Goal: Task Accomplishment & Management: Contribute content

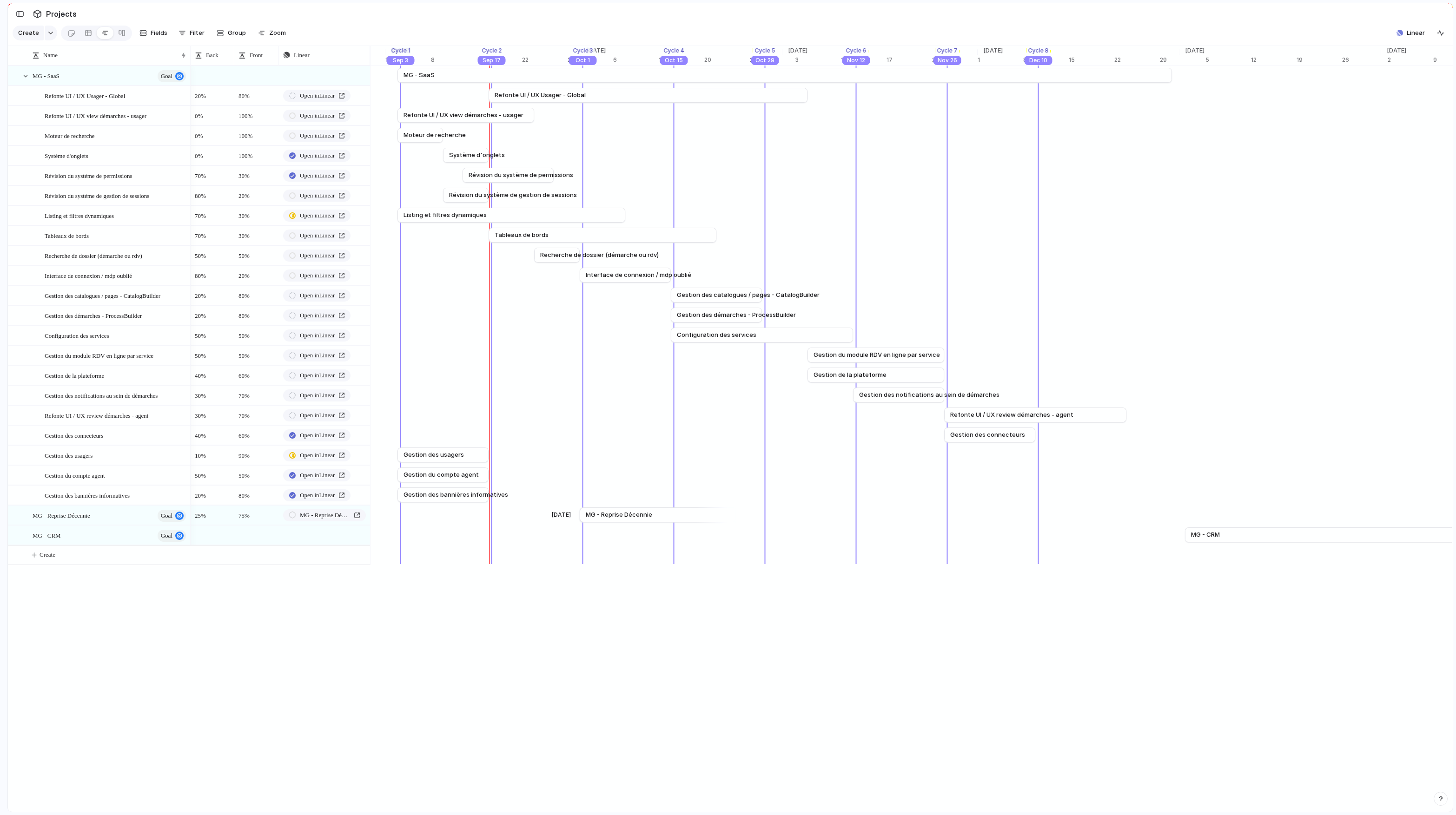
scroll to position [0, 7120]
click at [369, 54] on div at bounding box center [369, 55] width 5 height 19
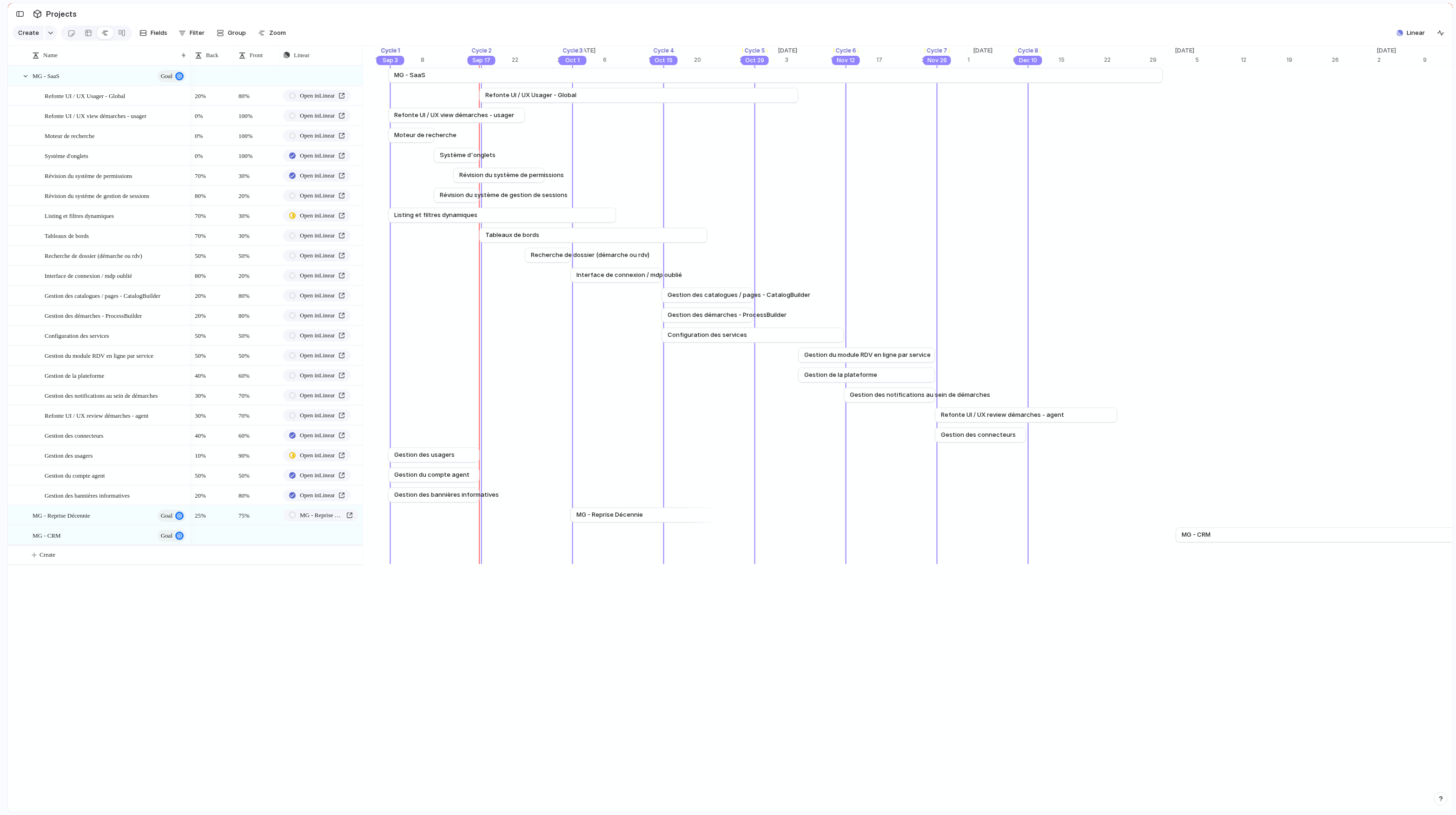
drag, startPoint x: 392, startPoint y: 51, endPoint x: 360, endPoint y: 54, distance: 32.1
click at [360, 54] on div at bounding box center [362, 55] width 5 height 19
click at [277, 54] on div at bounding box center [278, 55] width 5 height 19
click at [234, 58] on div at bounding box center [234, 55] width 5 height 19
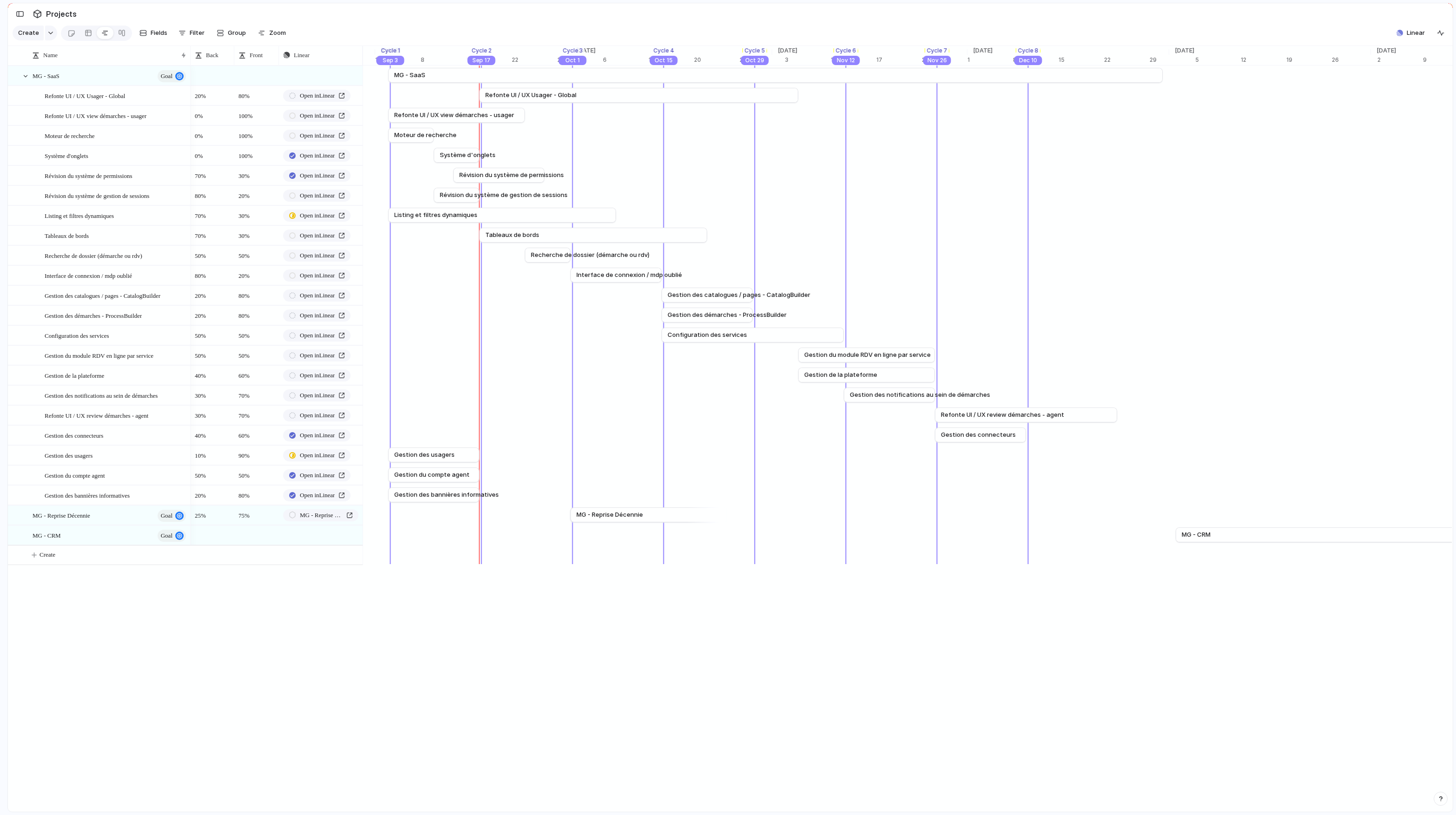
click at [234, 58] on div at bounding box center [234, 55] width 5 height 19
click at [189, 55] on div at bounding box center [190, 55] width 5 height 19
click at [60, 477] on button "Create" at bounding box center [199, 555] width 365 height 19
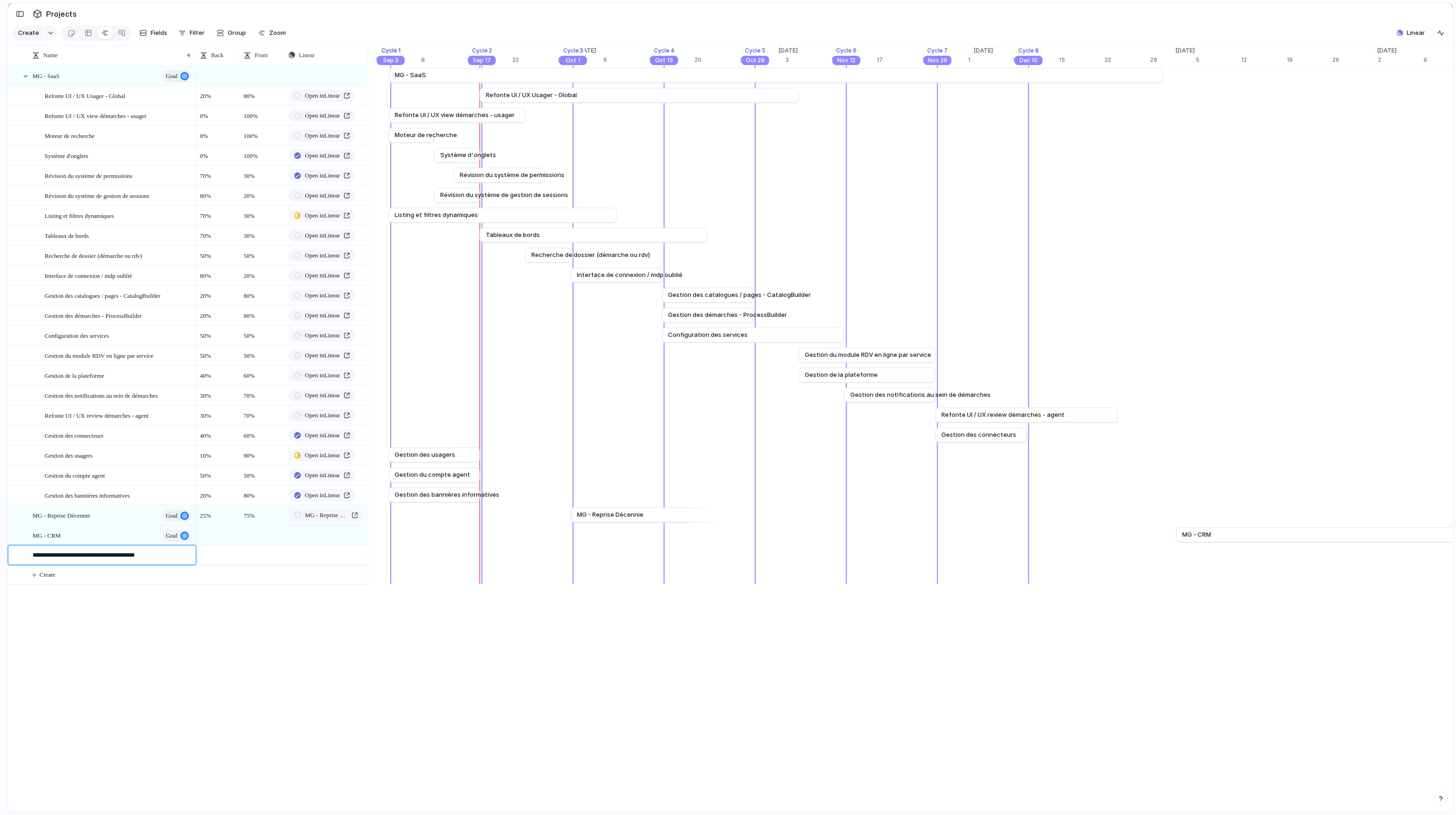
type textarea "**********"
click at [141, 477] on body "logitud Feedback Prototypes My projects 🛠️ MG SaaS Projects To pick up a dragga…" at bounding box center [728, 407] width 1456 height 815
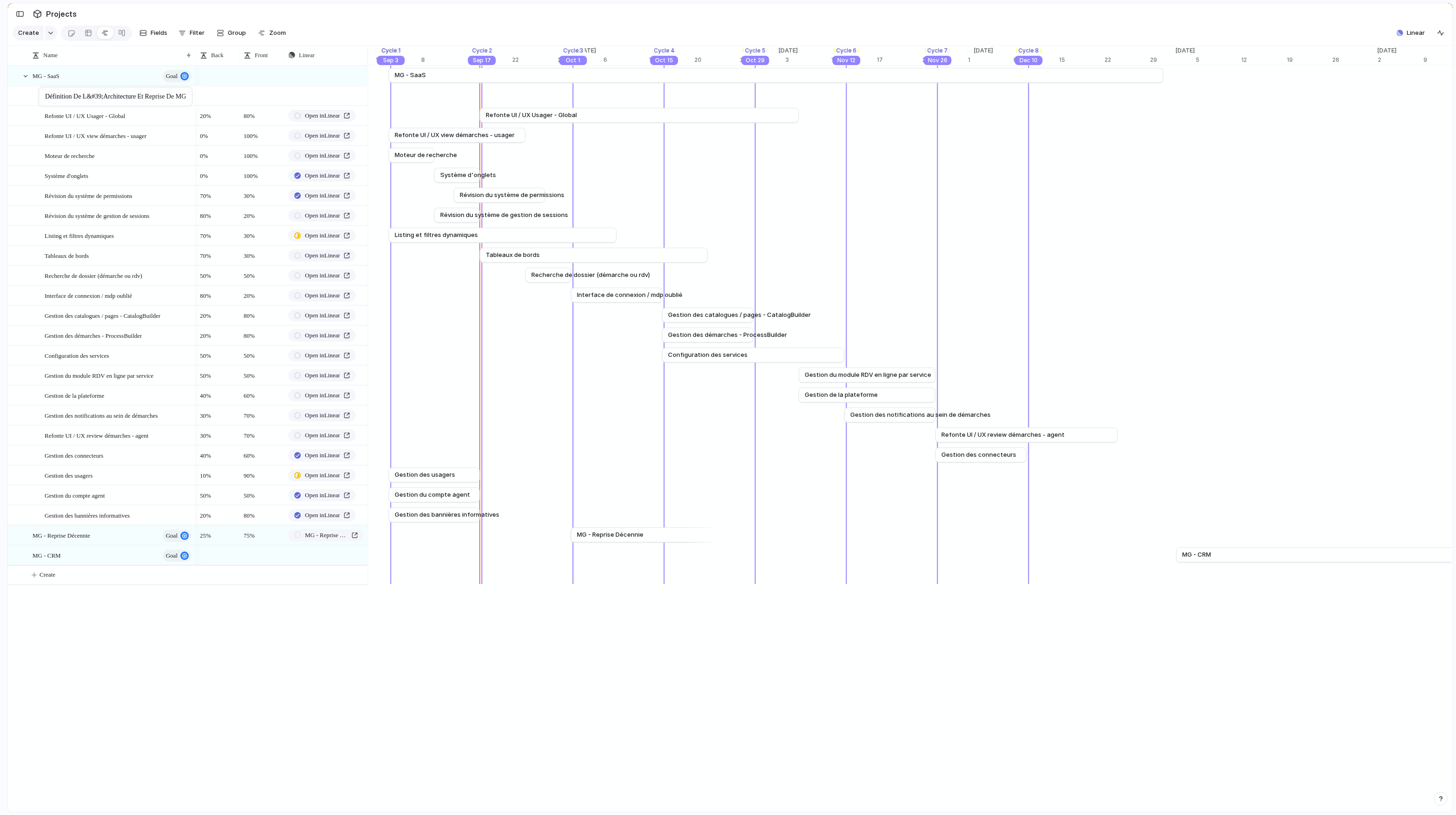
drag, startPoint x: 41, startPoint y: 554, endPoint x: 44, endPoint y: 89, distance: 465.0
click at [44, 89] on body "logitud Feedback Prototypes My projects 🛠️ MG SaaS Projects To pick up a dragga…" at bounding box center [728, 407] width 1456 height 815
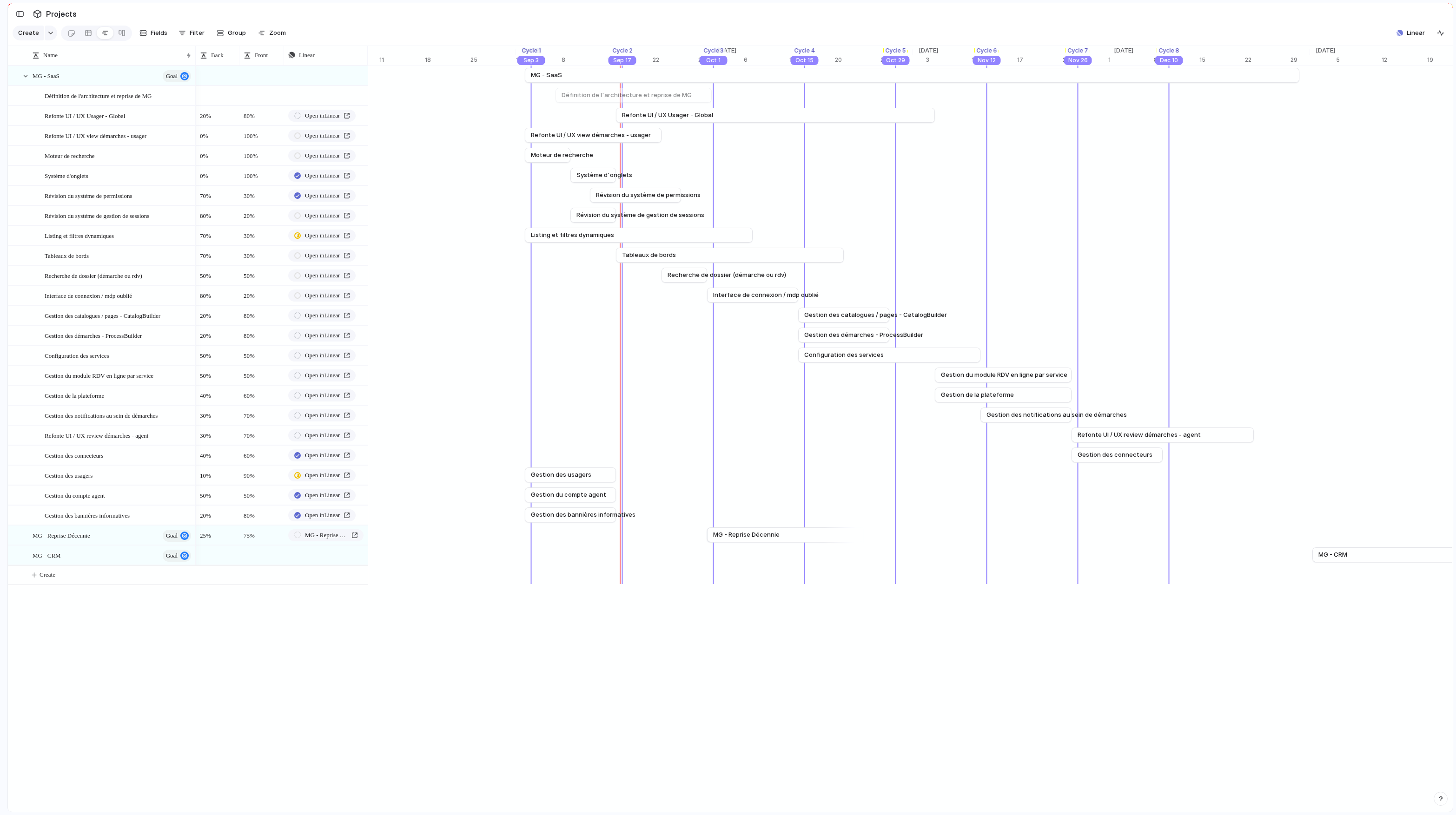
scroll to position [0, 6984]
click at [418, 95] on div "Aug 17 Définition de l'architecture et reprise de MG Sep 10" at bounding box center [614, 96] width 14458 height 20
click at [48, 477] on span "Create" at bounding box center [47, 575] width 16 height 9
type textarea "**********"
click at [298, 477] on body "logitud Feedback Prototypes My projects 🛠️ MG SaaS Projects To pick up a dragga…" at bounding box center [728, 407] width 1456 height 815
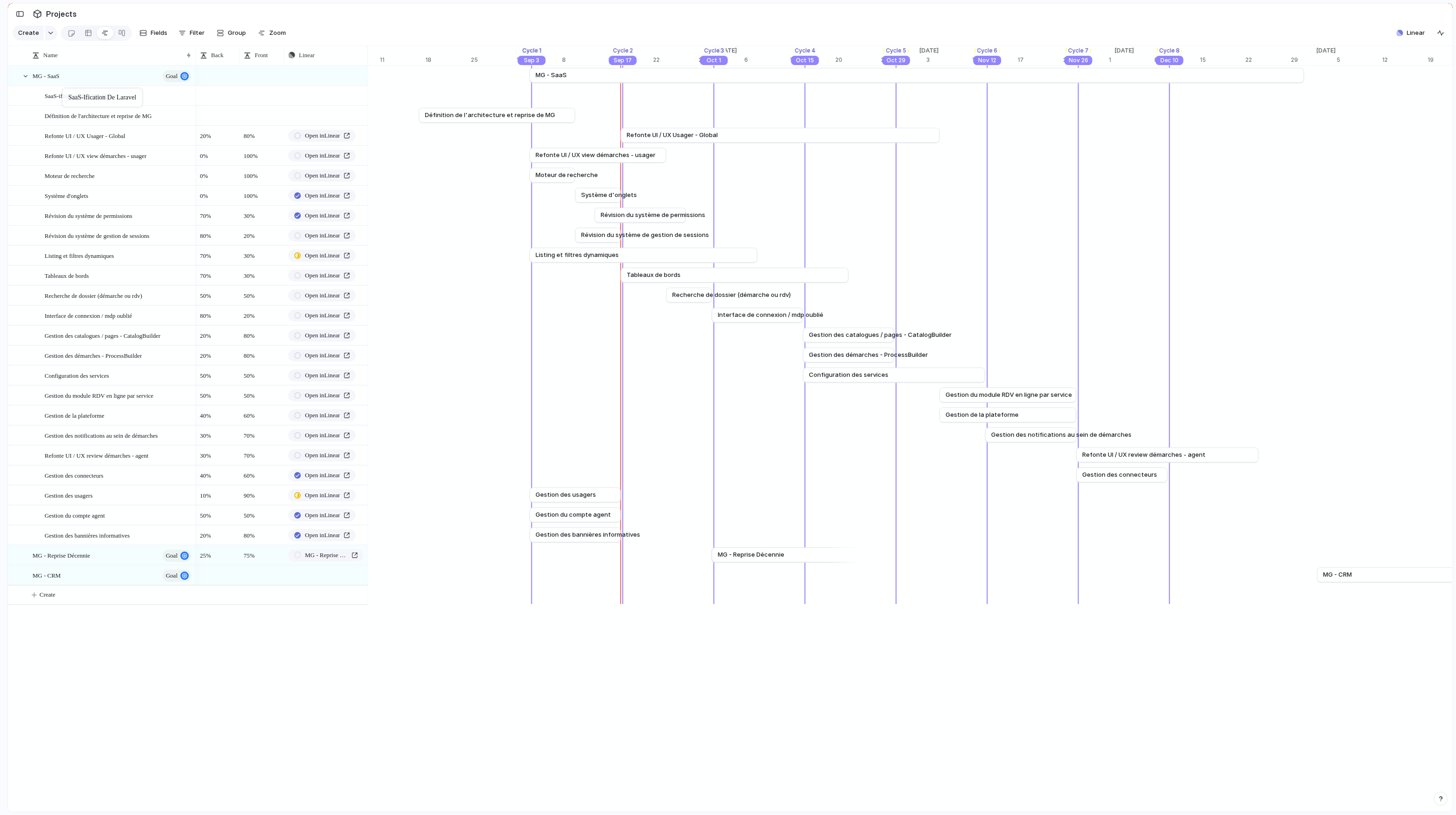
drag, startPoint x: 93, startPoint y: 576, endPoint x: 67, endPoint y: 90, distance: 486.7
click at [67, 90] on body "logitud Feedback Prototypes My projects 🛠️ MG SaaS Projects To pick up a dragga…" at bounding box center [728, 407] width 1456 height 815
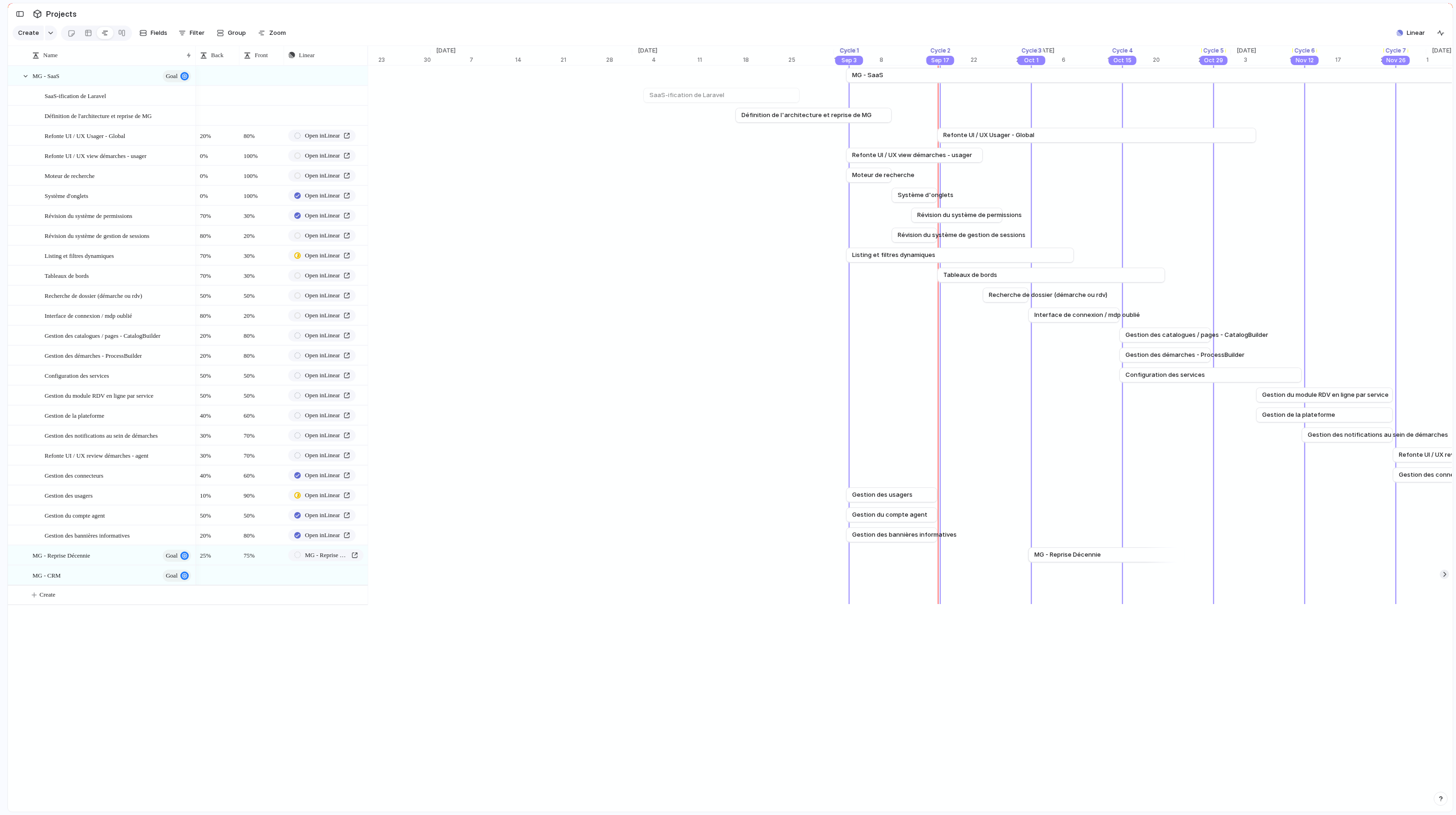
scroll to position [0, 6666]
click at [542, 91] on div "Jul 18 SaaS-ification de Laravel Aug 11" at bounding box center [931, 96] width 14458 height 20
drag, startPoint x: 538, startPoint y: 96, endPoint x: 532, endPoint y: 96, distance: 6.0
click at [532, 96] on div at bounding box center [532, 95] width 11 height 15
drag, startPoint x: 698, startPoint y: 95, endPoint x: 848, endPoint y: 103, distance: 150.2
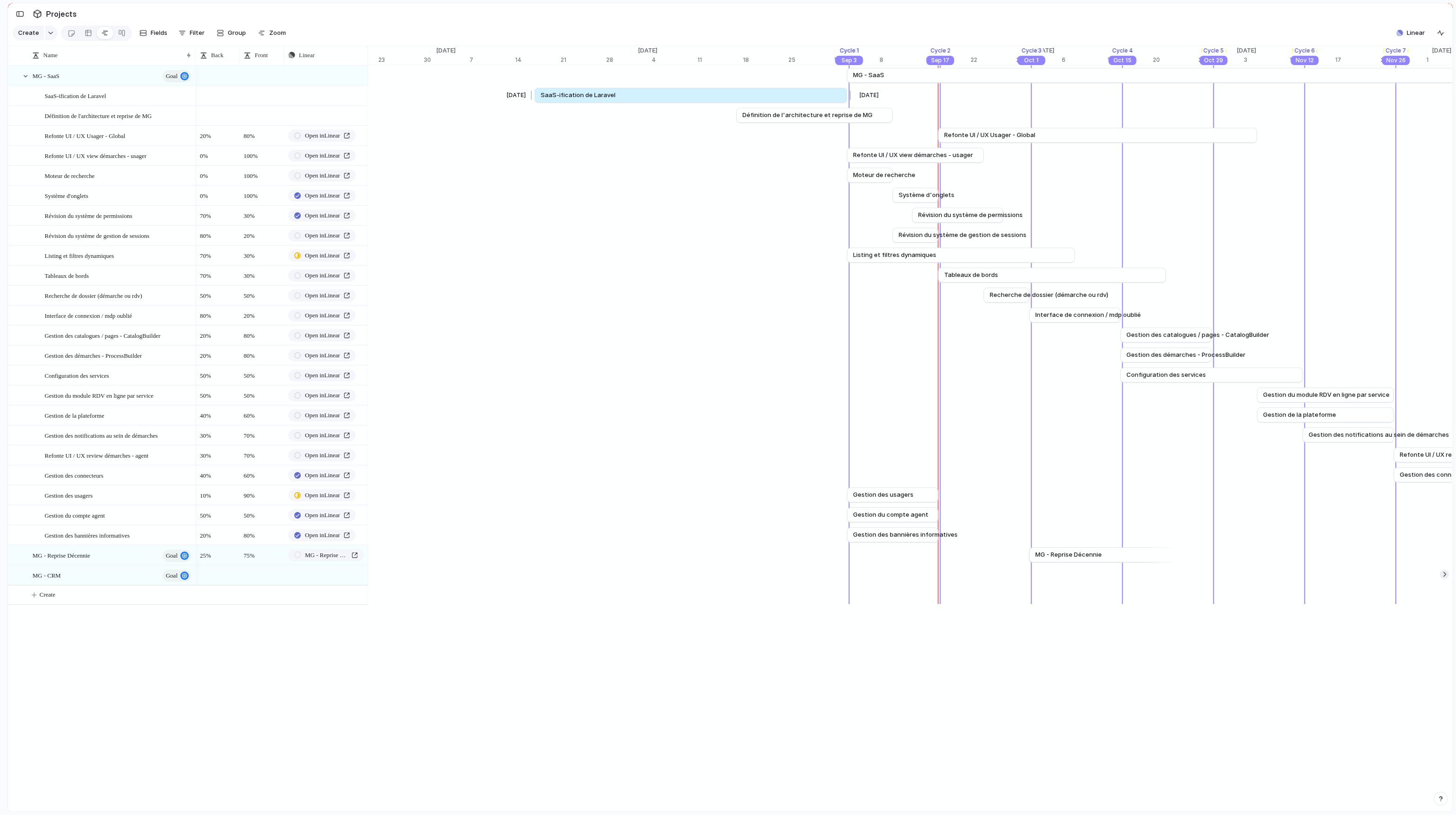
click at [805, 103] on div at bounding box center [849, 95] width 11 height 15
drag, startPoint x: 844, startPoint y: 99, endPoint x: 850, endPoint y: 99, distance: 6.0
click at [805, 99] on div at bounding box center [848, 95] width 11 height 15
click at [120, 99] on div "SaaS-ification de Laravel" at bounding box center [118, 96] width 148 height 19
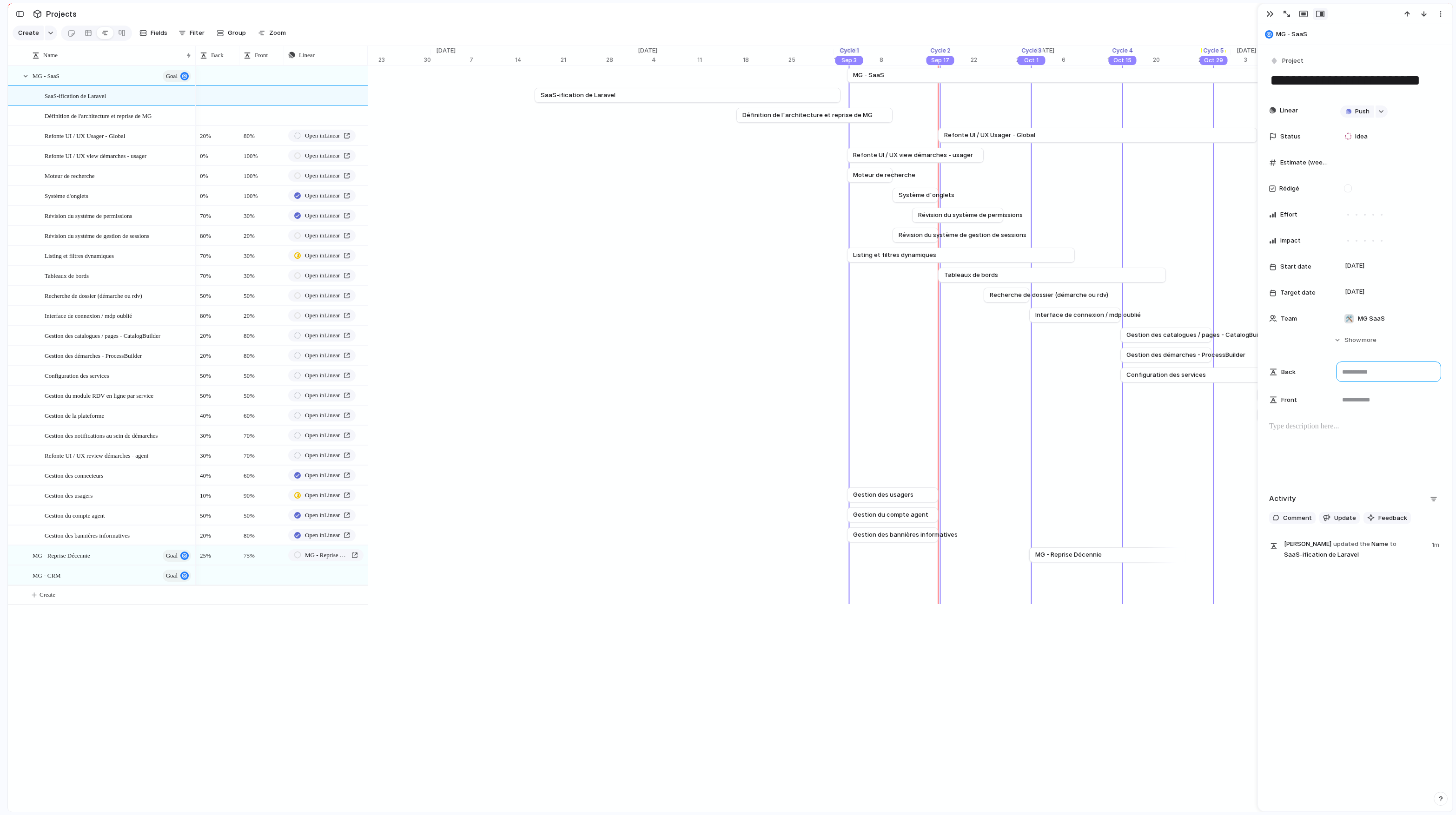
click at [805, 376] on textarea at bounding box center [1388, 372] width 105 height 20
type textarea "****"
click at [805, 403] on textarea at bounding box center [1388, 399] width 105 height 20
type textarea "**"
click at [805, 451] on div at bounding box center [1354, 451] width 172 height 60
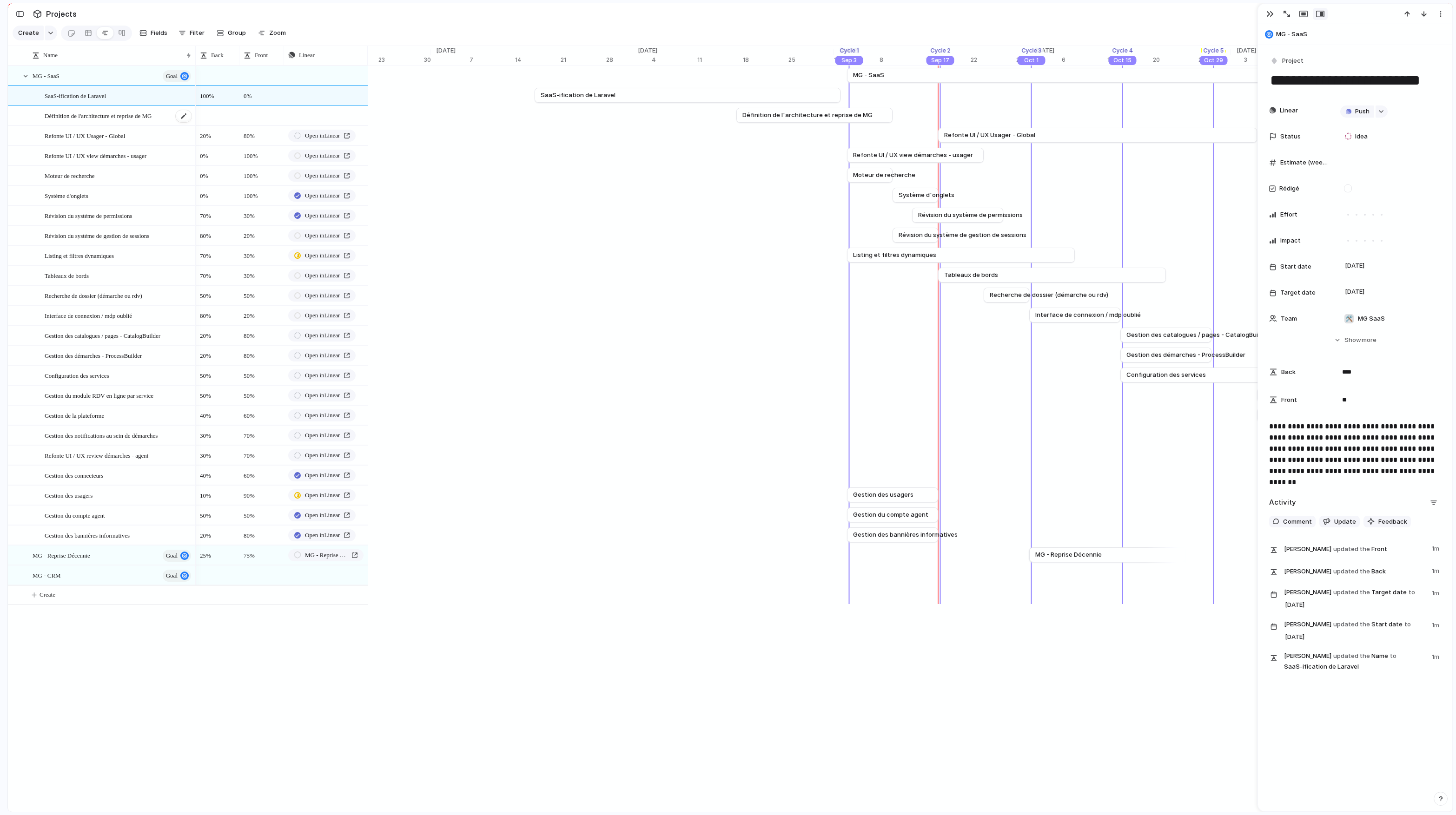
click at [152, 117] on span "Définition de l'architecture et reprise de MG" at bounding box center [97, 116] width 107 height 11
type textarea "**********"
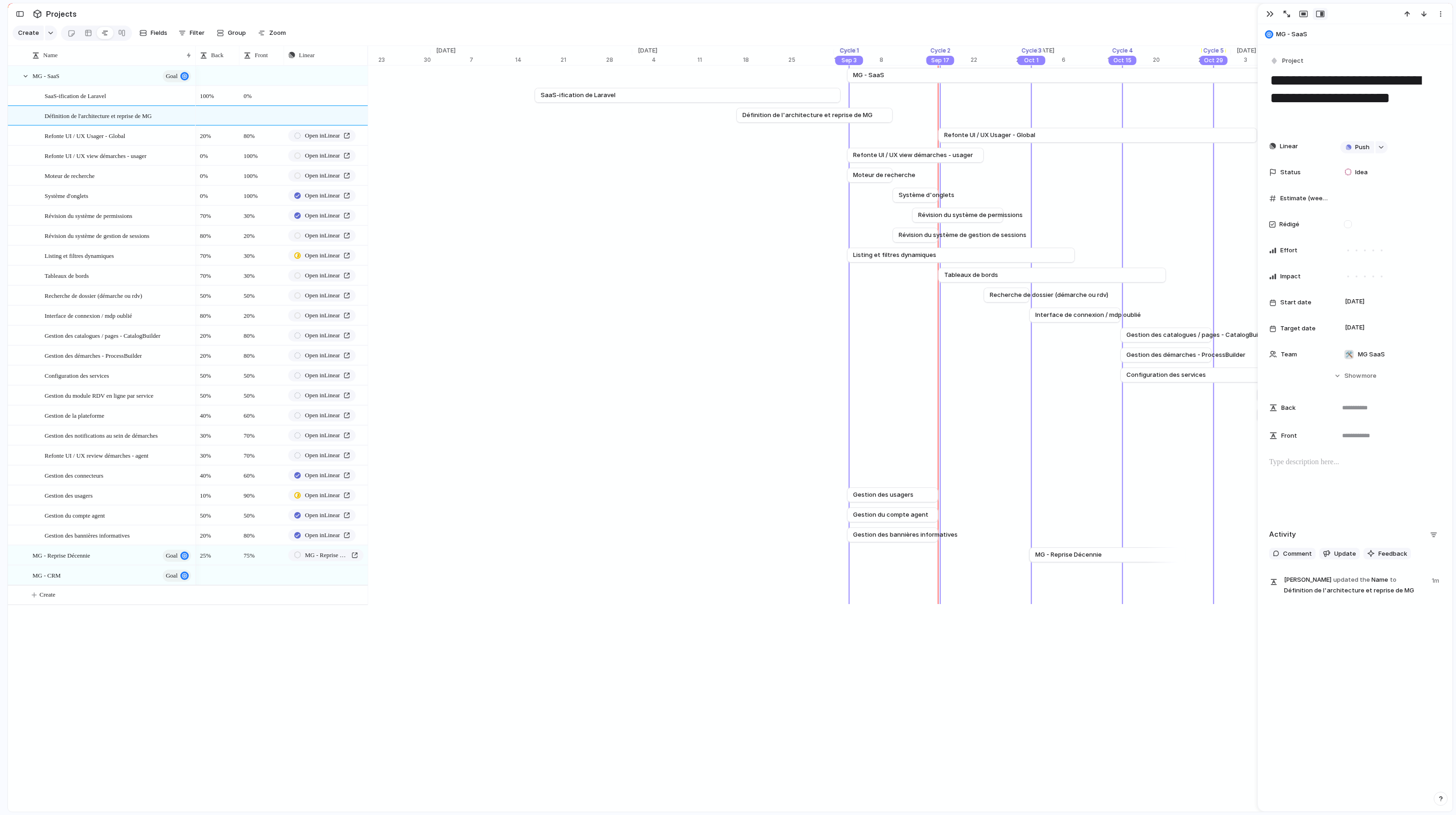
click at [805, 472] on div at bounding box center [1354, 487] width 172 height 60
click at [805, 411] on textarea at bounding box center [1388, 407] width 105 height 20
type textarea "**"
click at [805, 433] on textarea at bounding box center [1388, 435] width 105 height 20
type textarea "****"
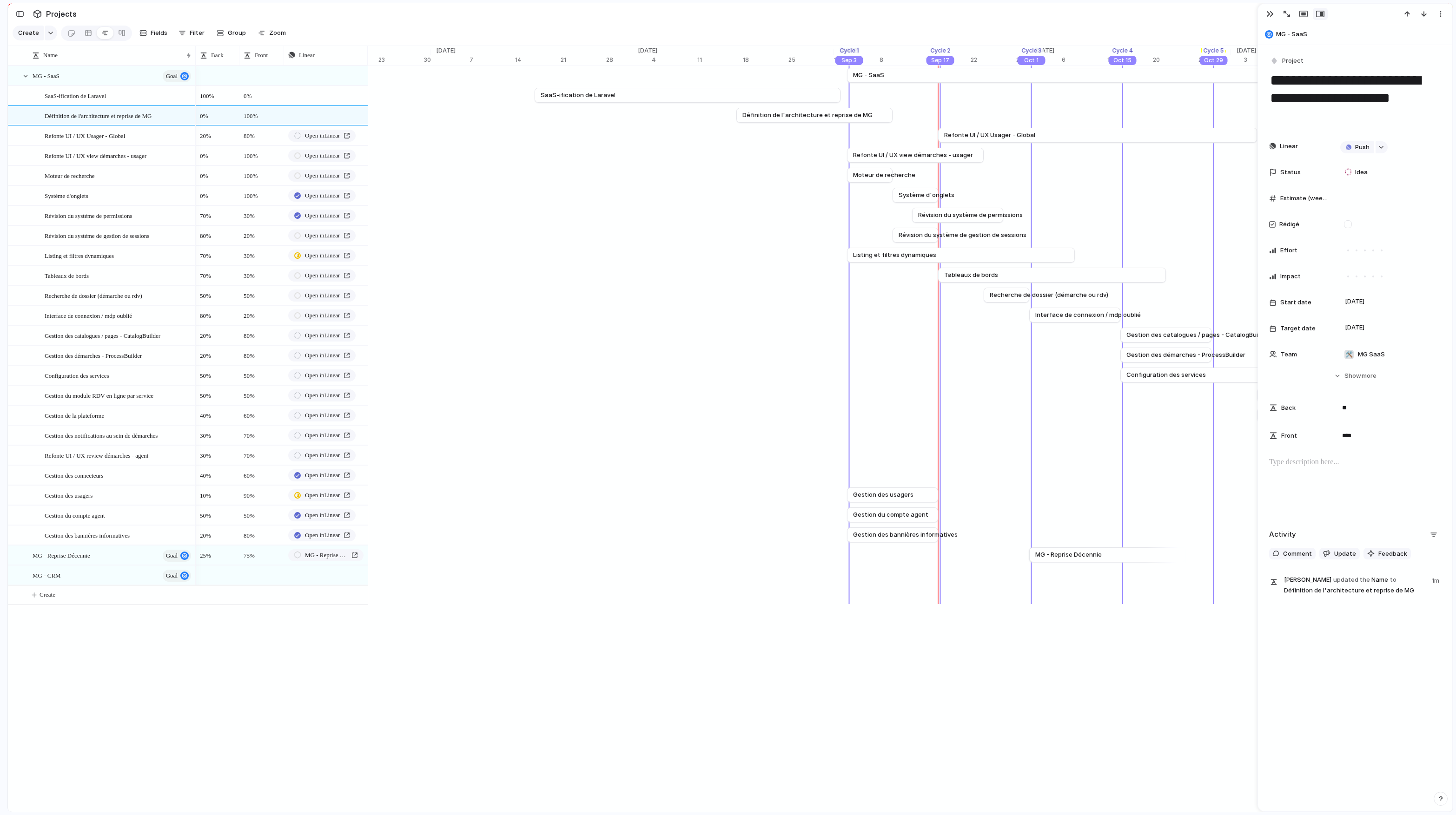
click at [805, 463] on p at bounding box center [1354, 462] width 172 height 11
click at [805, 172] on span "Idea" at bounding box center [1361, 173] width 13 height 9
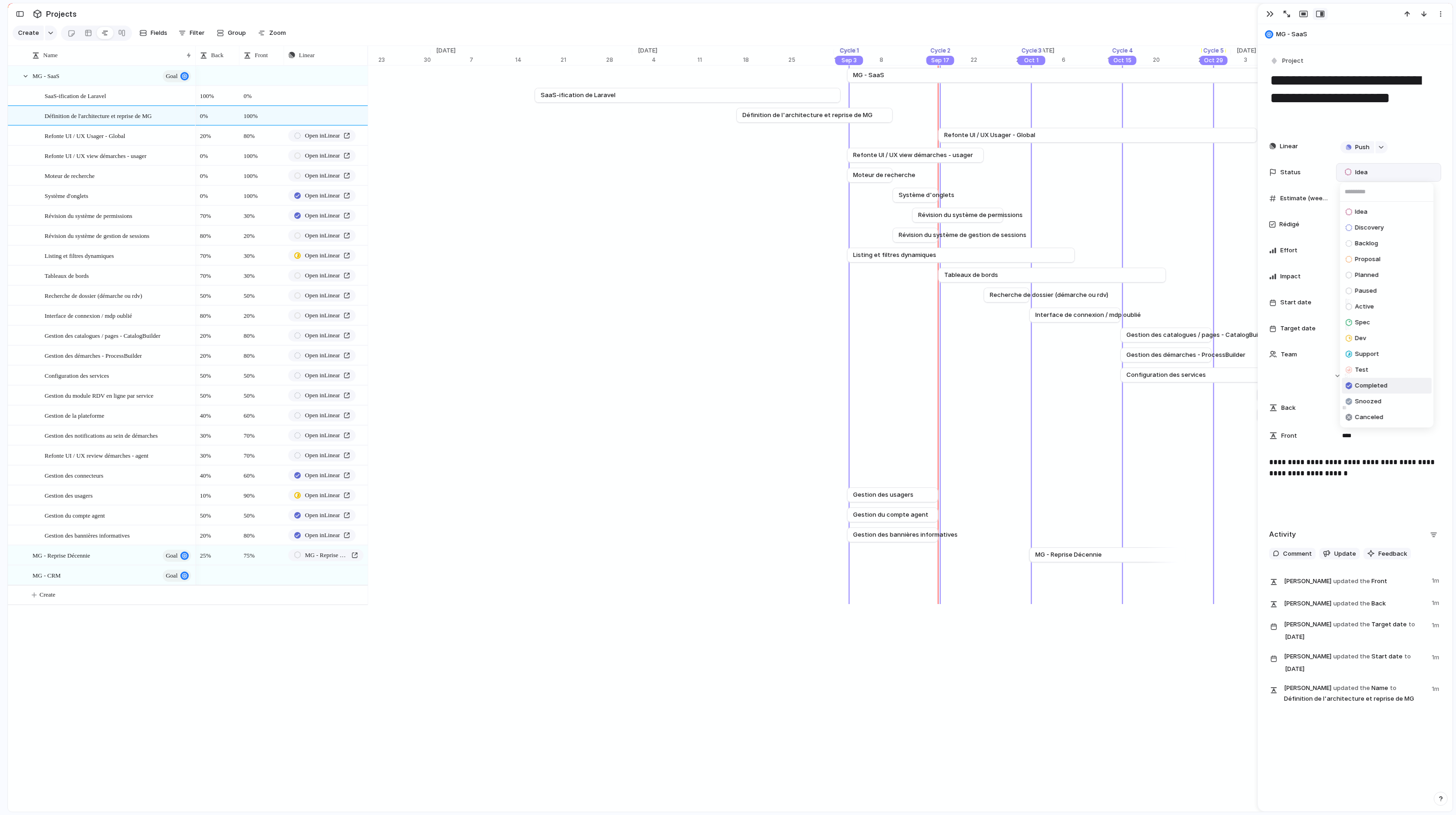
click at [805, 386] on span "Completed" at bounding box center [1371, 386] width 33 height 9
click at [684, 99] on link "SaaS-ification de Laravel" at bounding box center [687, 95] width 294 height 14
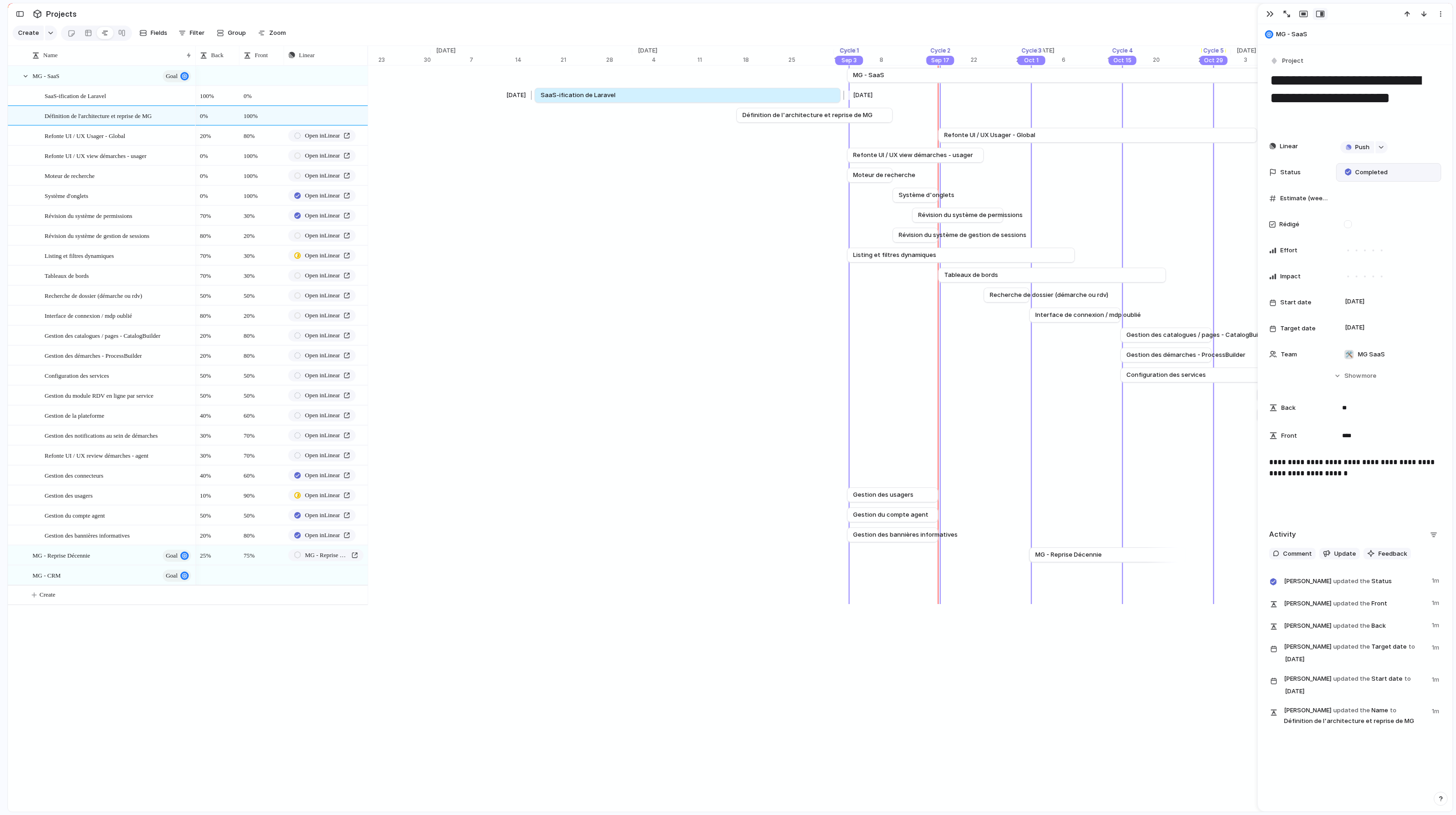
click at [687, 99] on link "SaaS-ification de Laravel" at bounding box center [687, 95] width 294 height 14
click at [686, 99] on link "SaaS-ification de Laravel" at bounding box center [687, 95] width 294 height 14
click at [125, 93] on div "SaaS-ification de Laravel" at bounding box center [118, 96] width 148 height 19
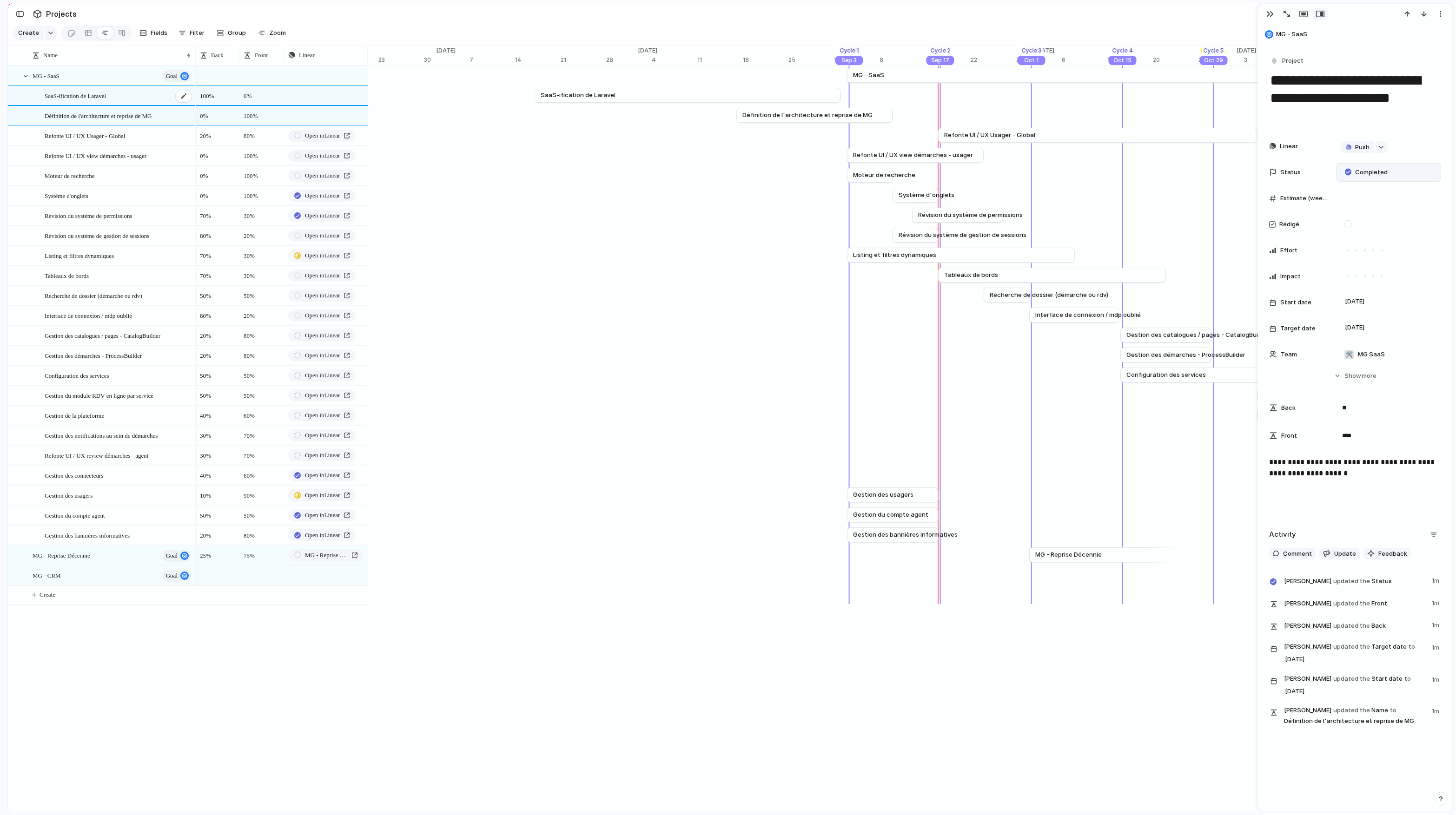
type textarea "**********"
type textarea "****"
type textarea "**"
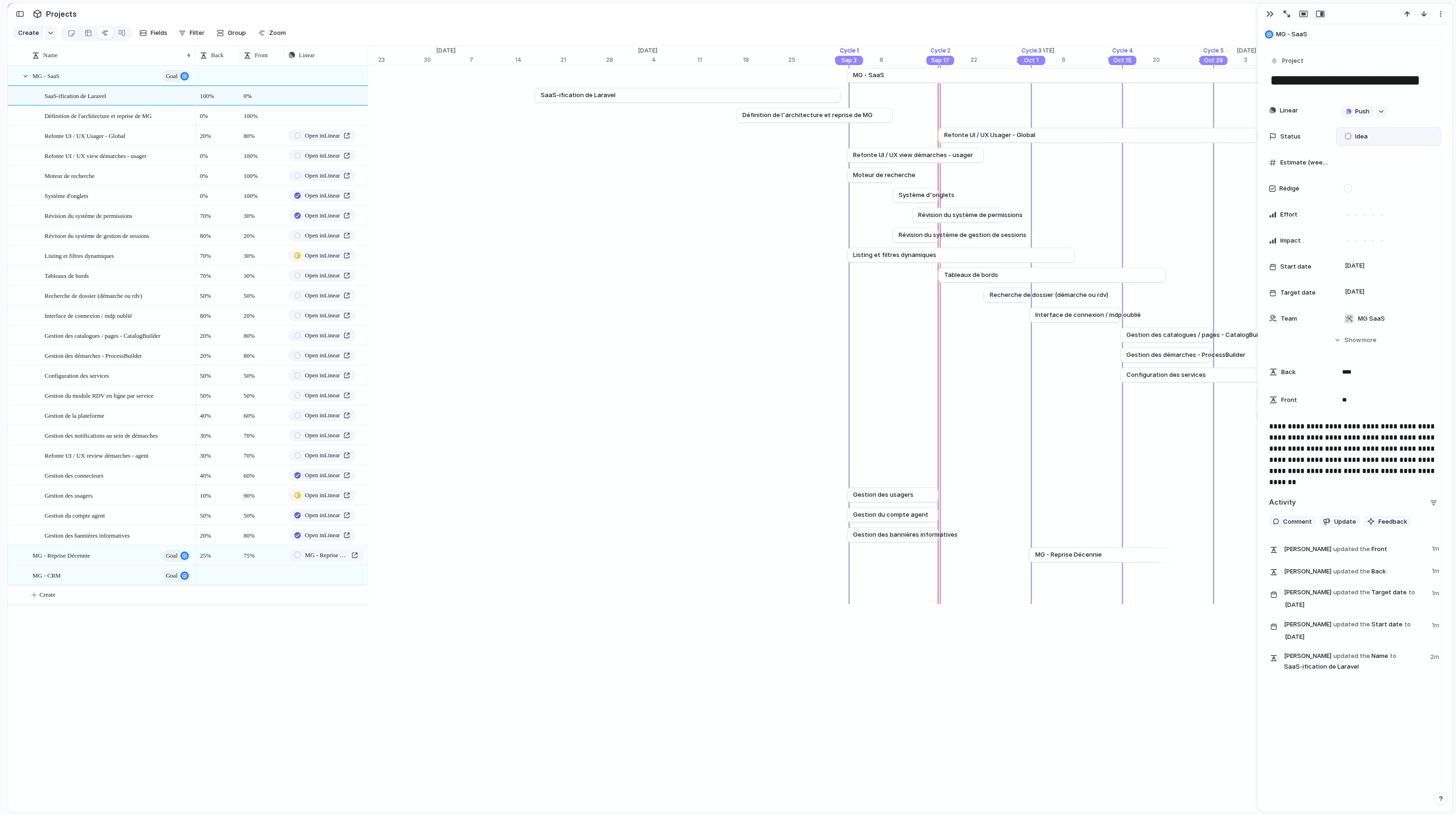
click at [805, 134] on div "Idea" at bounding box center [1357, 137] width 26 height 11
click at [805, 349] on li "Completed" at bounding box center [1387, 349] width 90 height 16
click at [74, 118] on span "Définition de l'architecture et reprise de MG" at bounding box center [97, 116] width 107 height 11
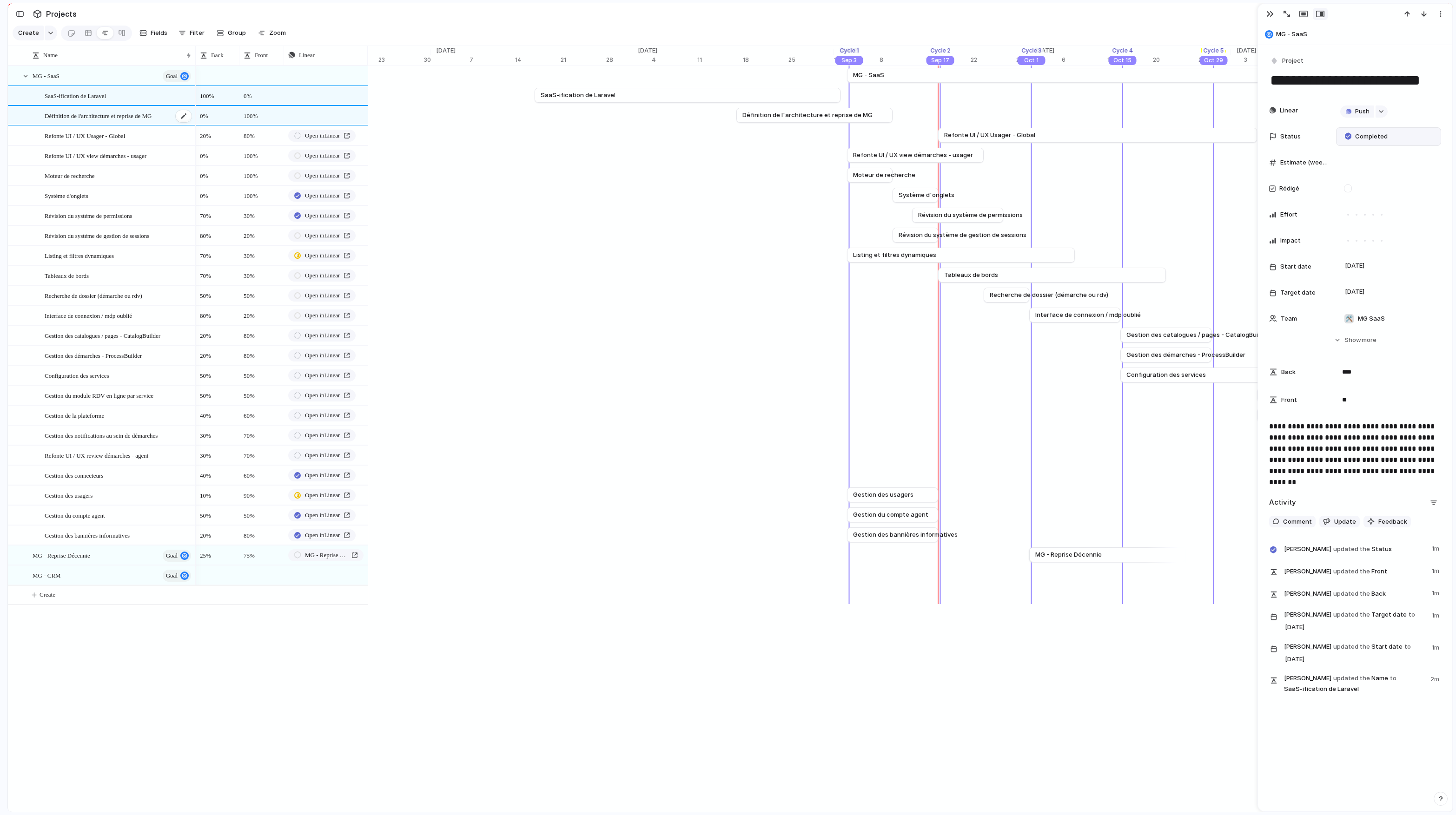
type textarea "**********"
type textarea "**"
type textarea "****"
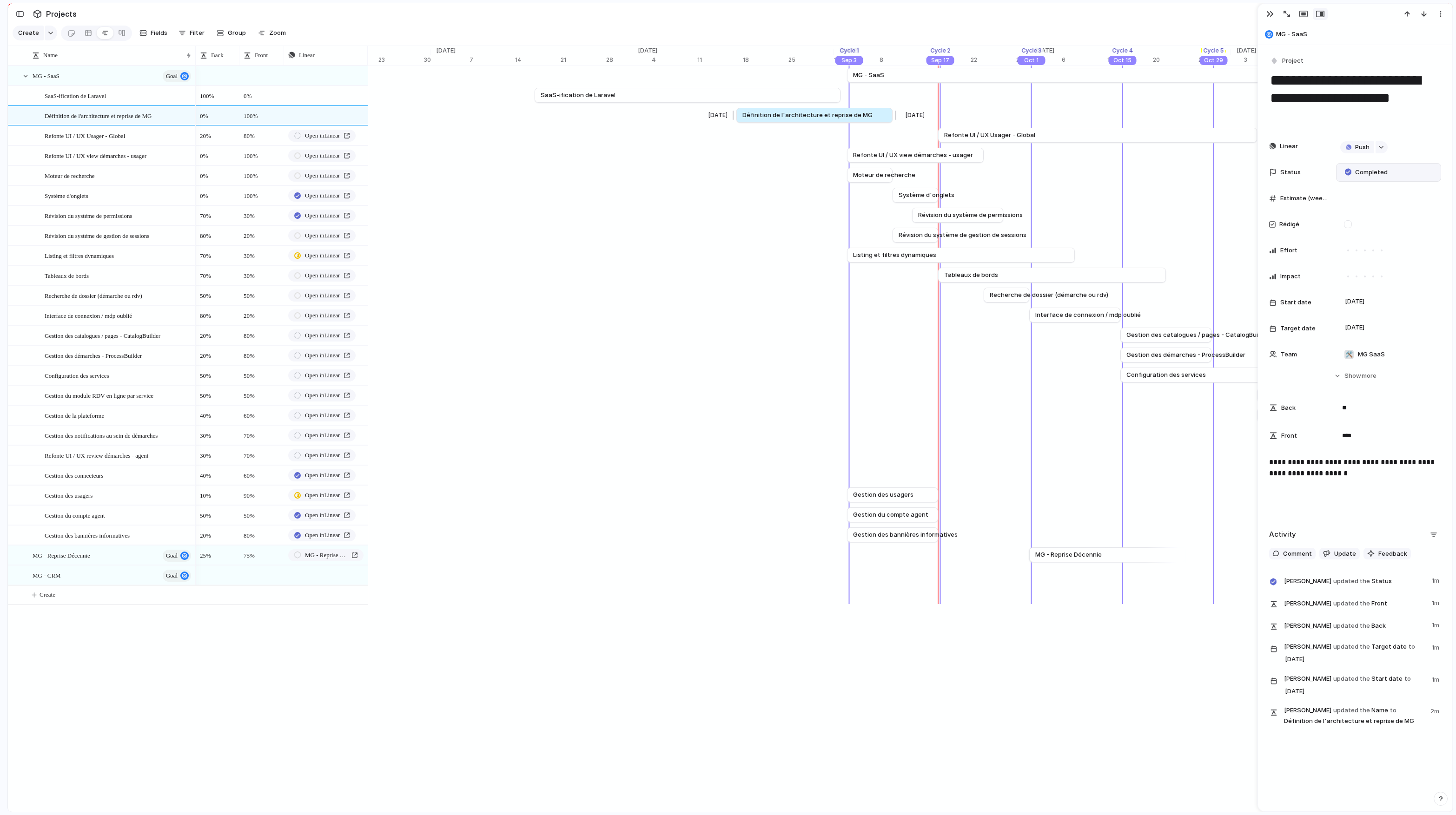
click at [787, 117] on span "Définition de l'architecture et reprise de MG" at bounding box center [807, 116] width 130 height 9
click at [805, 174] on span "Completed" at bounding box center [1371, 173] width 33 height 9
click at [805, 370] on li "Test" at bounding box center [1387, 369] width 90 height 16
click at [805, 477] on div "**********" at bounding box center [1354, 487] width 172 height 60
click at [805, 477] on div "Press ENTER to sort. Name Back Front Linear MG - SaaS goal SaaS-ification de La…" at bounding box center [730, 429] width 1444 height 766
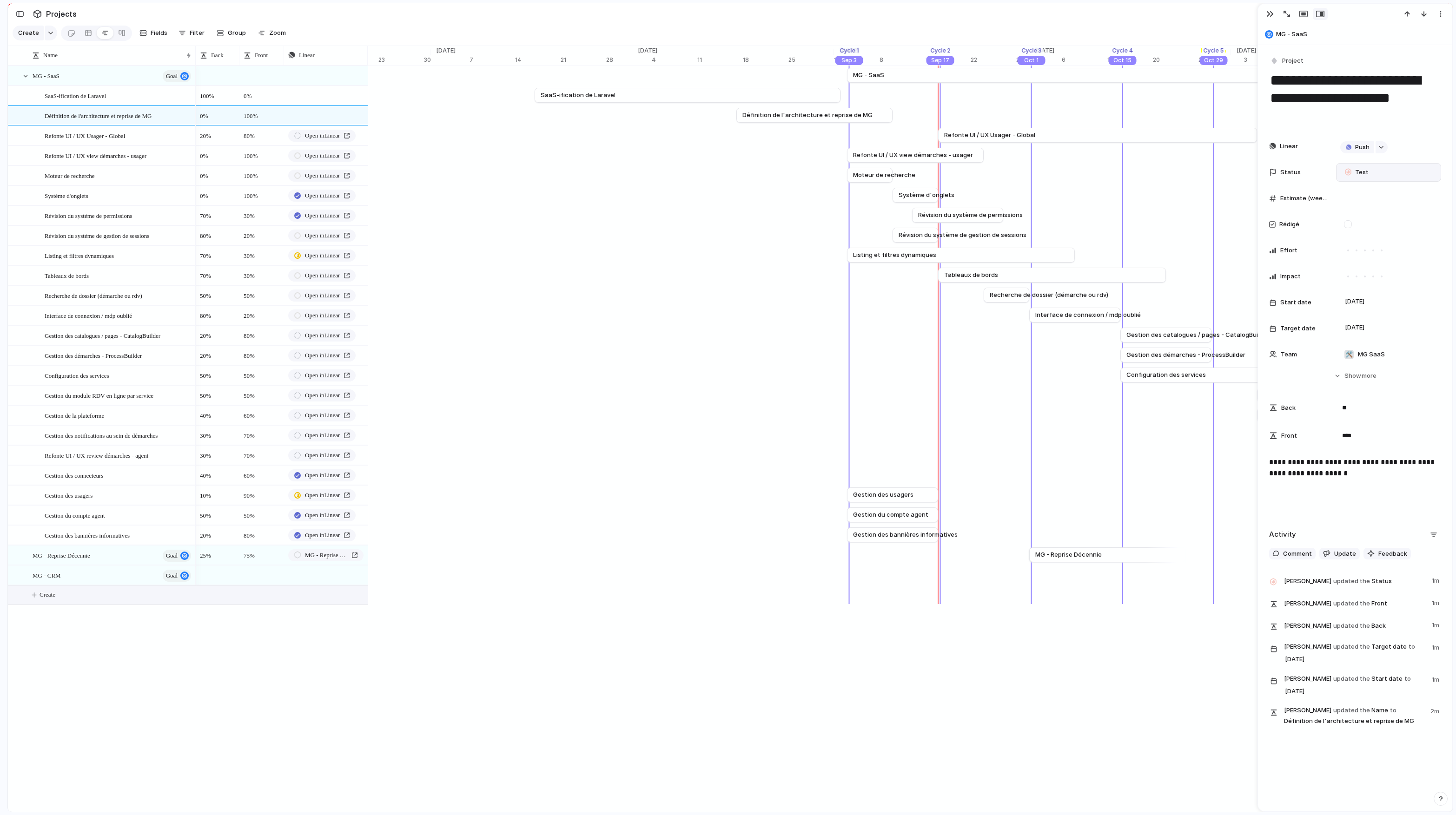
click at [83, 477] on button "Create" at bounding box center [199, 595] width 365 height 19
click at [36, 477] on body "logitud Feedback Prototypes My projects 🛠️ MG SaaS Projects To pick up a dragga…" at bounding box center [728, 407] width 1456 height 815
click at [40, 477] on span "Create" at bounding box center [47, 595] width 16 height 9
type textarea "**********"
click at [210, 477] on body "logitud Feedback Prototypes My projects 🛠️ MG SaaS Projects To pick up a dragga…" at bounding box center [728, 407] width 1456 height 815
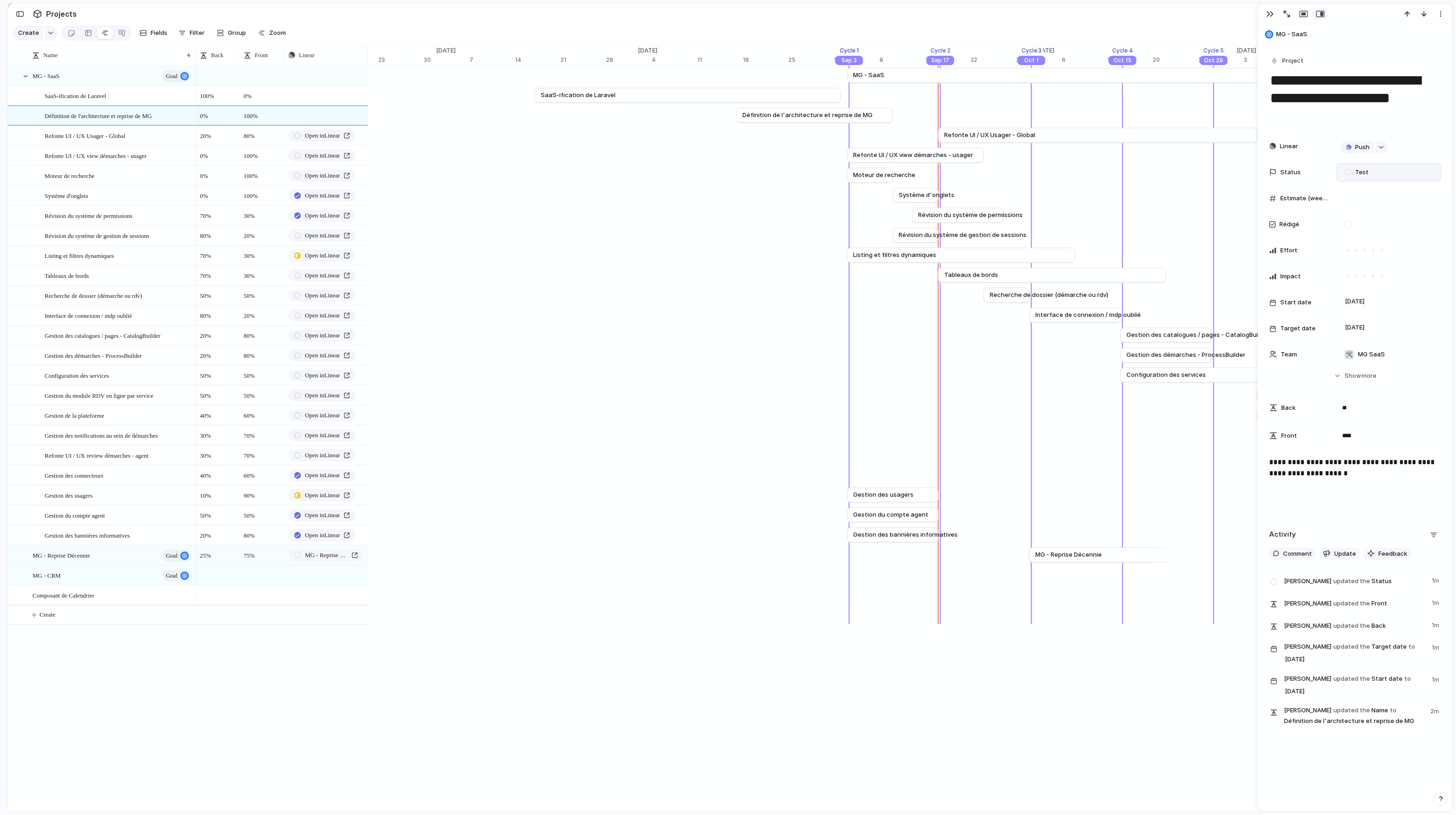
click at [211, 477] on div at bounding box center [217, 590] width 43 height 10
type textarea "**"
click at [254, 477] on body "logitud Feedback Prototypes My projects 🛠️ MG SaaS Projects To pick up a dragga…" at bounding box center [728, 407] width 1456 height 815
click at [252, 477] on div at bounding box center [261, 590] width 44 height 10
type textarea "****"
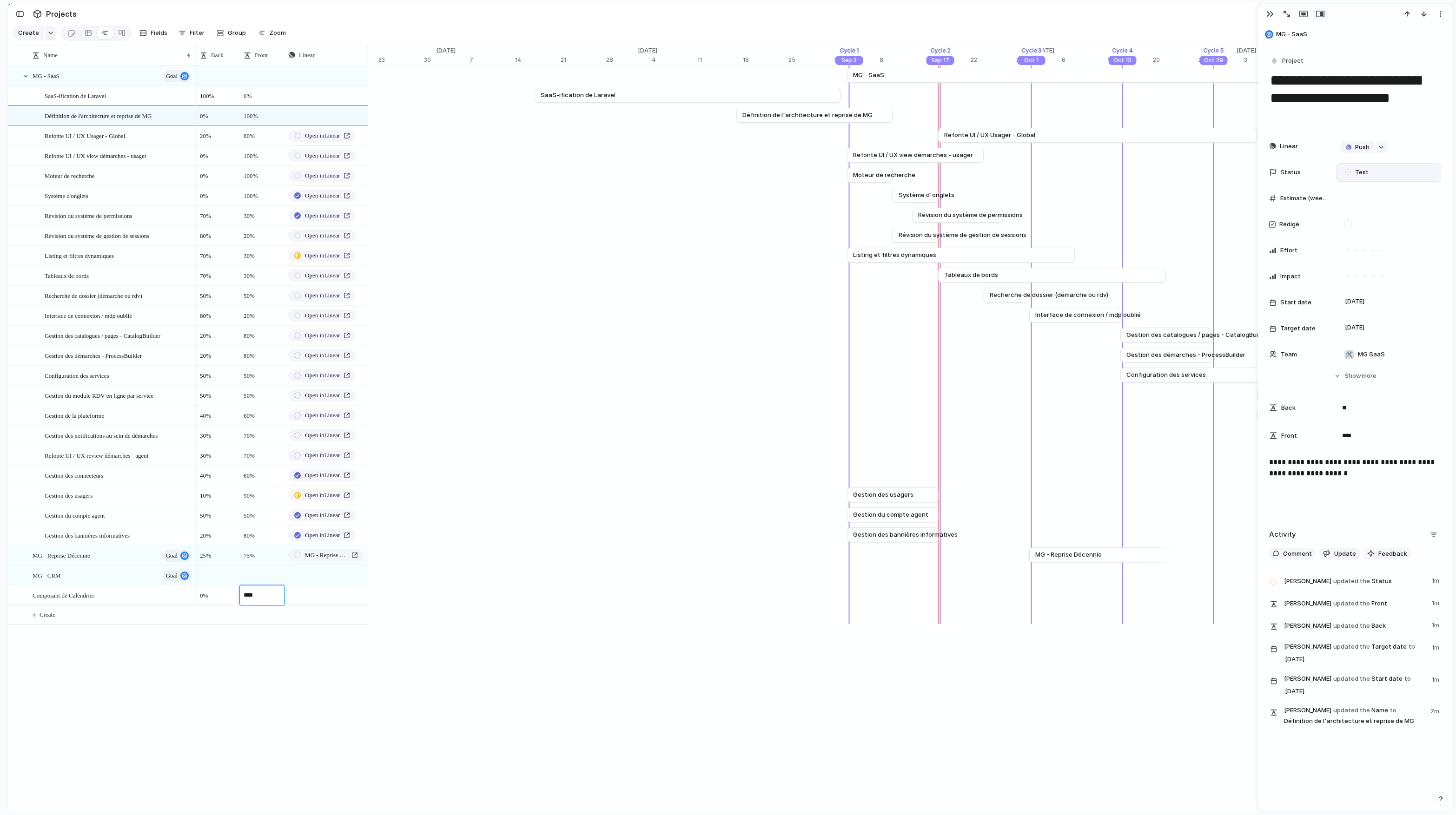
click at [360, 477] on body "logitud Feedback Prototypes My projects 🛠️ MG SaaS Projects To pick up a dragga…" at bounding box center [728, 407] width 1456 height 815
click at [359, 477] on div "button" at bounding box center [358, 595] width 6 height 4
click at [364, 477] on span "Issues" at bounding box center [365, 635] width 19 height 9
click at [343, 477] on input "text" at bounding box center [337, 617] width 107 height 19
type input "******"
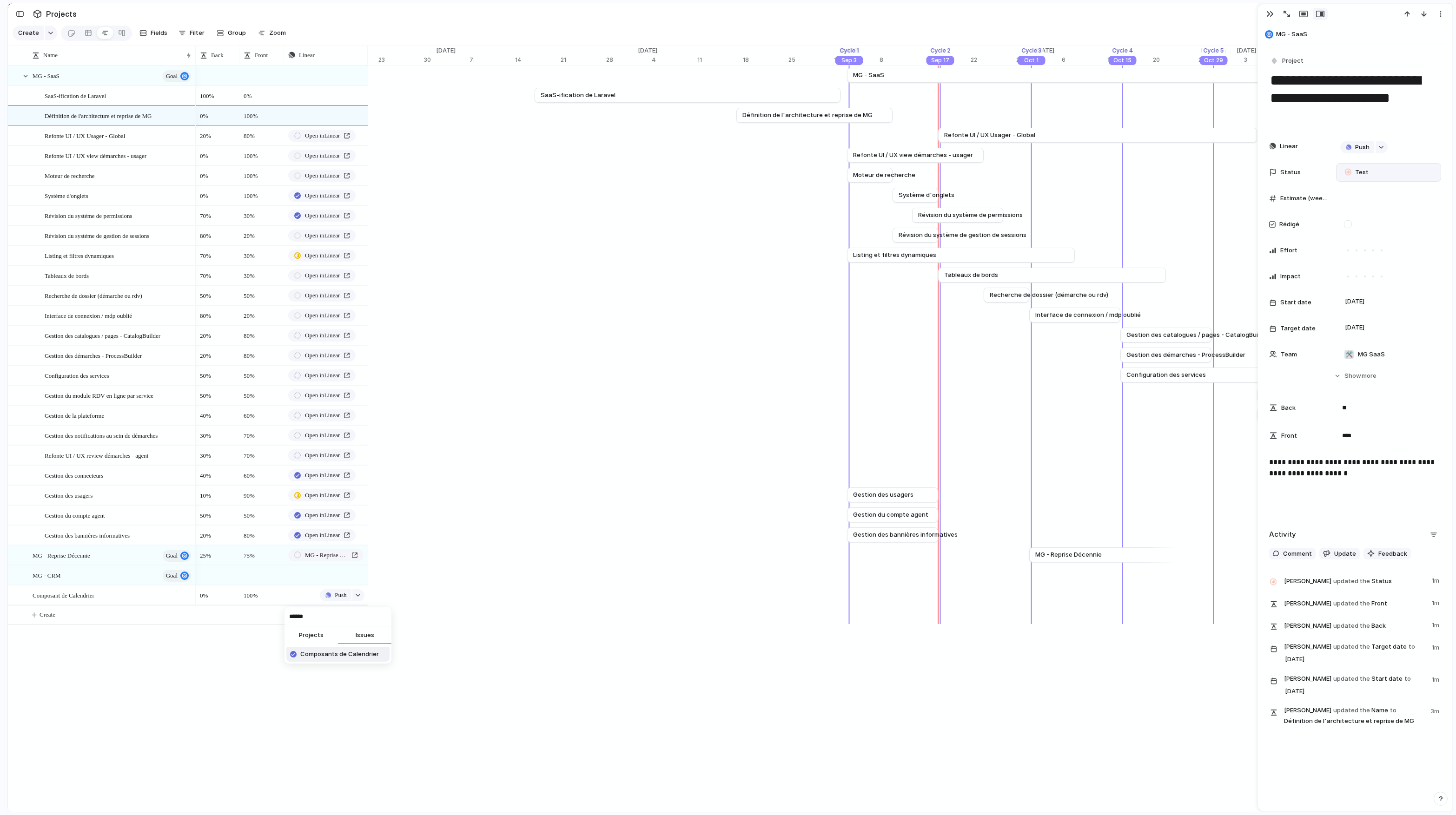
click at [338, 477] on span "Composants de Calendrier" at bounding box center [340, 654] width 79 height 9
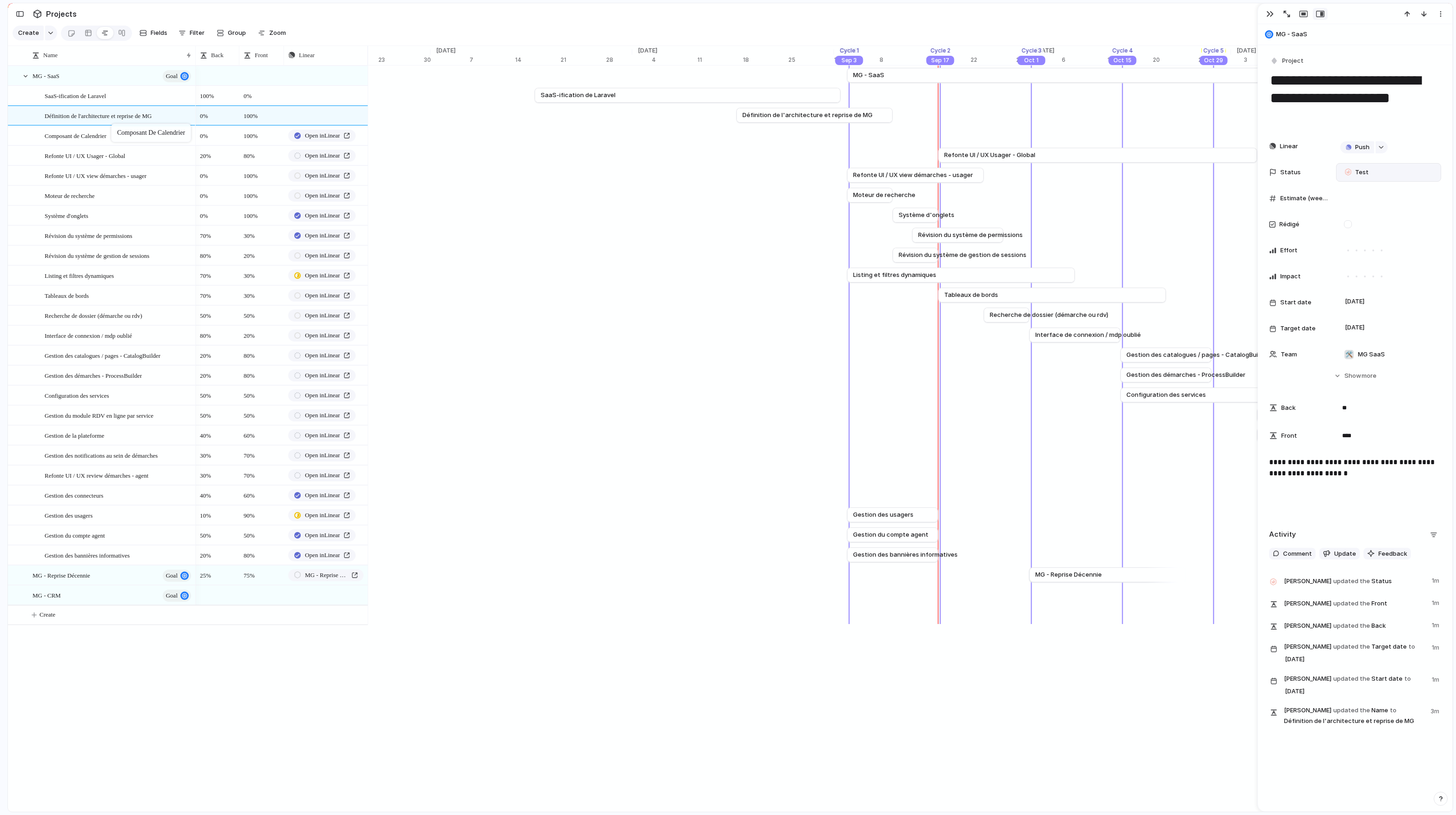
drag, startPoint x: 131, startPoint y: 595, endPoint x: 116, endPoint y: 126, distance: 469.2
click at [116, 126] on body "logitud Feedback Prototypes My projects 🛠️ MG SaaS Projects To pick up a dragga…" at bounding box center [728, 407] width 1456 height 815
click at [53, 477] on span "Create" at bounding box center [47, 615] width 16 height 9
type textarea "**********"
click at [107, 477] on body "logitud Feedback Prototypes My projects 🛠️ MG SaaS Projects To pick up a dragga…" at bounding box center [728, 407] width 1456 height 815
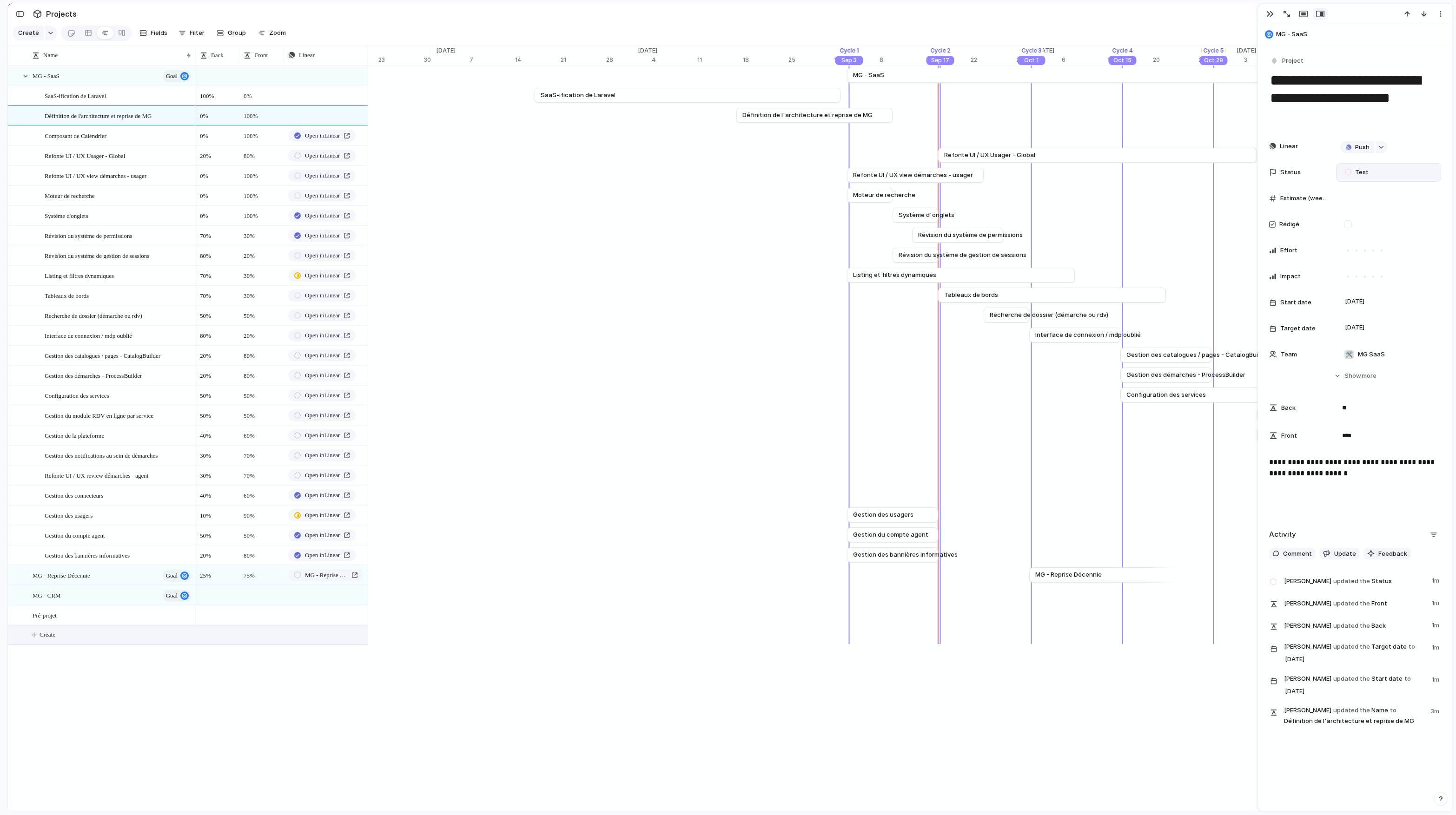
click at [55, 477] on span "Create" at bounding box center [47, 635] width 16 height 9
type textarea "******"
click at [131, 477] on body "logitud Feedback Prototypes My projects 🛠️ MG SaaS Projects To pick up a dragga…" at bounding box center [728, 407] width 1456 height 815
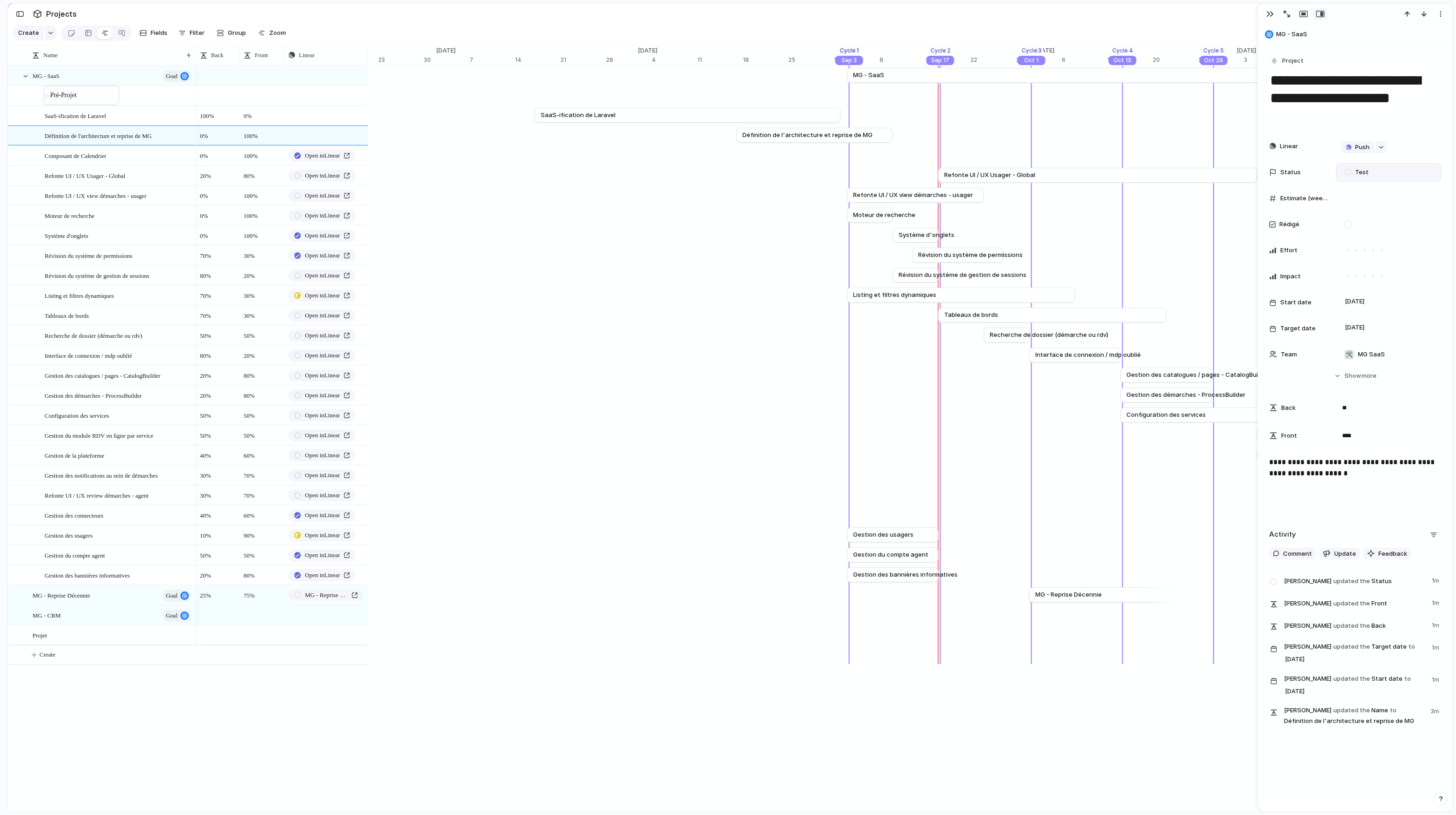
drag, startPoint x: 69, startPoint y: 616, endPoint x: 49, endPoint y: 88, distance: 528.4
click at [49, 88] on body "logitud Feedback Prototypes My projects 🛠️ MG SaaS Projects To pick up a dragga…" at bounding box center [728, 407] width 1456 height 815
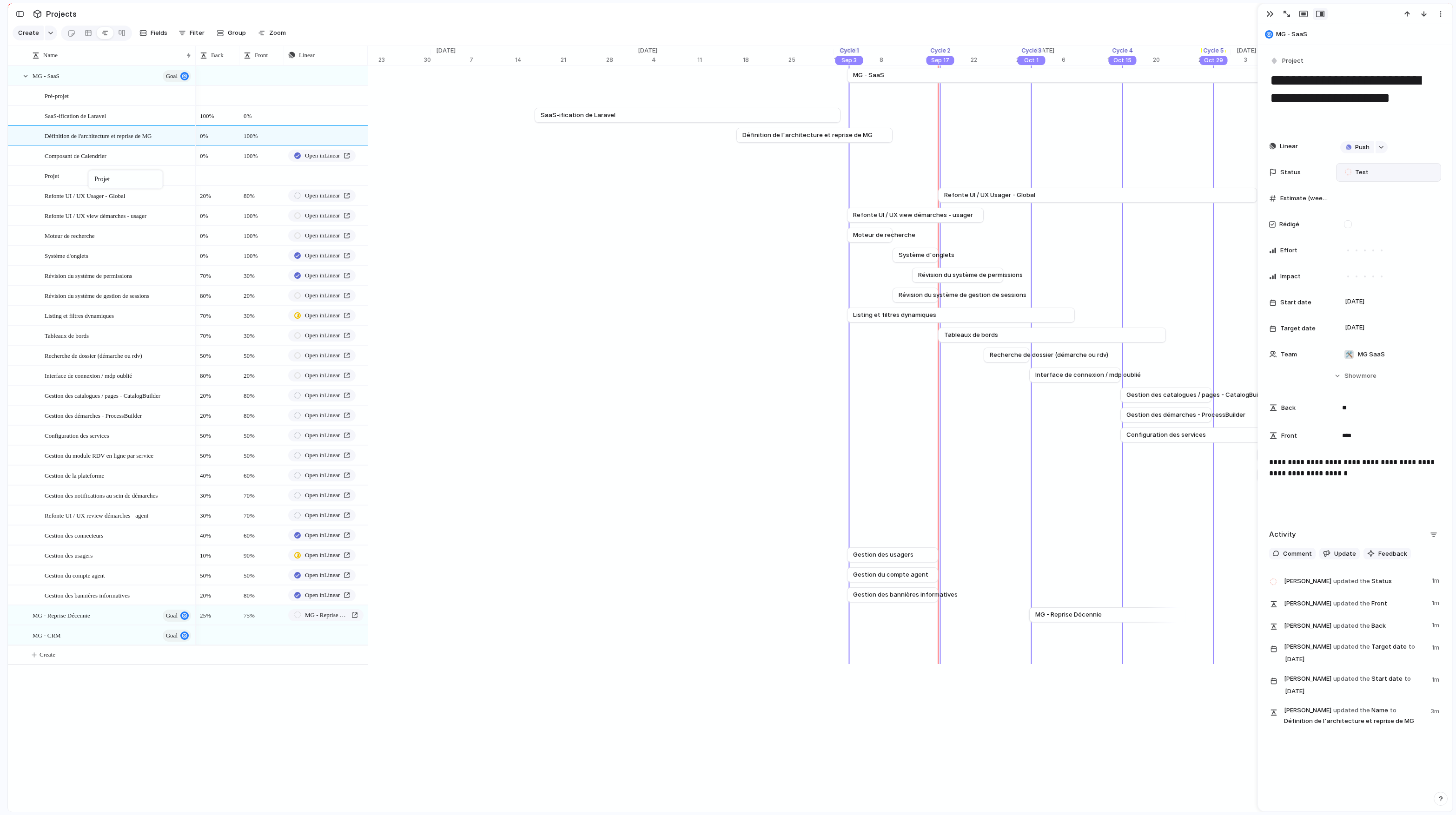
drag, startPoint x: 69, startPoint y: 638, endPoint x: 92, endPoint y: 171, distance: 467.6
click at [92, 171] on body "logitud Feedback Prototypes My projects 🛠️ MG SaaS Projects To pick up a dragga…" at bounding box center [728, 407] width 1456 height 815
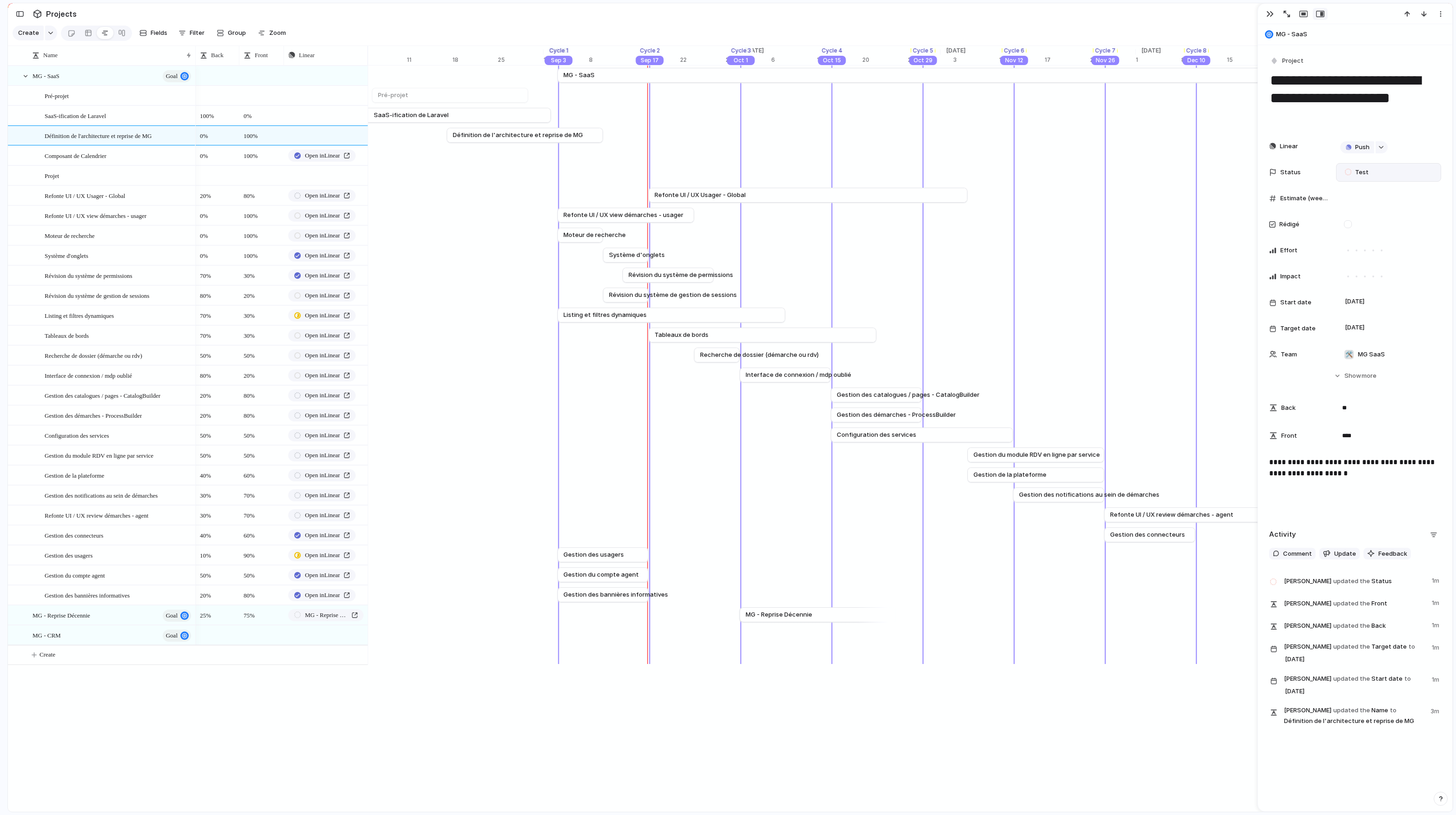
scroll to position [0, 6957]
click at [110, 92] on div "Pré-projet" at bounding box center [118, 96] width 148 height 19
type textarea "**********"
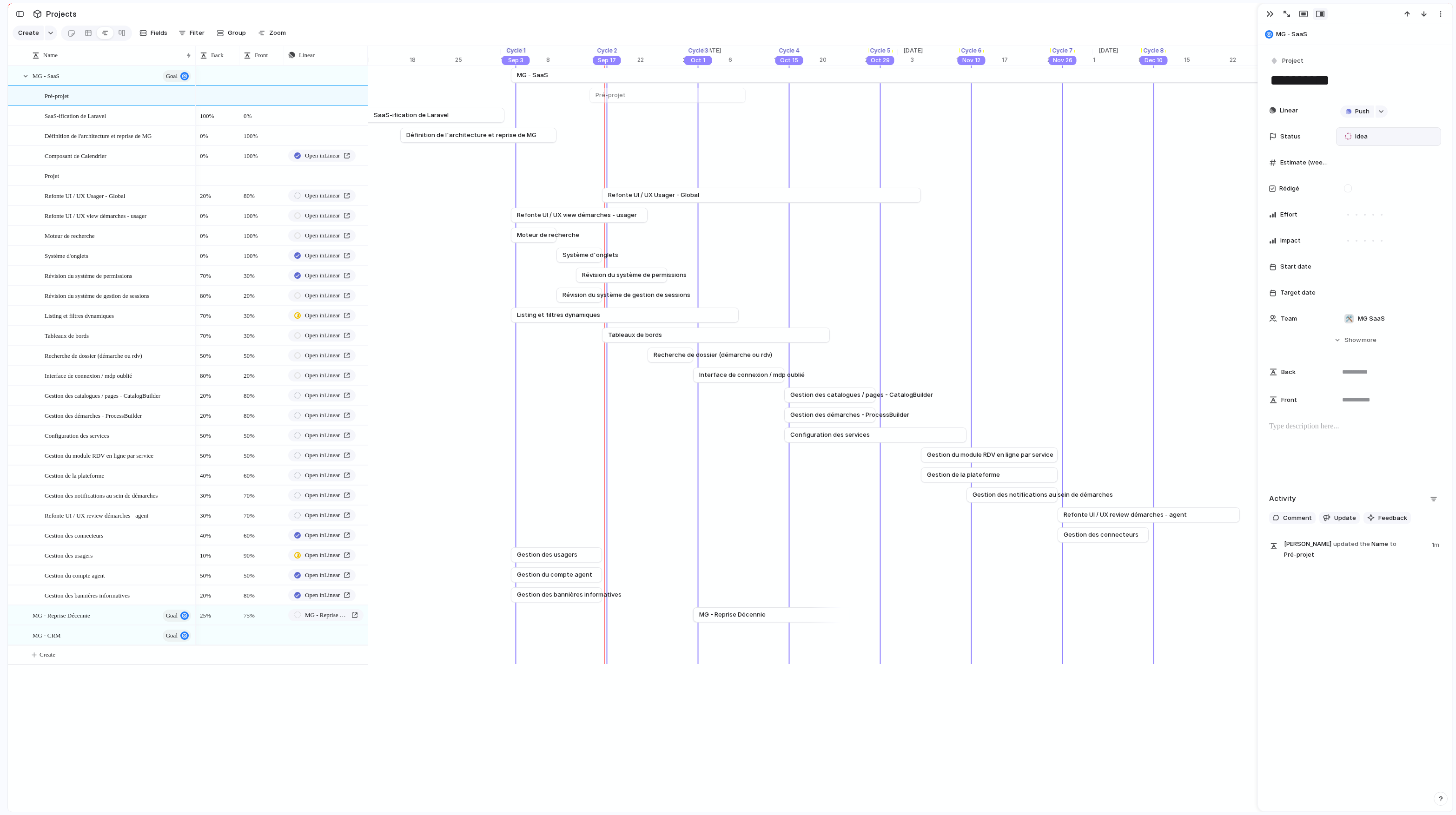
scroll to position [0, 7009]
click at [87, 32] on div at bounding box center [88, 33] width 8 height 15
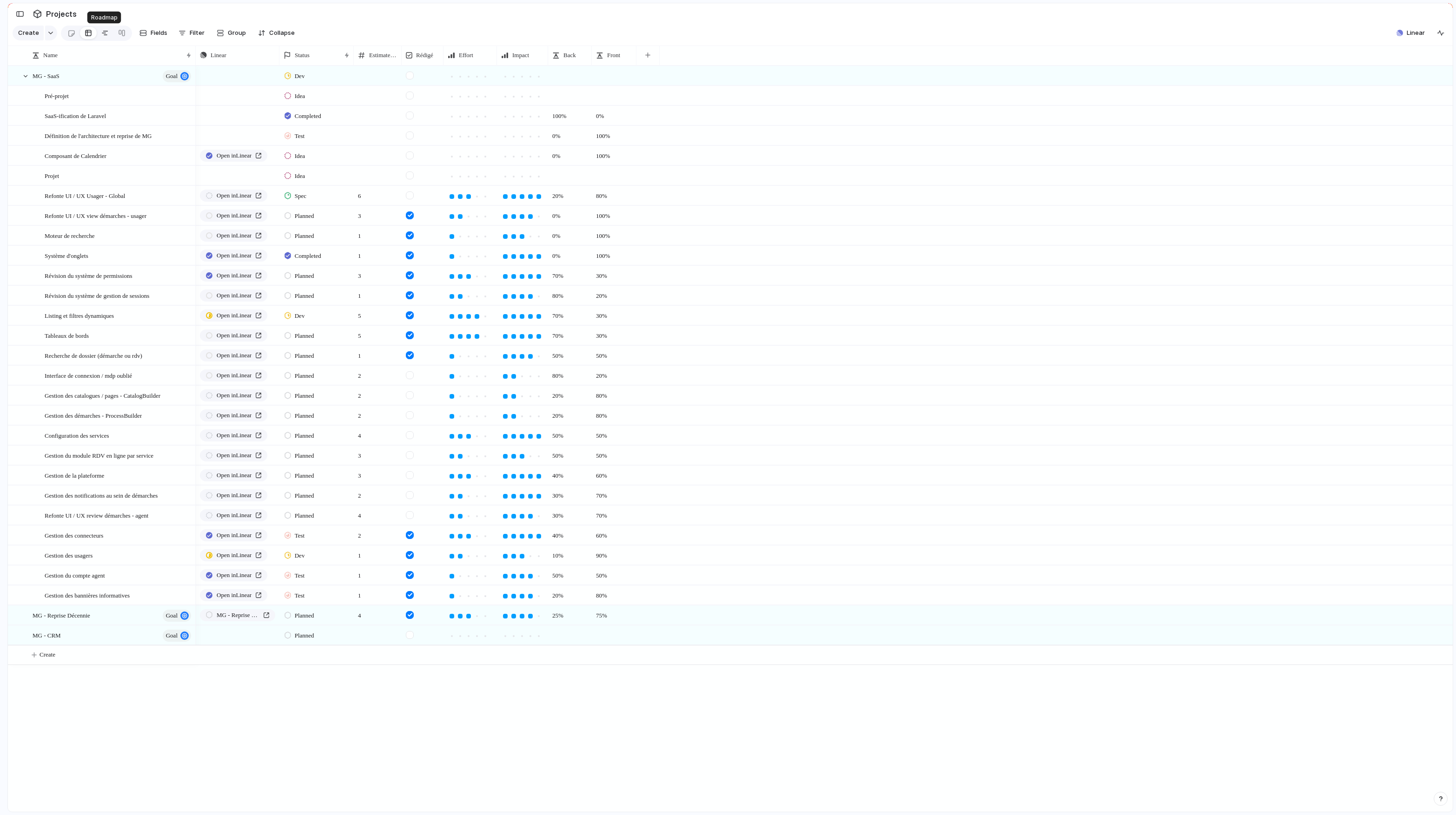
click at [99, 33] on link at bounding box center [105, 33] width 17 height 15
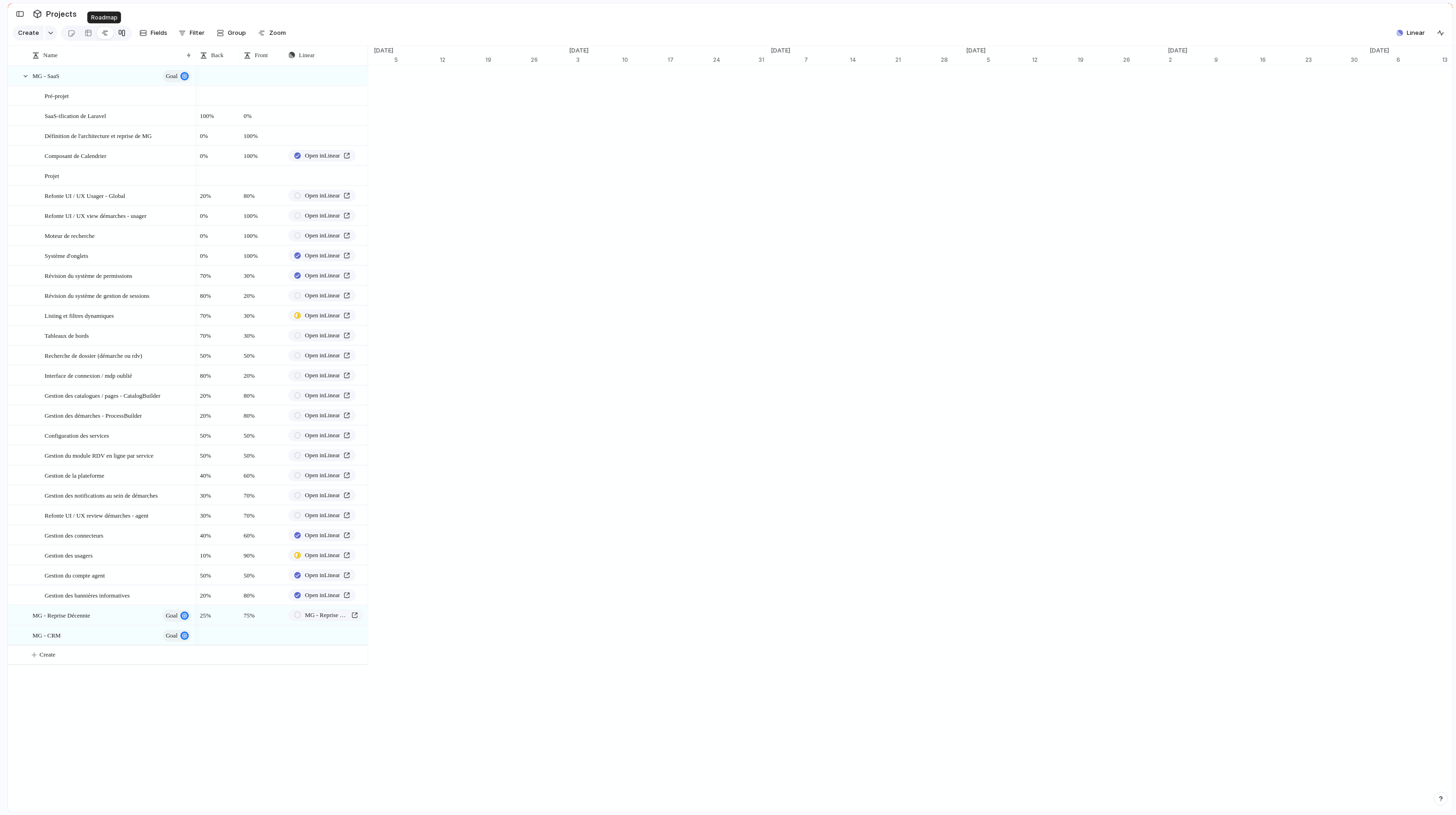
scroll to position [0, 6835]
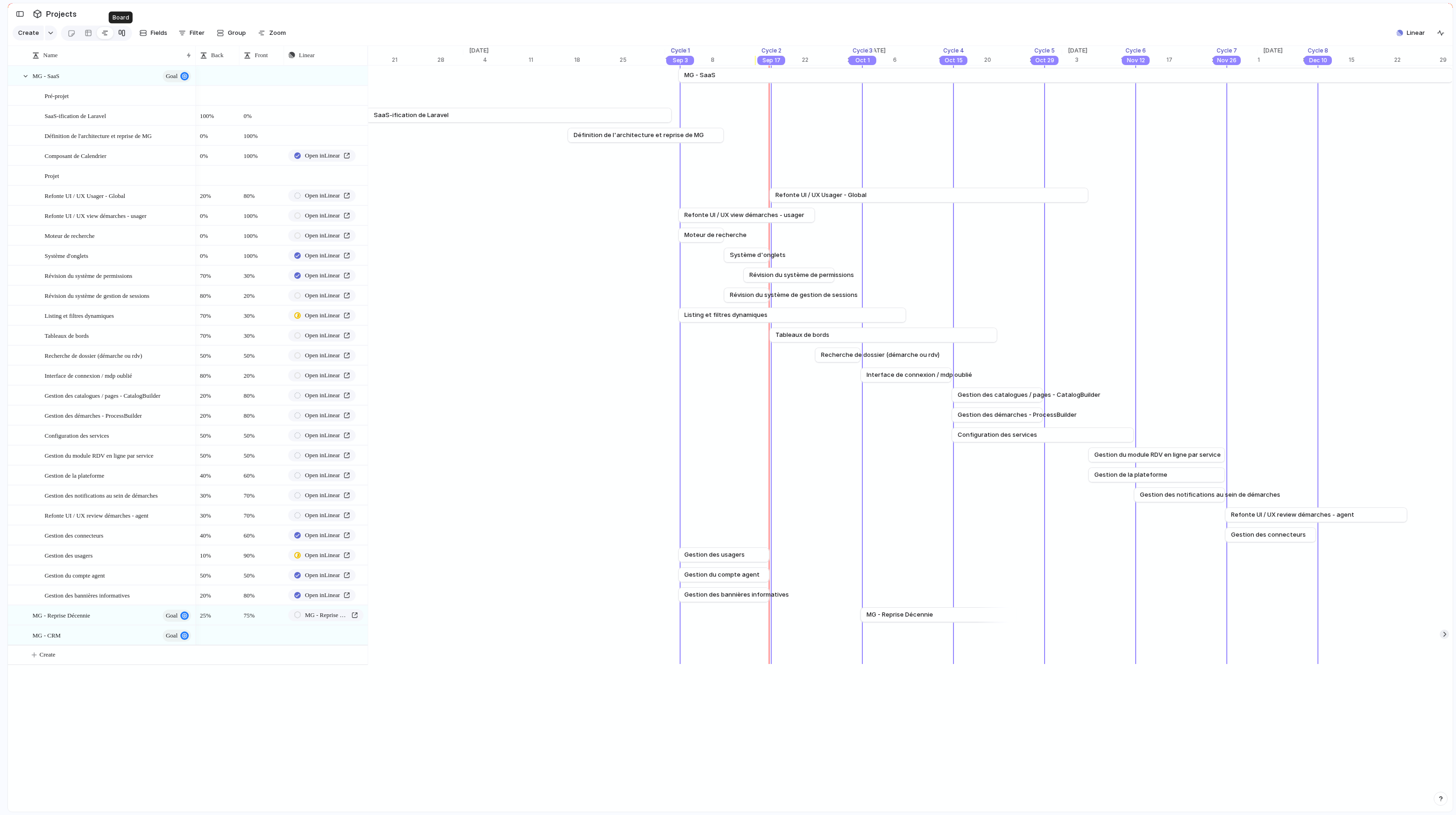
click at [121, 36] on div at bounding box center [121, 33] width 8 height 15
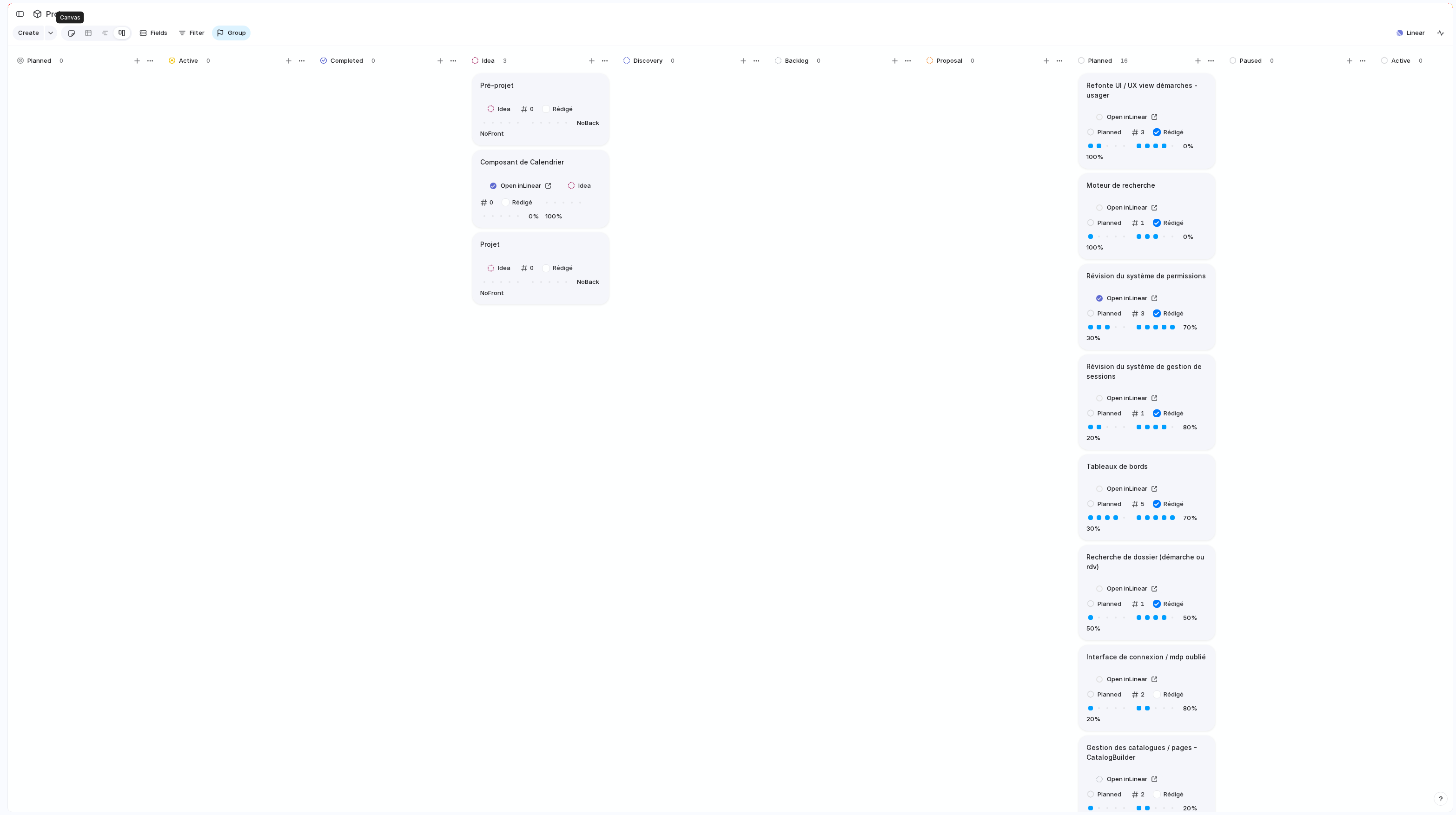
click at [74, 34] on div at bounding box center [71, 33] width 8 height 15
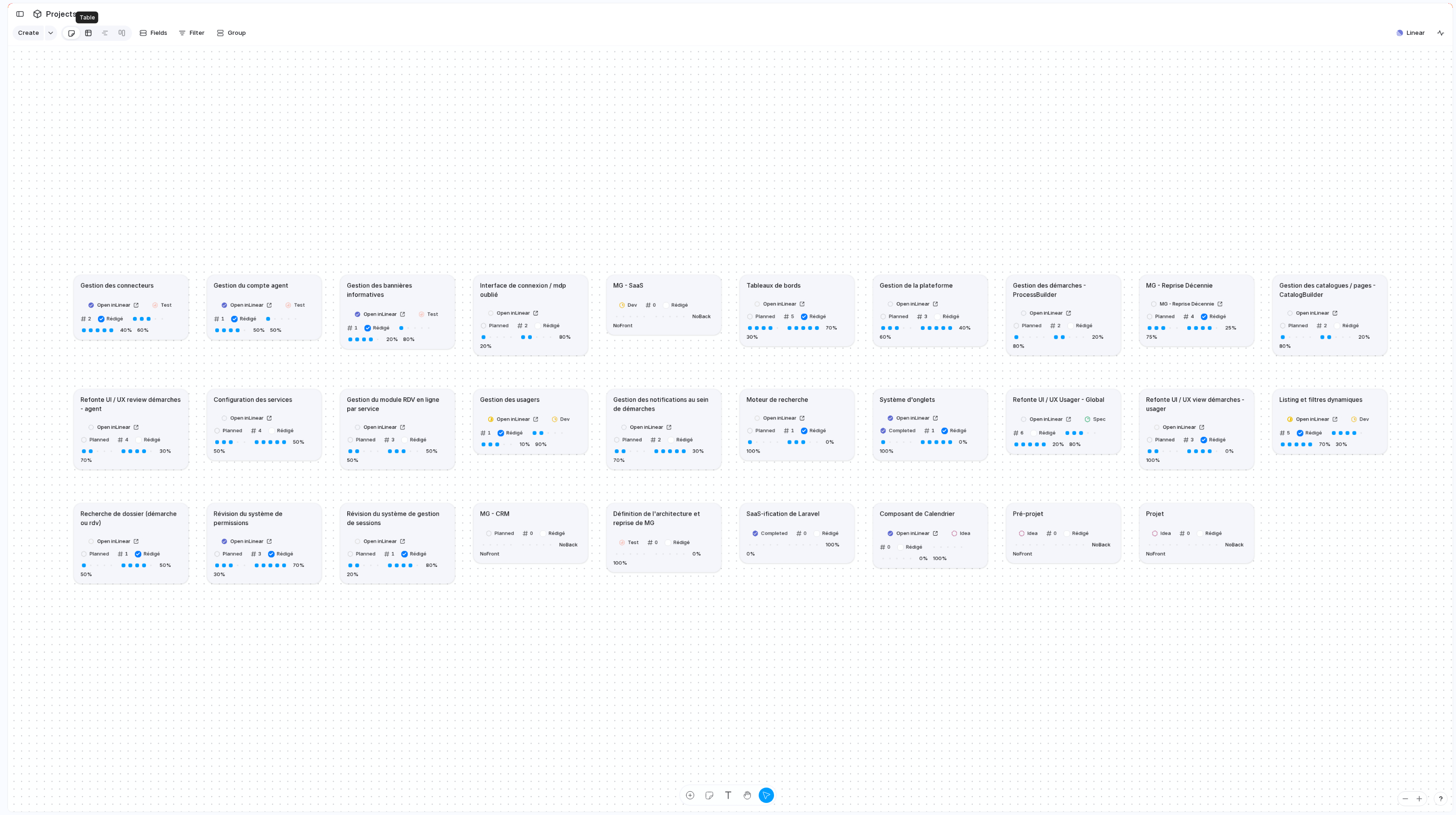
click at [88, 32] on div at bounding box center [88, 33] width 8 height 15
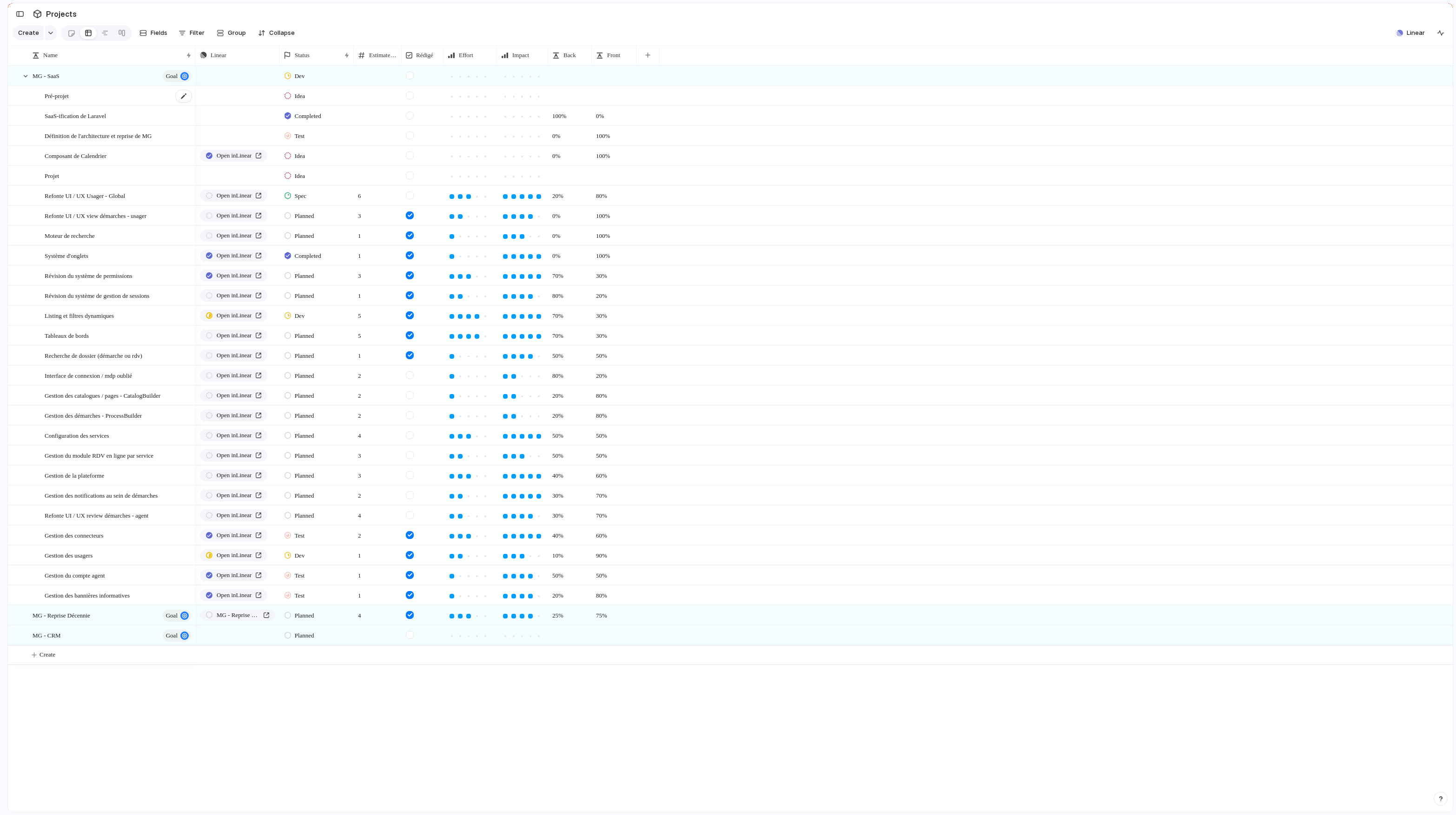
click at [116, 99] on div "Pré-projet" at bounding box center [118, 96] width 148 height 19
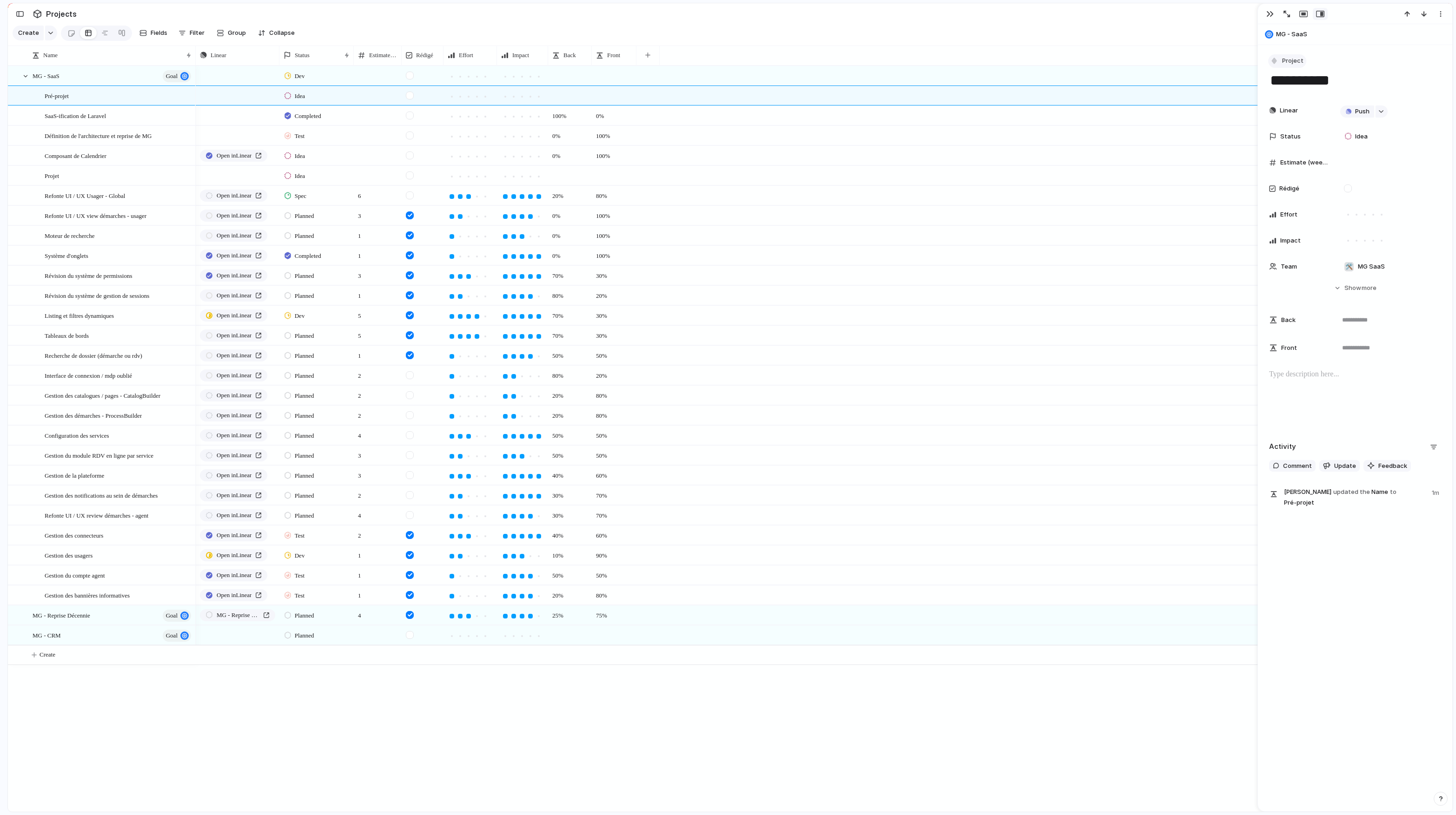
click at [805, 60] on span "Project" at bounding box center [1293, 61] width 22 height 9
click at [805, 204] on span "Workstream" at bounding box center [1304, 204] width 36 height 9
click at [121, 177] on div "Projet" at bounding box center [118, 176] width 148 height 19
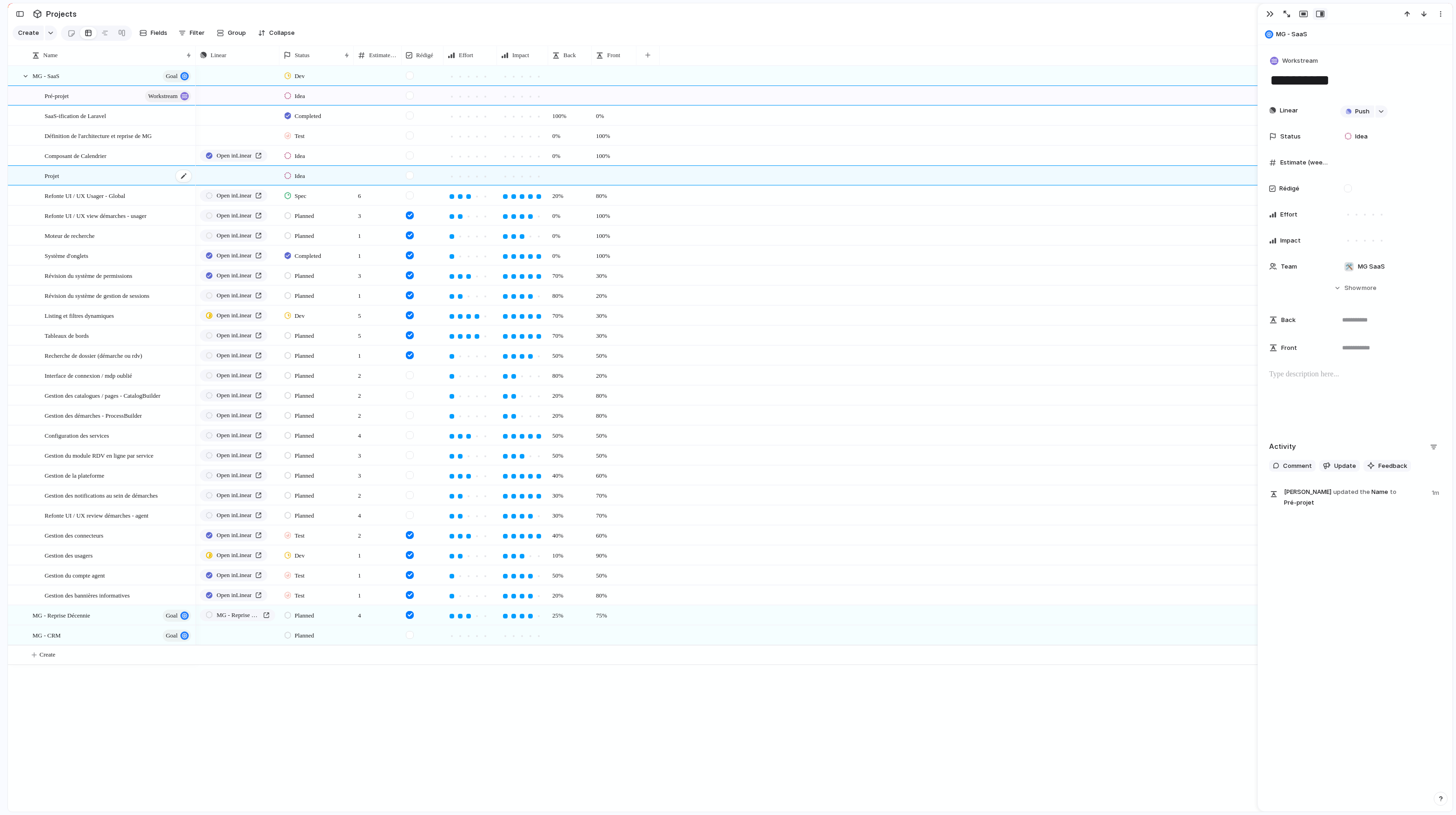
type textarea "******"
click at [805, 65] on button "Project" at bounding box center [1287, 61] width 38 height 13
click at [805, 202] on span "Workstream" at bounding box center [1304, 204] width 36 height 9
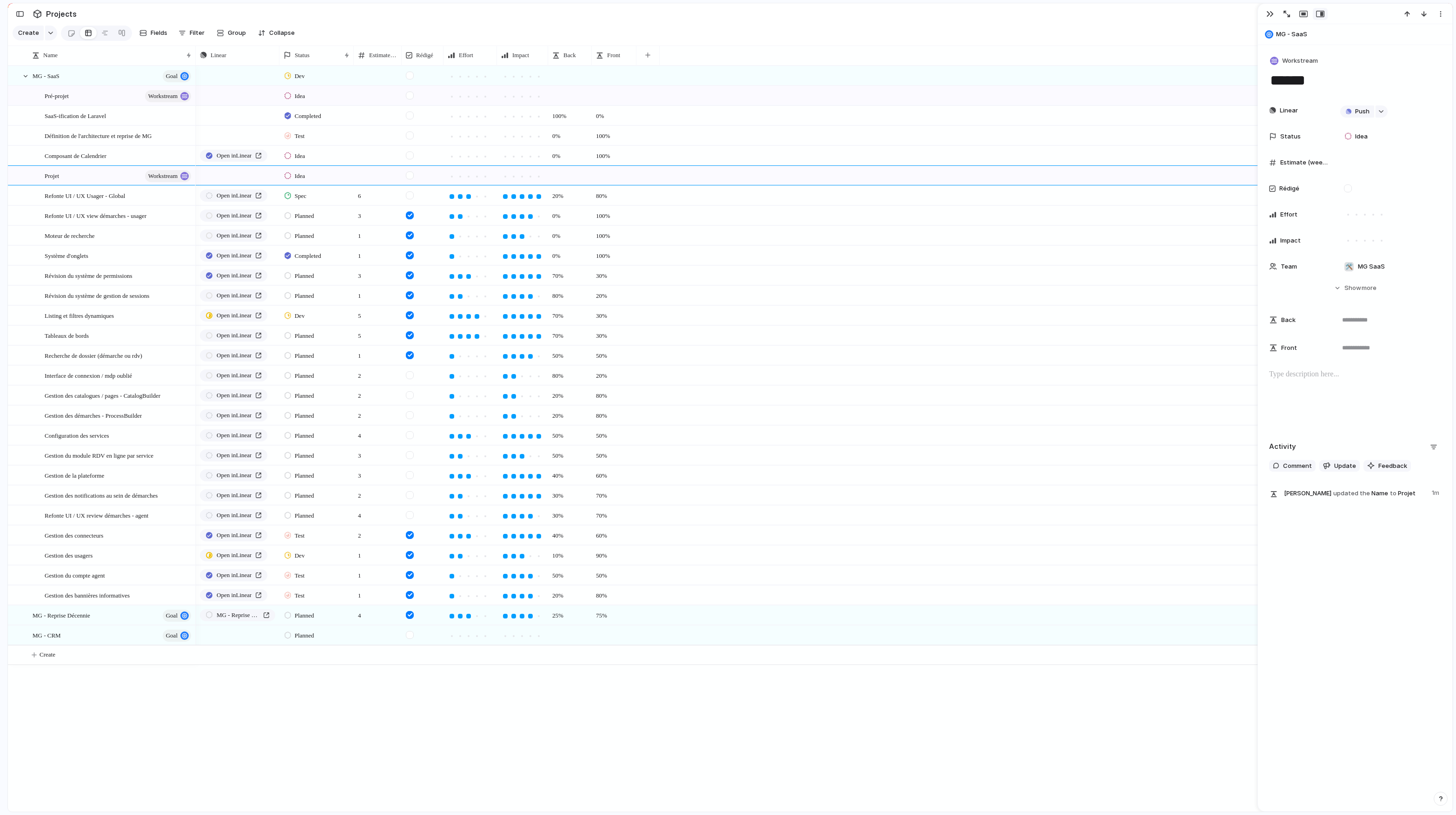
click at [153, 477] on div "MG - SaaS goal Pré-projet workstream SaaS-ification de Laravel Définition de l'…" at bounding box center [730, 438] width 1444 height 746
click at [104, 31] on div at bounding box center [105, 33] width 8 height 15
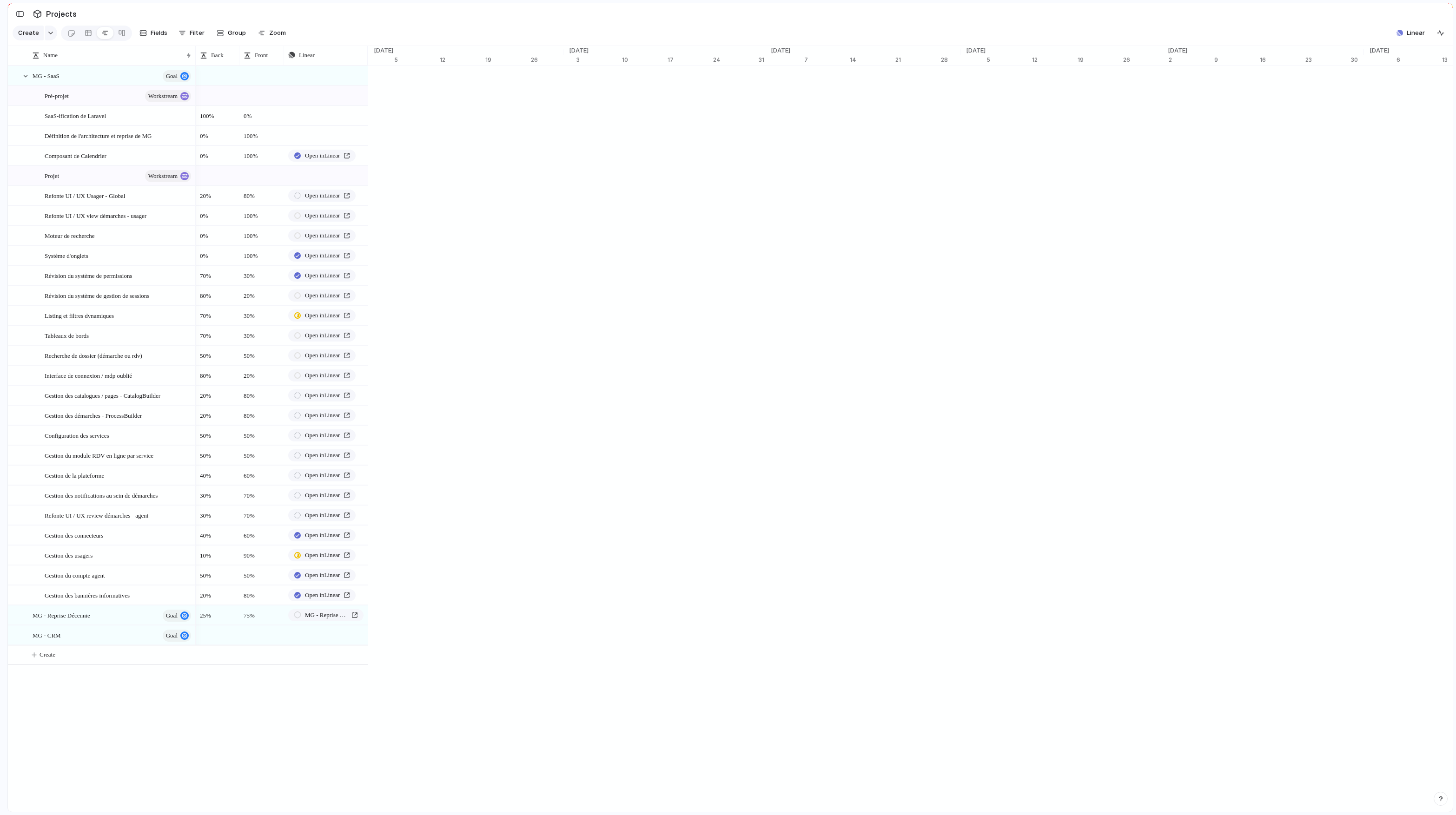
scroll to position [0, 6835]
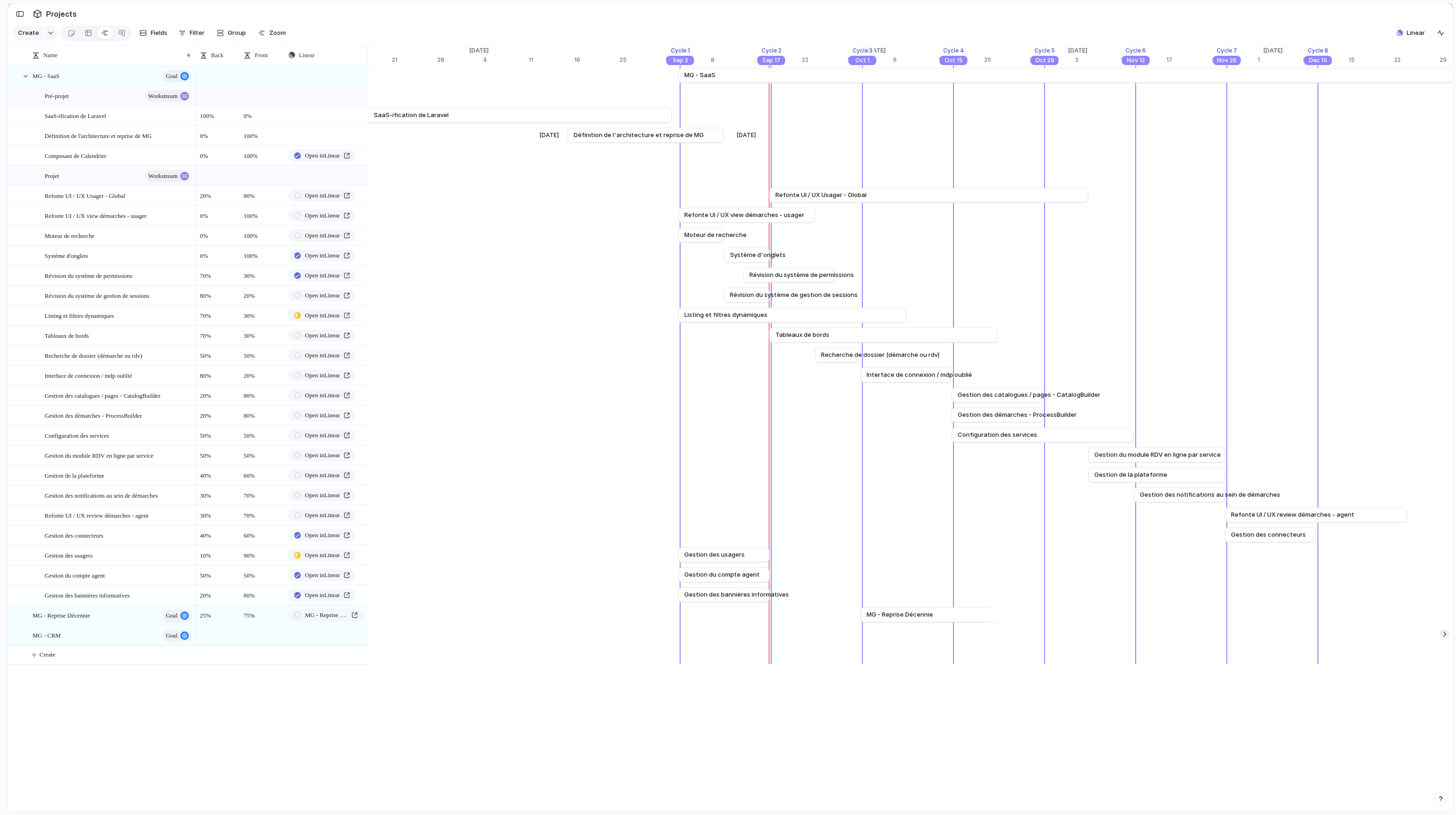
drag, startPoint x: 924, startPoint y: 138, endPoint x: 981, endPoint y: 138, distance: 57.0
click at [805, 138] on div "Aug 17 Définition de l'architecture et reprise de MG Sep 10" at bounding box center [763, 135] width 14458 height 20
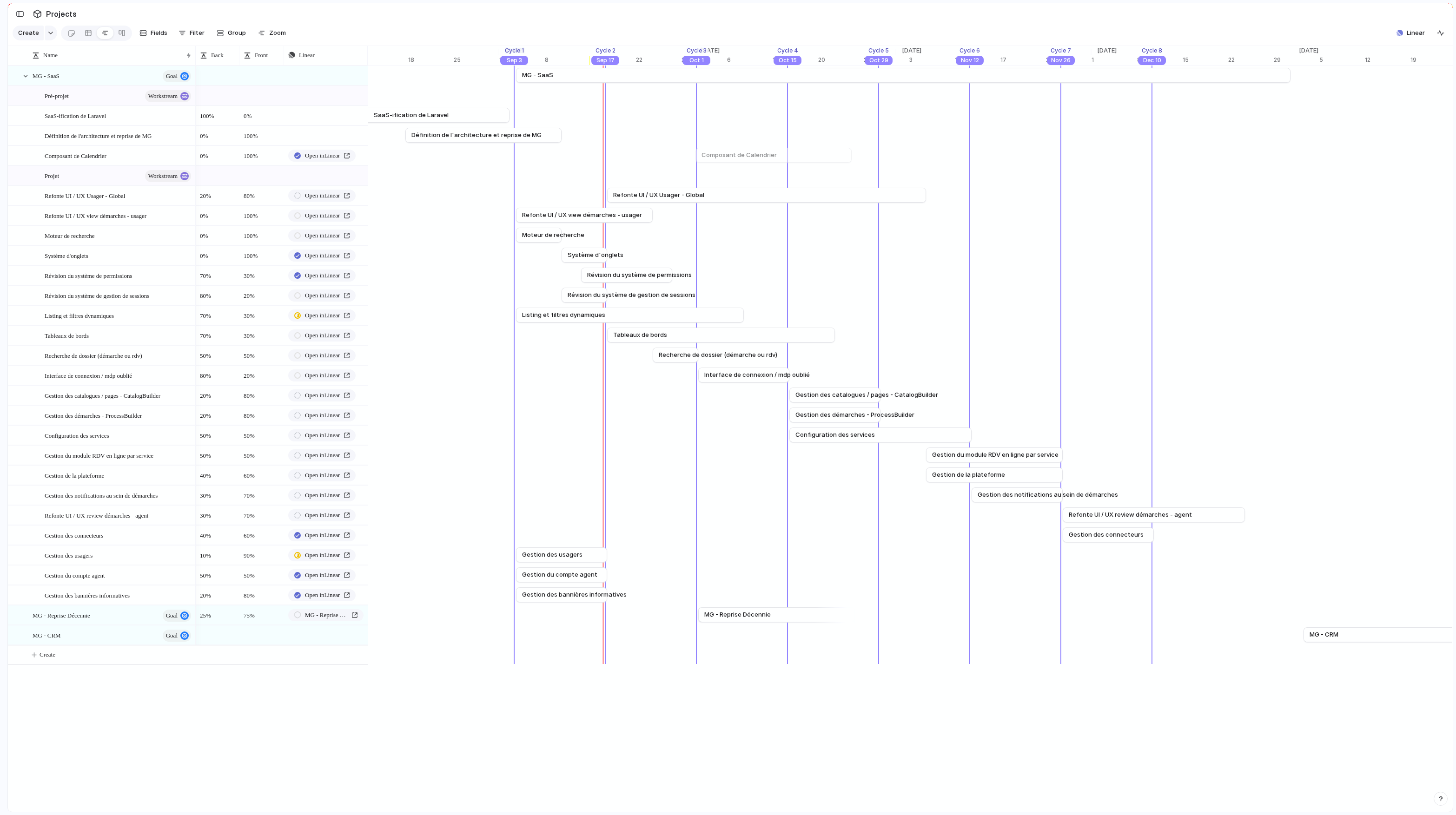
scroll to position [0, 7000]
click at [565, 61] on div "Sep 11" at bounding box center [566, 61] width 28 height 9
click at [620, 139] on span "Remove" at bounding box center [613, 141] width 23 height 9
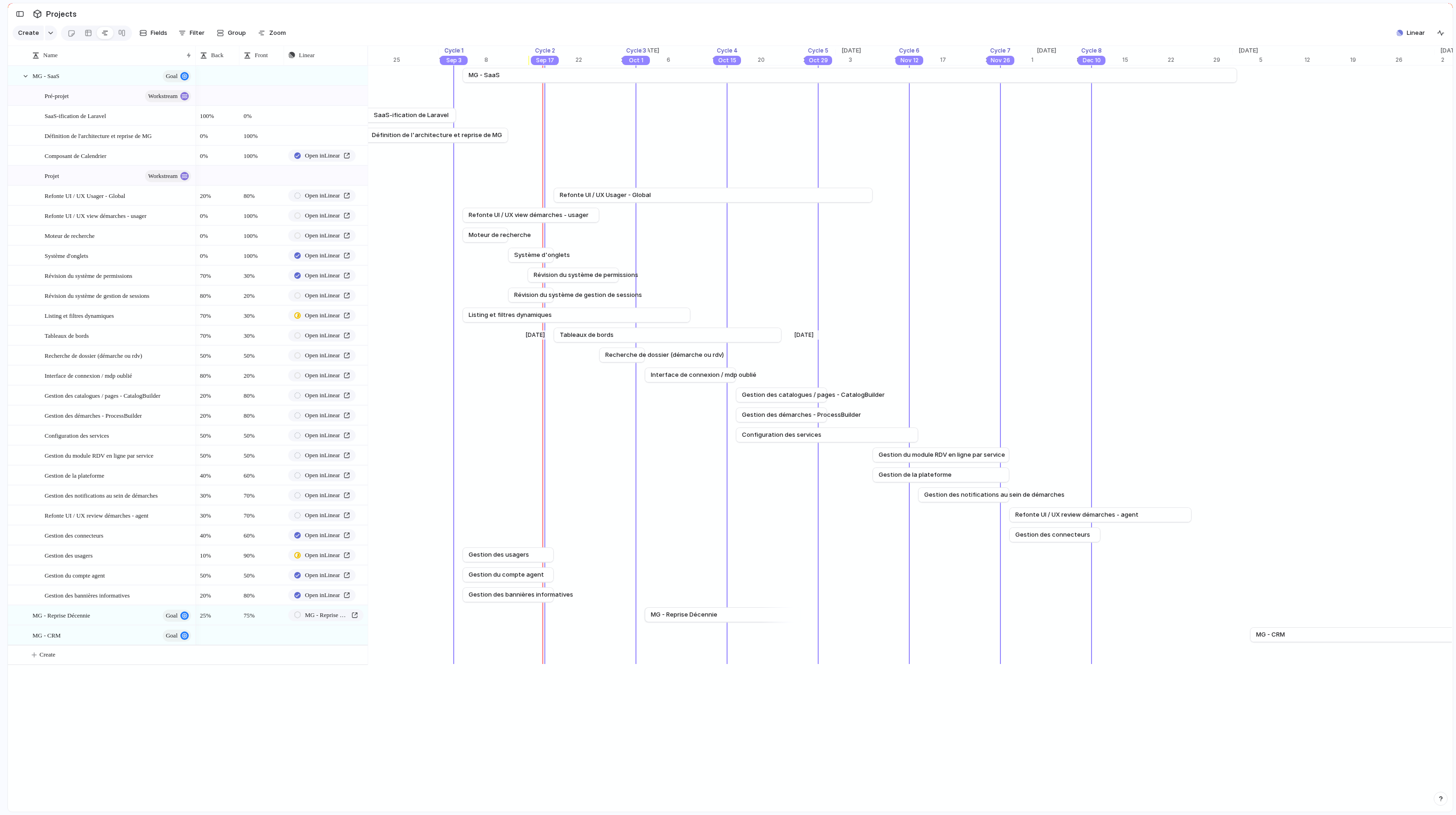
scroll to position [0, 7062]
click at [334, 153] on span "Open in Linear" at bounding box center [322, 156] width 35 height 9
click at [118, 151] on div "Composant de Calendrier" at bounding box center [118, 156] width 148 height 19
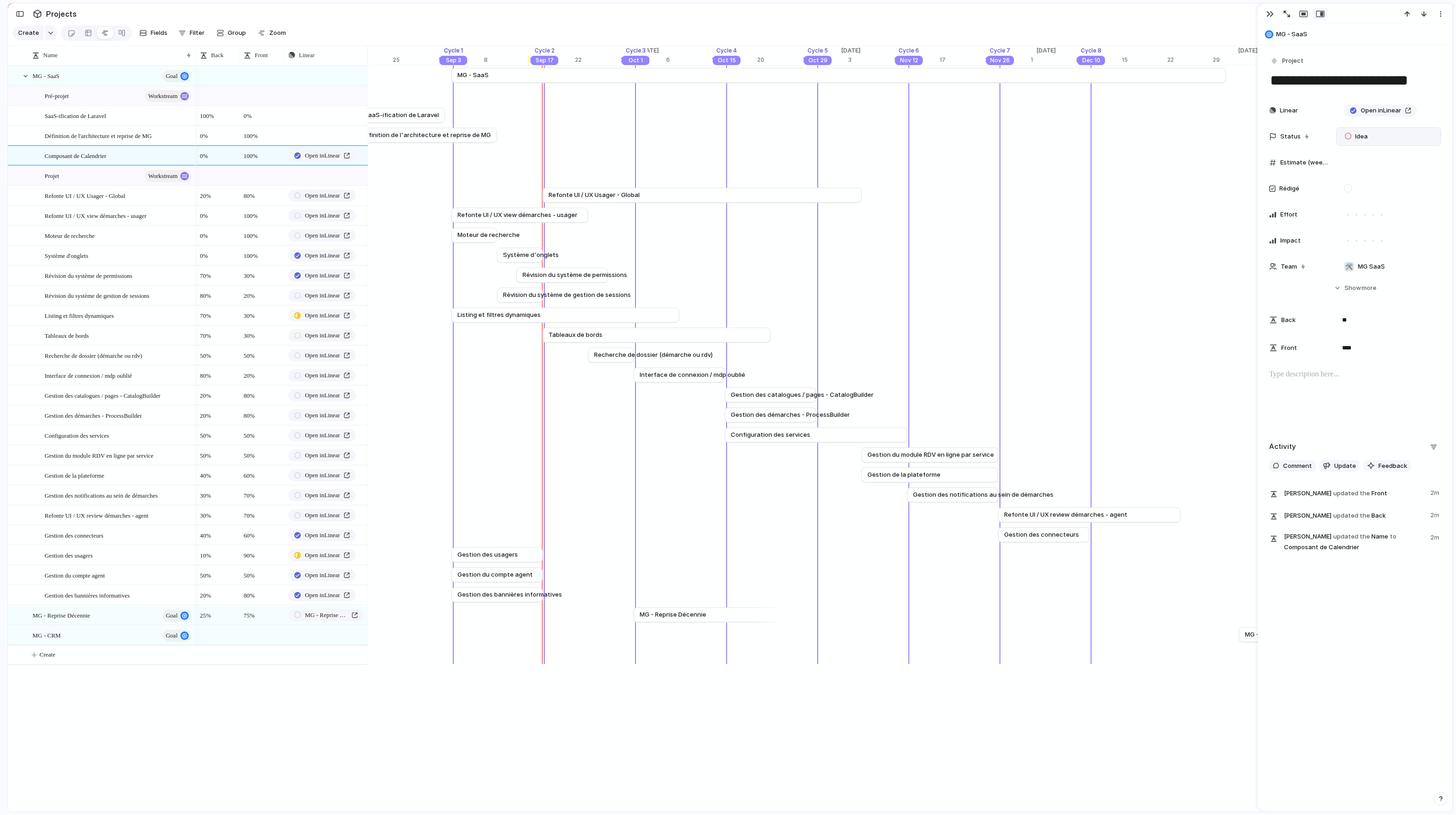
click at [805, 135] on span "Idea" at bounding box center [1361, 137] width 13 height 9
click at [805, 129] on div "No results found" at bounding box center [728, 407] width 1456 height 815
click at [805, 133] on div "Idea" at bounding box center [1357, 137] width 35 height 13
type input "****"
click at [138, 138] on span "Définition de l'architecture et reprise de MG" at bounding box center [97, 135] width 107 height 11
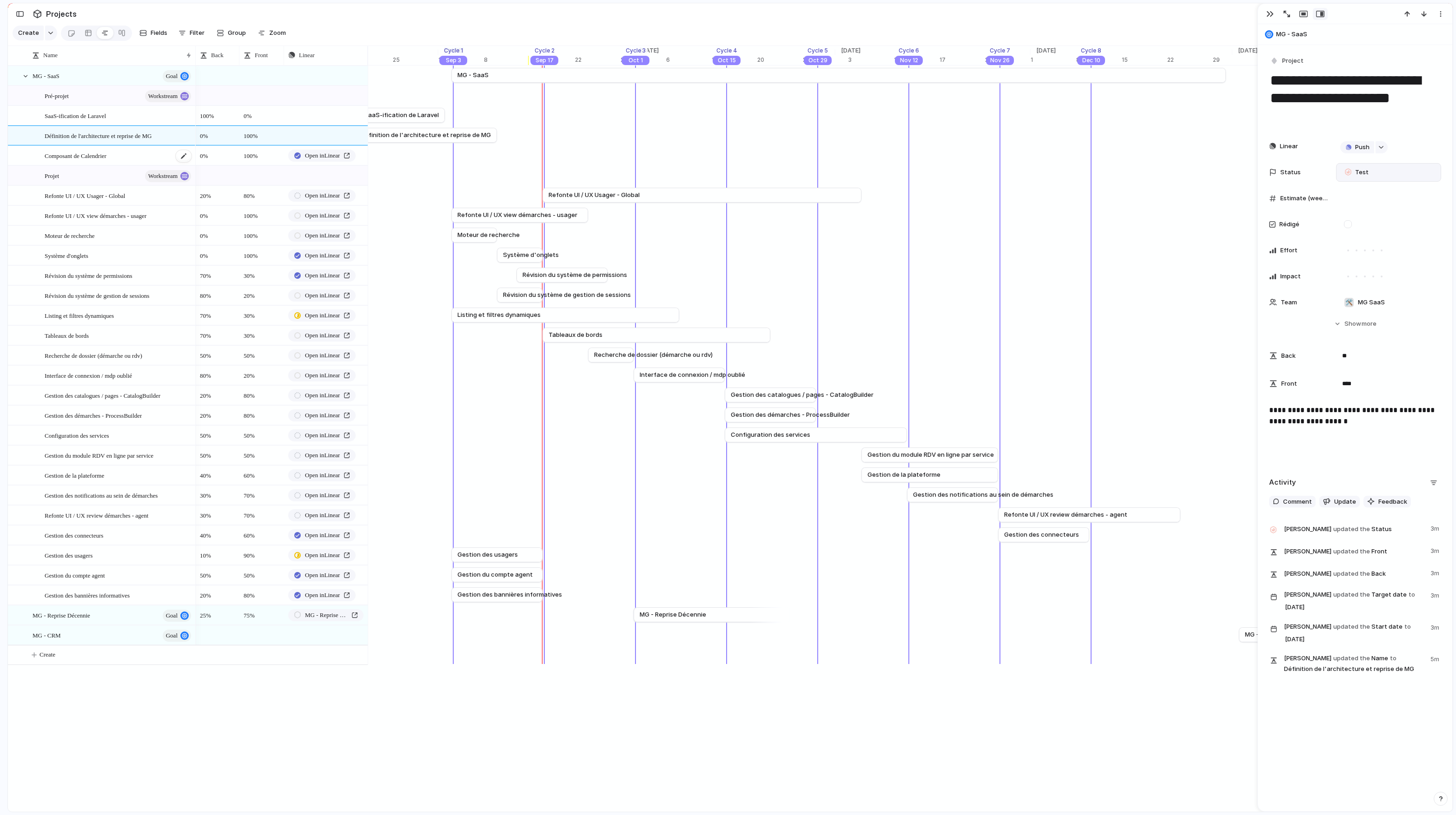
click at [137, 152] on div "Composant de Calendrier" at bounding box center [118, 156] width 148 height 19
type textarea "**********"
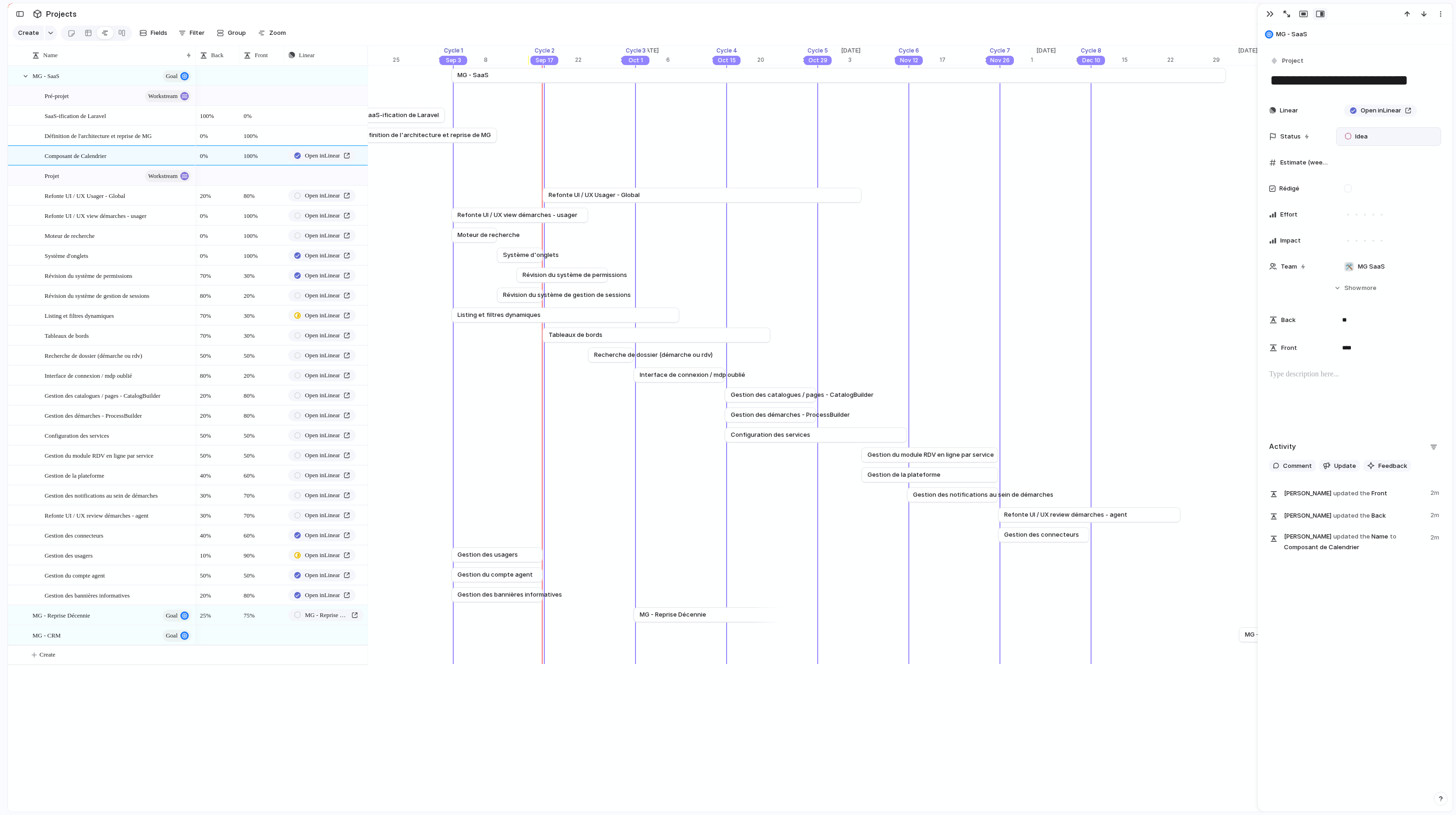
click at [805, 134] on span "Idea" at bounding box center [1361, 137] width 13 height 9
click at [805, 134] on div "No results found" at bounding box center [728, 407] width 1456 height 815
click at [88, 37] on div at bounding box center [88, 33] width 8 height 15
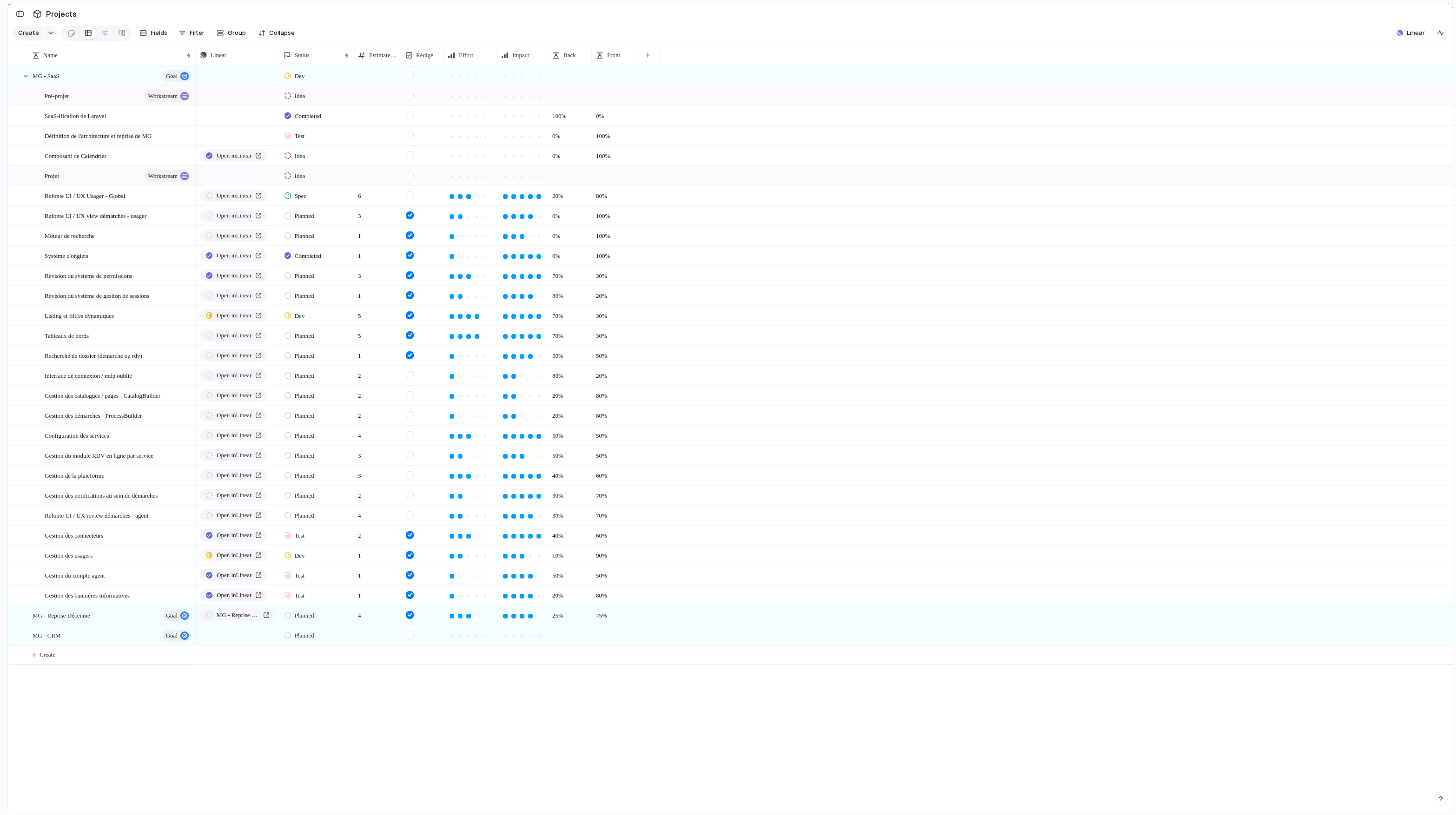
click at [321, 154] on div "Idea" at bounding box center [316, 155] width 74 height 16
click at [309, 355] on li "Test" at bounding box center [327, 353] width 90 height 16
drag, startPoint x: 61, startPoint y: 120, endPoint x: 115, endPoint y: 102, distance: 56.9
click at [115, 102] on body "logitud Feedback Prototypes My projects 🛠️ MG SaaS Projects To pick up a dragga…" at bounding box center [728, 407] width 1456 height 815
drag, startPoint x: 86, startPoint y: 135, endPoint x: 117, endPoint y: 103, distance: 44.6
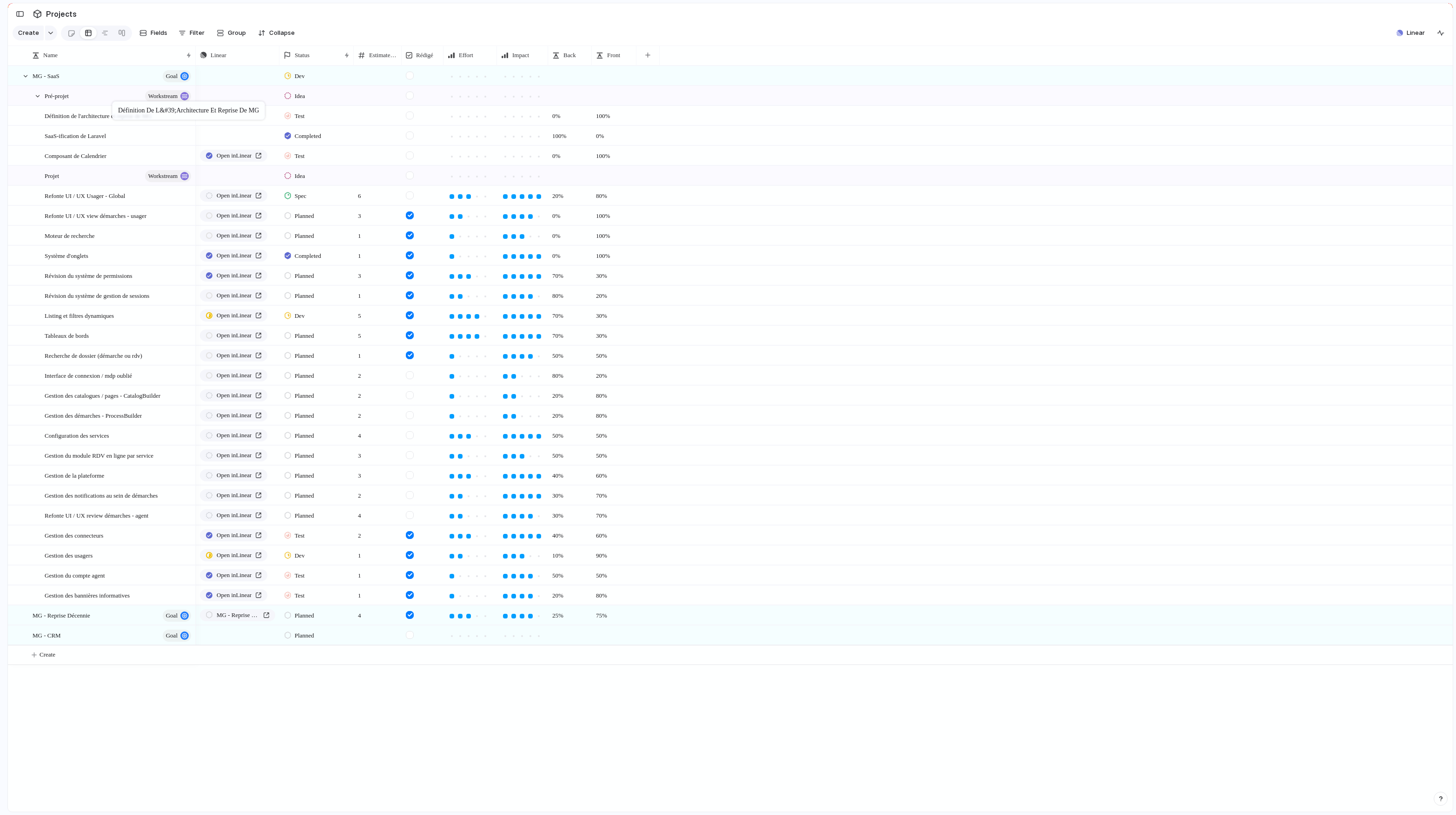
click at [117, 103] on body "logitud Feedback Prototypes My projects 🛠️ MG SaaS Projects To pick up a dragga…" at bounding box center [728, 407] width 1456 height 815
drag, startPoint x: 93, startPoint y: 151, endPoint x: 123, endPoint y: 104, distance: 55.8
click at [123, 104] on body "logitud Feedback Prototypes My projects 🛠️ MG SaaS Projects To pick up a dragga…" at bounding box center [728, 407] width 1456 height 815
drag, startPoint x: 98, startPoint y: 151, endPoint x: 100, endPoint y: 110, distance: 41.0
click at [100, 110] on body "logitud Feedback Prototypes My projects 🛠️ MG SaaS Projects To pick up a dragga…" at bounding box center [728, 407] width 1456 height 815
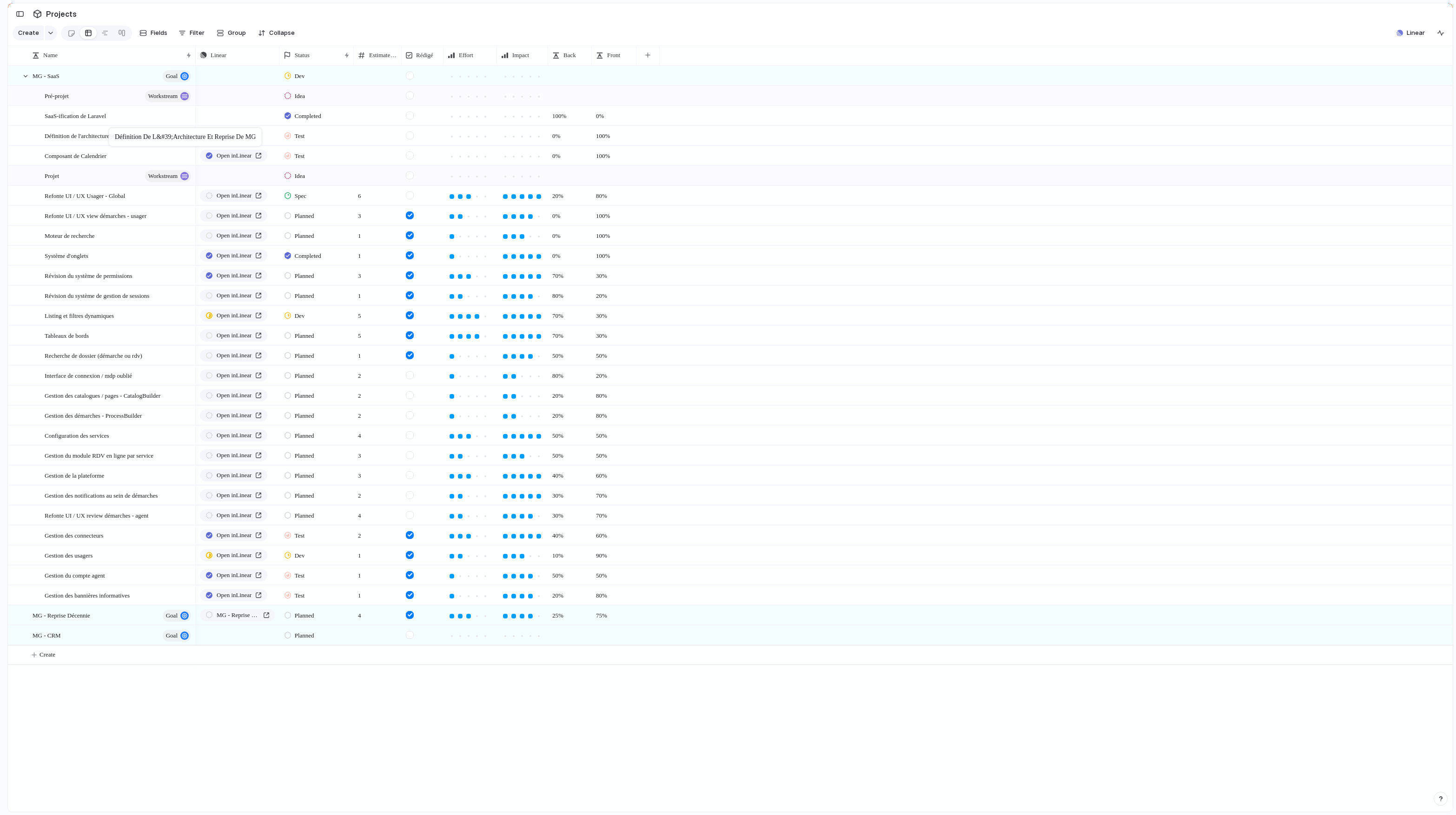
drag, startPoint x: 112, startPoint y: 155, endPoint x: 113, endPoint y: 130, distance: 25.0
click at [113, 130] on body "logitud Feedback Prototypes My projects 🛠️ MG SaaS Projects To pick up a dragga…" at bounding box center [728, 407] width 1456 height 815
click at [36, 97] on div at bounding box center [37, 96] width 8 height 8
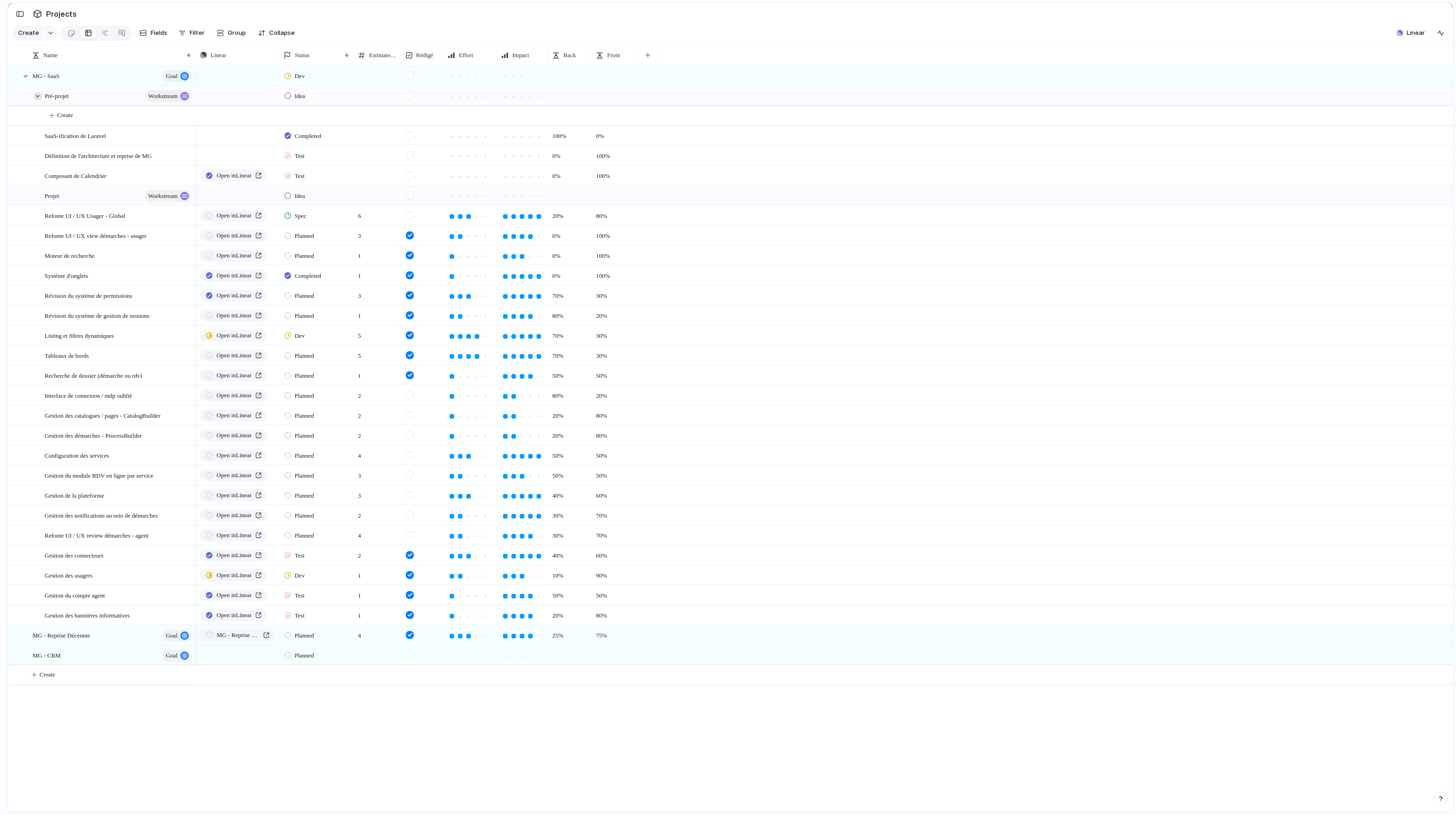
click at [38, 96] on div at bounding box center [37, 96] width 8 height 8
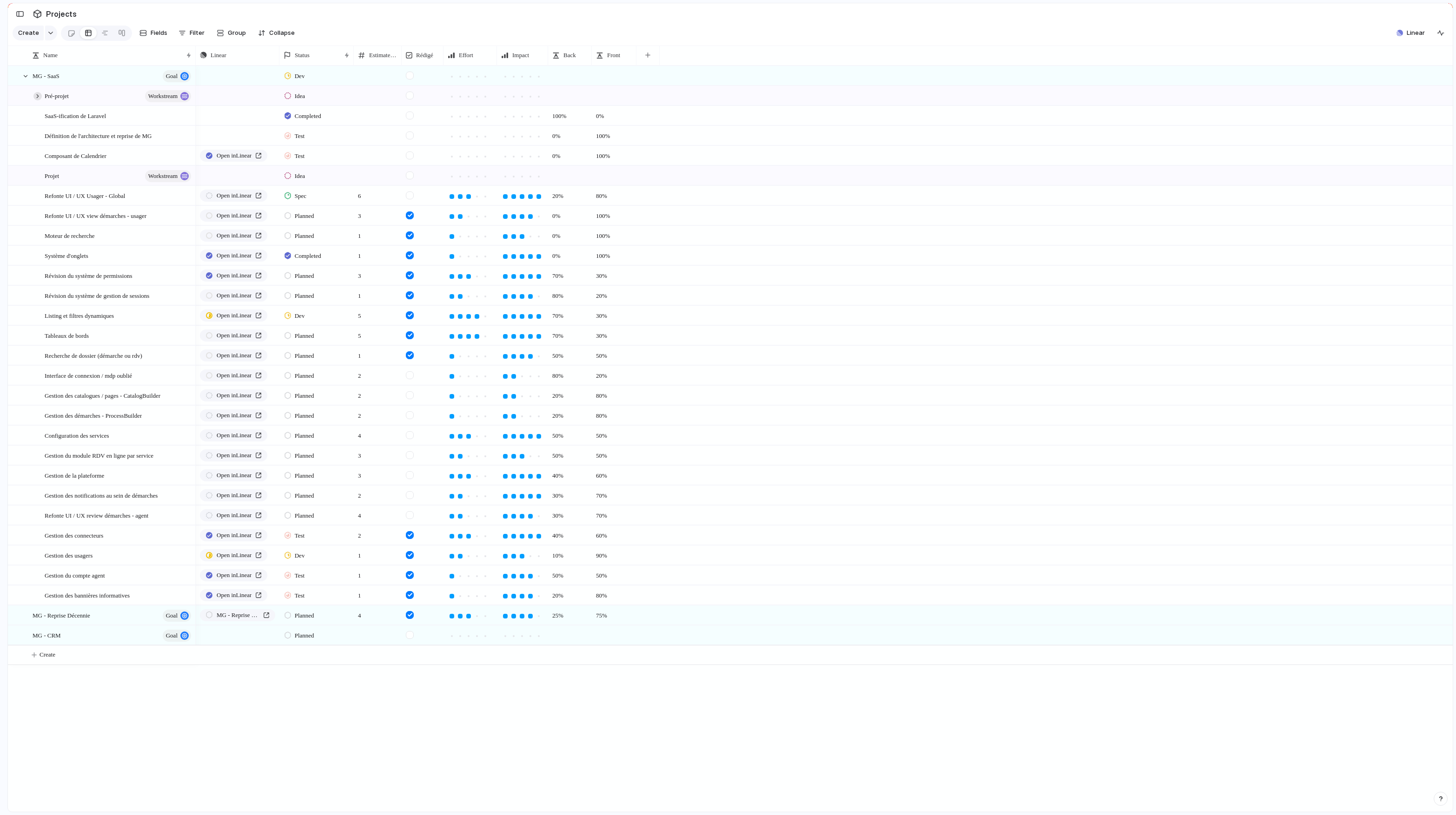
click at [38, 96] on div at bounding box center [37, 96] width 8 height 8
drag, startPoint x: 76, startPoint y: 135, endPoint x: 102, endPoint y: 108, distance: 37.5
click at [103, 108] on body "logitud Feedback Prototypes My projects 🛠️ MG SaaS Projects To pick up a dragga…" at bounding box center [728, 407] width 1456 height 815
drag, startPoint x: 103, startPoint y: 135, endPoint x: 155, endPoint y: 106, distance: 59.5
click at [155, 106] on body "logitud Feedback Prototypes My projects 🛠️ MG SaaS Projects To pick up a dragga…" at bounding box center [728, 407] width 1456 height 815
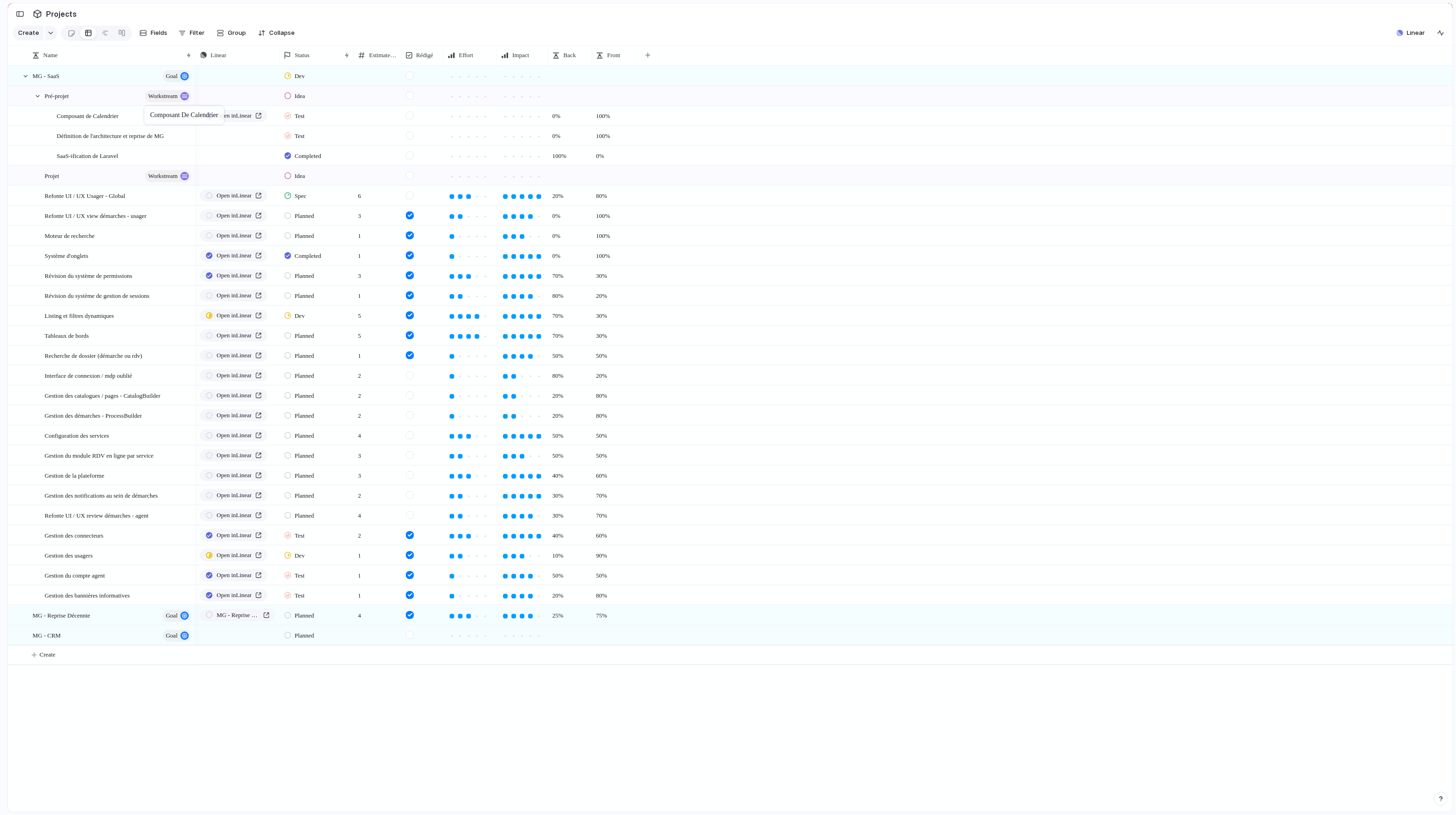
drag, startPoint x: 130, startPoint y: 150, endPoint x: 149, endPoint y: 108, distance: 46.1
click at [149, 108] on body "logitud Feedback Prototypes My projects 🛠️ MG SaaS Projects To pick up a dragga…" at bounding box center [728, 407] width 1456 height 815
drag, startPoint x: 138, startPoint y: 157, endPoint x: 147, endPoint y: 106, distance: 51.8
click at [147, 105] on body "logitud Feedback Prototypes My projects 🛠️ MG SaaS Projects To pick up a dragga…" at bounding box center [728, 407] width 1456 height 815
drag, startPoint x: 138, startPoint y: 153, endPoint x: 145, endPoint y: 130, distance: 24.0
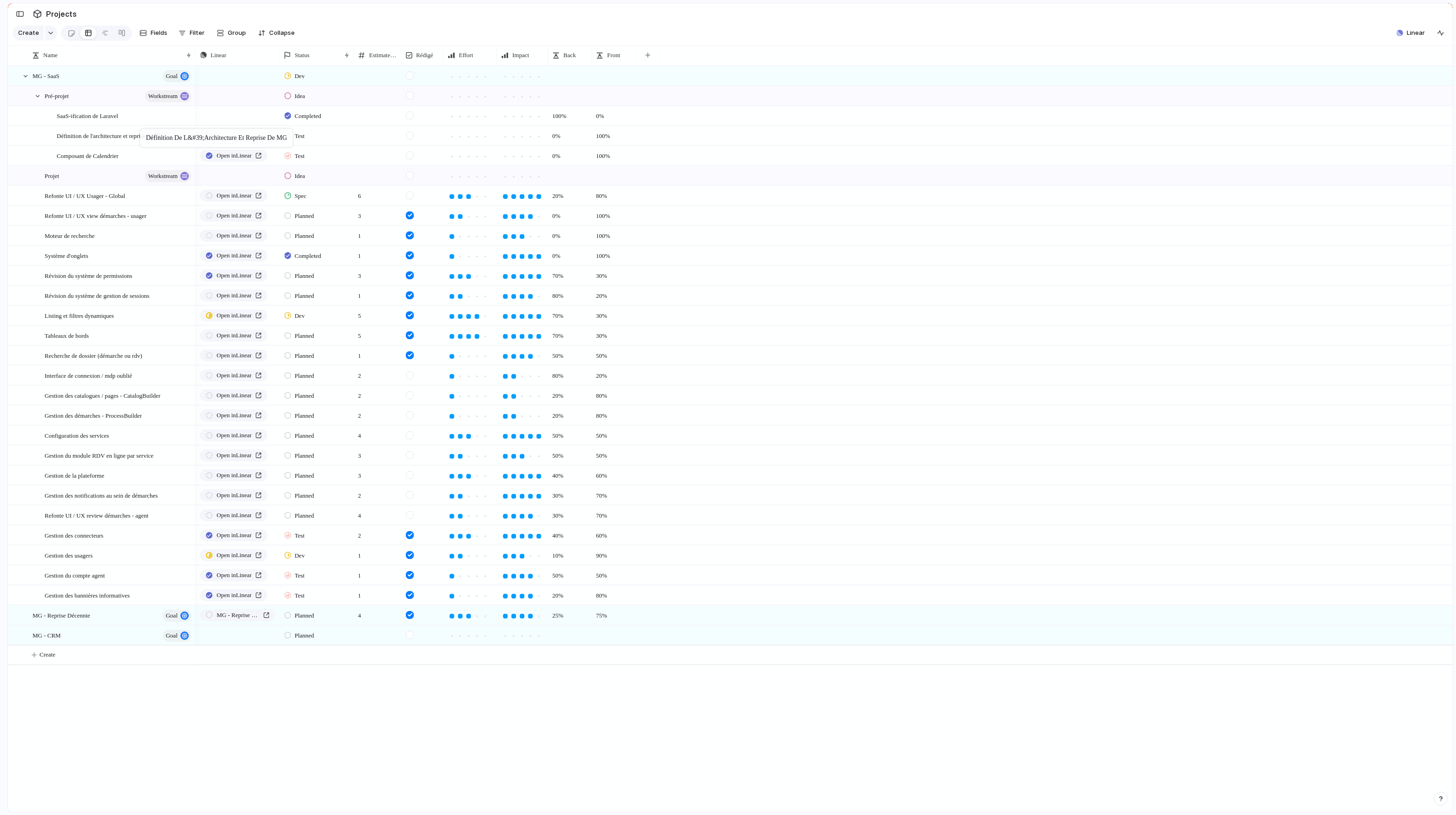
click at [145, 130] on body "logitud Feedback Prototypes My projects 🛠️ MG SaaS Projects To pick up a dragga…" at bounding box center [728, 407] width 1456 height 815
drag, startPoint x: 74, startPoint y: 194, endPoint x: 121, endPoint y: 174, distance: 51.1
click at [121, 174] on body "logitud Feedback Prototypes My projects 🛠️ MG SaaS Projects To pick up a dragga…" at bounding box center [728, 407] width 1456 height 815
drag, startPoint x: 111, startPoint y: 216, endPoint x: 154, endPoint y: 220, distance: 43.2
click at [154, 220] on body "logitud Feedback Prototypes My projects 🛠️ MG SaaS Projects To pick up a dragga…" at bounding box center [728, 407] width 1456 height 815
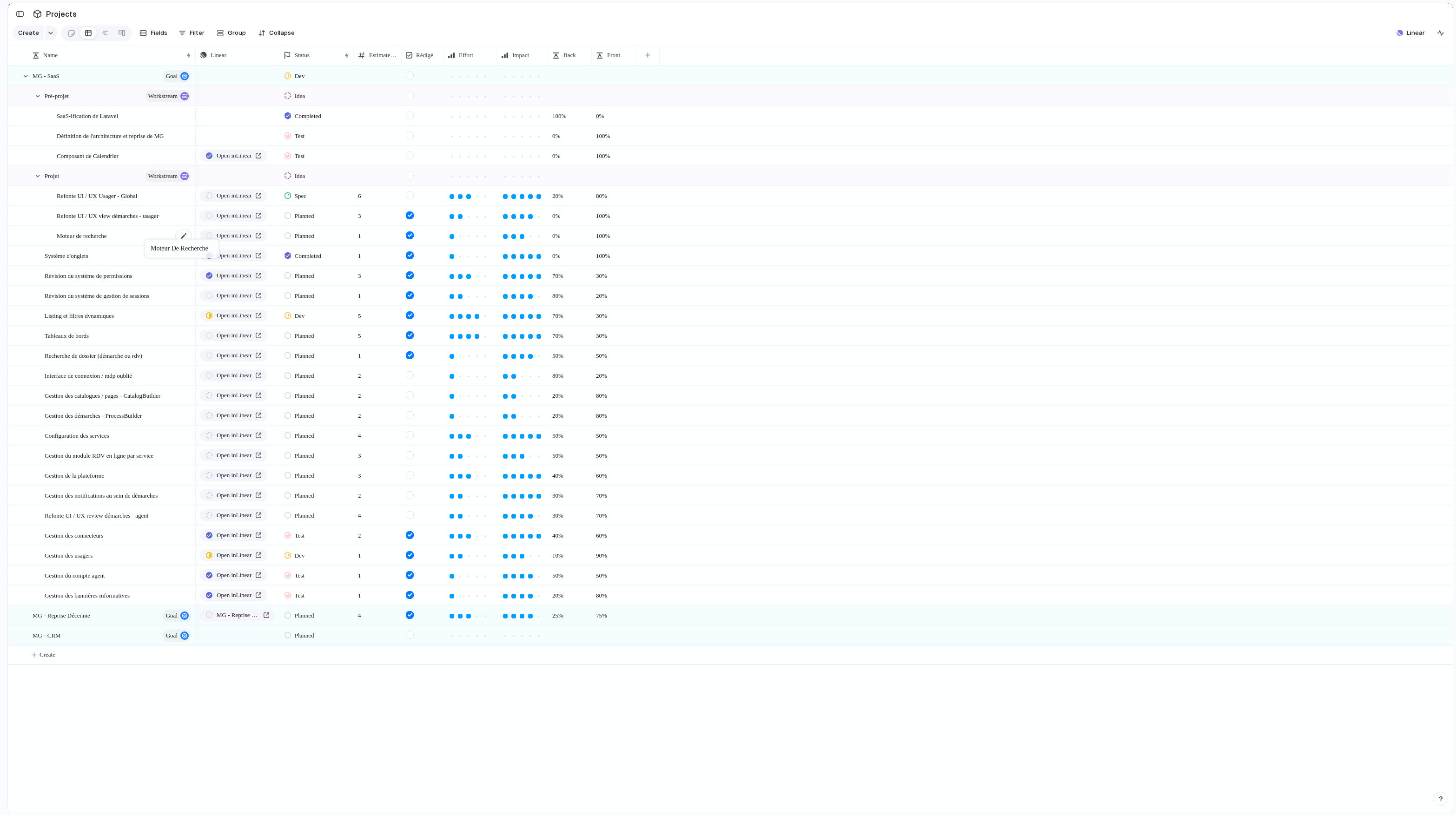
drag, startPoint x: 103, startPoint y: 235, endPoint x: 150, endPoint y: 242, distance: 47.5
click at [150, 241] on body "logitud Feedback Prototypes My projects 🛠️ MG SaaS Projects To pick up a dragga…" at bounding box center [728, 407] width 1456 height 815
drag, startPoint x: 116, startPoint y: 258, endPoint x: 177, endPoint y: 263, distance: 61.2
click at [177, 263] on body "logitud Feedback Prototypes My projects 🛠️ MG SaaS Projects To pick up a dragga…" at bounding box center [728, 407] width 1456 height 815
drag, startPoint x: 104, startPoint y: 270, endPoint x: 143, endPoint y: 284, distance: 41.4
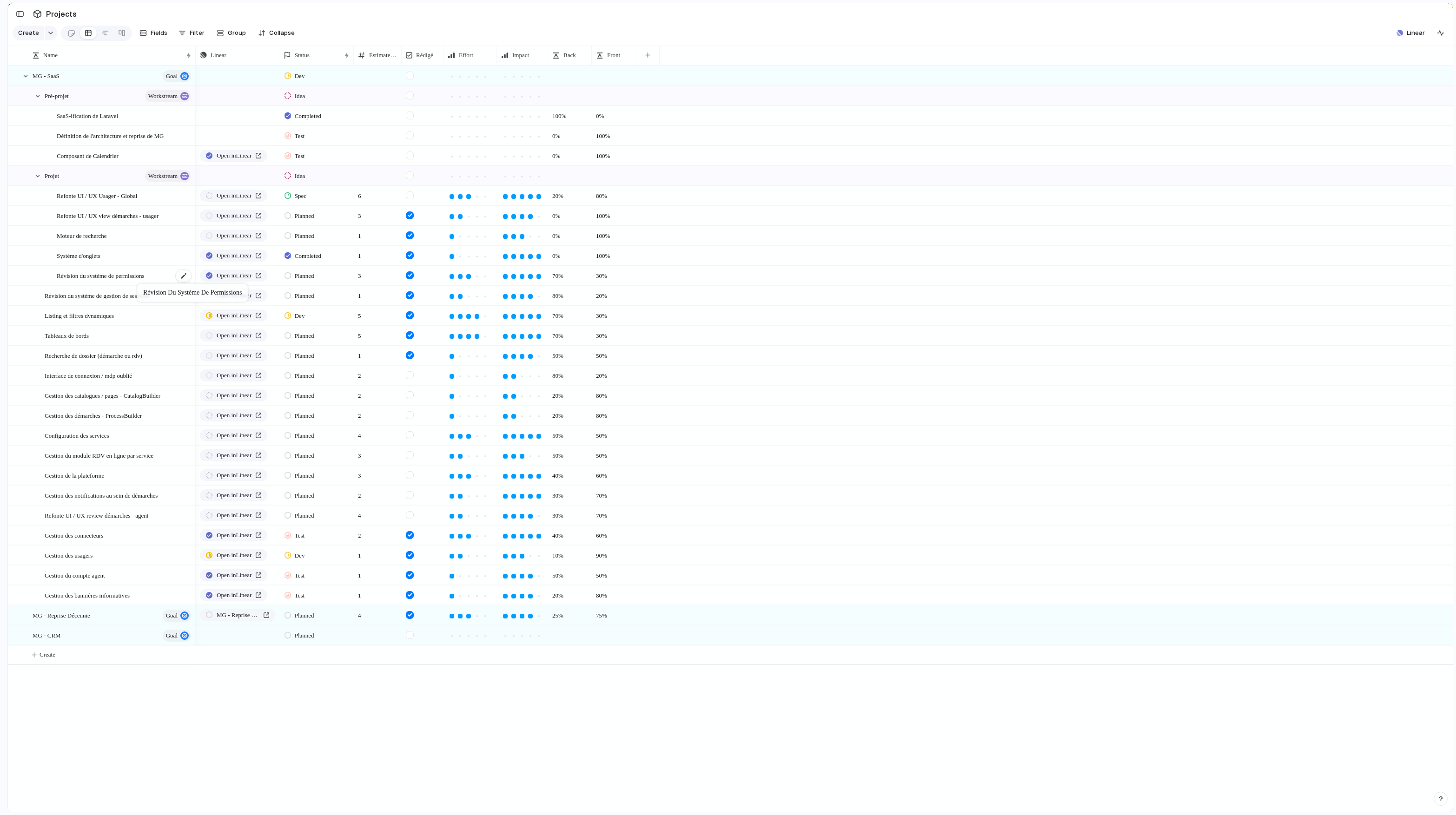
click at [142, 285] on body "logitud Feedback Prototypes My projects 🛠️ MG SaaS Projects To pick up a dragga…" at bounding box center [728, 407] width 1456 height 815
drag, startPoint x: 95, startPoint y: 296, endPoint x: 135, endPoint y: 305, distance: 41.0
click at [135, 305] on body "logitud Feedback Prototypes My projects 🛠️ MG SaaS Projects To pick up a dragga…" at bounding box center [728, 407] width 1456 height 815
click at [649, 52] on button "button" at bounding box center [648, 55] width 19 height 17
click at [675, 230] on li "Parent" at bounding box center [690, 230] width 99 height 15
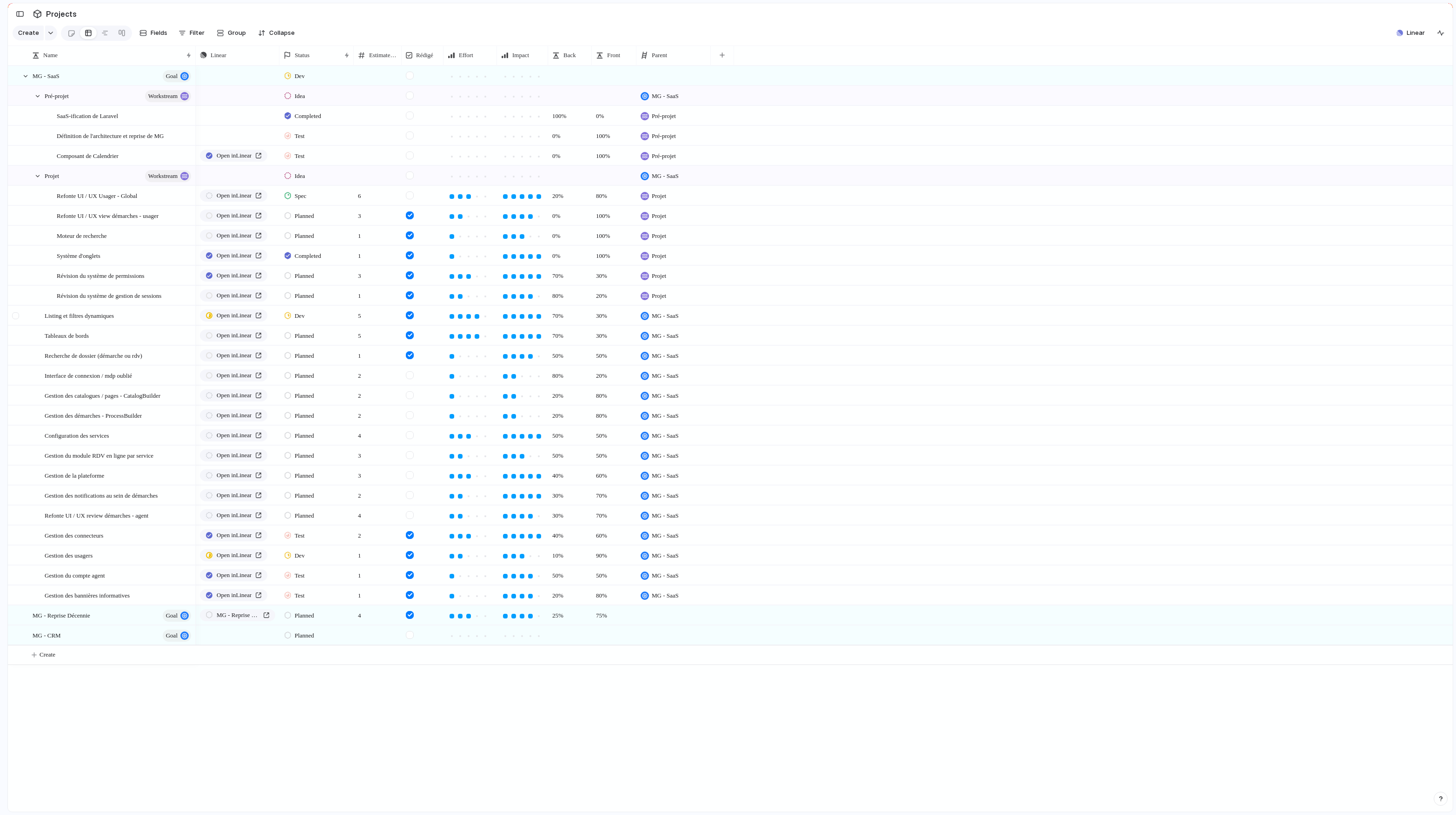
click at [17, 316] on div at bounding box center [16, 316] width 7 height 7
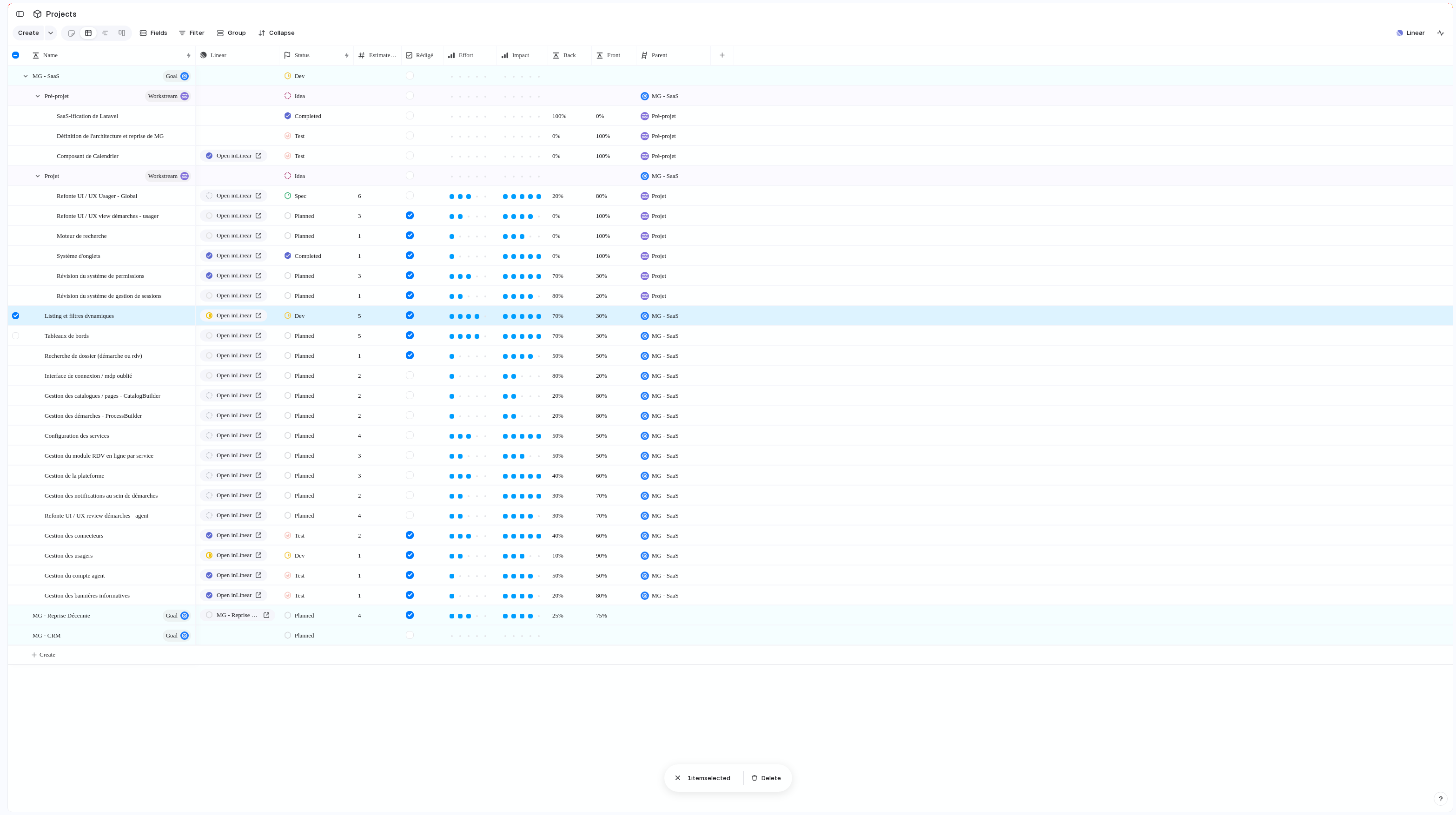
click at [17, 334] on div at bounding box center [16, 335] width 7 height 7
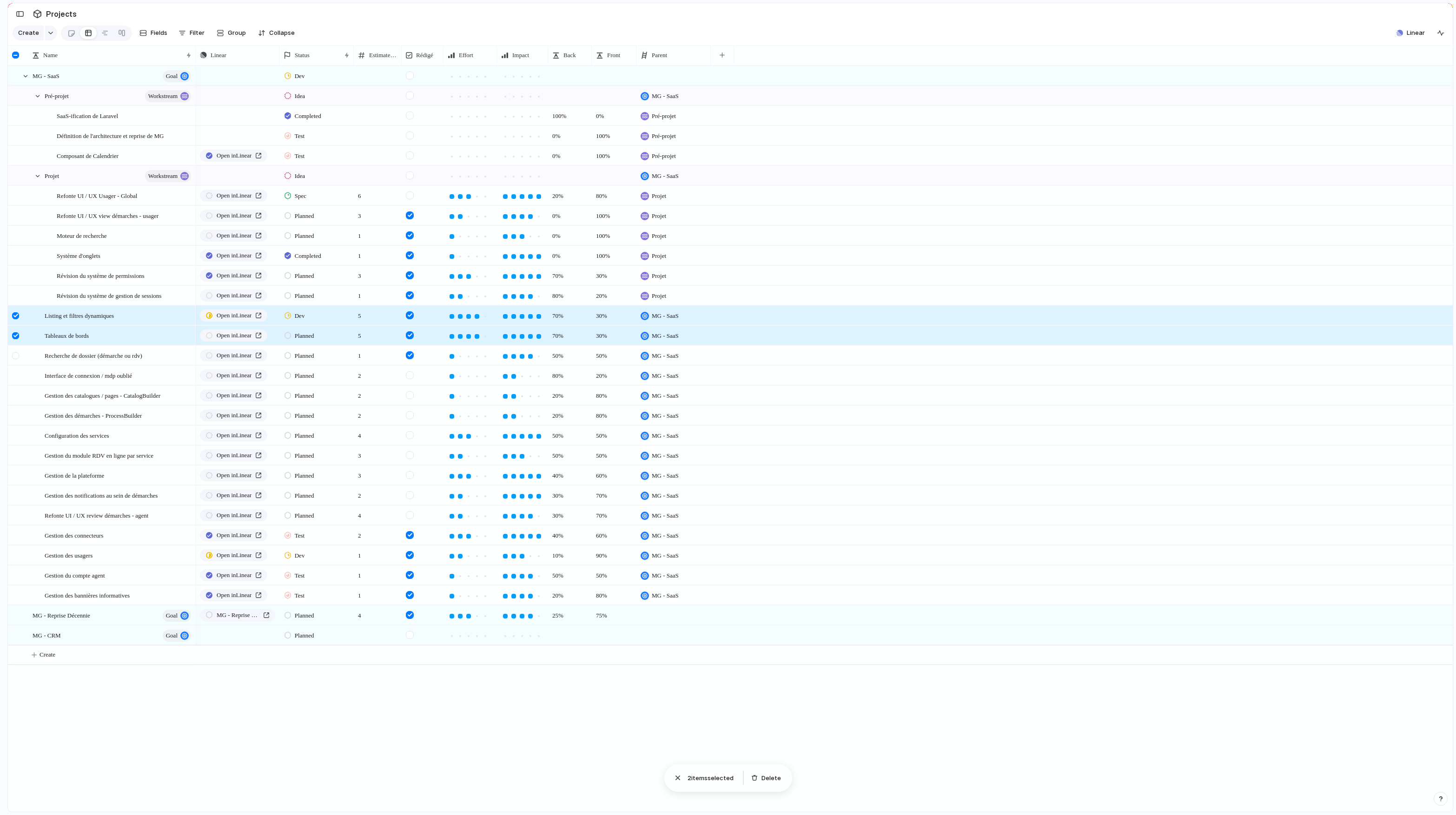
click at [16, 363] on div at bounding box center [16, 358] width 17 height 25
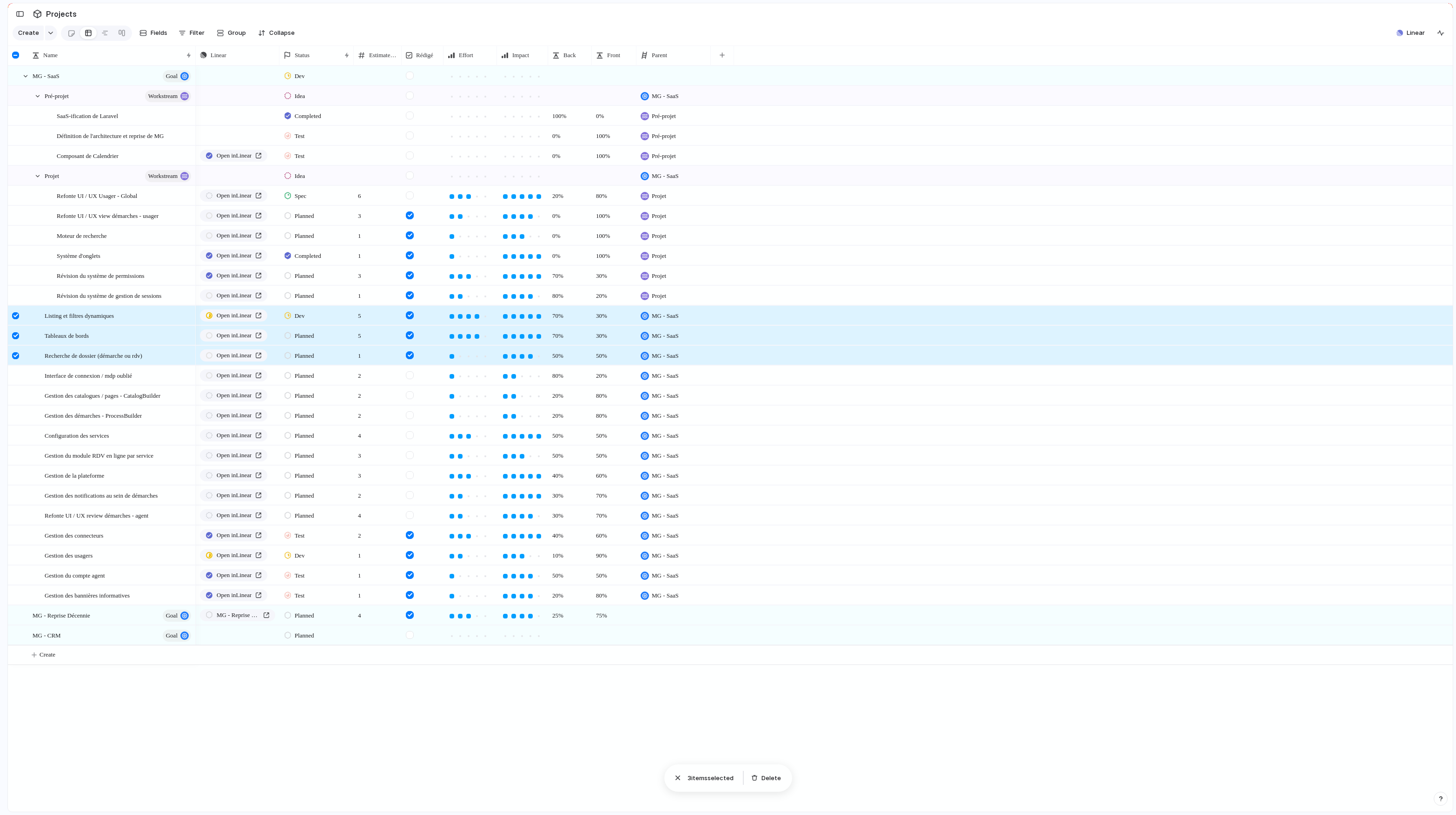
click at [16, 359] on div at bounding box center [16, 358] width 17 height 25
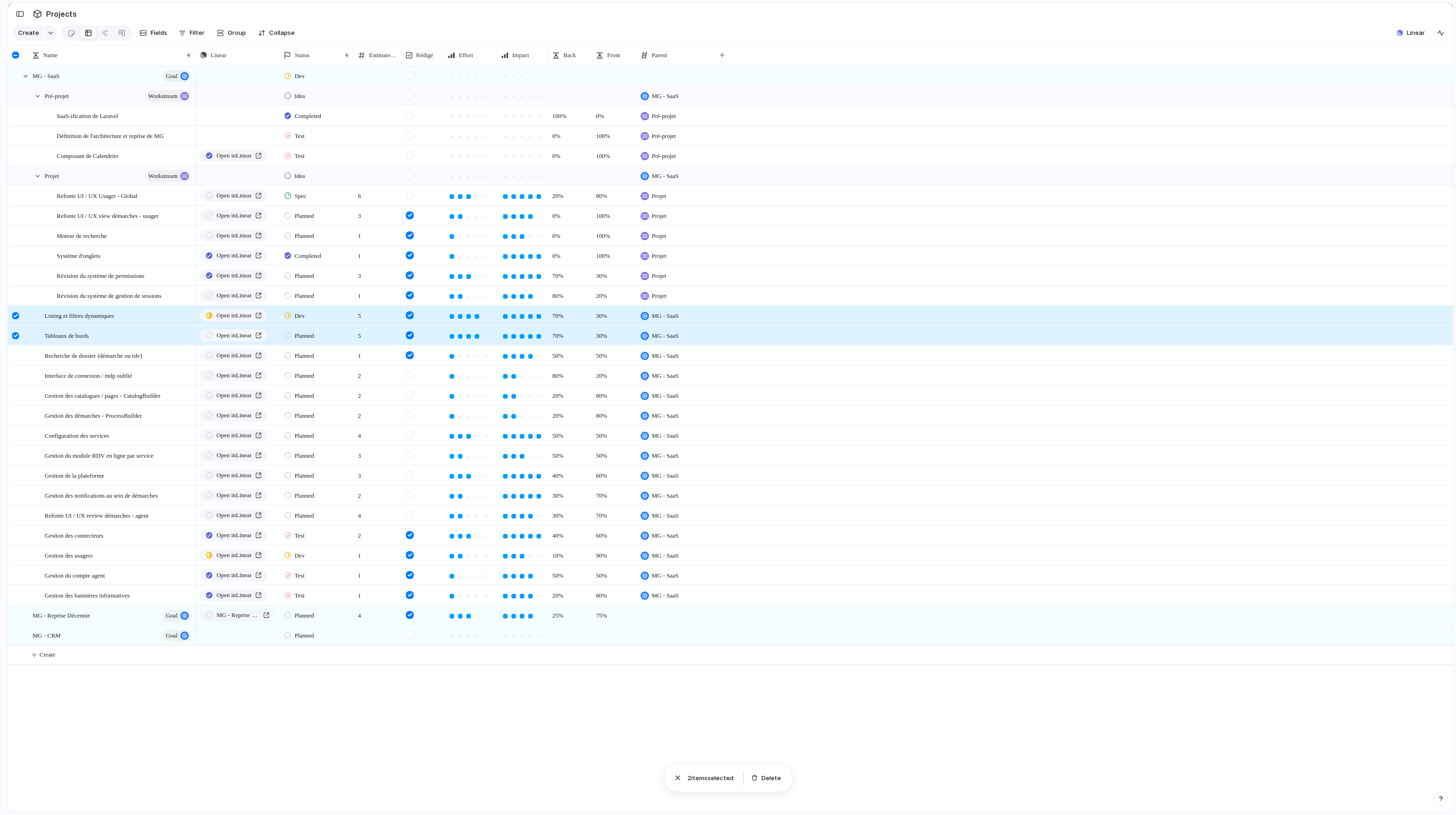
click at [16, 343] on div at bounding box center [16, 338] width 17 height 25
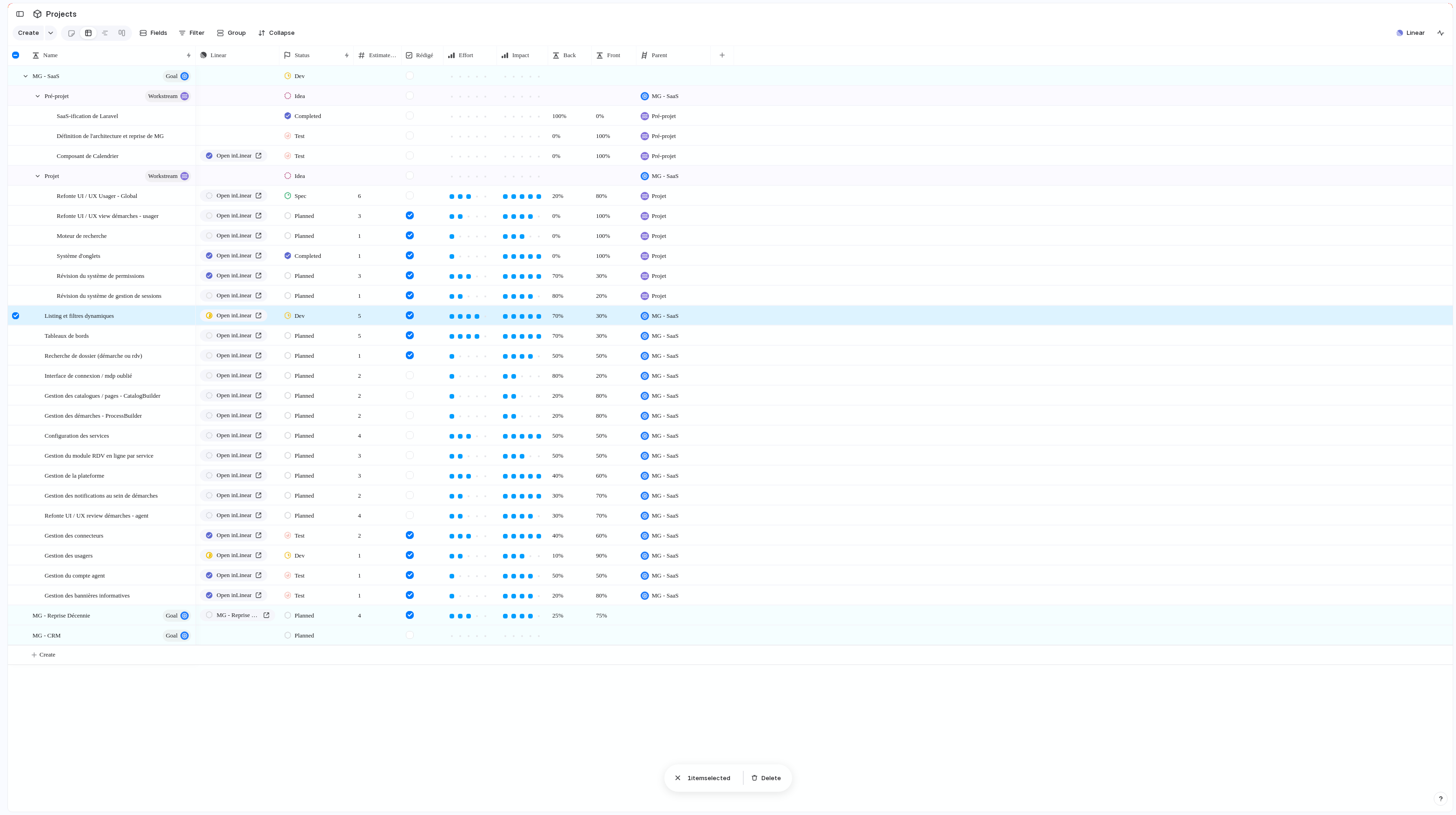
click at [15, 314] on div at bounding box center [16, 316] width 7 height 7
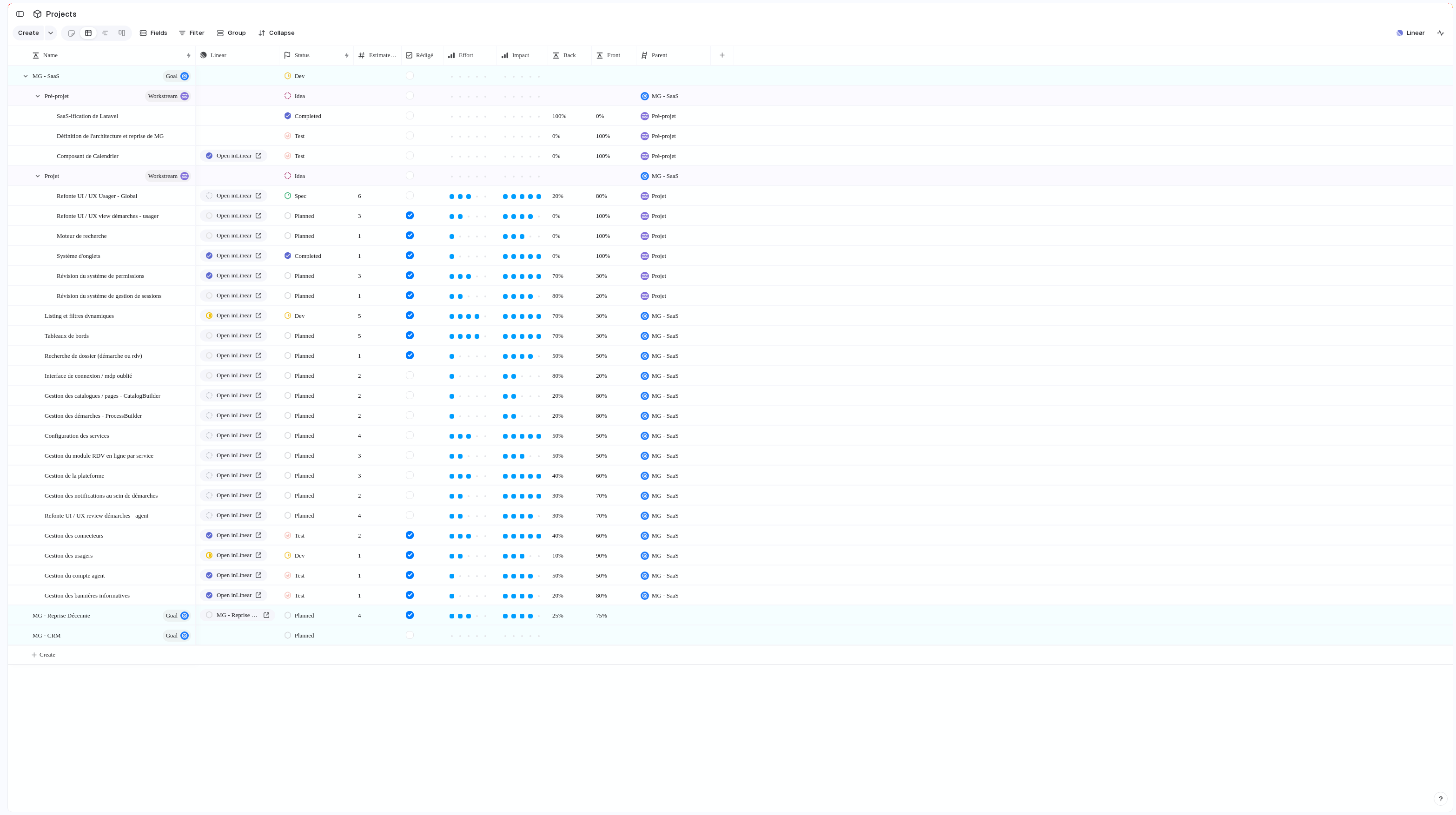
click at [657, 316] on span "MG - SaaS" at bounding box center [665, 316] width 27 height 9
click at [684, 426] on li "Projet" at bounding box center [683, 427] width 90 height 15
click at [665, 330] on div "MG - SaaS" at bounding box center [659, 333] width 38 height 15
click at [120, 192] on div "No parent MG - SaaS MG - Reprise Décennie MG - CRM Pré-projet Projet" at bounding box center [728, 407] width 1456 height 815
drag, startPoint x: 106, startPoint y: 195, endPoint x: 127, endPoint y: 292, distance: 99.2
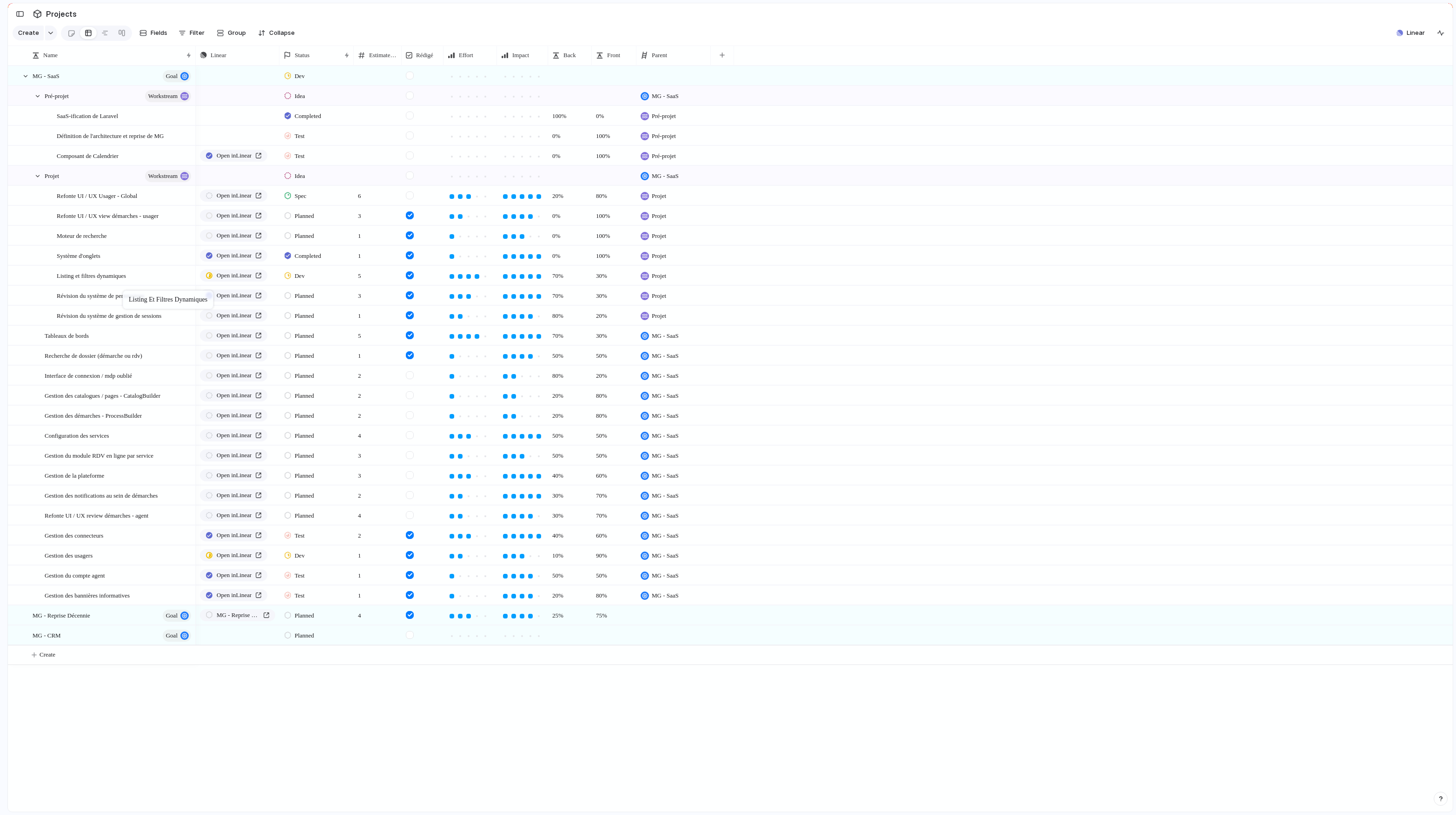
click at [127, 292] on body "logitud Feedback Prototypes My projects 🛠️ MG SaaS Projects To pick up a dragga…" at bounding box center [728, 407] width 1456 height 815
drag, startPoint x: 102, startPoint y: 340, endPoint x: 137, endPoint y: 288, distance: 62.7
click at [137, 288] on body "logitud Feedback Prototypes My projects 🛠️ MG SaaS Projects To pick up a dragga…" at bounding box center [728, 407] width 1456 height 815
drag, startPoint x: 103, startPoint y: 319, endPoint x: 118, endPoint y: 267, distance: 54.1
click at [118, 267] on body "logitud Feedback Prototypes My projects 🛠️ MG SaaS Projects To pick up a dragga…" at bounding box center [728, 407] width 1456 height 815
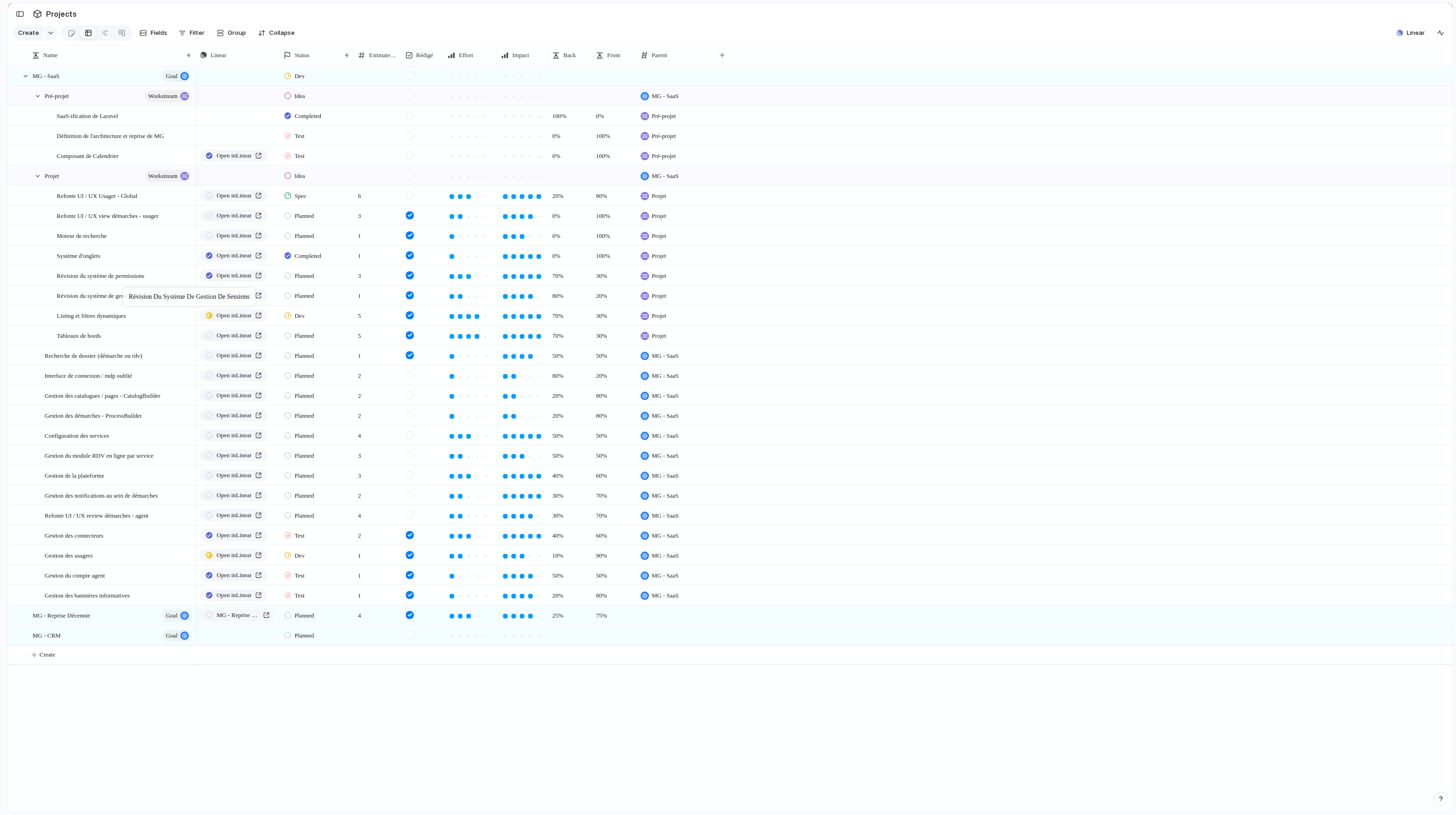
drag, startPoint x: 121, startPoint y: 331, endPoint x: 128, endPoint y: 290, distance: 41.6
click at [128, 290] on body "logitud Feedback Prototypes My projects 🛠️ MG SaaS Projects To pick up a dragga…" at bounding box center [728, 407] width 1456 height 815
drag, startPoint x: 95, startPoint y: 350, endPoint x: 133, endPoint y: 369, distance: 42.5
click at [133, 369] on body "logitud Feedback Prototypes My projects 🛠️ MG SaaS Projects To pick up a dragga…" at bounding box center [728, 407] width 1456 height 815
drag, startPoint x: 90, startPoint y: 377, endPoint x: 134, endPoint y: 382, distance: 44.3
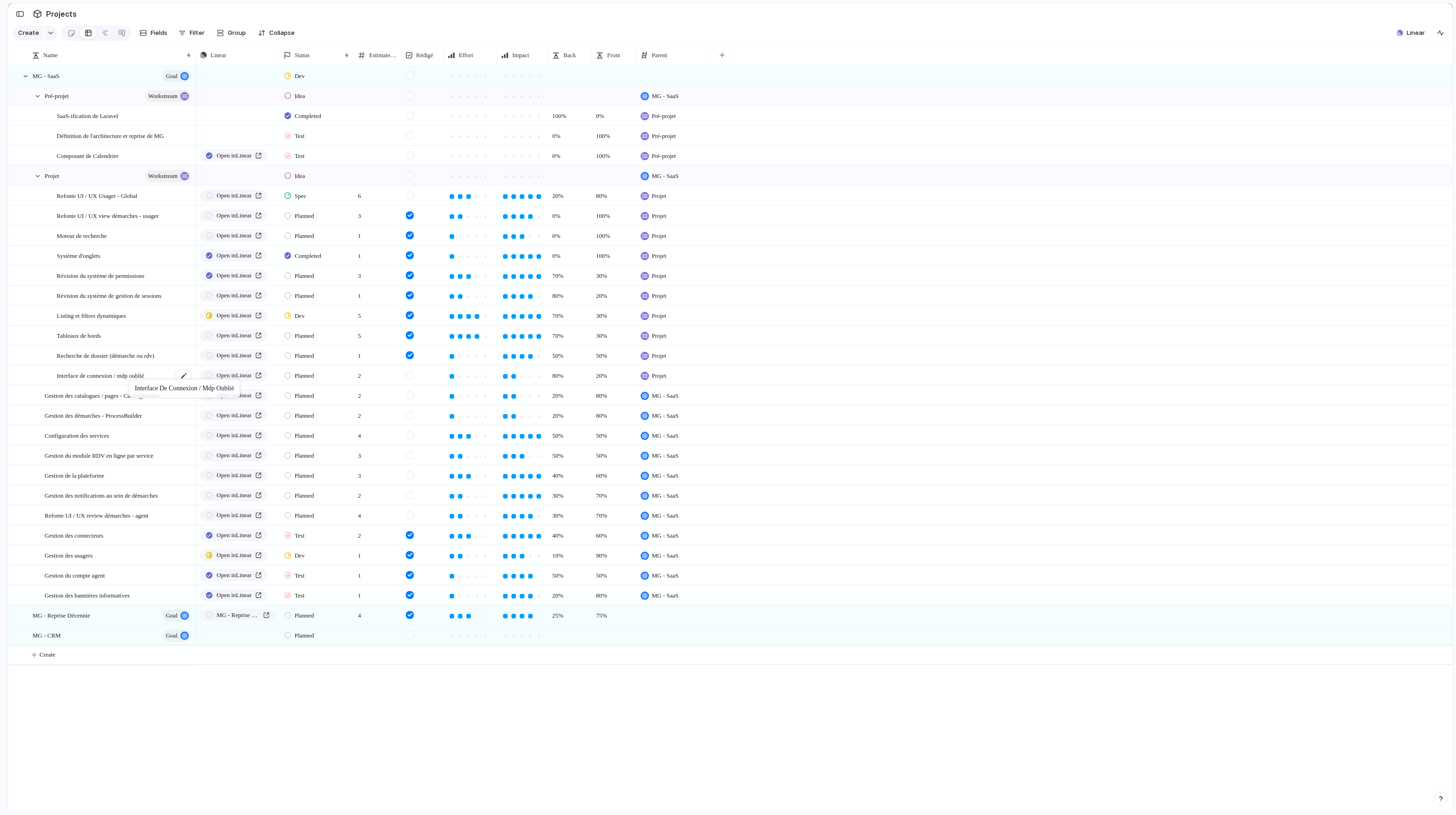
click at [134, 382] on body "logitud Feedback Prototypes My projects 🛠️ MG SaaS Projects To pick up a dragga…" at bounding box center [728, 407] width 1456 height 815
drag, startPoint x: 90, startPoint y: 394, endPoint x: 140, endPoint y: 404, distance: 51.0
click at [140, 404] on body "logitud Feedback Prototypes My projects 🛠️ MG SaaS Projects To pick up a dragga…" at bounding box center [728, 407] width 1456 height 815
drag, startPoint x: 111, startPoint y: 419, endPoint x: 156, endPoint y: 422, distance: 45.1
click at [156, 422] on body "logitud Feedback Prototypes My projects 🛠️ MG SaaS Projects To pick up a dragga…" at bounding box center [728, 407] width 1456 height 815
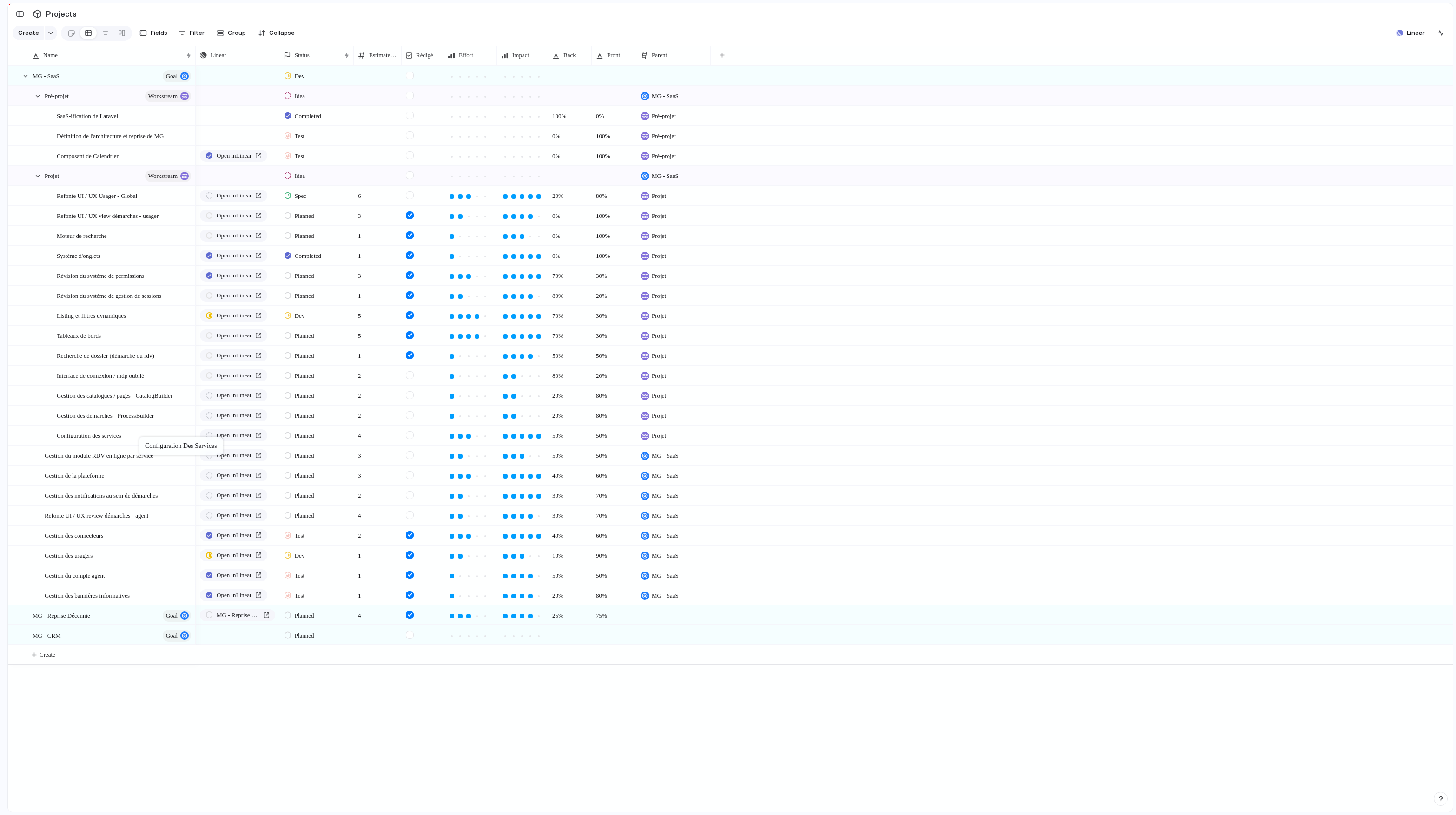
drag, startPoint x: 117, startPoint y: 433, endPoint x: 144, endPoint y: 439, distance: 27.7
click at [144, 439] on body "logitud Feedback Prototypes My projects 🛠️ MG SaaS Projects To pick up a dragga…" at bounding box center [728, 407] width 1456 height 815
drag, startPoint x: 116, startPoint y: 453, endPoint x: 151, endPoint y: 458, distance: 35.4
click at [151, 458] on body "logitud Feedback Prototypes My projects 🛠️ MG SaaS Projects To pick up a dragga…" at bounding box center [728, 407] width 1456 height 815
drag, startPoint x: 121, startPoint y: 472, endPoint x: 156, endPoint y: 481, distance: 36.1
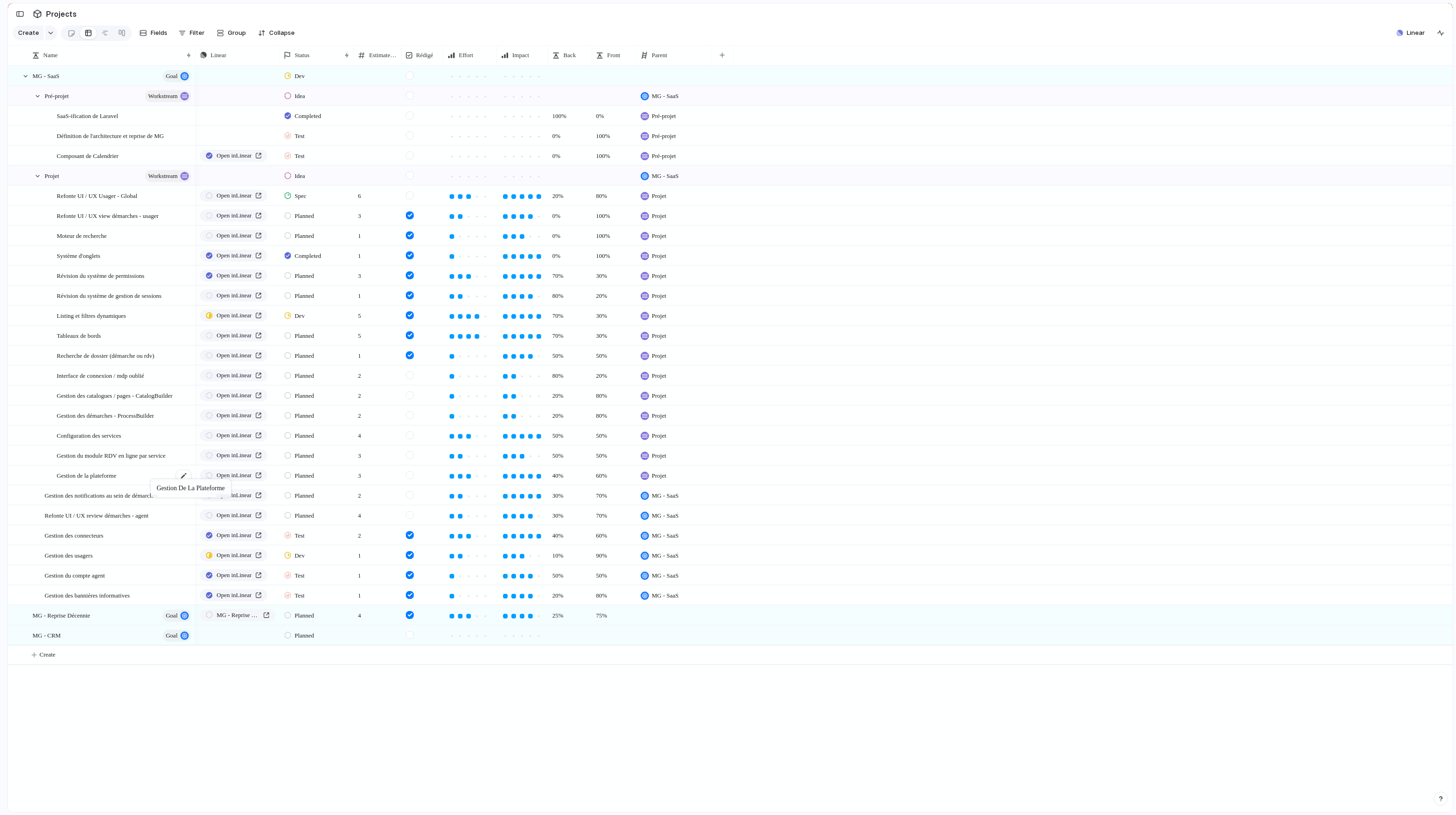
click at [155, 477] on body "logitud Feedback Prototypes My projects 🛠️ MG SaaS Projects To pick up a dragga…" at bounding box center [728, 407] width 1456 height 815
drag, startPoint x: 116, startPoint y: 497, endPoint x: 159, endPoint y: 503, distance: 43.4
click at [160, 477] on body "logitud Feedback Prototypes My projects 🛠️ MG SaaS Projects To pick up a dragga…" at bounding box center [728, 407] width 1456 height 815
drag, startPoint x: 121, startPoint y: 513, endPoint x: 149, endPoint y: 523, distance: 29.7
click at [149, 477] on body "logitud Feedback Prototypes My projects 🛠️ MG SaaS Projects To pick up a dragga…" at bounding box center [728, 407] width 1456 height 815
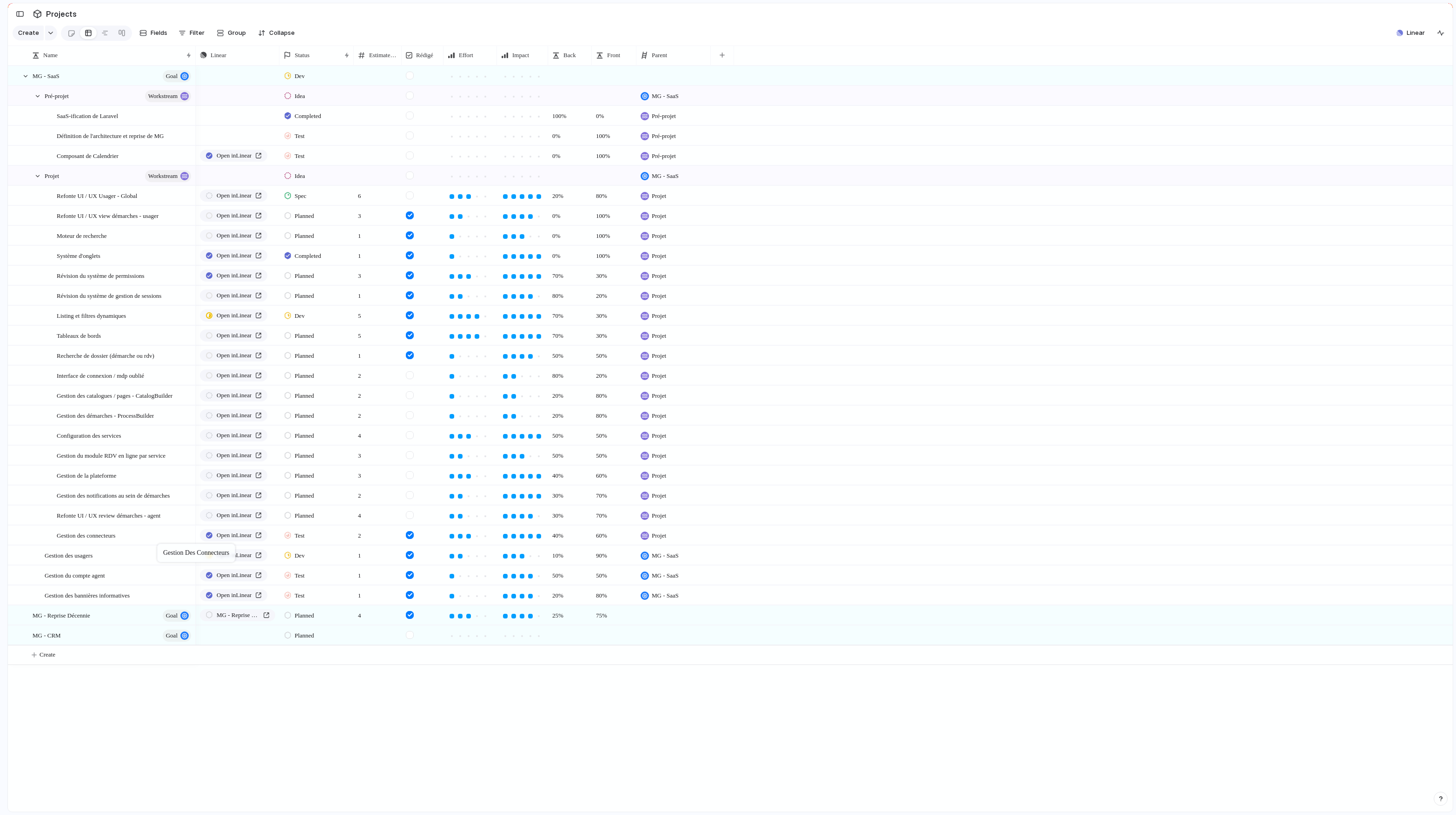
drag, startPoint x: 116, startPoint y: 538, endPoint x: 162, endPoint y: 545, distance: 46.5
click at [162, 477] on body "logitud Feedback Prototypes My projects 🛠️ MG SaaS Projects To pick up a dragga…" at bounding box center [728, 407] width 1456 height 815
drag, startPoint x: 112, startPoint y: 558, endPoint x: 170, endPoint y: 563, distance: 58.2
click at [169, 477] on body "logitud Feedback Prototypes My projects 🛠️ MG SaaS Projects To pick up a dragga…" at bounding box center [728, 407] width 1456 height 815
drag, startPoint x: 123, startPoint y: 577, endPoint x: 158, endPoint y: 583, distance: 35.5
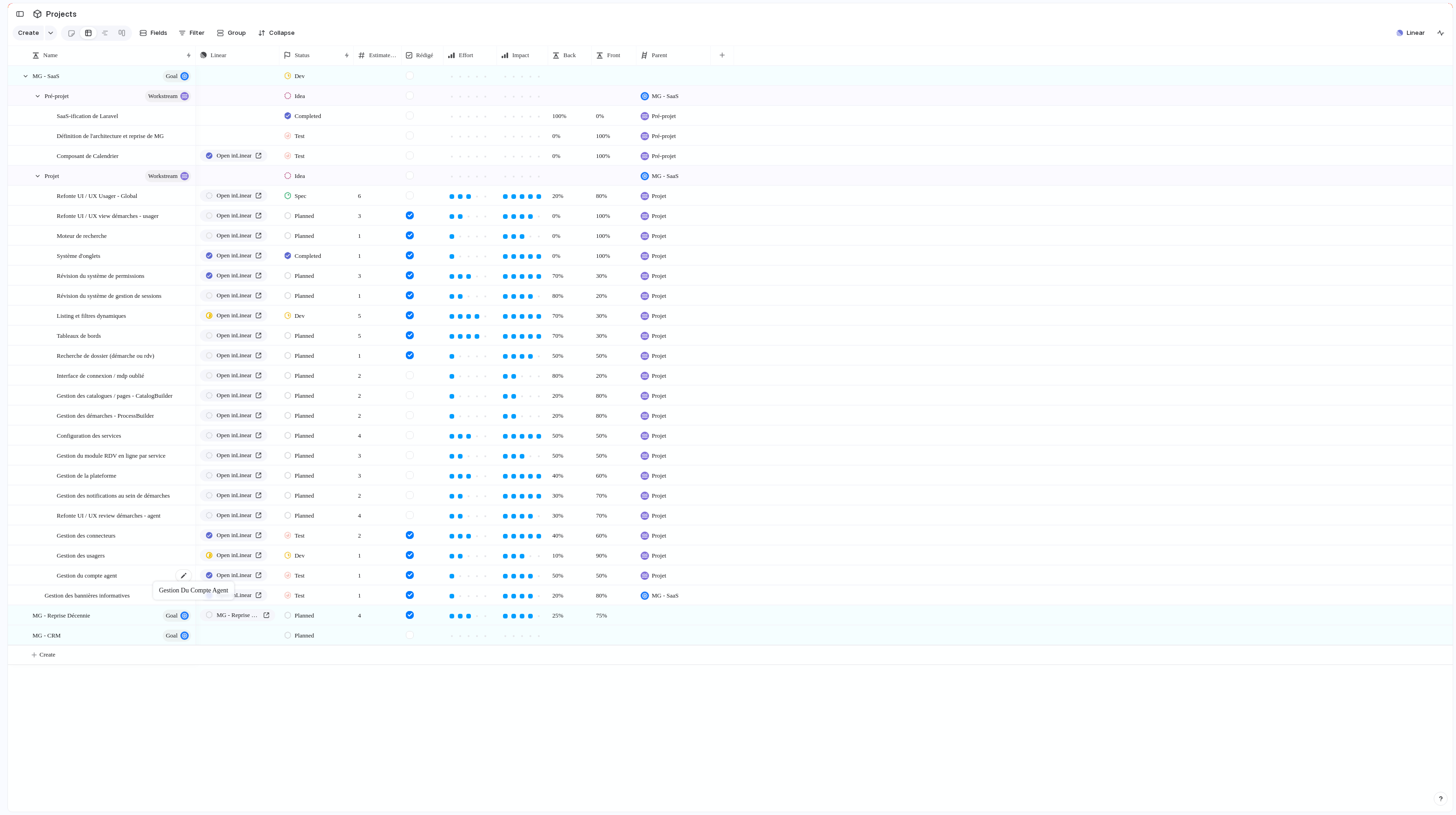
click at [158, 477] on body "logitud Feedback Prototypes My projects 🛠️ MG SaaS Projects To pick up a dragga…" at bounding box center [728, 407] width 1456 height 815
drag, startPoint x: 128, startPoint y: 592, endPoint x: 165, endPoint y: 603, distance: 38.6
click at [165, 477] on body "logitud Feedback Prototypes My projects 🛠️ MG SaaS Projects To pick up a dragga…" at bounding box center [728, 407] width 1456 height 815
click at [102, 38] on div at bounding box center [105, 33] width 8 height 15
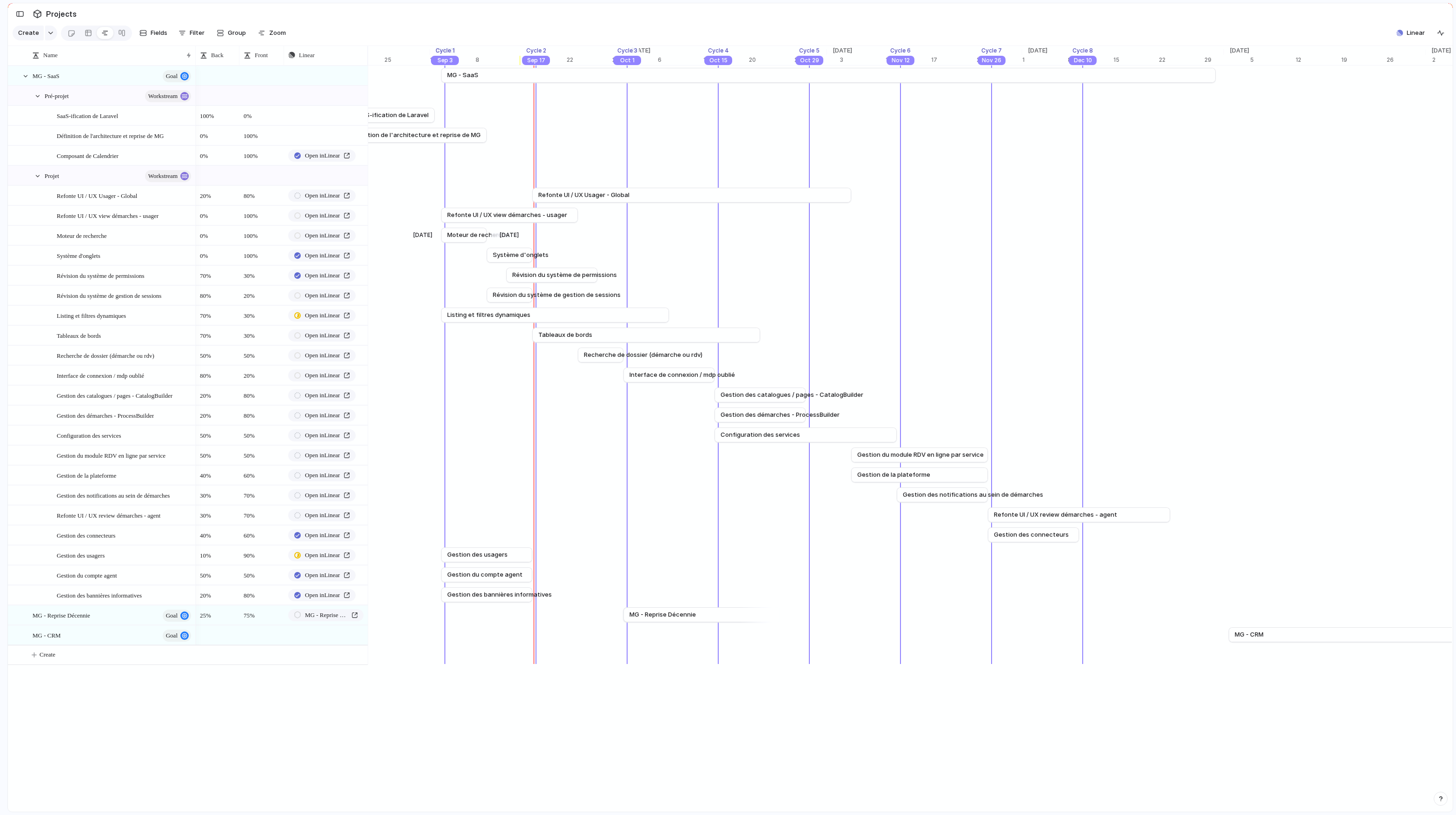
scroll to position [0, 7073]
click at [361, 117] on div "button" at bounding box center [358, 116] width 6 height 4
click at [364, 153] on span "Issues" at bounding box center [365, 156] width 19 height 9
click at [339, 134] on input "text" at bounding box center [337, 137] width 107 height 19
click at [362, 137] on button "button" at bounding box center [358, 135] width 12 height 12
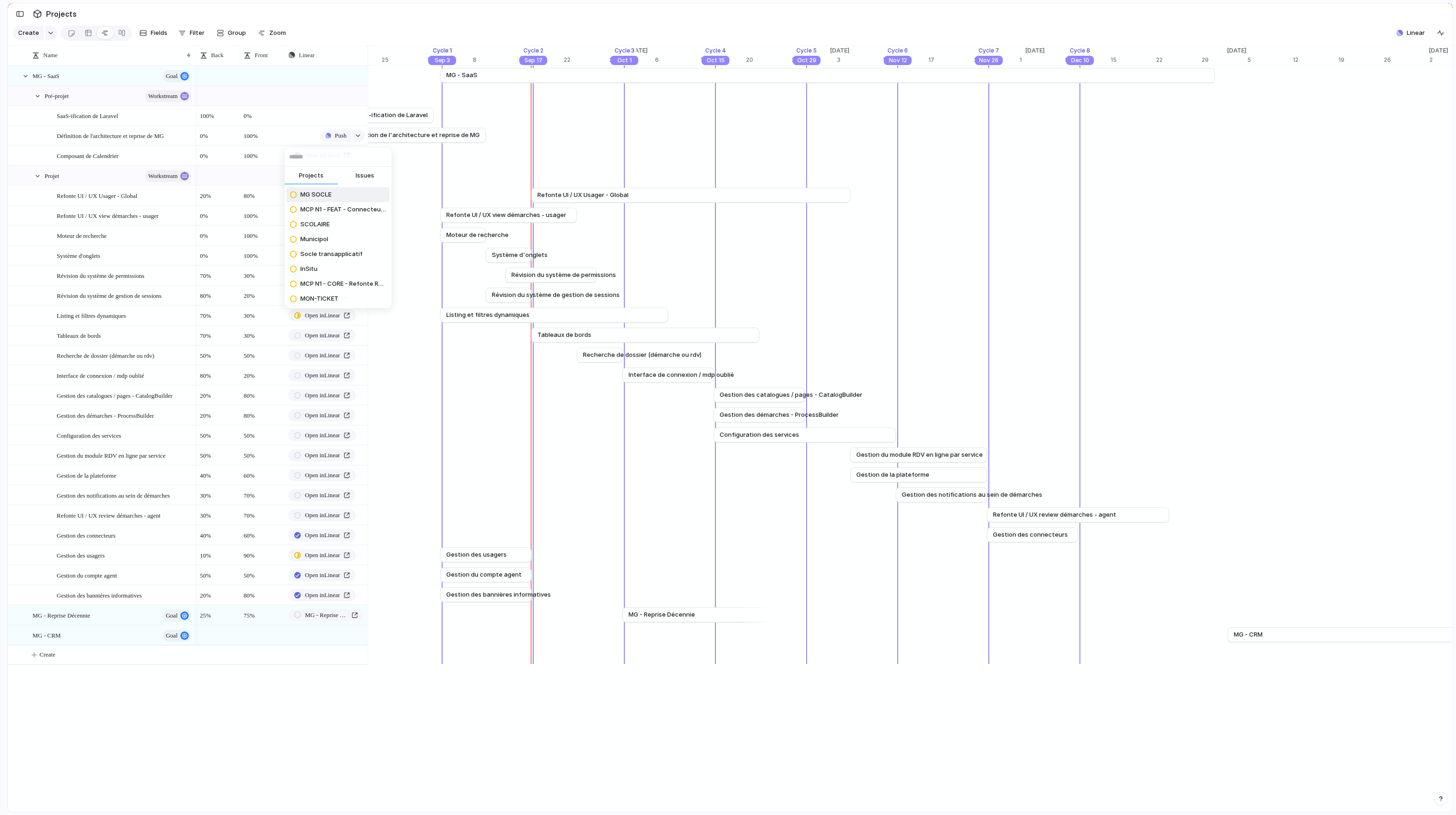
click at [361, 172] on span "Issues" at bounding box center [365, 176] width 19 height 9
click at [351, 159] on input "text" at bounding box center [337, 157] width 107 height 19
paste input "******"
type input "******"
click at [336, 195] on span "Migrer Nuxt dans le repo MG-SAAS" at bounding box center [343, 195] width 86 height 9
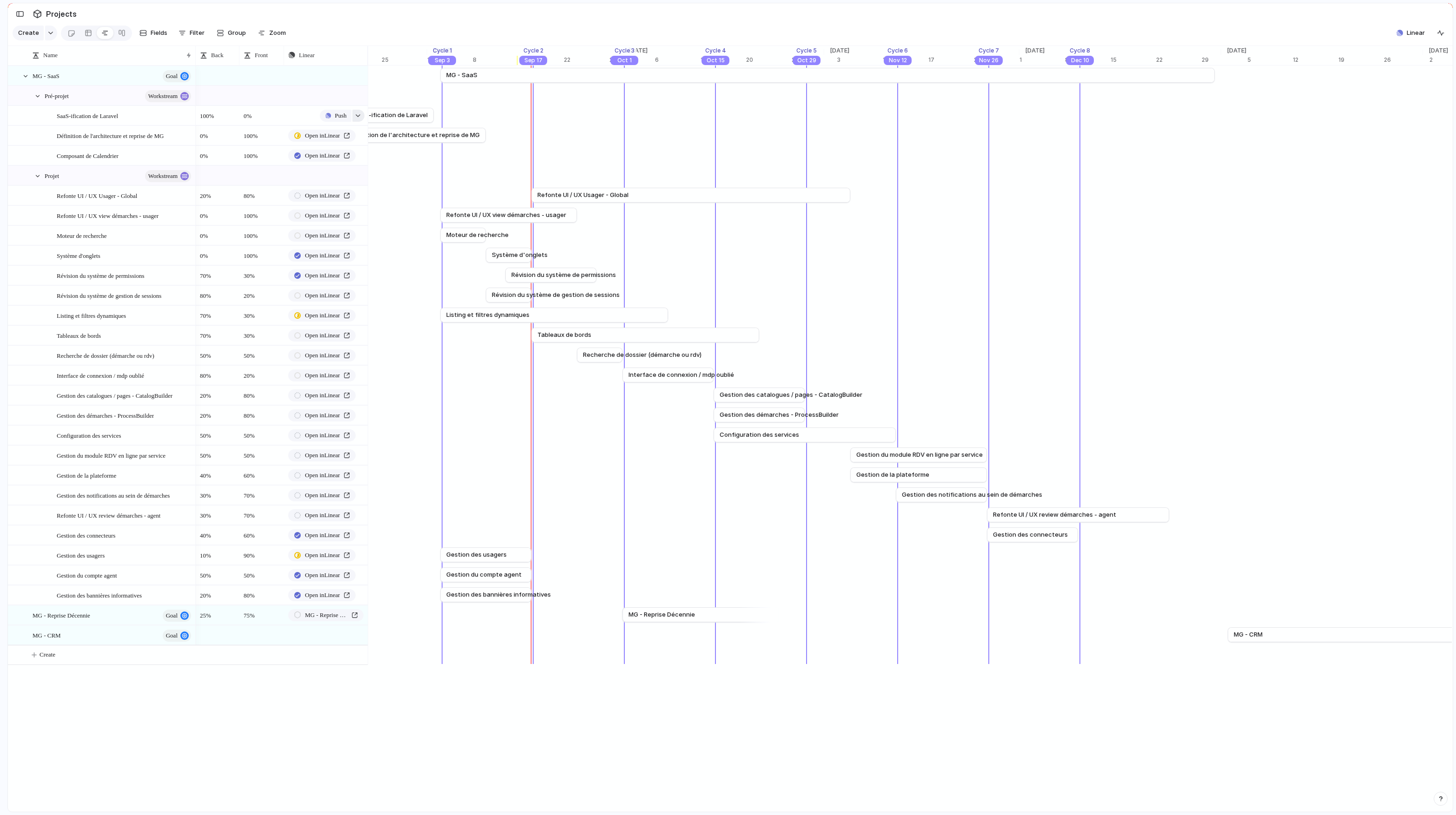
click at [359, 114] on div "button" at bounding box center [358, 116] width 6 height 4
click at [366, 153] on span "Issues" at bounding box center [365, 156] width 19 height 9
click at [359, 139] on input "text" at bounding box center [337, 137] width 107 height 19
paste input "******"
type input "******"
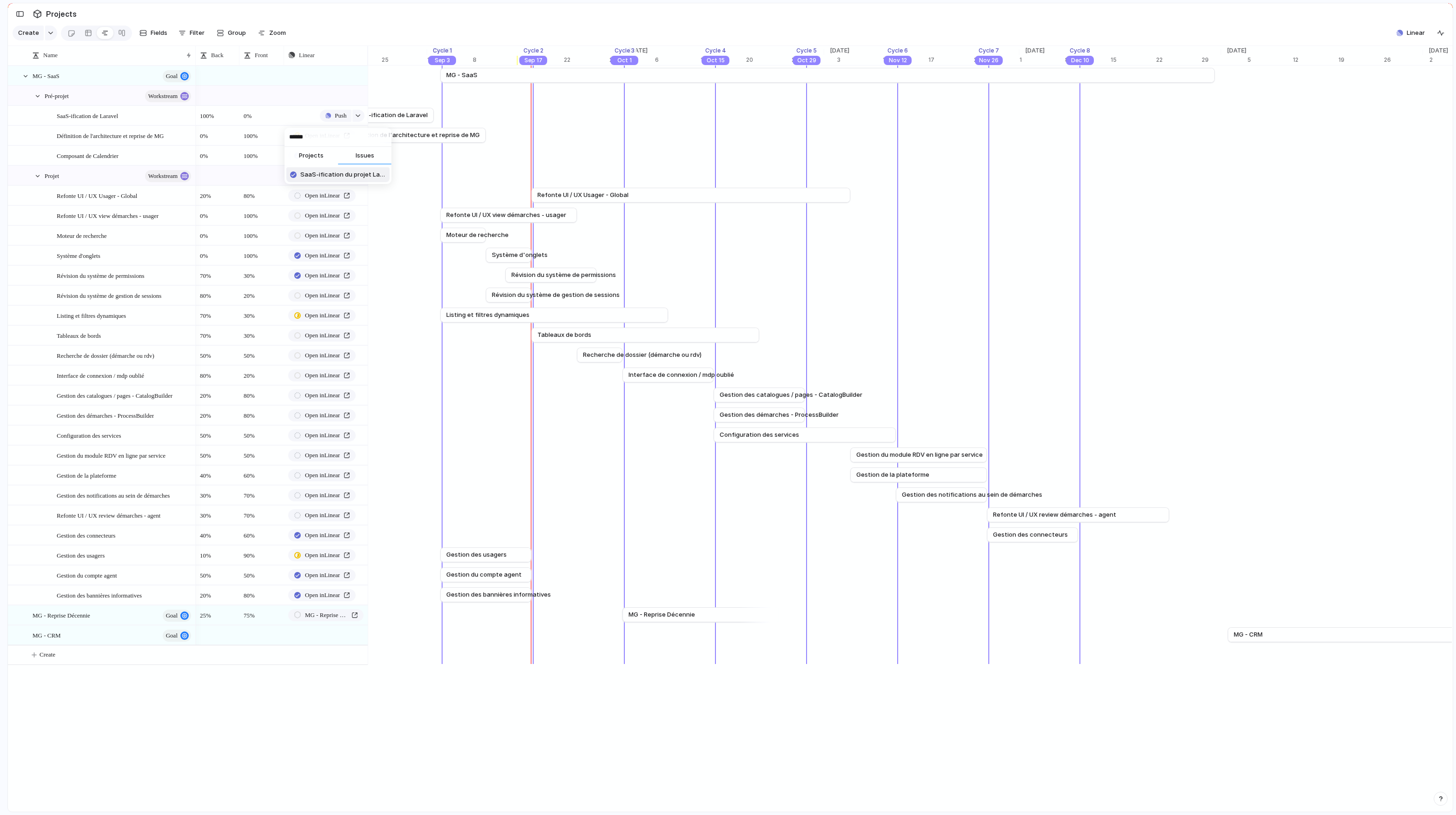
click at [344, 178] on span "SaaS-ification du projet Laravel existant" at bounding box center [343, 175] width 86 height 9
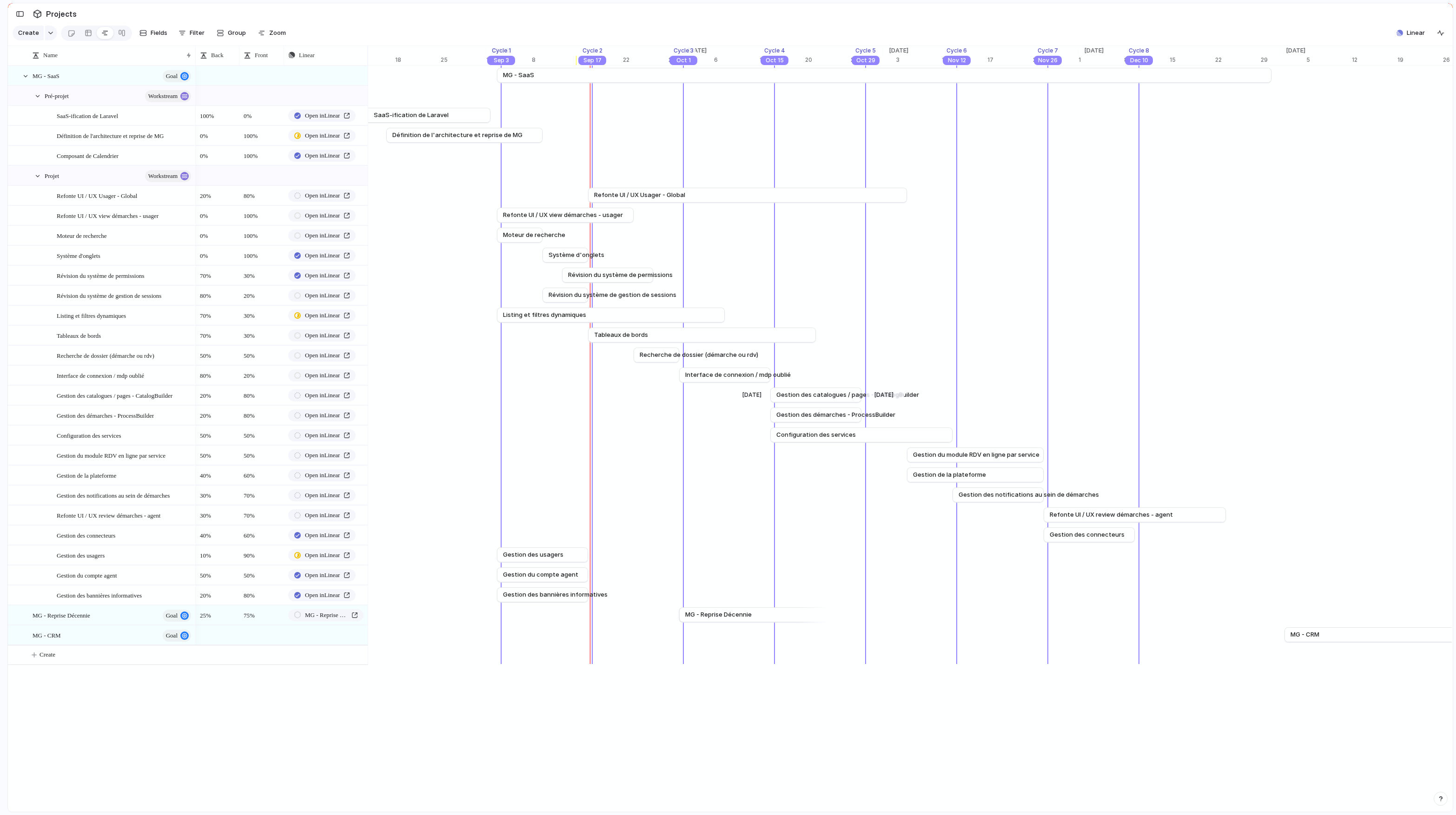
scroll to position [0, 7016]
click at [281, 36] on span "Zoom" at bounding box center [277, 33] width 17 height 9
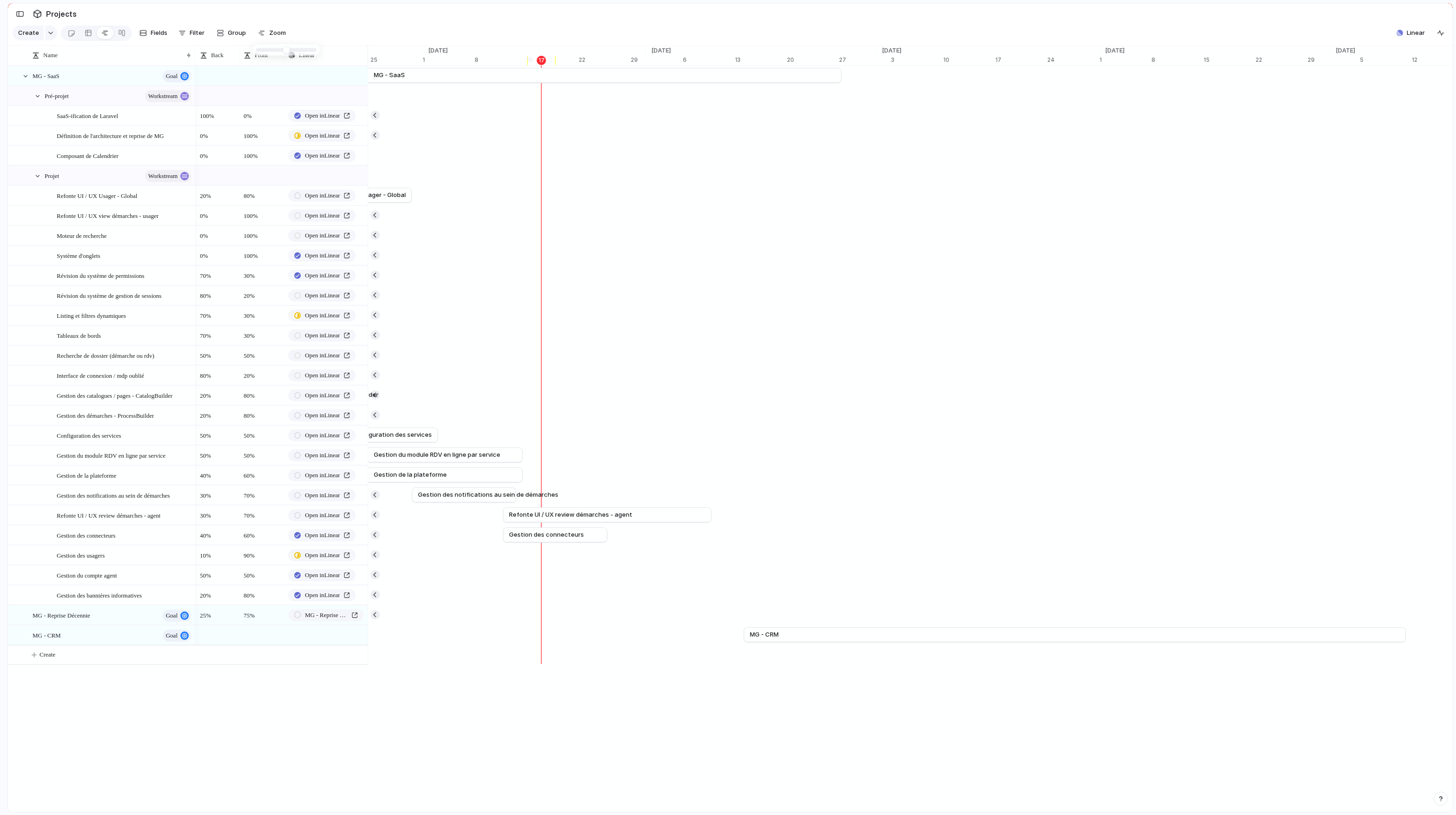
scroll to position [0, 8096]
type input "**"
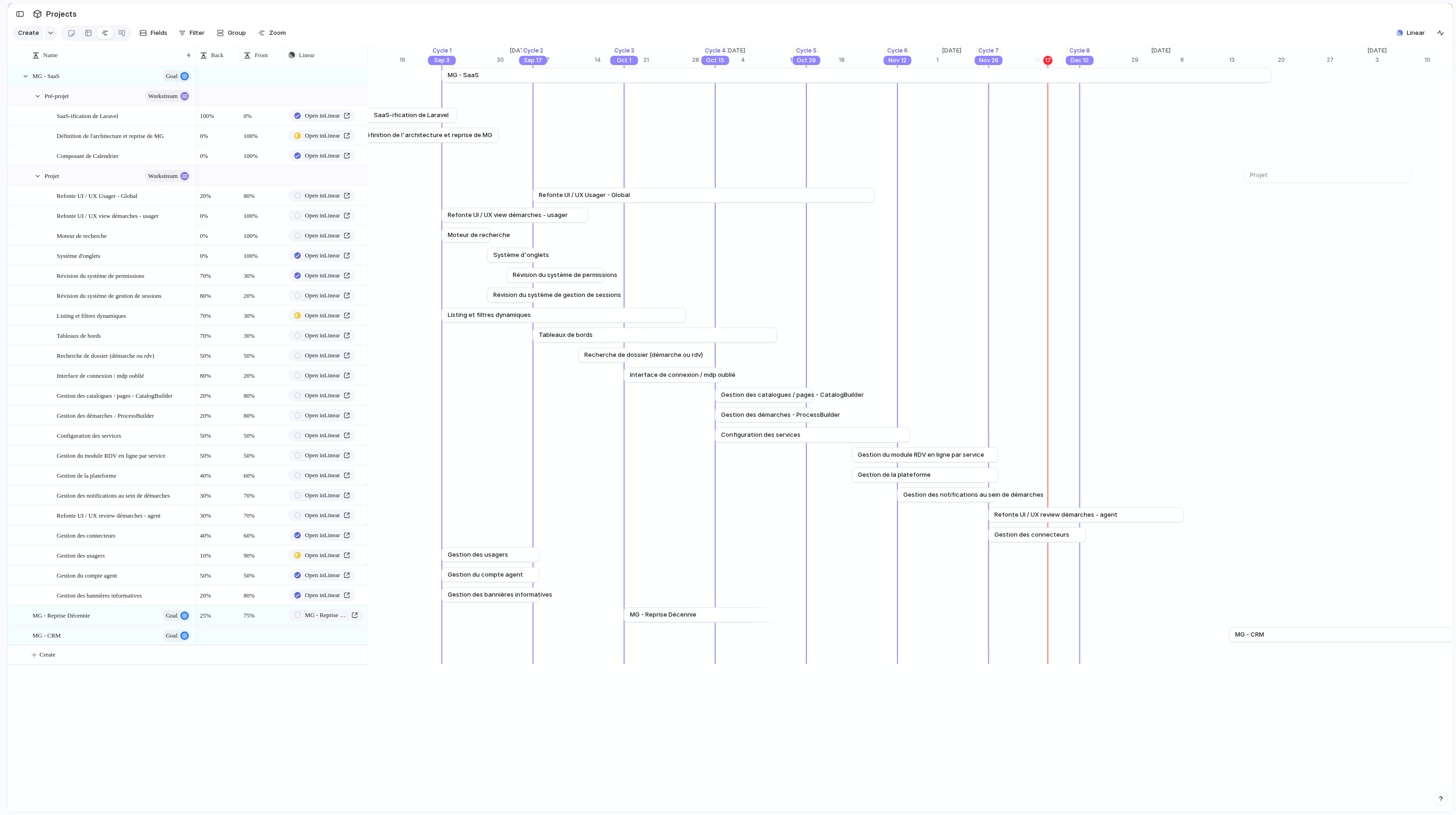
scroll to position [0, 7079]
click at [285, 33] on button "Zoom" at bounding box center [272, 33] width 36 height 15
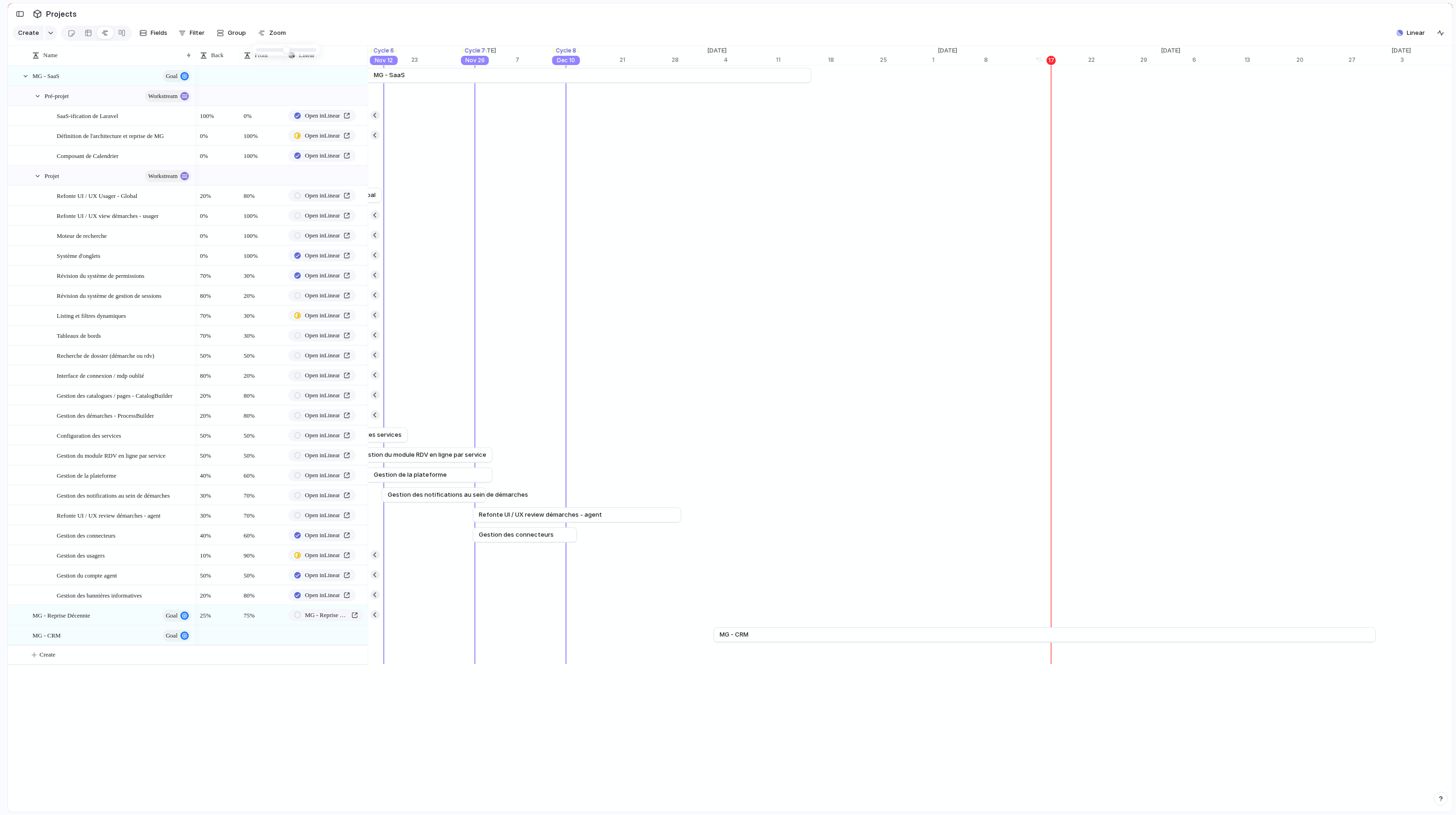
type input "**"
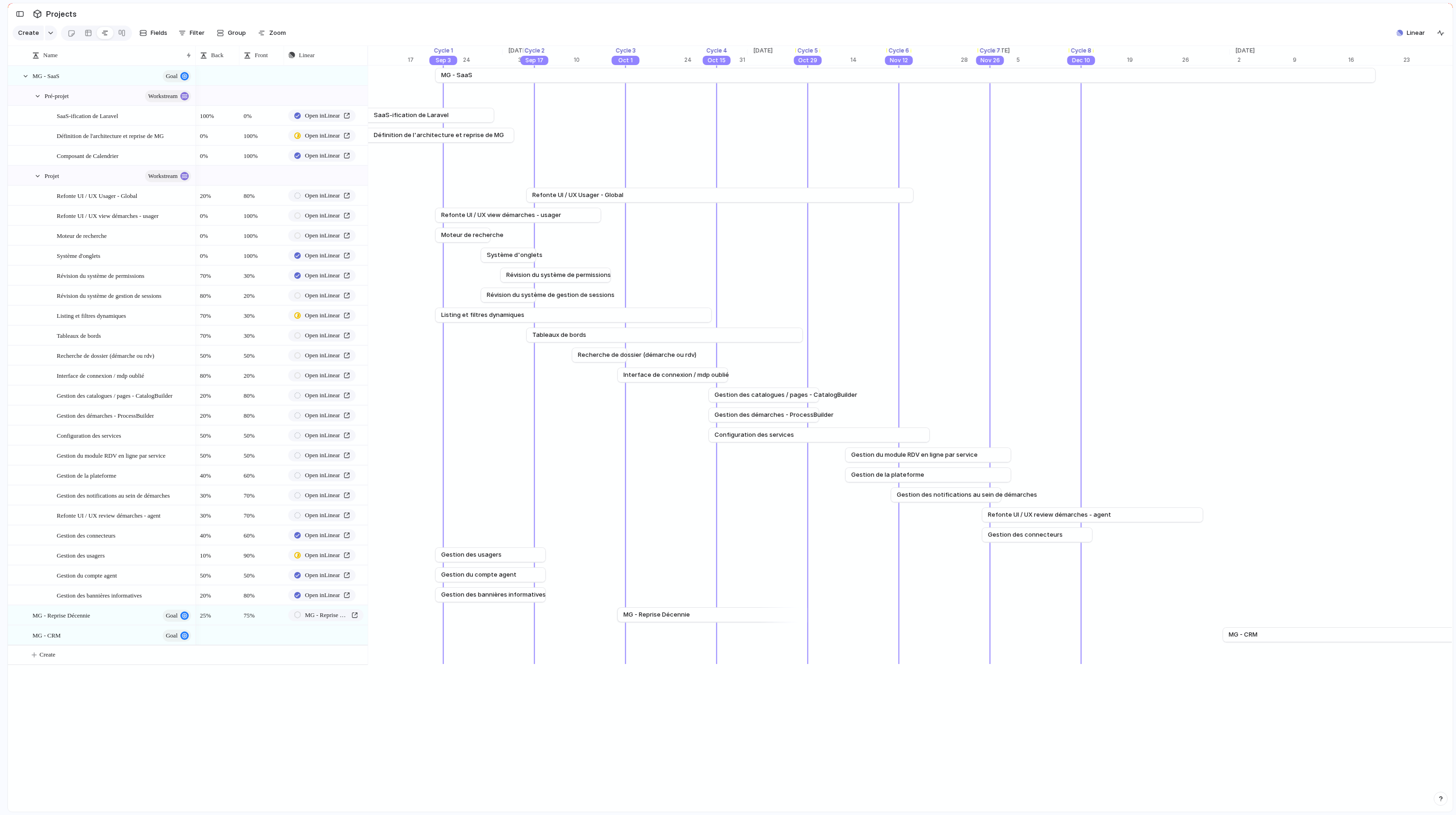
scroll to position [0, 7085]
click at [282, 30] on span "Zoom" at bounding box center [277, 33] width 17 height 9
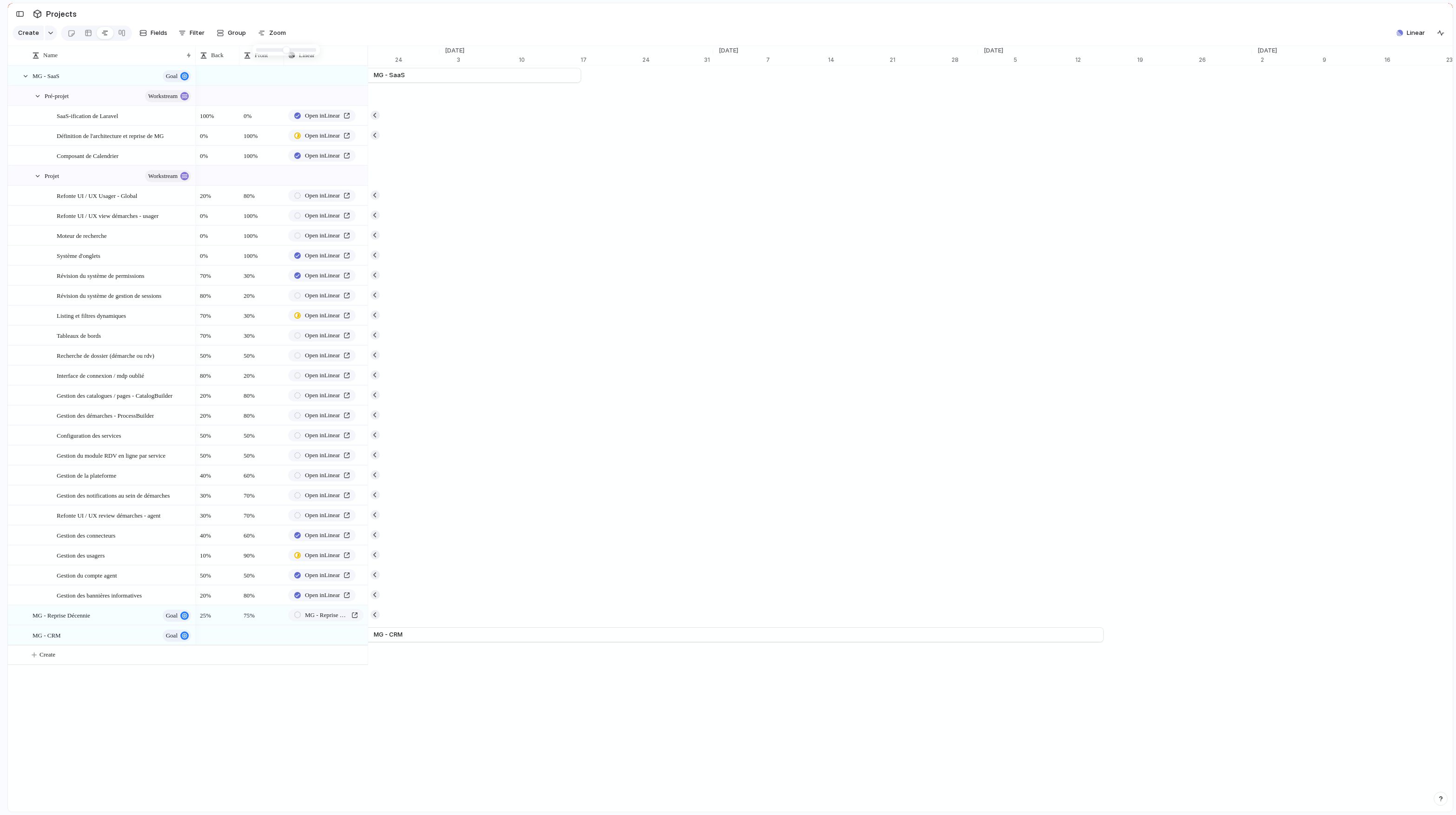
type input "**"
drag, startPoint x: 307, startPoint y: 50, endPoint x: 312, endPoint y: 51, distance: 5.1
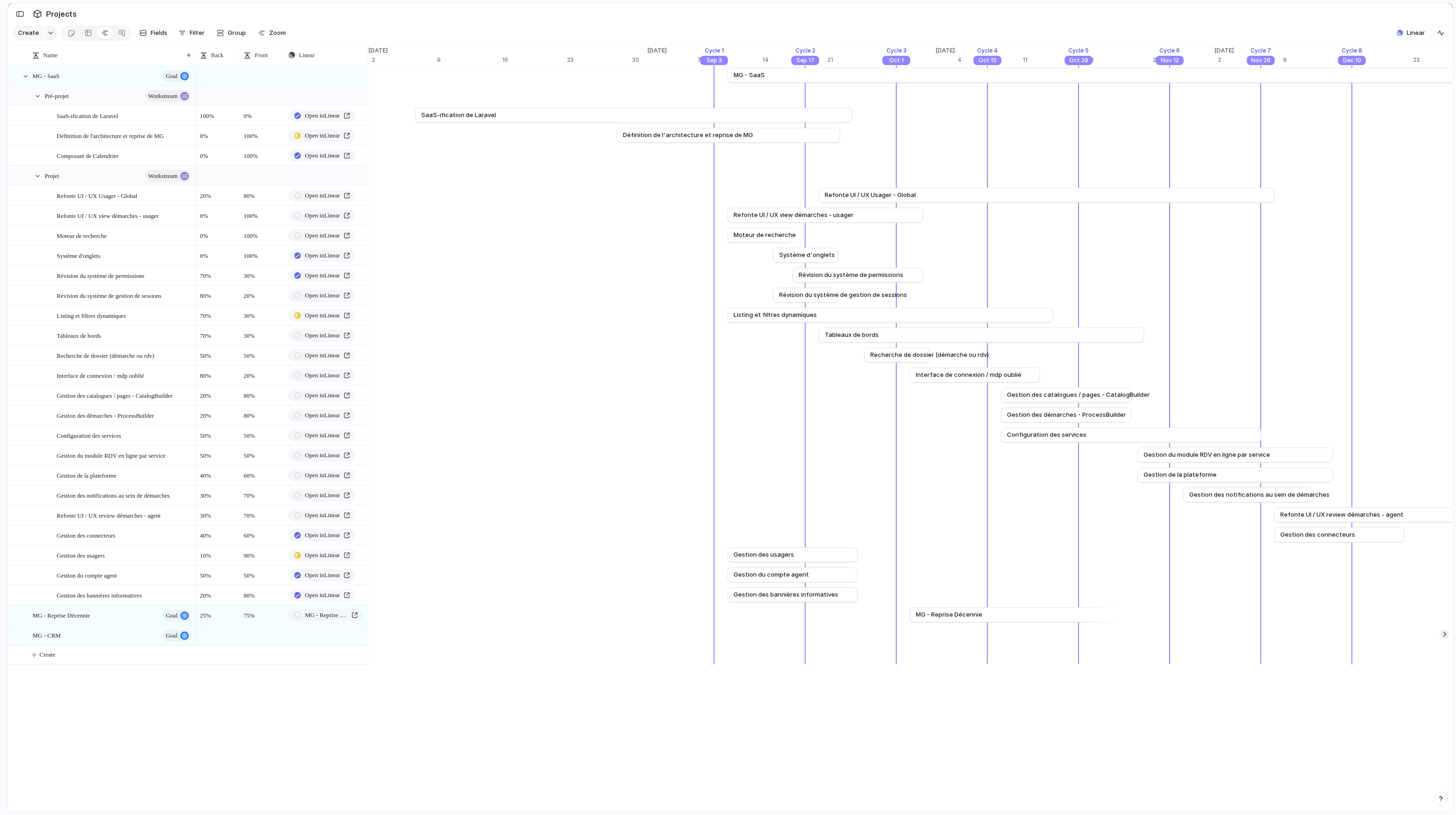
scroll to position [0, 6779]
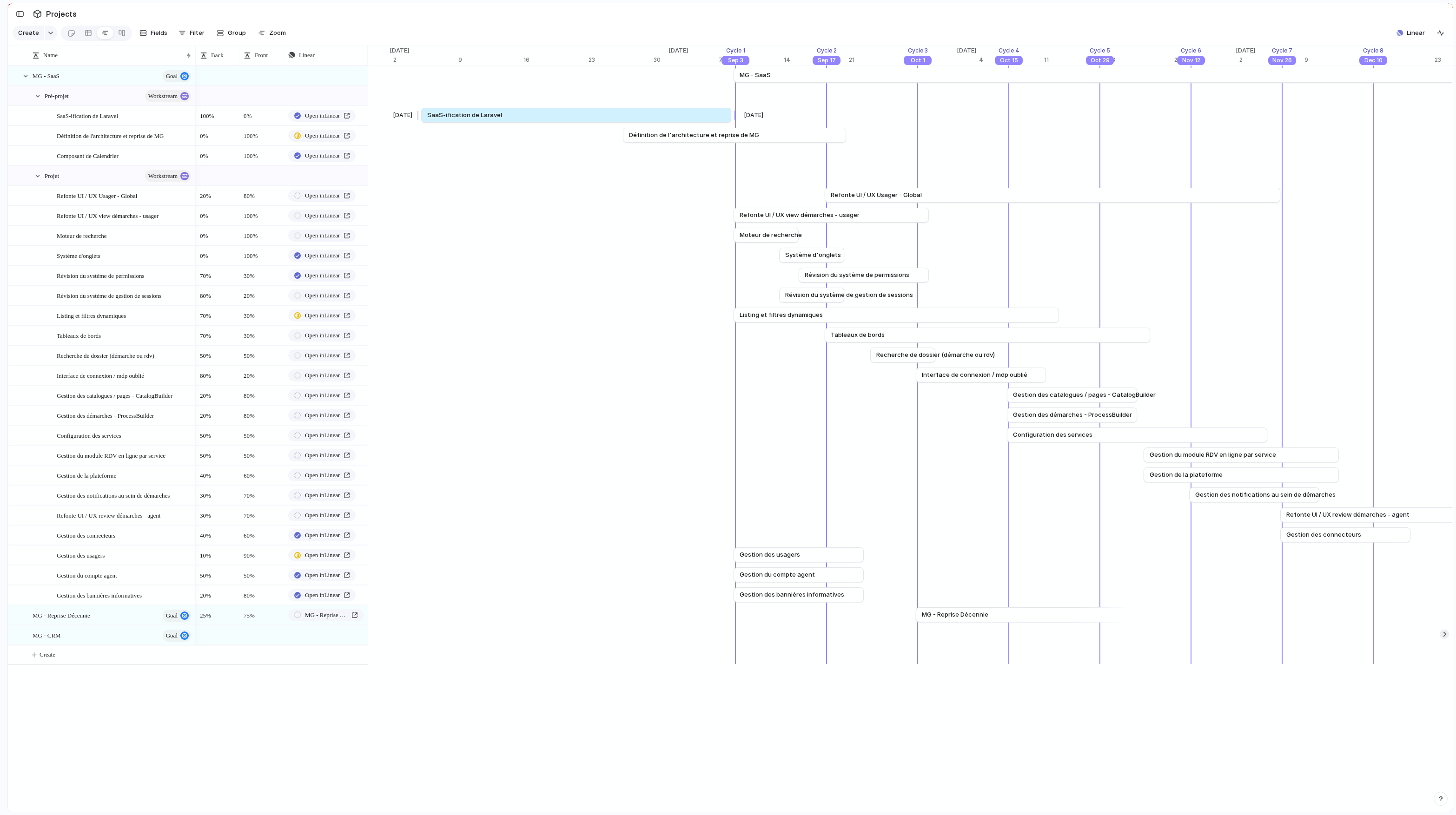
drag, startPoint x: 863, startPoint y: 118, endPoint x: 736, endPoint y: 118, distance: 127.0
click at [736, 118] on div at bounding box center [732, 115] width 11 height 15
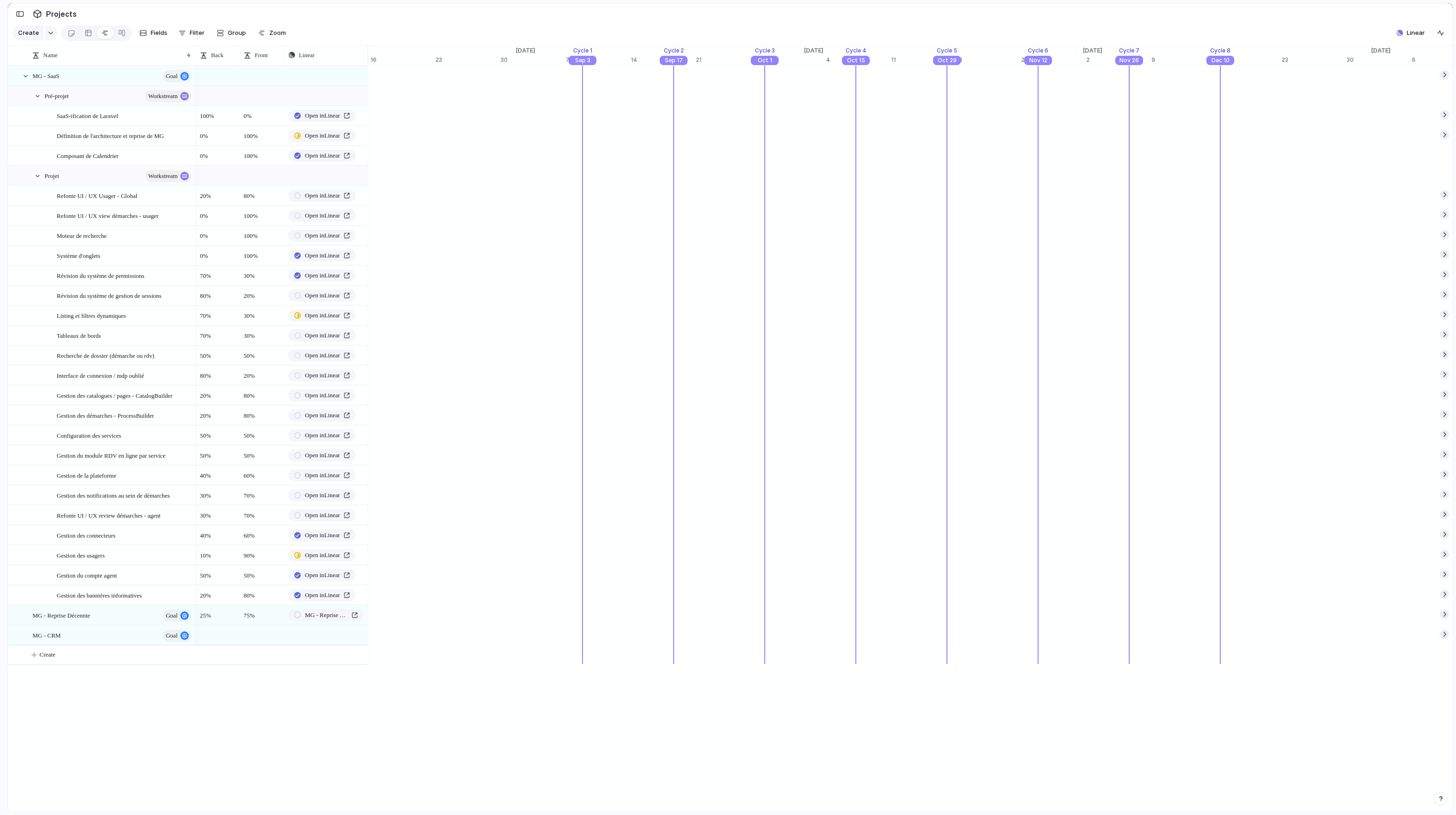
scroll to position [0, 7051]
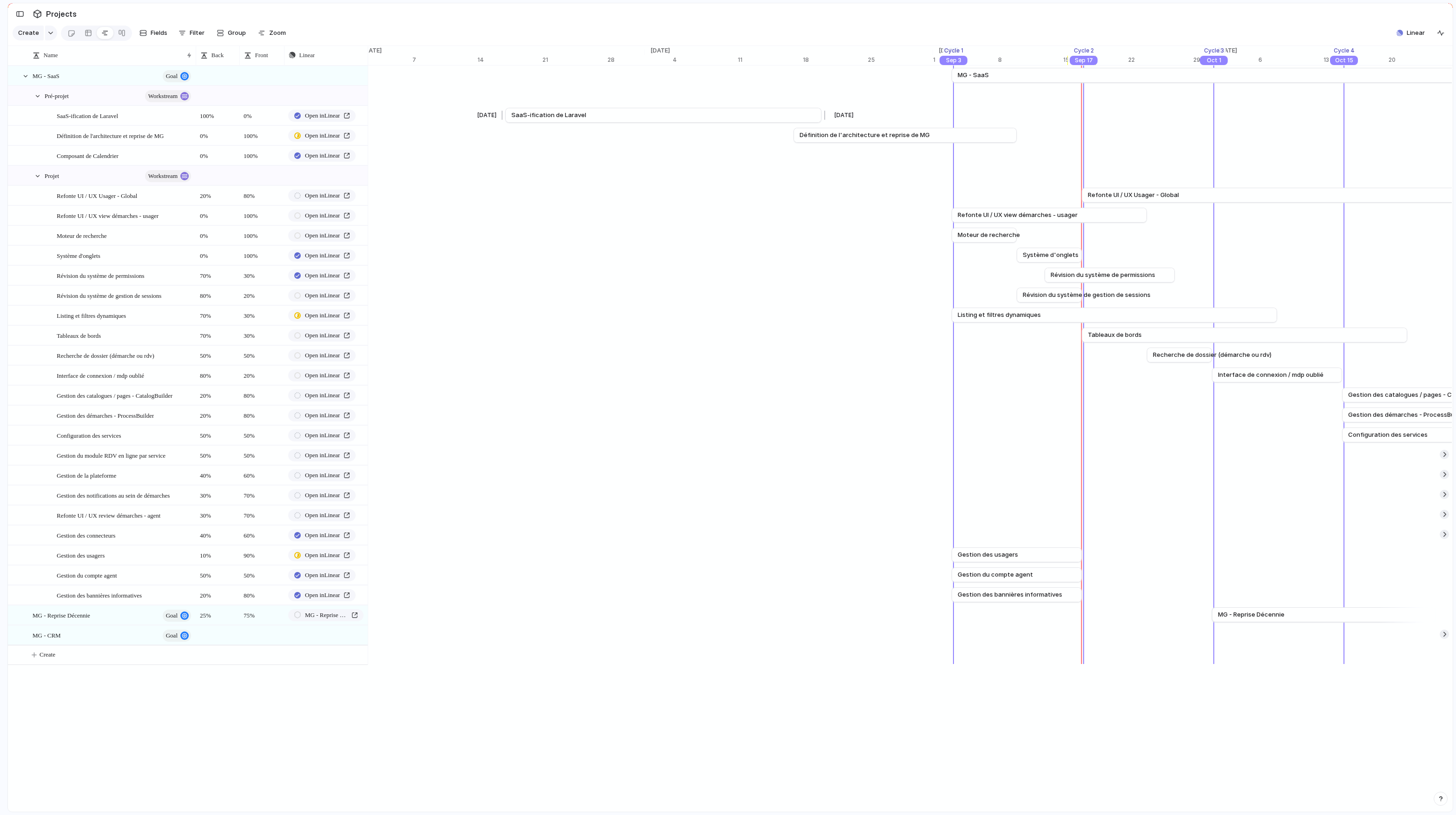
scroll to position [0, 9624]
drag, startPoint x: 822, startPoint y: 116, endPoint x: 949, endPoint y: 120, distance: 127.1
click at [949, 120] on div at bounding box center [949, 115] width 11 height 15
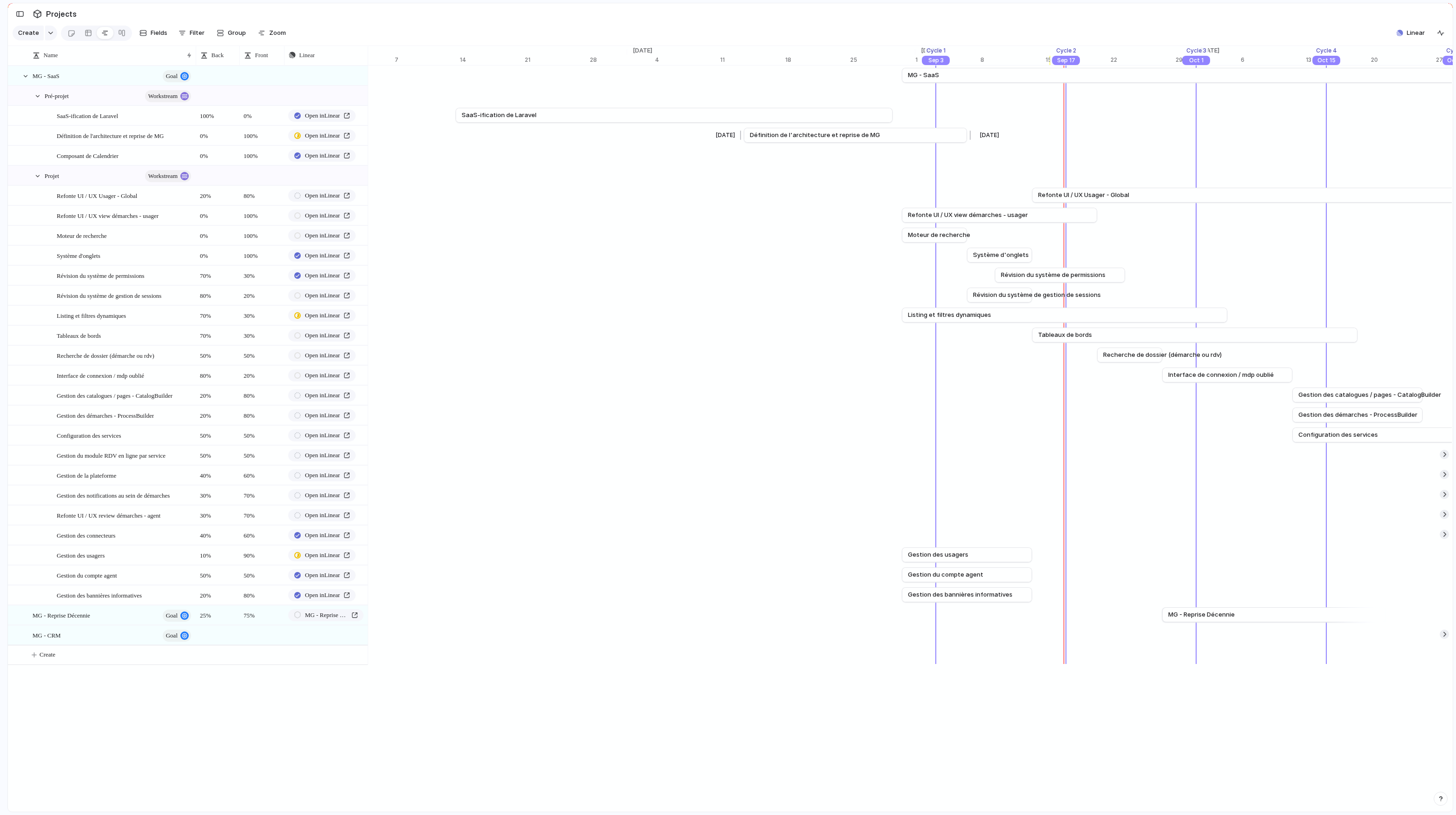
scroll to position [0, 9678]
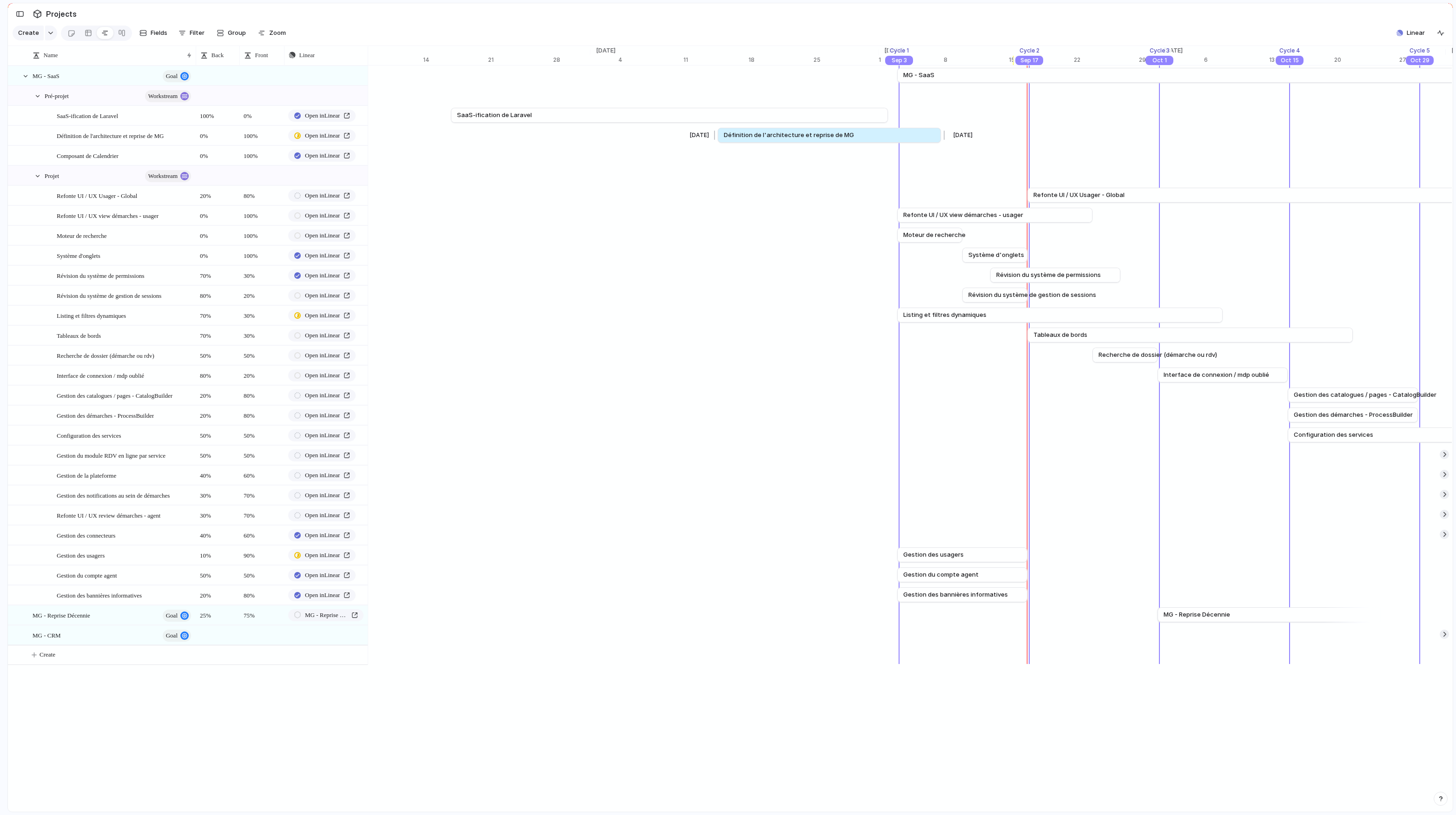
drag, startPoint x: 821, startPoint y: 137, endPoint x: 798, endPoint y: 136, distance: 23.0
click at [798, 136] on span "Définition de l'architecture et reprise de MG" at bounding box center [788, 135] width 130 height 9
click at [799, 136] on span "Définition de l'architecture et reprise de MG" at bounding box center [783, 135] width 130 height 9
drag, startPoint x: 799, startPoint y: 136, endPoint x: 832, endPoint y: 138, distance: 33.1
click at [832, 138] on span "Définition de l'architecture et reprise de MG" at bounding box center [816, 135] width 130 height 9
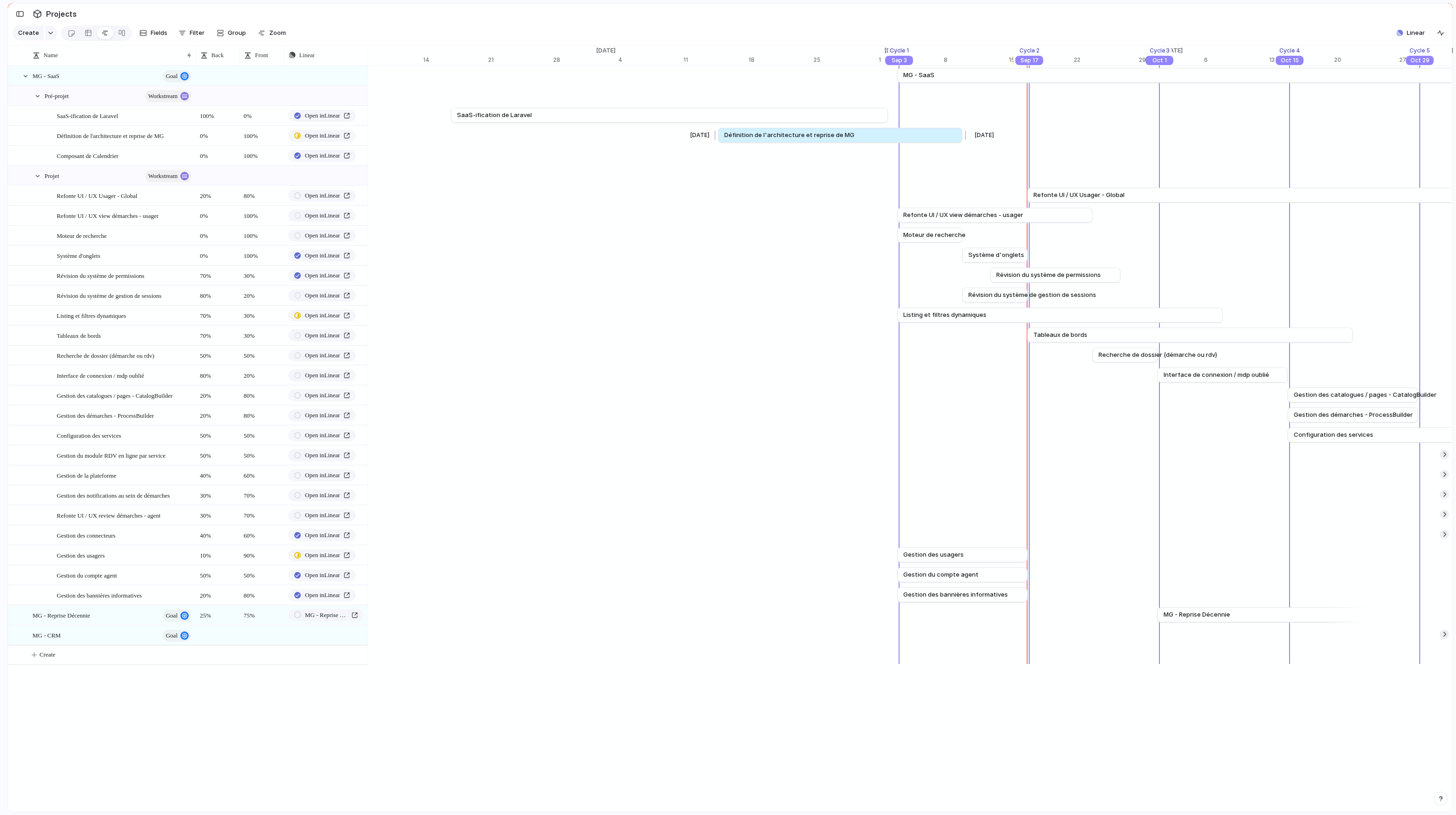
drag, startPoint x: 736, startPoint y: 134, endPoint x: 715, endPoint y: 135, distance: 21.0
click at [715, 135] on div at bounding box center [716, 135] width 11 height 15
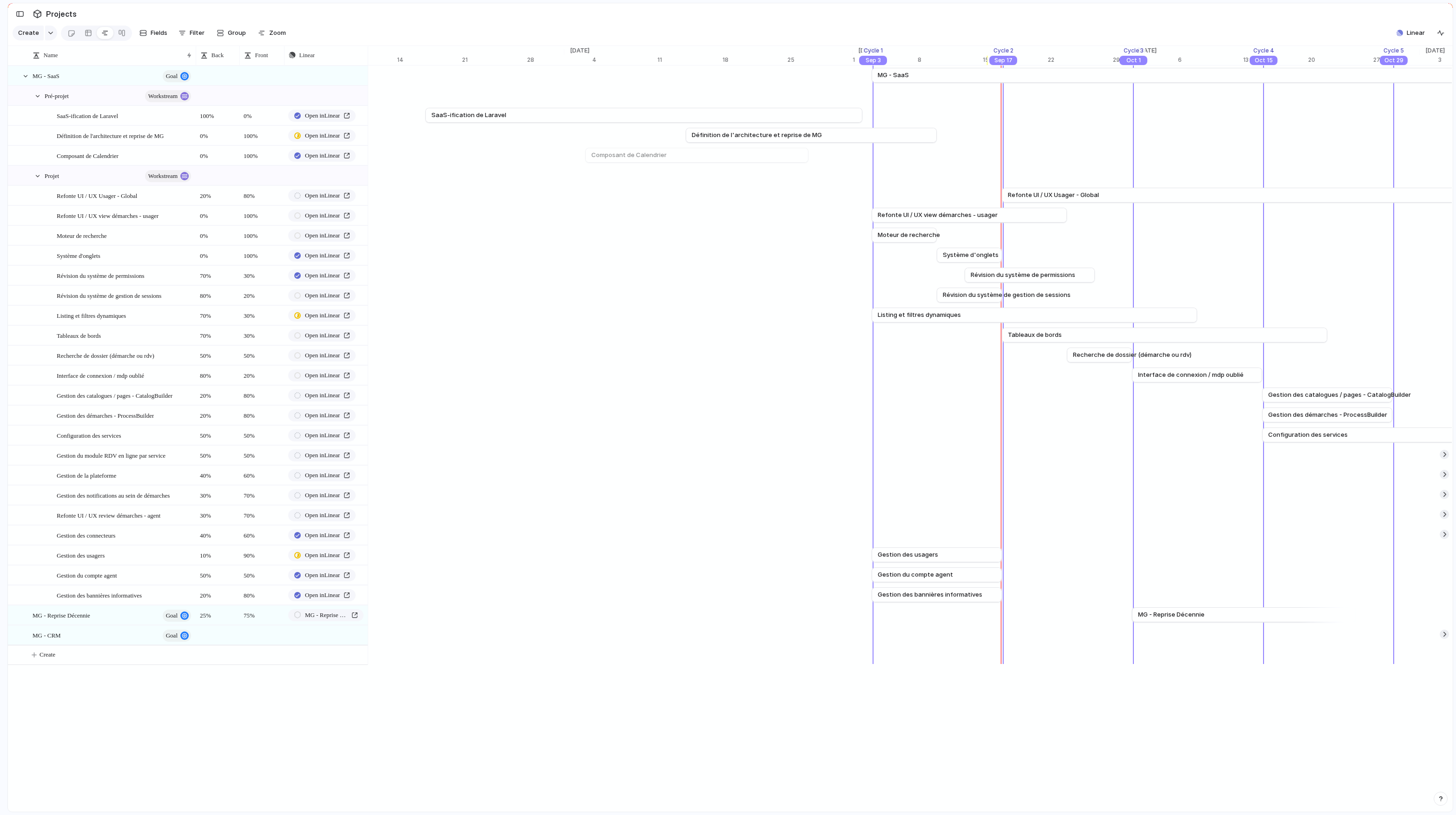
scroll to position [0, 9701]
click at [69, 652] on button "Create" at bounding box center [199, 655] width 365 height 19
type textarea "**********"
click at [172, 755] on body "logitud Feedback Prototypes My projects 🛠️ MG SaaS Projects To pick up a dragga…" at bounding box center [728, 407] width 1456 height 815
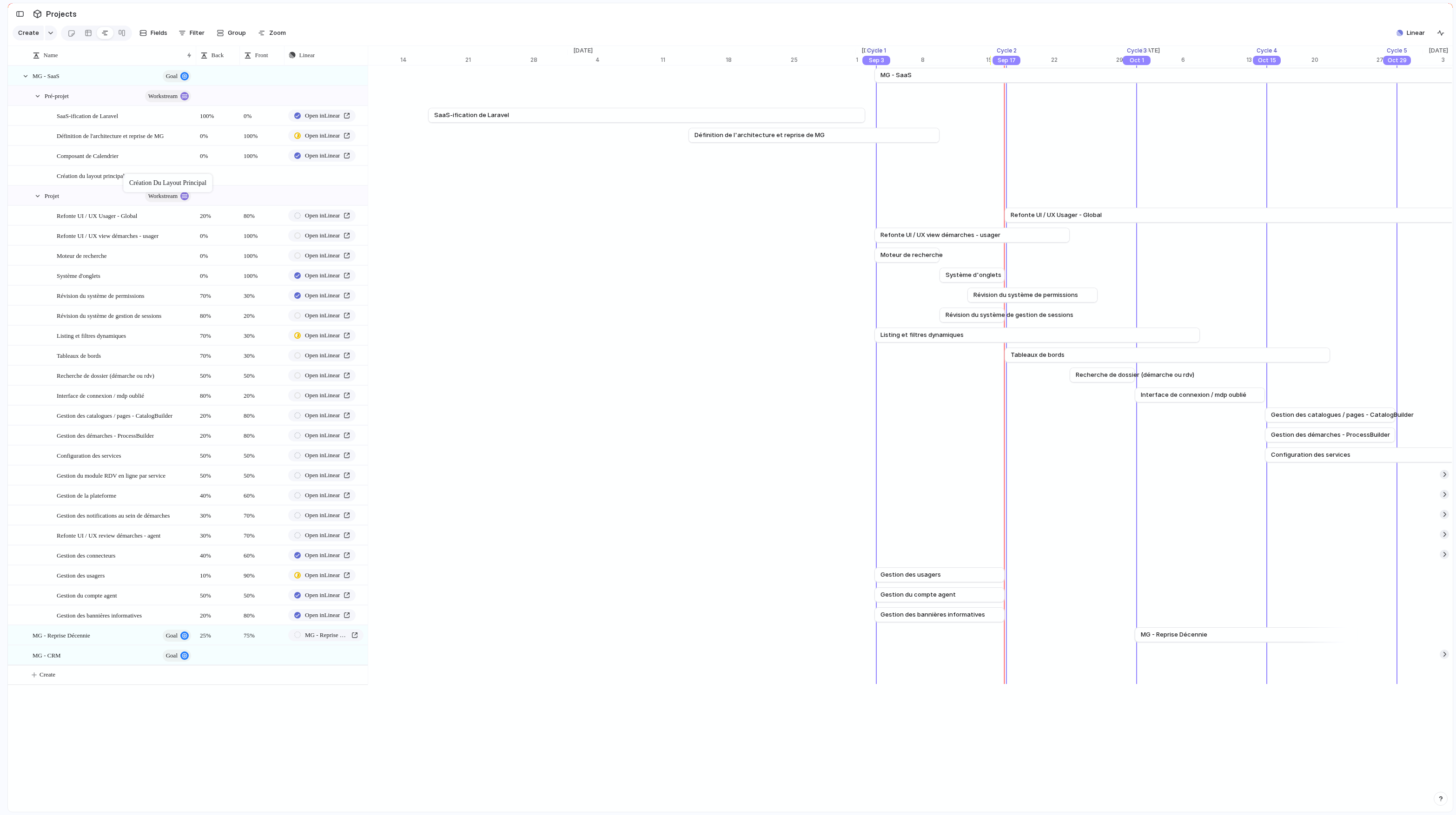
drag, startPoint x: 65, startPoint y: 654, endPoint x: 128, endPoint y: 176, distance: 482.1
click at [128, 176] on body "logitud Feedback Prototypes My projects 🛠️ MG SaaS Projects To pick up a dragga…" at bounding box center [728, 407] width 1456 height 815
click at [222, 172] on div at bounding box center [217, 171] width 43 height 10
type textarea "**"
click at [267, 176] on body "logitud Feedback Prototypes My projects 🛠️ MG SaaS Projects To pick up a dragga…" at bounding box center [728, 407] width 1456 height 815
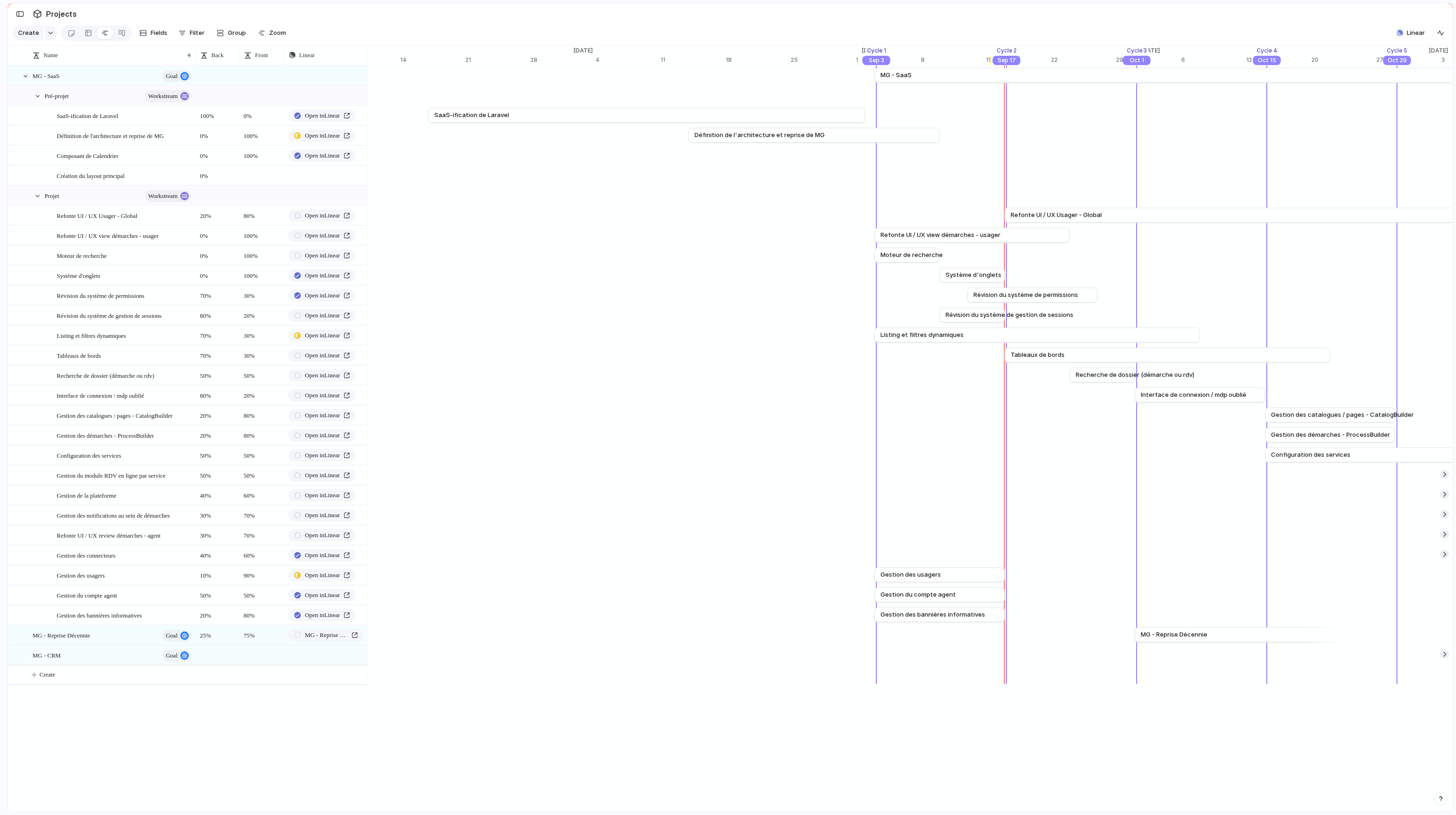
click at [267, 176] on div at bounding box center [261, 175] width 44 height 19
type textarea "****"
click at [331, 181] on body "logitud Feedback Prototypes My projects 🛠️ MG SaaS Projects To pick up a dragga…" at bounding box center [728, 407] width 1456 height 815
click at [361, 176] on div "button" at bounding box center [358, 176] width 6 height 4
click at [365, 221] on button "Issues" at bounding box center [365, 216] width 54 height 19
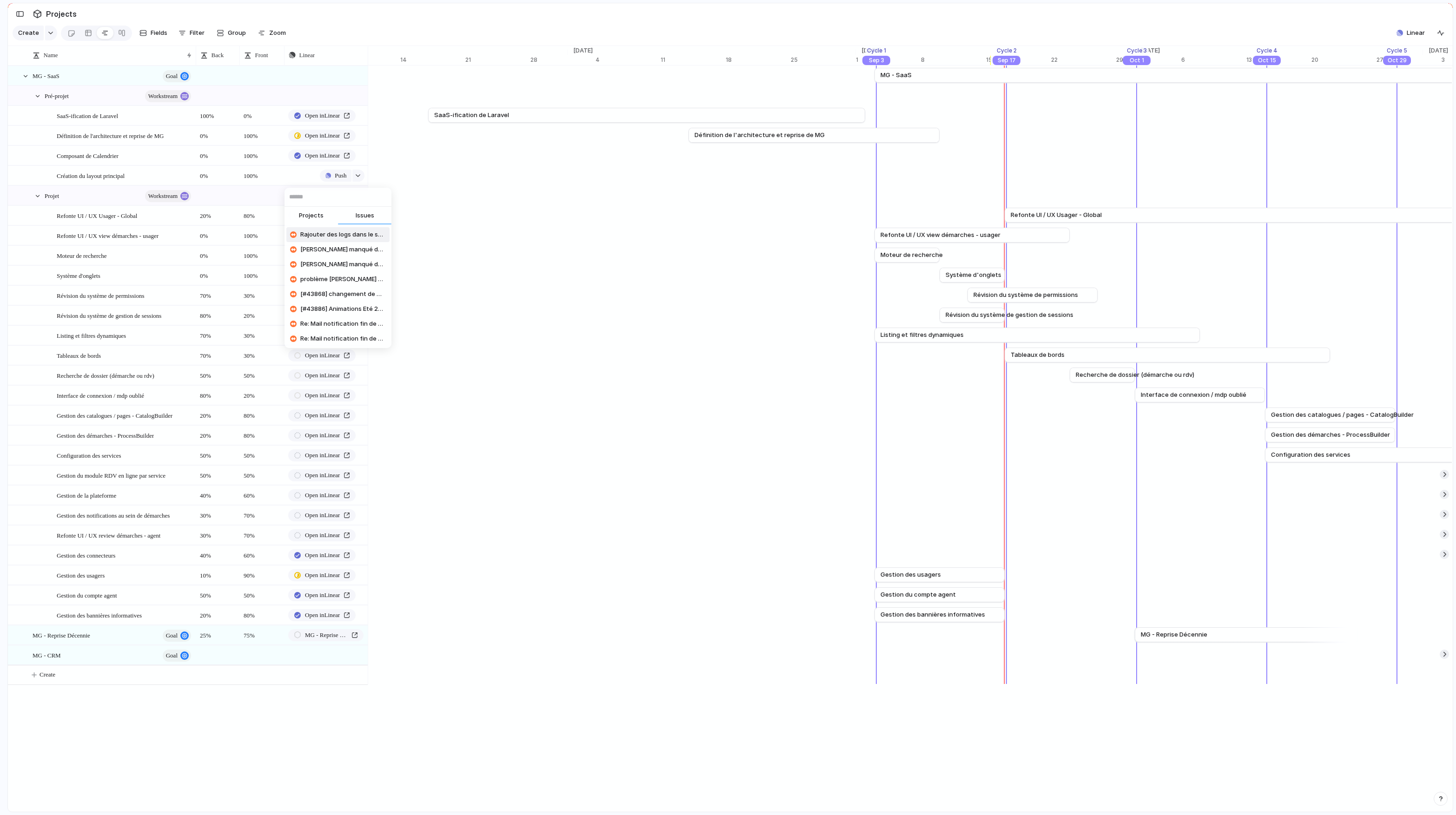
click at [357, 203] on input "text" at bounding box center [337, 197] width 107 height 19
paste input "******"
type input "******"
click at [337, 234] on span "Création du layout principal du back-office" at bounding box center [343, 235] width 86 height 9
click at [152, 177] on div "Création du layout principal" at bounding box center [124, 176] width 136 height 19
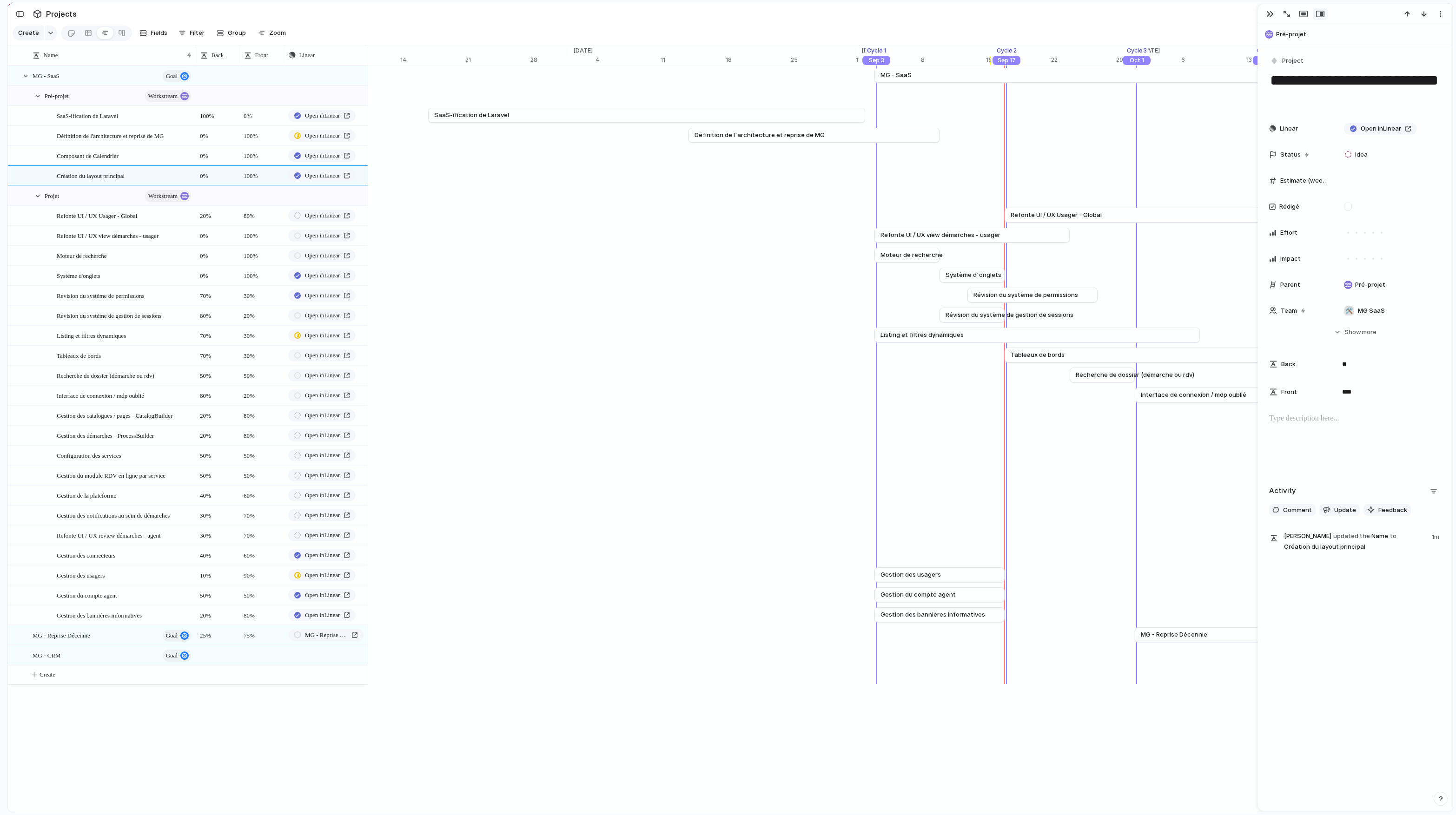
click at [1363, 97] on textarea "**********" at bounding box center [1354, 89] width 172 height 38
type textarea "**********"
click at [1287, 58] on span "Project" at bounding box center [1293, 61] width 22 height 9
click at [1305, 219] on li "Issue" at bounding box center [1316, 219] width 90 height 15
click at [1294, 61] on span "Issue" at bounding box center [1290, 61] width 15 height 9
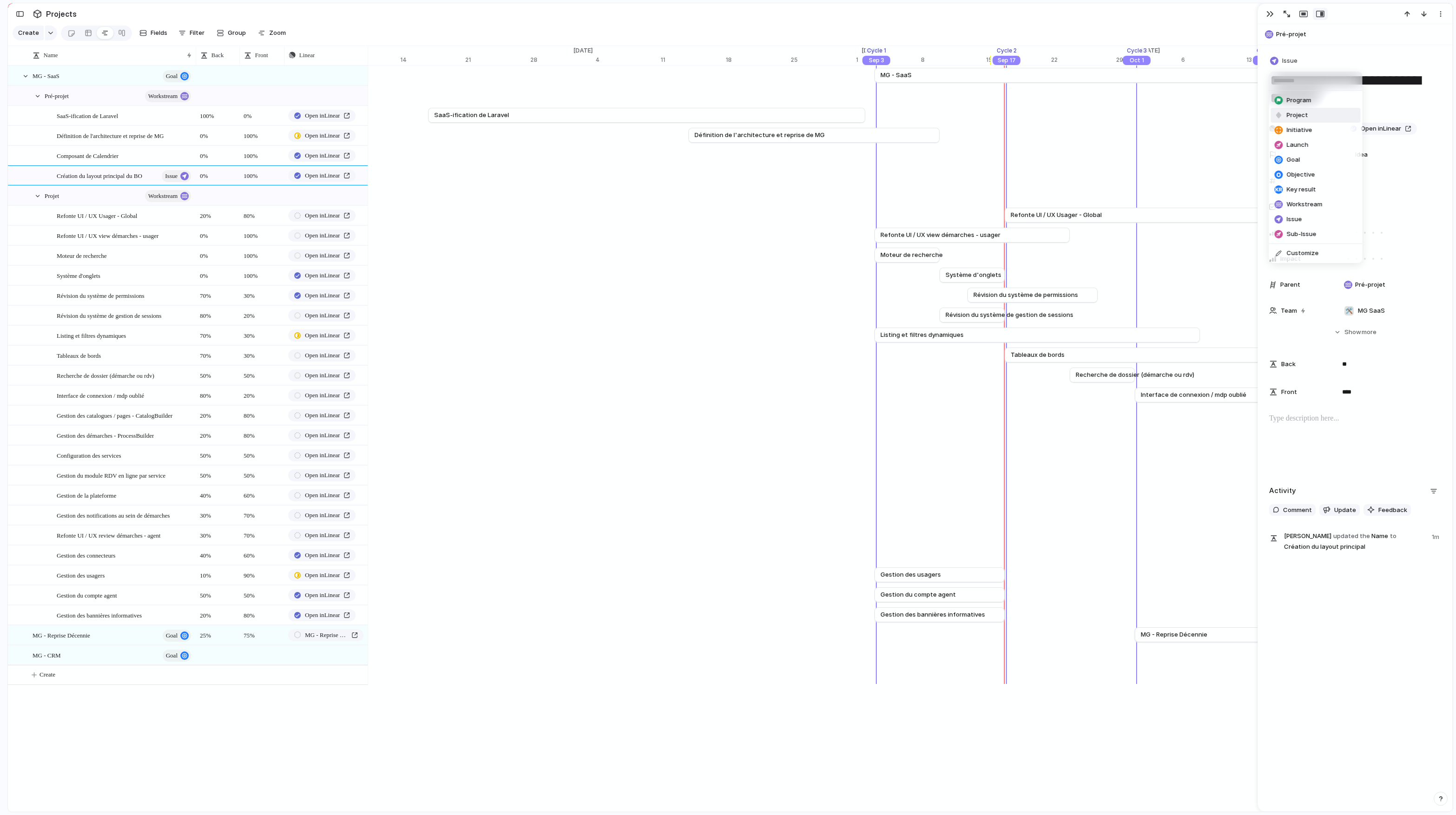
click at [1315, 114] on li "Project" at bounding box center [1316, 115] width 90 height 15
click at [1284, 57] on span "Project" at bounding box center [1293, 61] width 22 height 9
click at [1284, 57] on div "Program Project Initiative Launch Goal Objective Key result Workstream Issue Su…" at bounding box center [728, 407] width 1456 height 815
click at [1266, 16] on button "button" at bounding box center [1269, 14] width 15 height 12
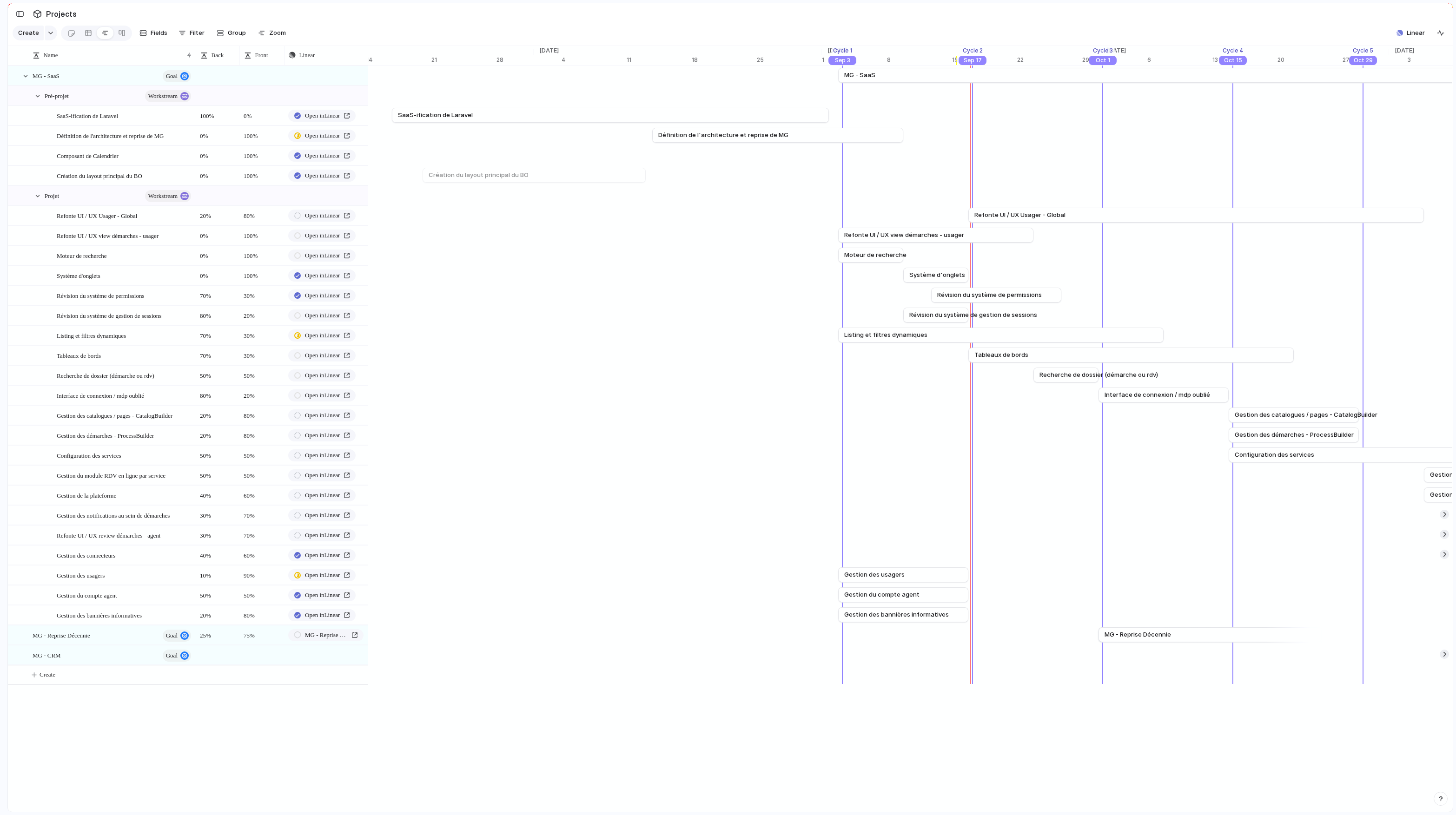
scroll to position [0, 9738]
click at [392, 153] on div "[DATE] Composant de Calendrier [DATE]" at bounding box center [958, 155] width 20655 height 20
drag, startPoint x: 617, startPoint y: 158, endPoint x: 762, endPoint y: 152, distance: 145.1
click at [763, 152] on div at bounding box center [762, 155] width 11 height 15
drag, startPoint x: 756, startPoint y: 154, endPoint x: 696, endPoint y: 153, distance: 60.0
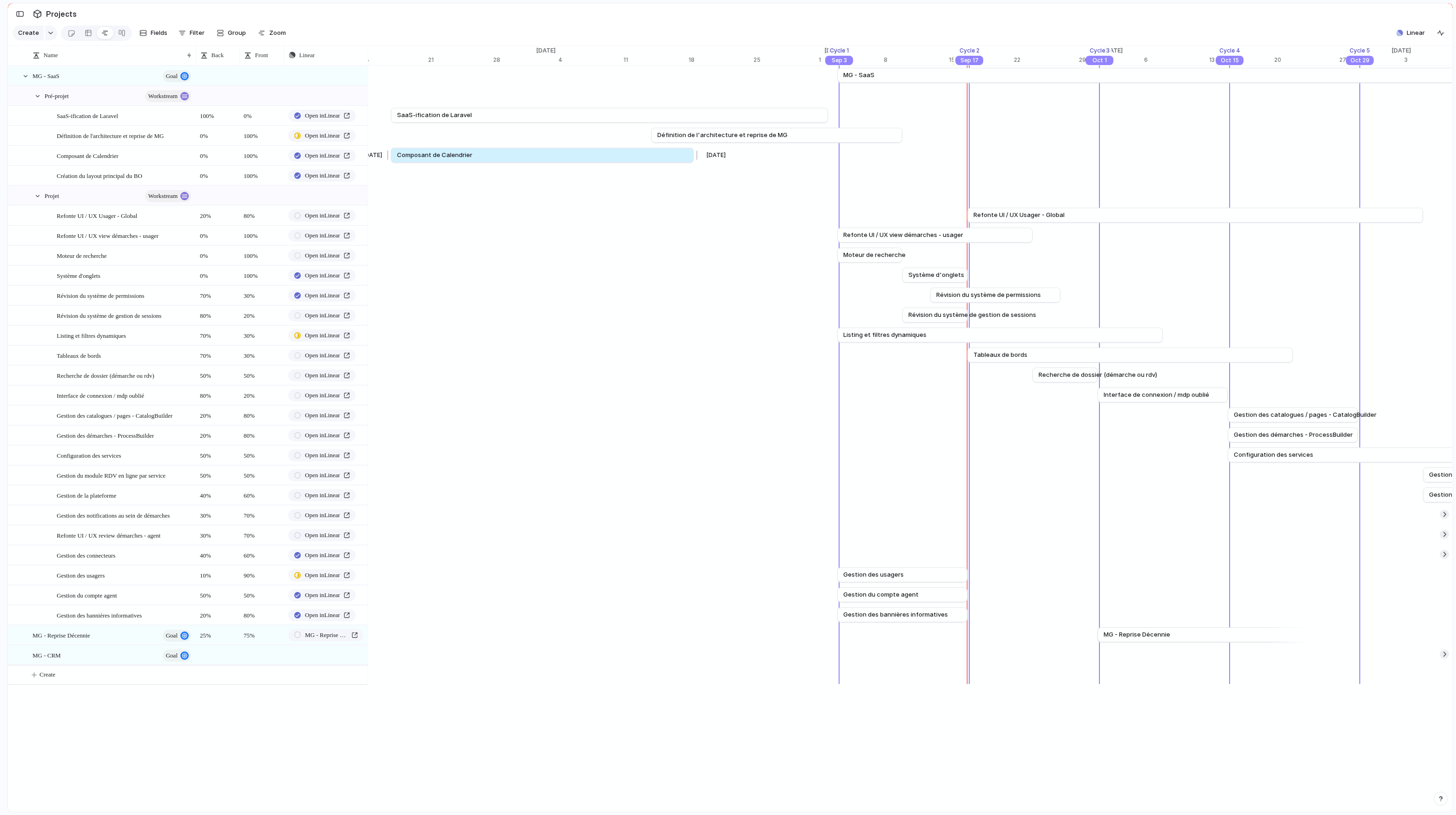
click at [696, 153] on div at bounding box center [695, 155] width 11 height 15
click at [486, 175] on div "[DATE] Création du layout principal du BO [DATE]" at bounding box center [958, 176] width 20655 height 20
drag, startPoint x: 482, startPoint y: 175, endPoint x: 493, endPoint y: 177, distance: 11.2
click at [493, 177] on div at bounding box center [493, 175] width 11 height 15
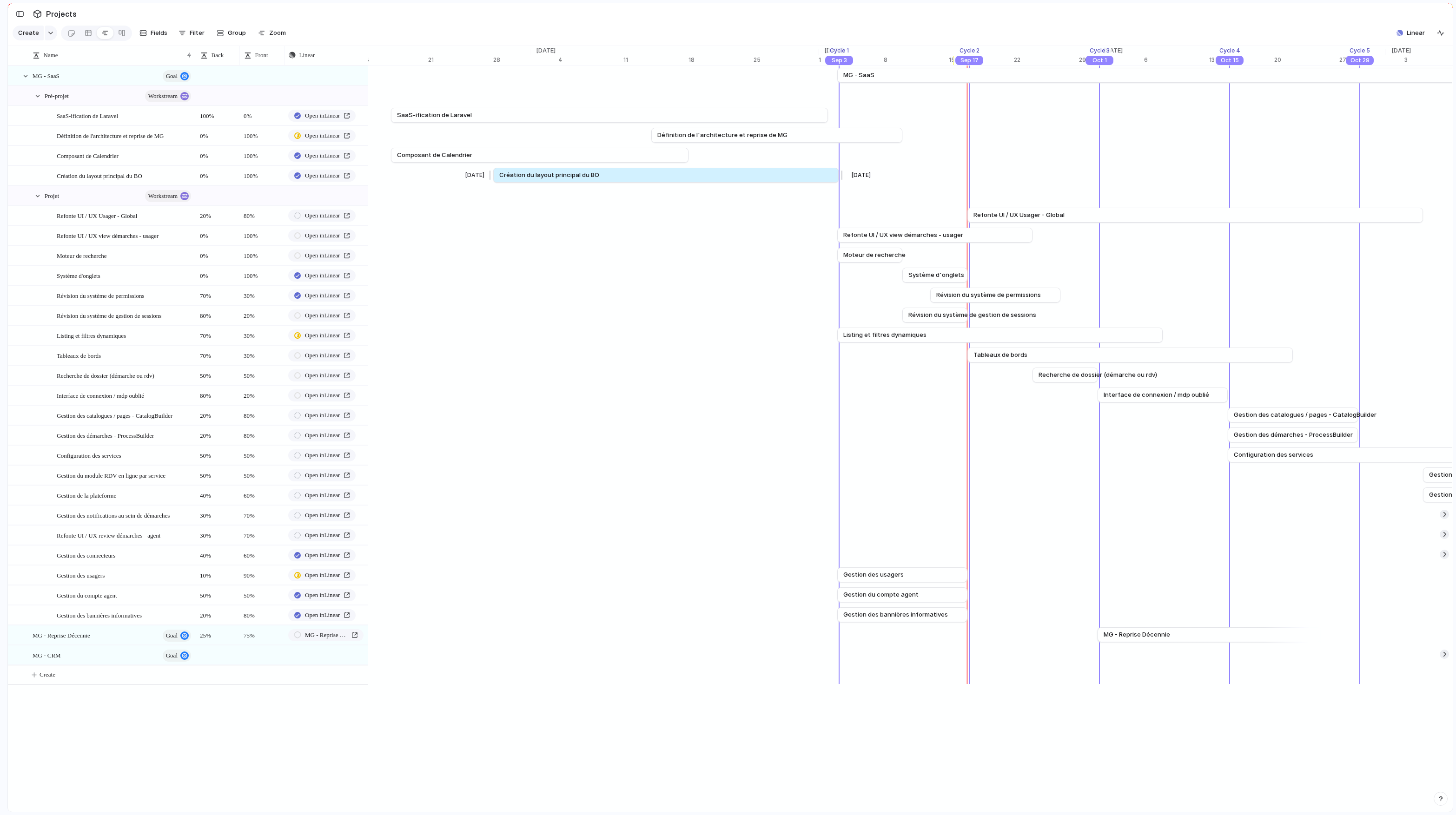
drag, startPoint x: 711, startPoint y: 179, endPoint x: 842, endPoint y: 178, distance: 131.0
click at [842, 178] on div at bounding box center [840, 175] width 11 height 15
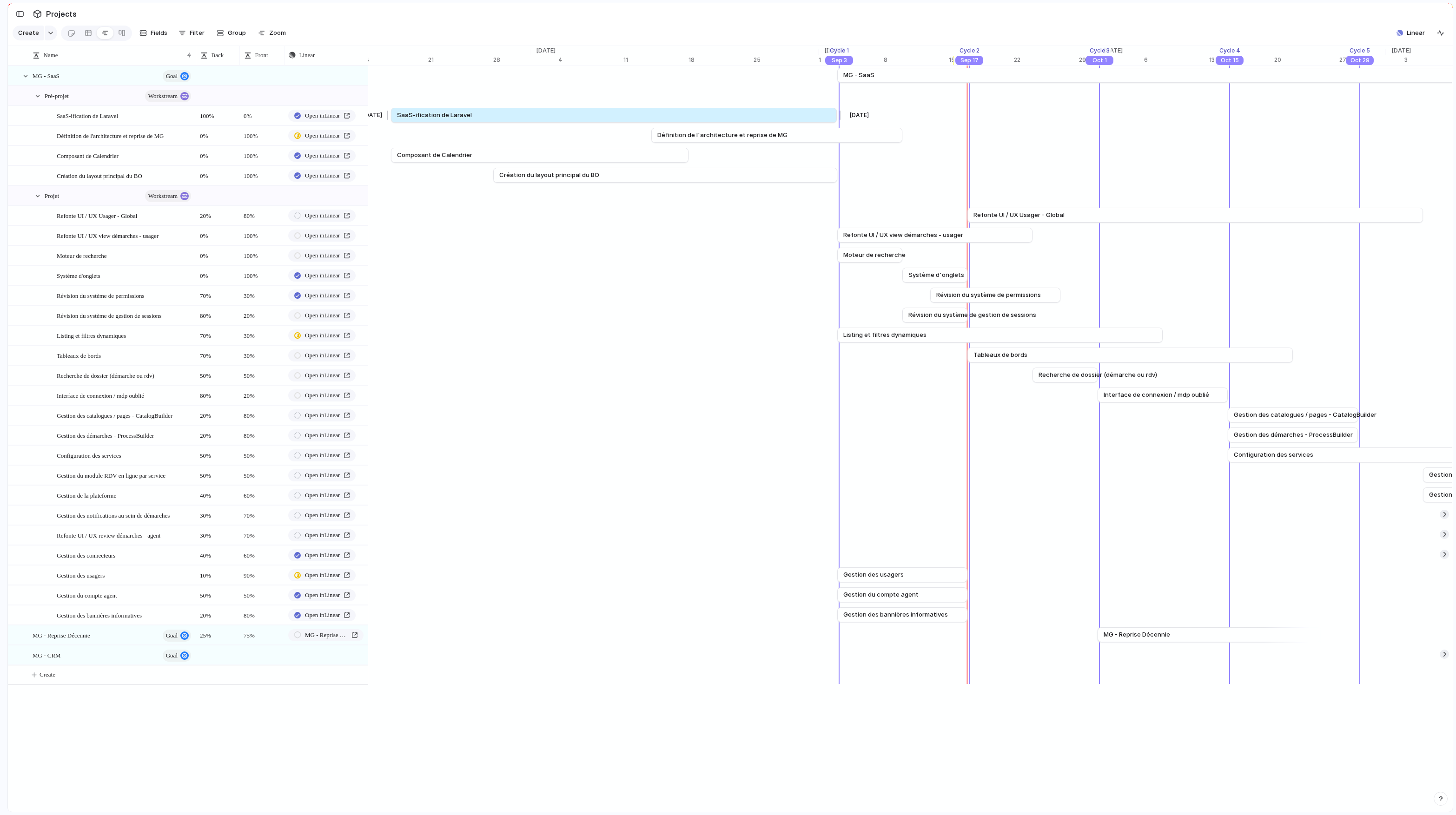
drag, startPoint x: 829, startPoint y: 115, endPoint x: 838, endPoint y: 116, distance: 9.1
click at [838, 116] on div at bounding box center [838, 115] width 11 height 15
drag, startPoint x: 829, startPoint y: 114, endPoint x: 840, endPoint y: 114, distance: 11.0
click at [840, 114] on div at bounding box center [840, 115] width 11 height 15
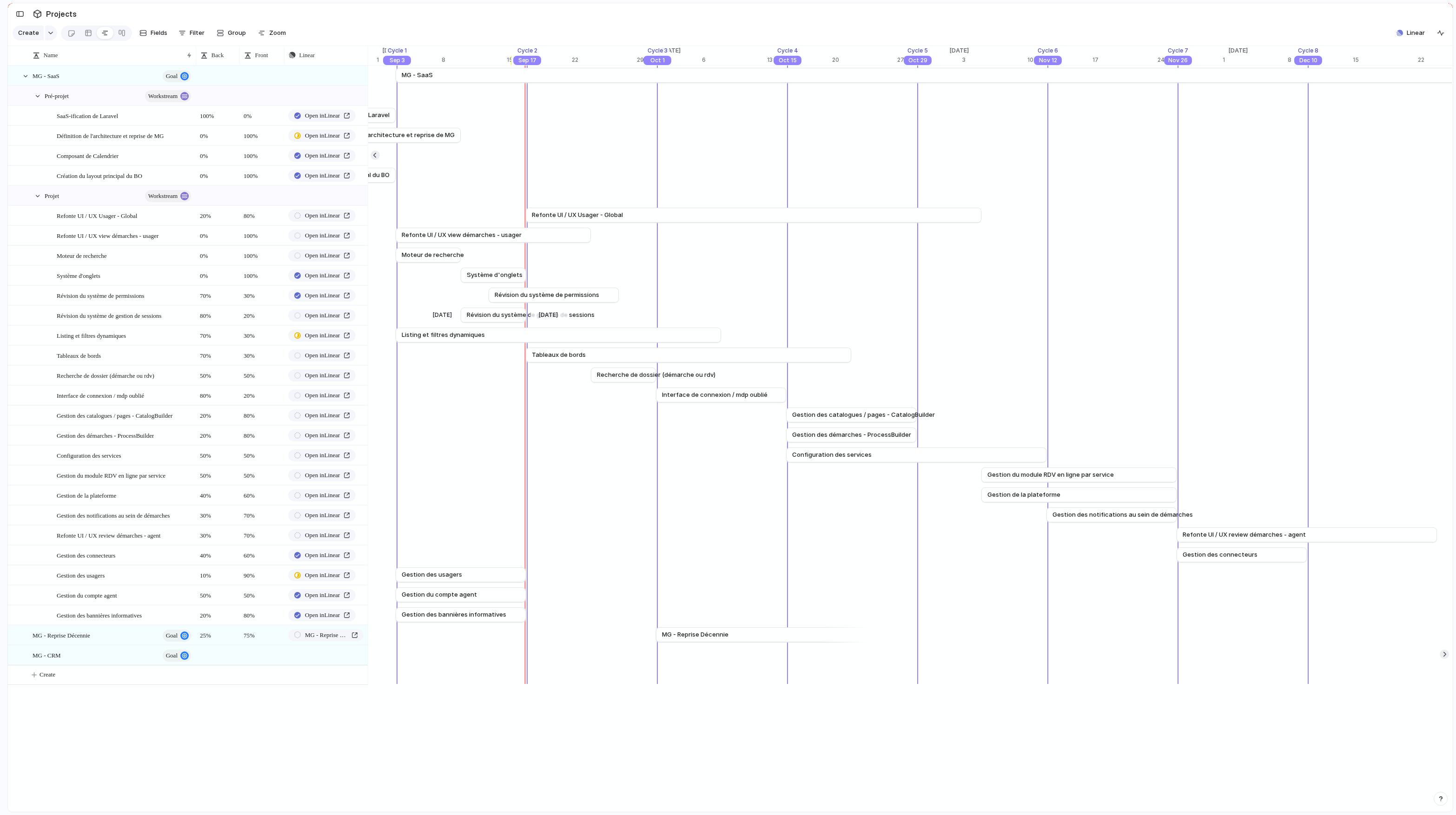
scroll to position [0, 10180]
drag, startPoint x: 979, startPoint y: 212, endPoint x: 1047, endPoint y: 214, distance: 68.0
click at [1047, 214] on div at bounding box center [1050, 215] width 11 height 15
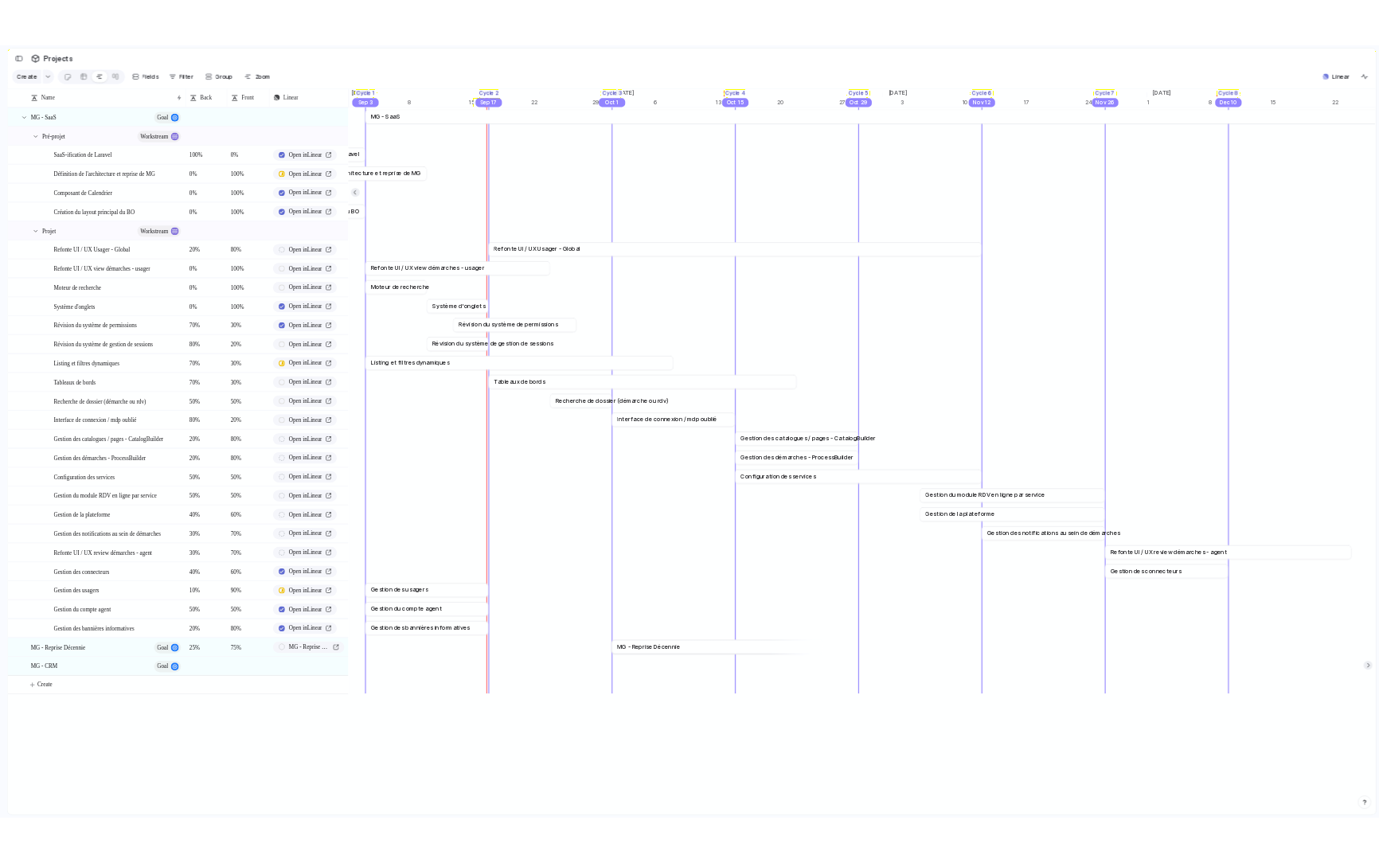
scroll to position [0, 17463]
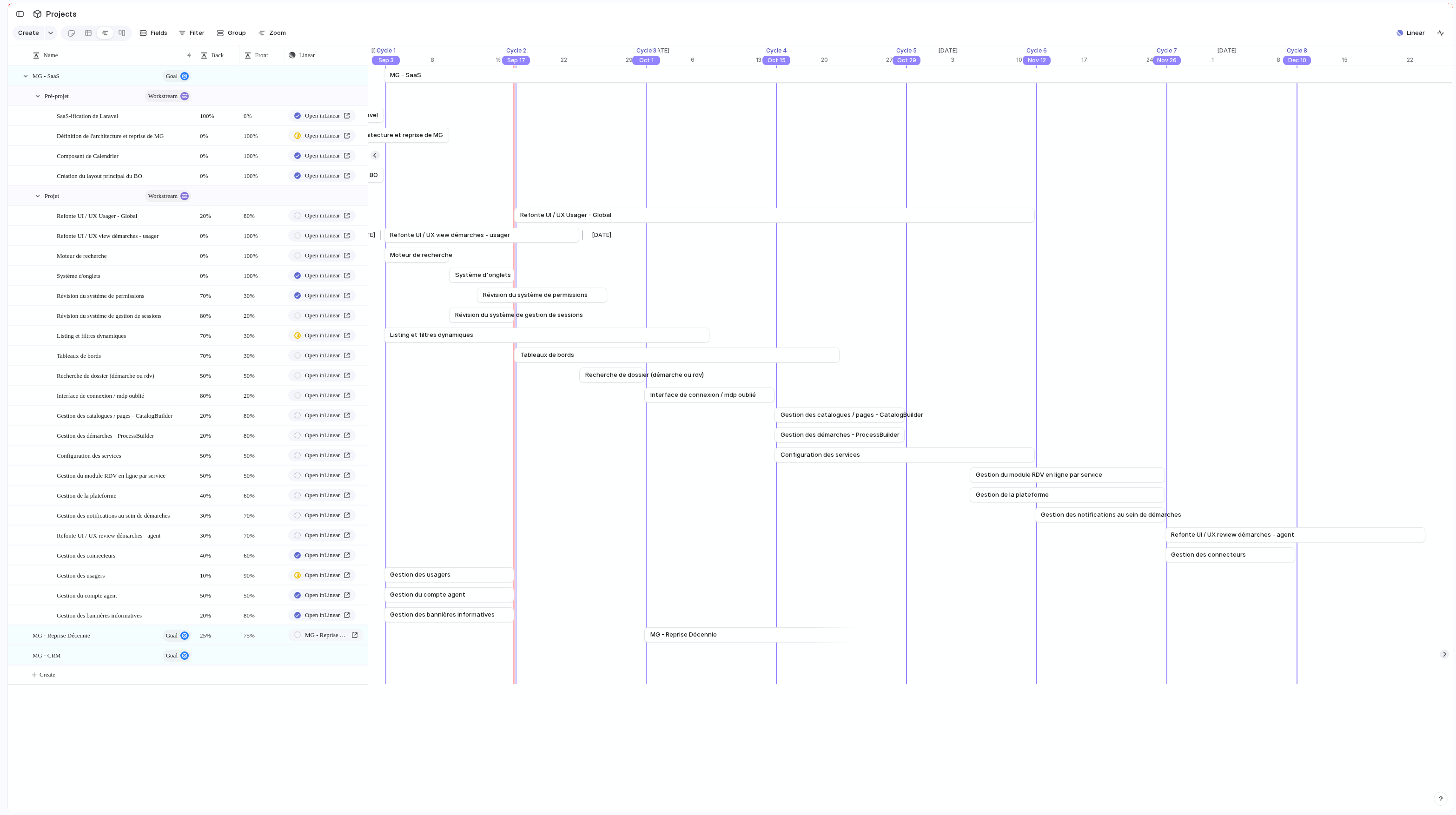
click at [442, 234] on span "Refonte UI / UX view démarches - usager" at bounding box center [449, 235] width 120 height 9
click at [39, 95] on div at bounding box center [37, 96] width 8 height 8
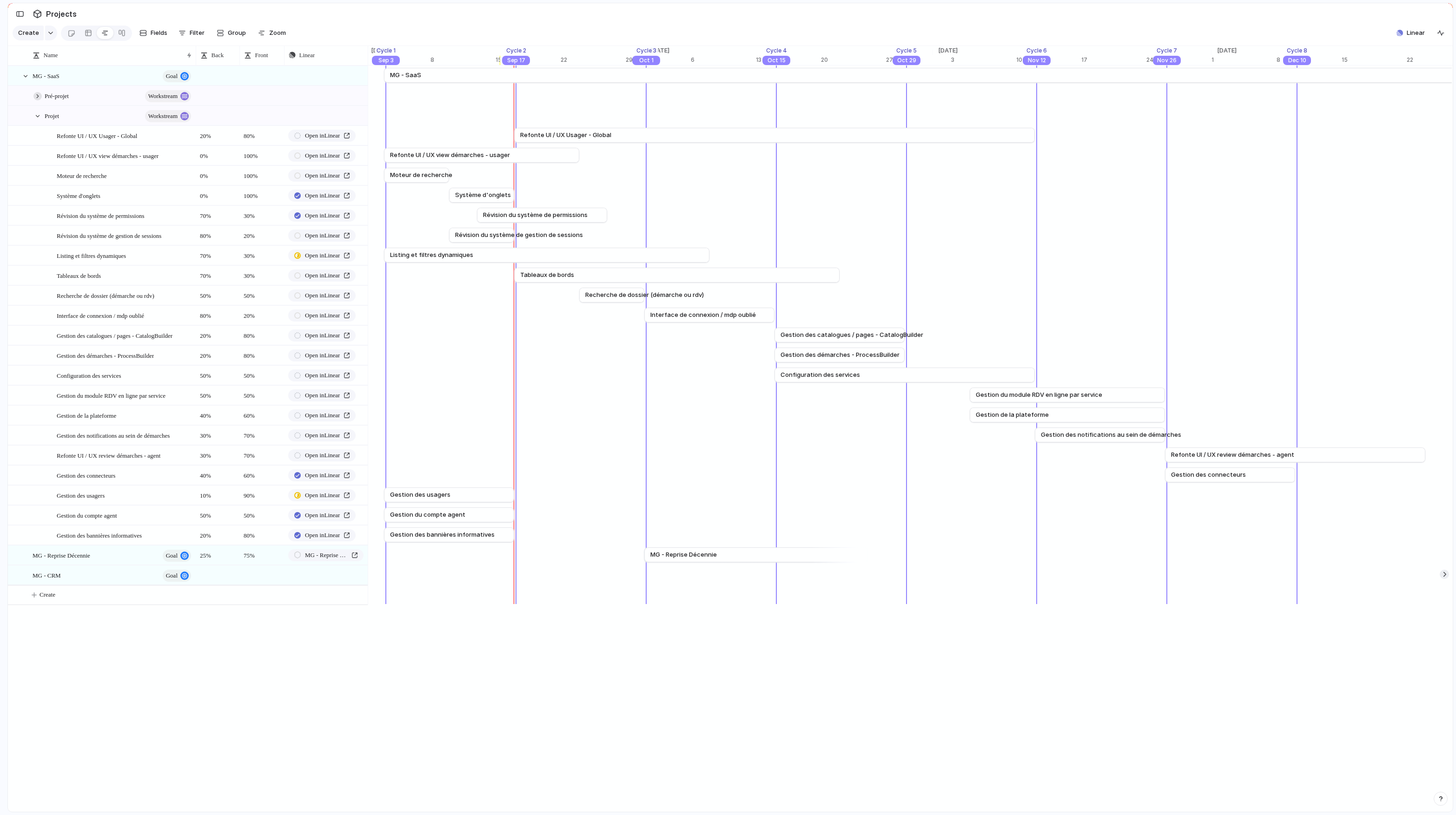
click at [39, 95] on div at bounding box center [37, 96] width 8 height 8
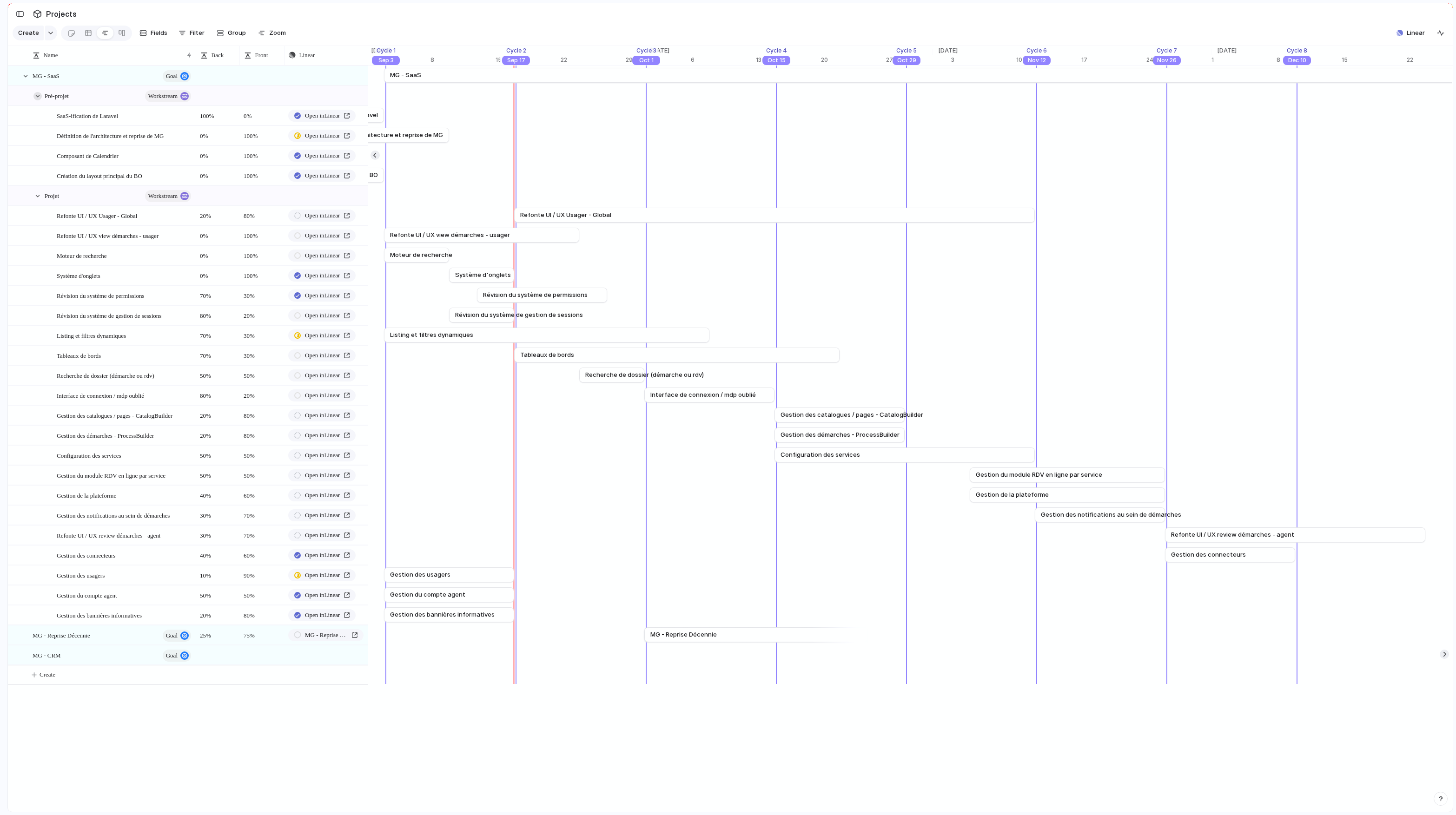
click at [39, 95] on div at bounding box center [37, 96] width 8 height 8
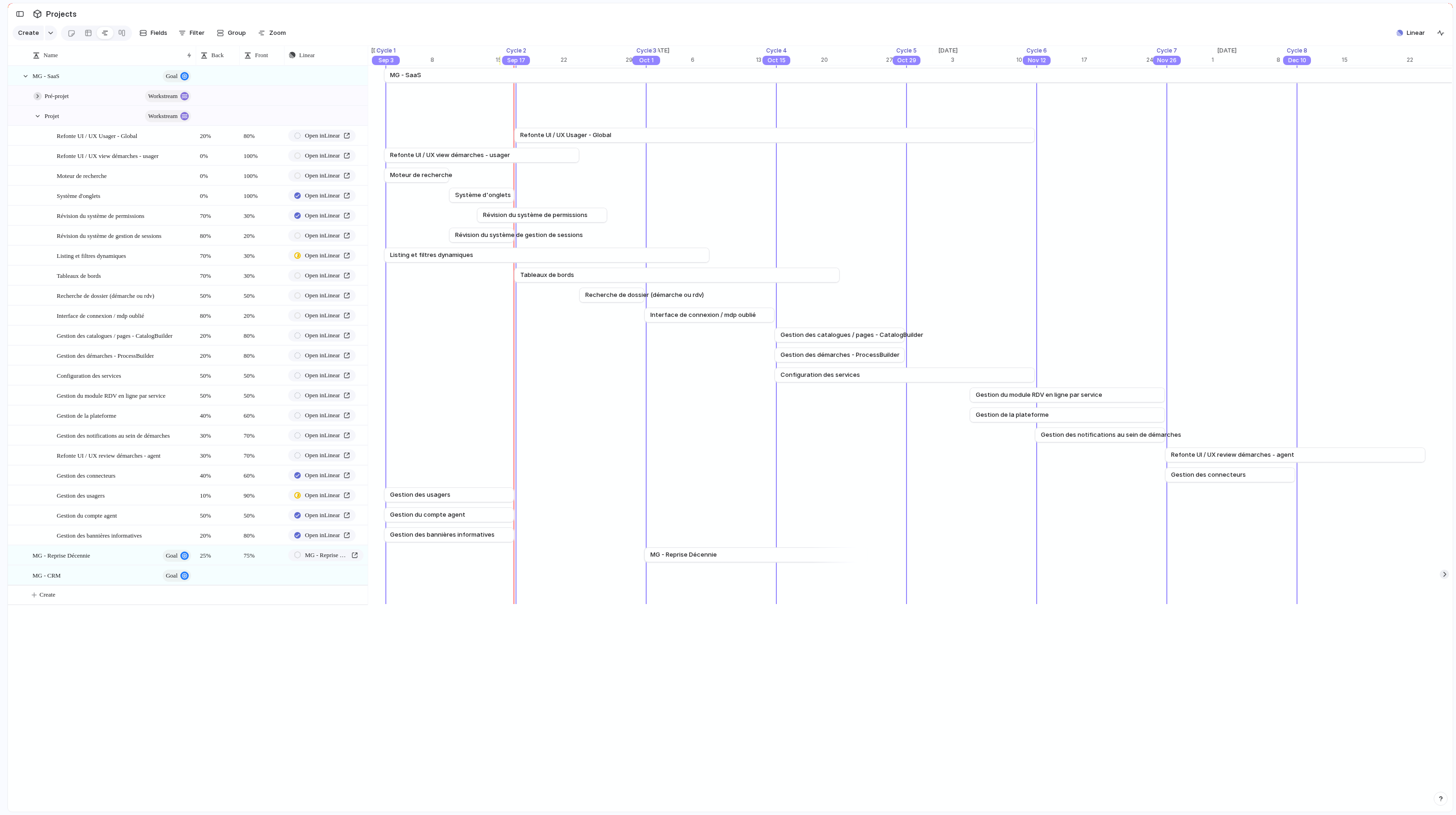
click at [39, 95] on div at bounding box center [37, 96] width 8 height 8
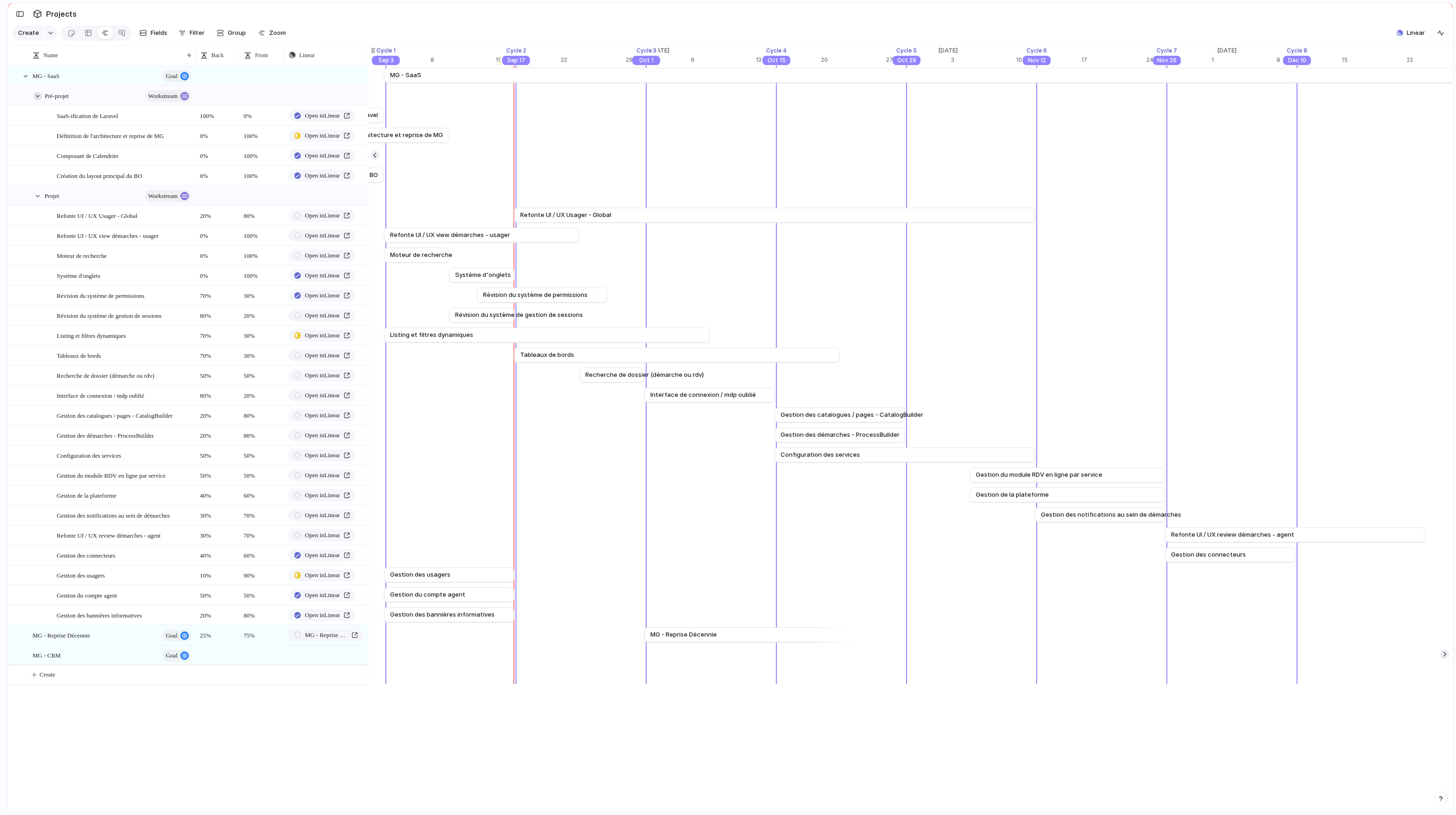
click at [39, 95] on div at bounding box center [37, 96] width 8 height 8
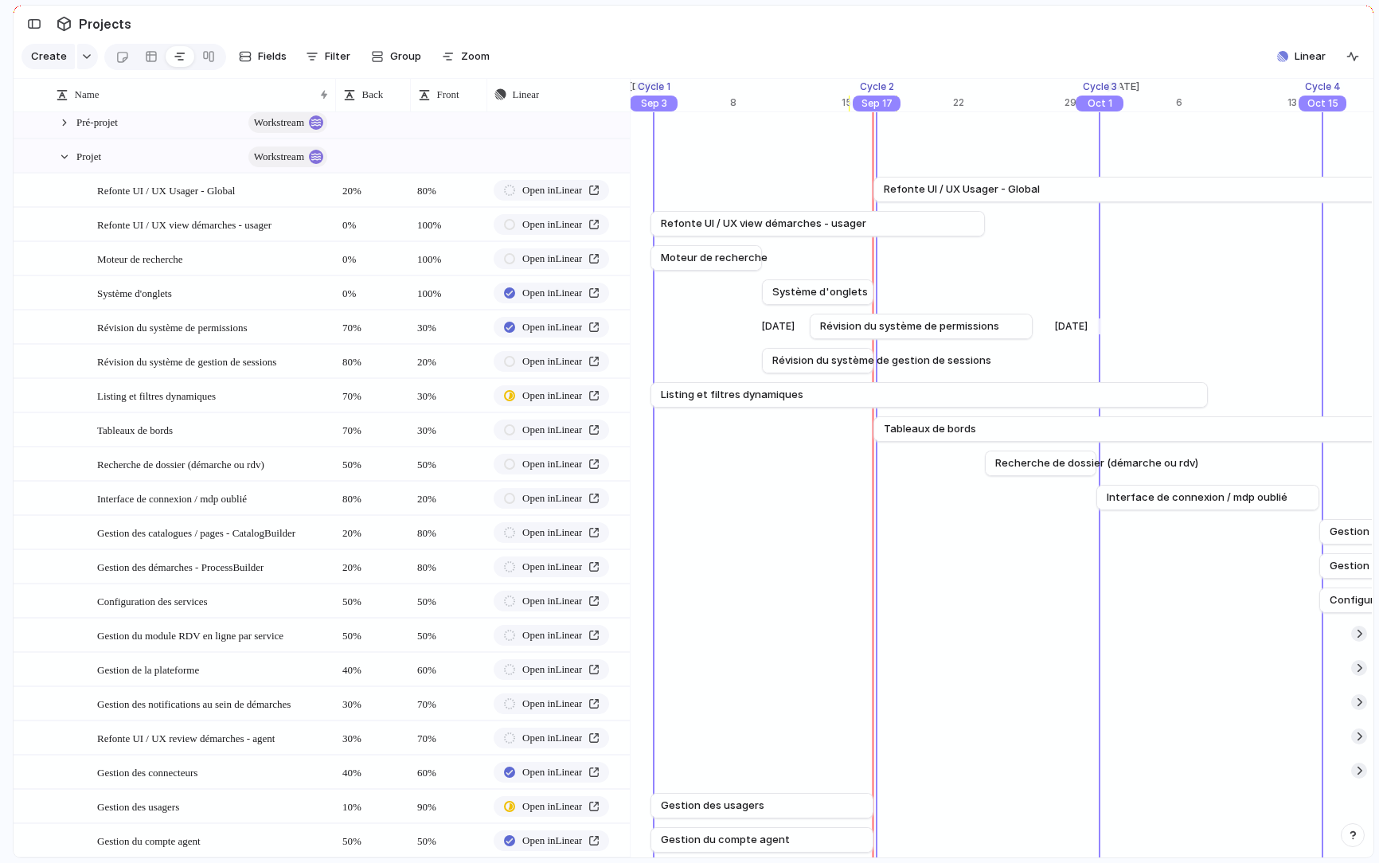
scroll to position [0, 0]
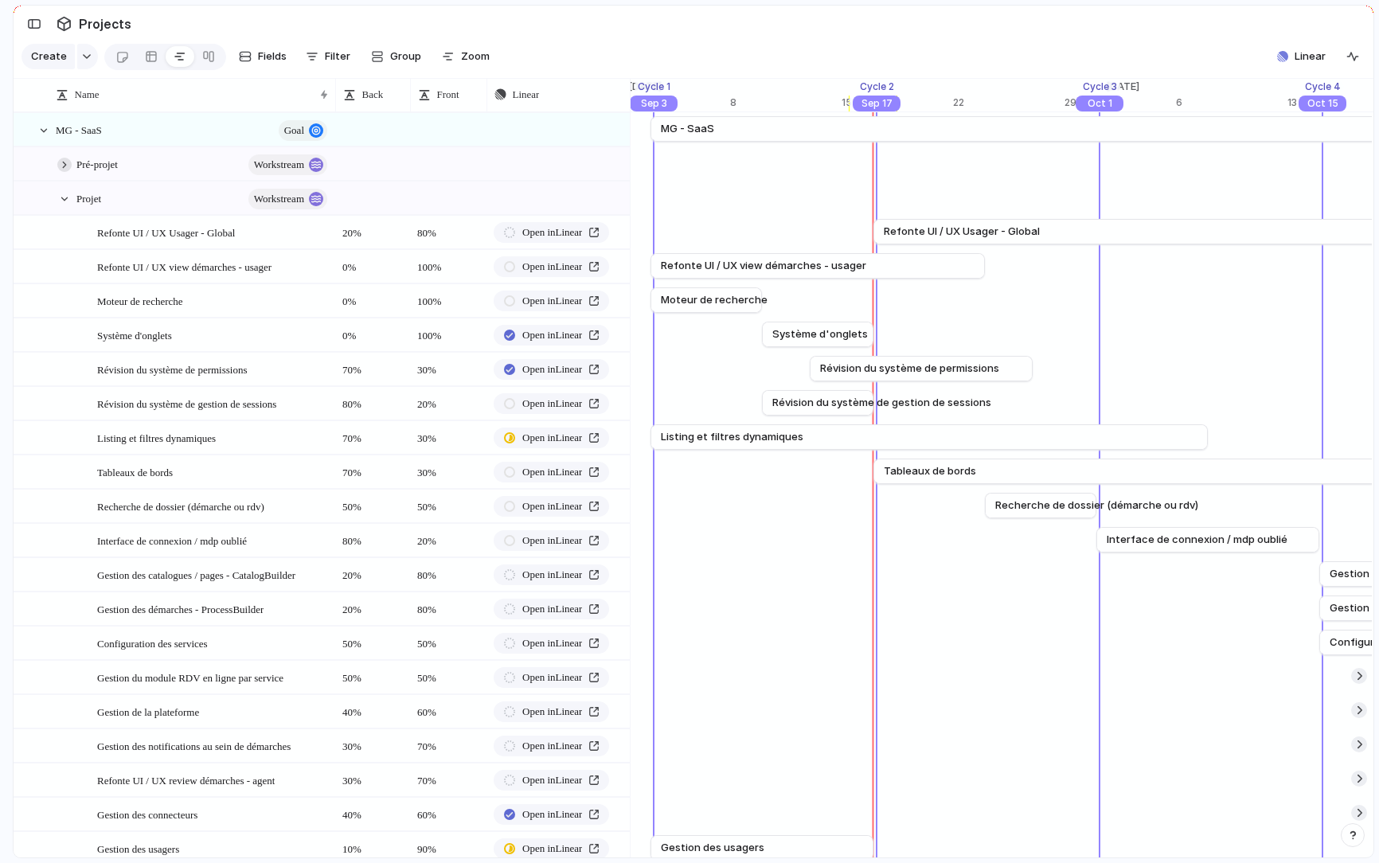
click at [64, 161] on div at bounding box center [64, 165] width 14 height 14
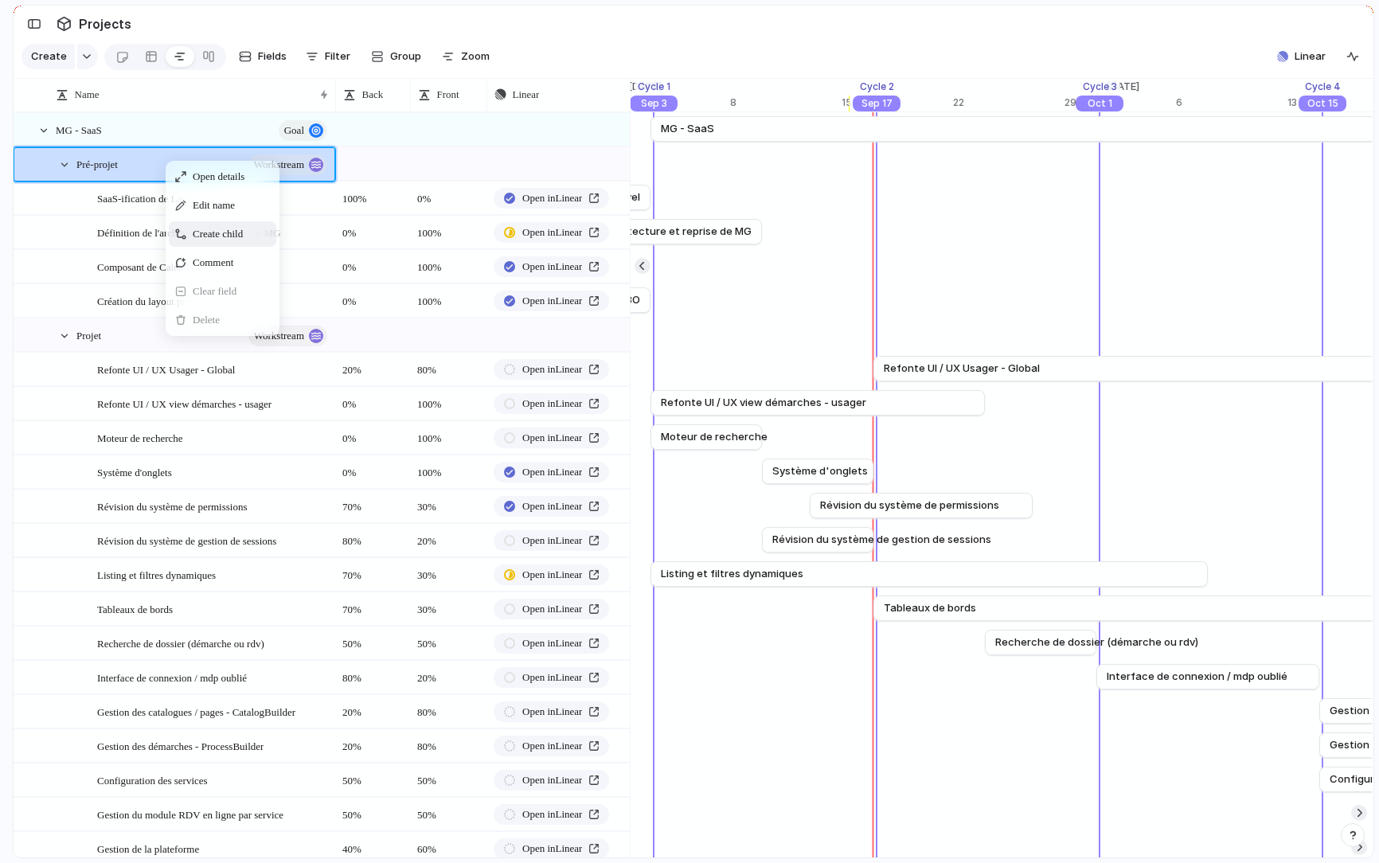
click at [208, 236] on span "Create child" at bounding box center [218, 234] width 50 height 16
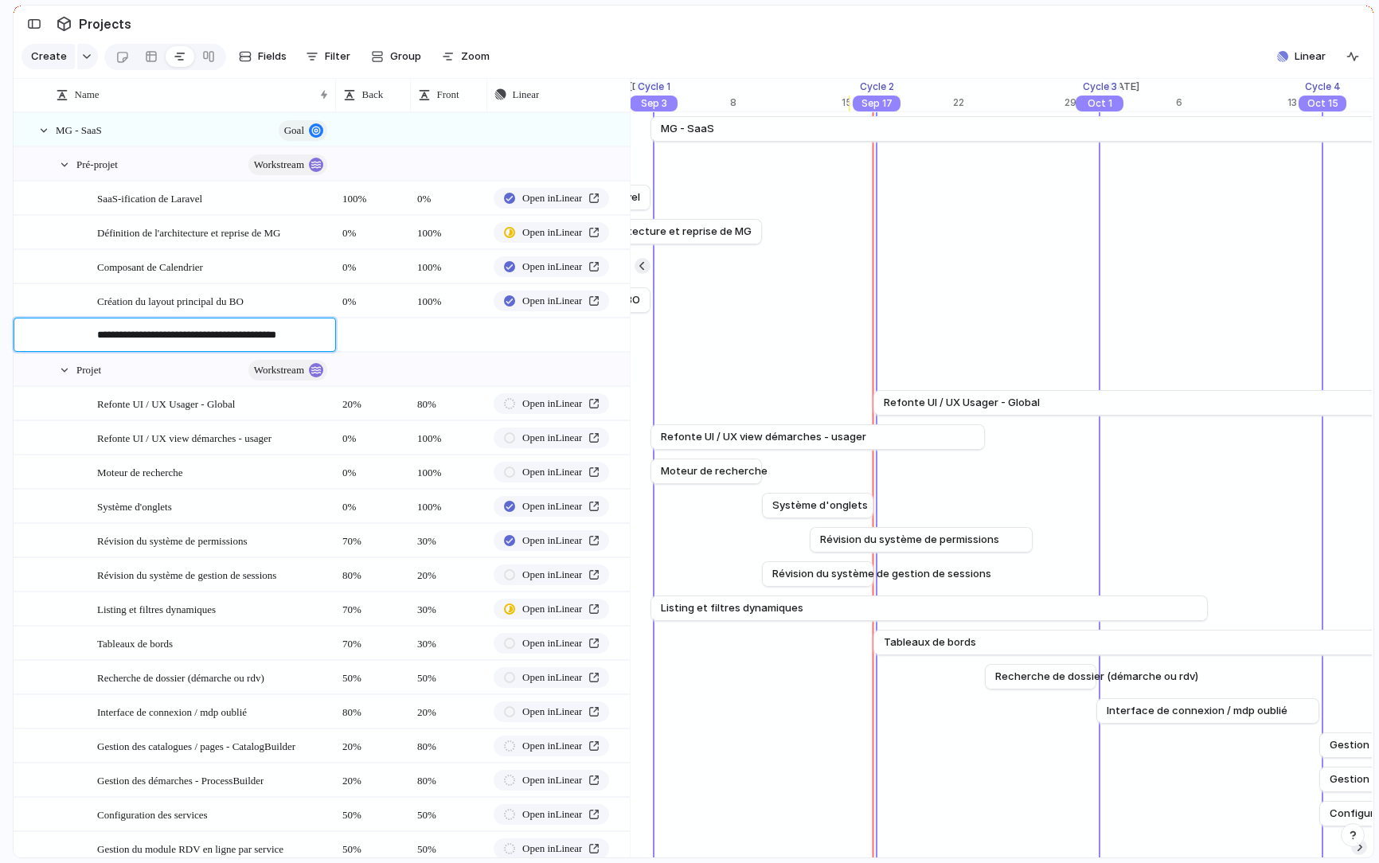
type textarea "**********"
click at [389, 331] on body "logitud Feedback Prototypes My projects 🛠️ MG SaaS Projects To pick up a dragga…" at bounding box center [689, 431] width 1379 height 863
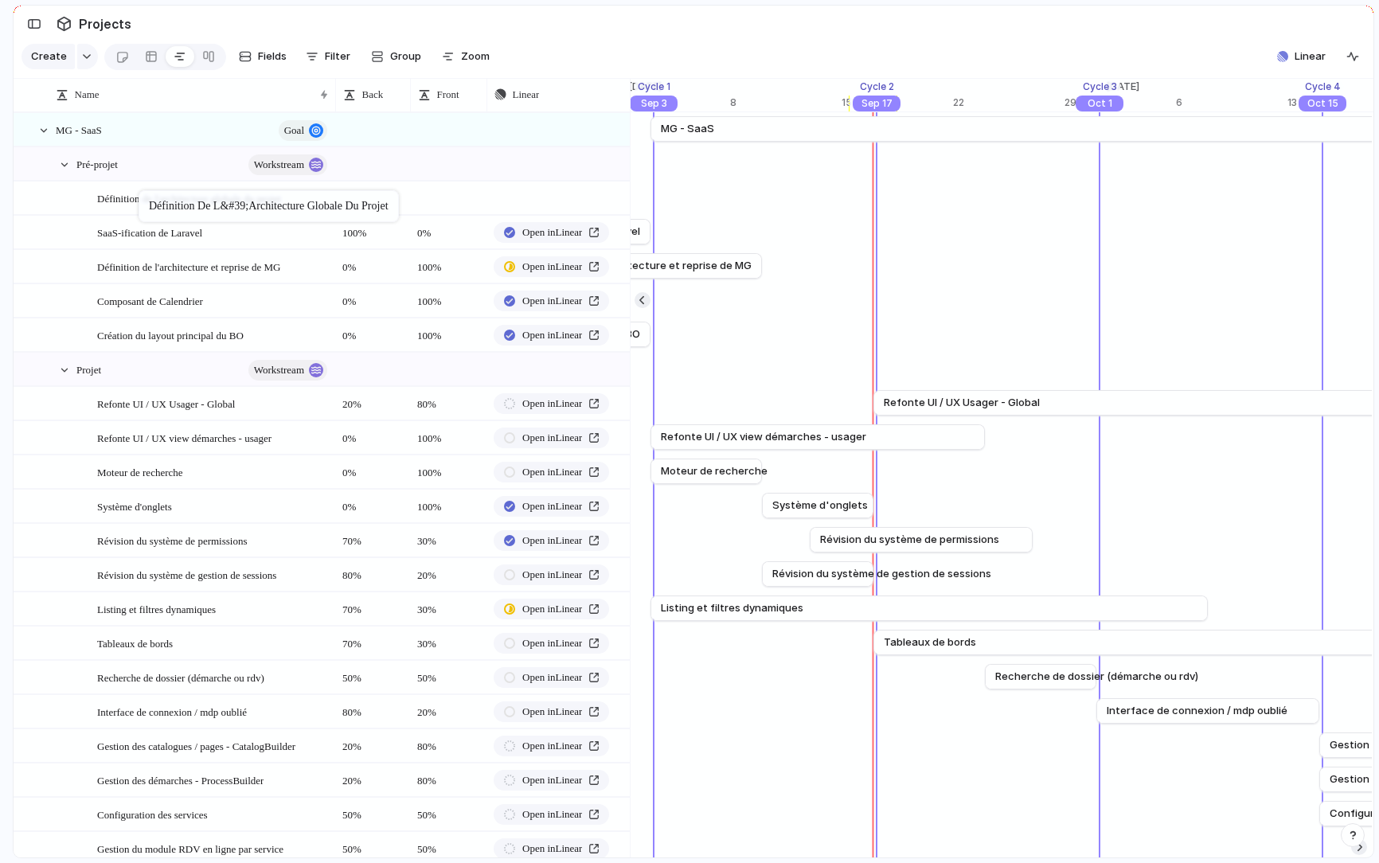
drag, startPoint x: 151, startPoint y: 330, endPoint x: 147, endPoint y: 194, distance: 136.3
click at [147, 194] on body "logitud Feedback Prototypes My projects 🛠️ MG SaaS Projects To pick up a dragga…" at bounding box center [689, 431] width 1379 height 863
click at [618, 202] on button "button" at bounding box center [614, 198] width 21 height 21
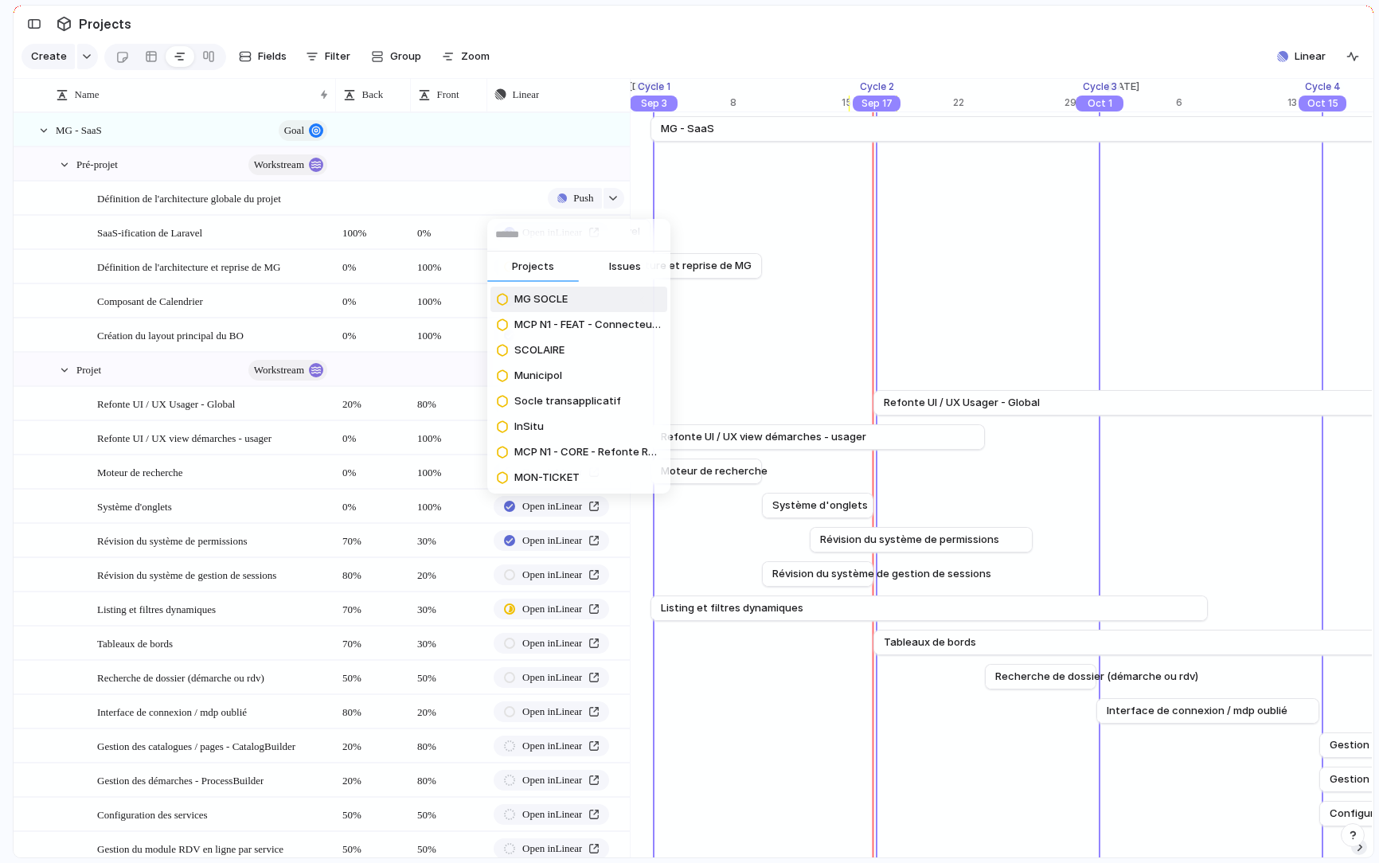
click at [605, 270] on button "Issues" at bounding box center [625, 268] width 92 height 32
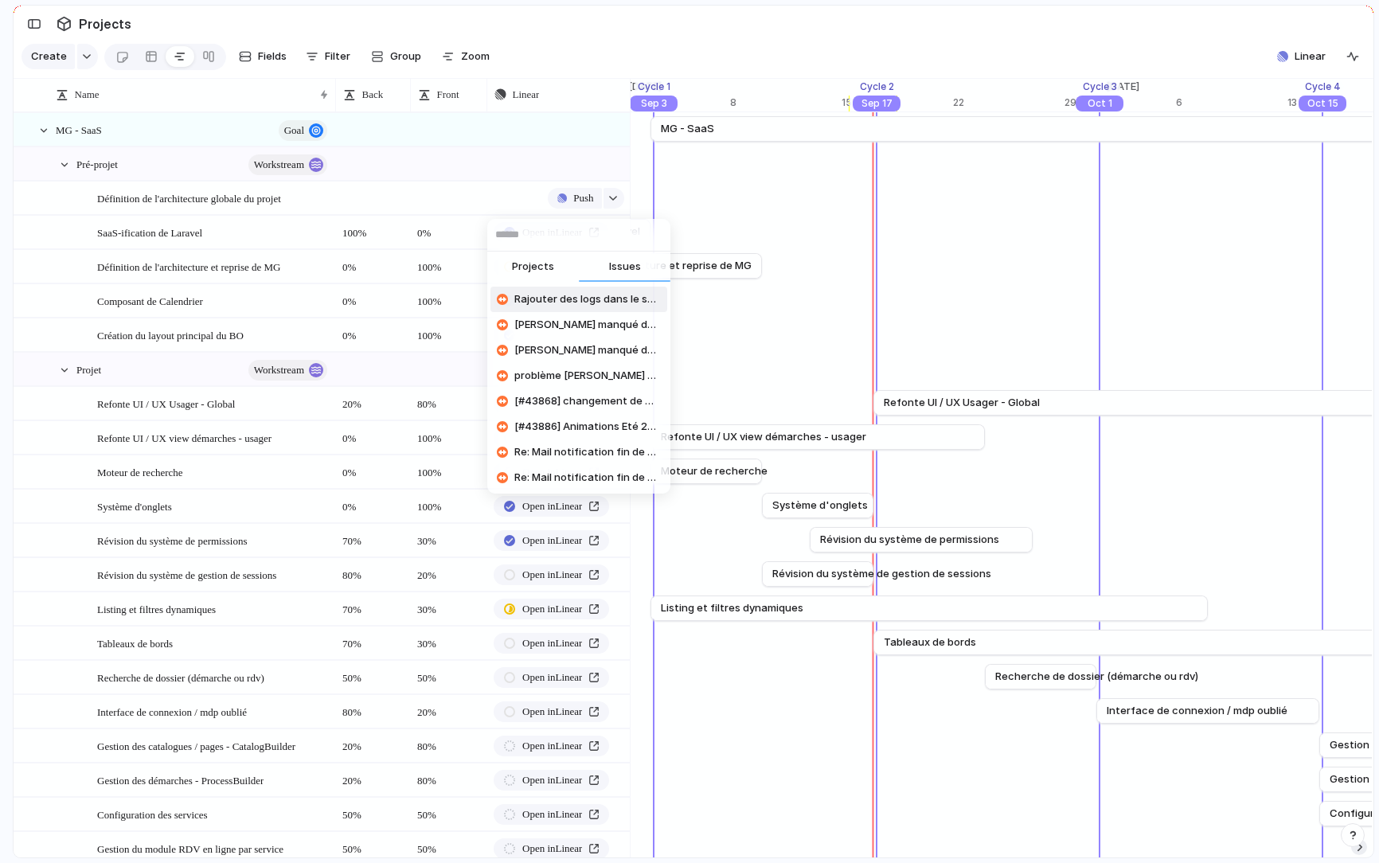
click at [582, 236] on input "text" at bounding box center [578, 235] width 183 height 32
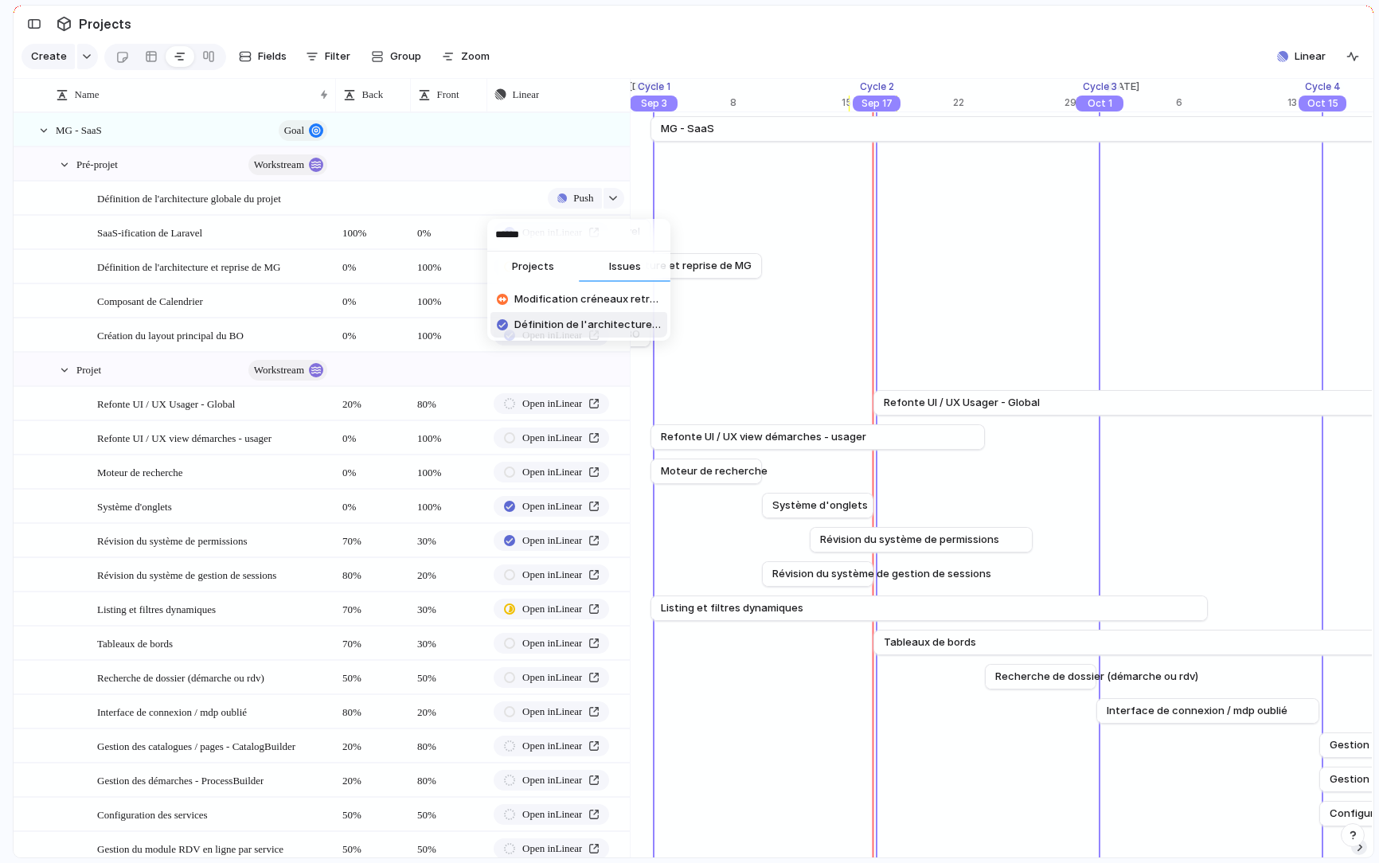
type input "******"
click at [575, 328] on span "Définition de l'architecture globale du projet" at bounding box center [588, 325] width 147 height 16
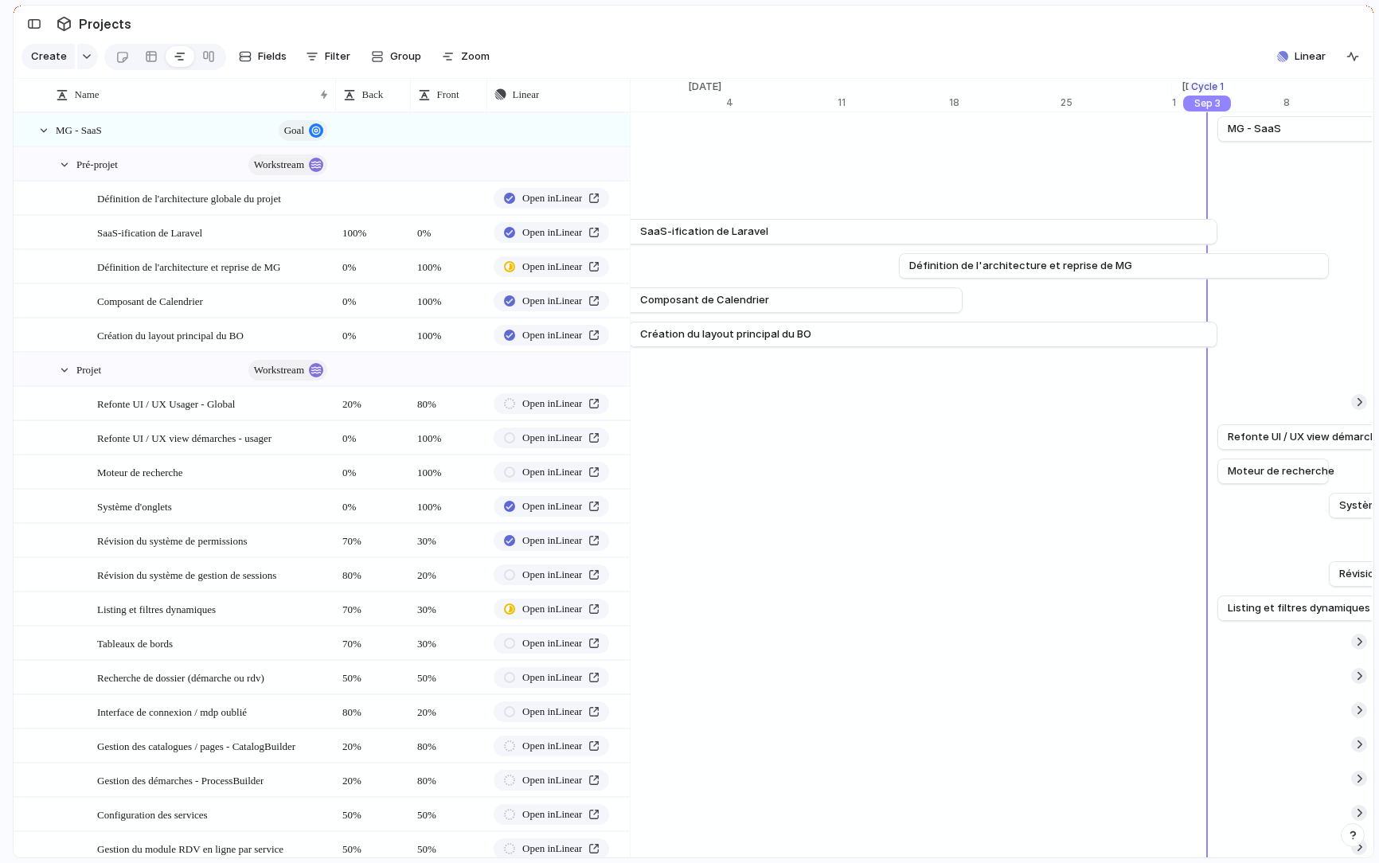
scroll to position [0, 16902]
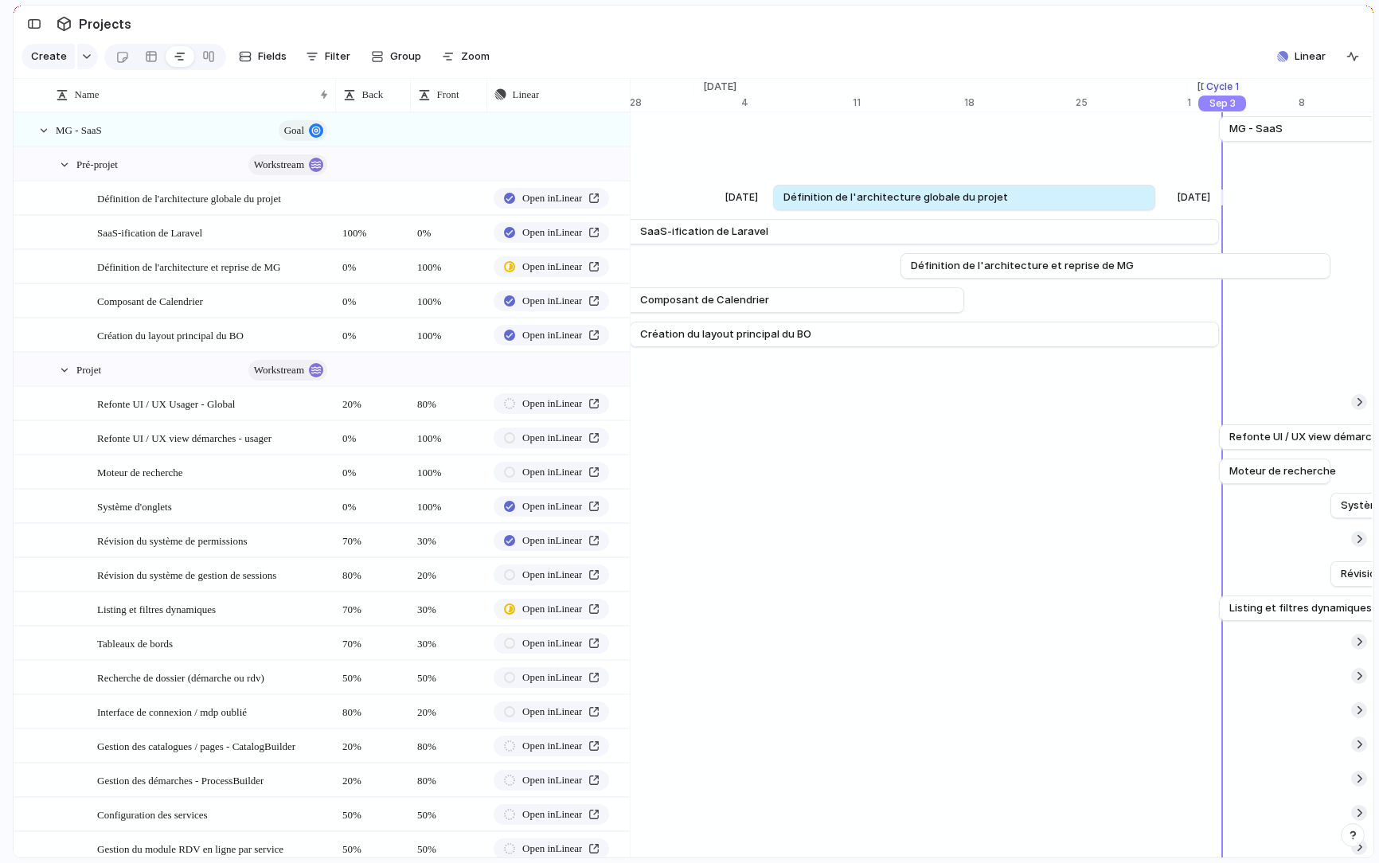
drag, startPoint x: 769, startPoint y: 198, endPoint x: 788, endPoint y: 202, distance: 19.5
click at [788, 202] on div at bounding box center [789, 197] width 19 height 25
drag, startPoint x: 1158, startPoint y: 194, endPoint x: 1224, endPoint y: 204, distance: 66.9
click at [1224, 204] on div at bounding box center [1224, 197] width 19 height 25
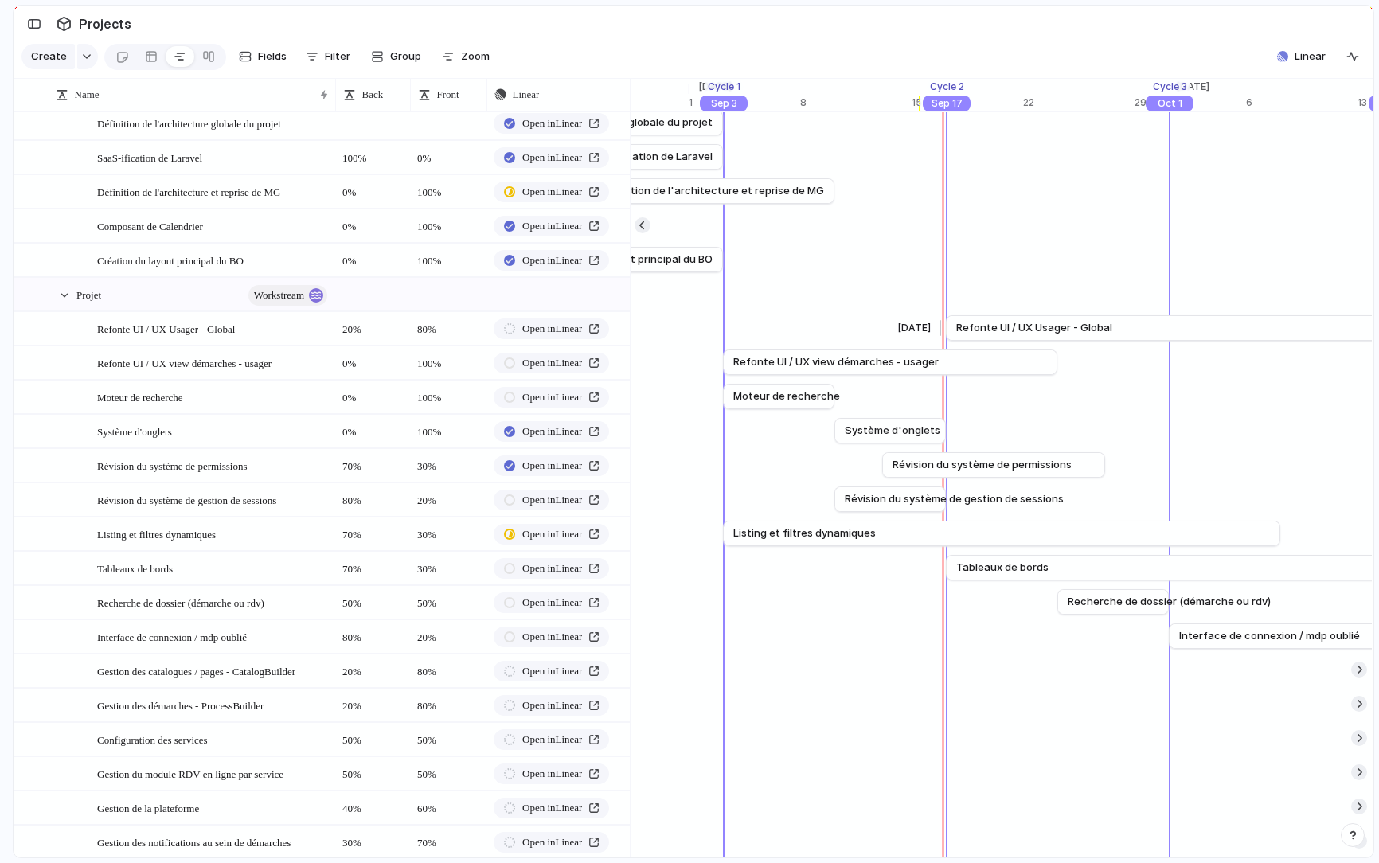
scroll to position [0, 17405]
click at [1098, 466] on div "[DATE] Révision du système de permissions [DATE]" at bounding box center [923, 465] width 35395 height 34
drag, startPoint x: 1100, startPoint y: 466, endPoint x: 974, endPoint y: 468, distance: 125.9
click at [974, 468] on div at bounding box center [975, 464] width 19 height 25
drag, startPoint x: 941, startPoint y: 464, endPoint x: 894, endPoint y: 464, distance: 47.0
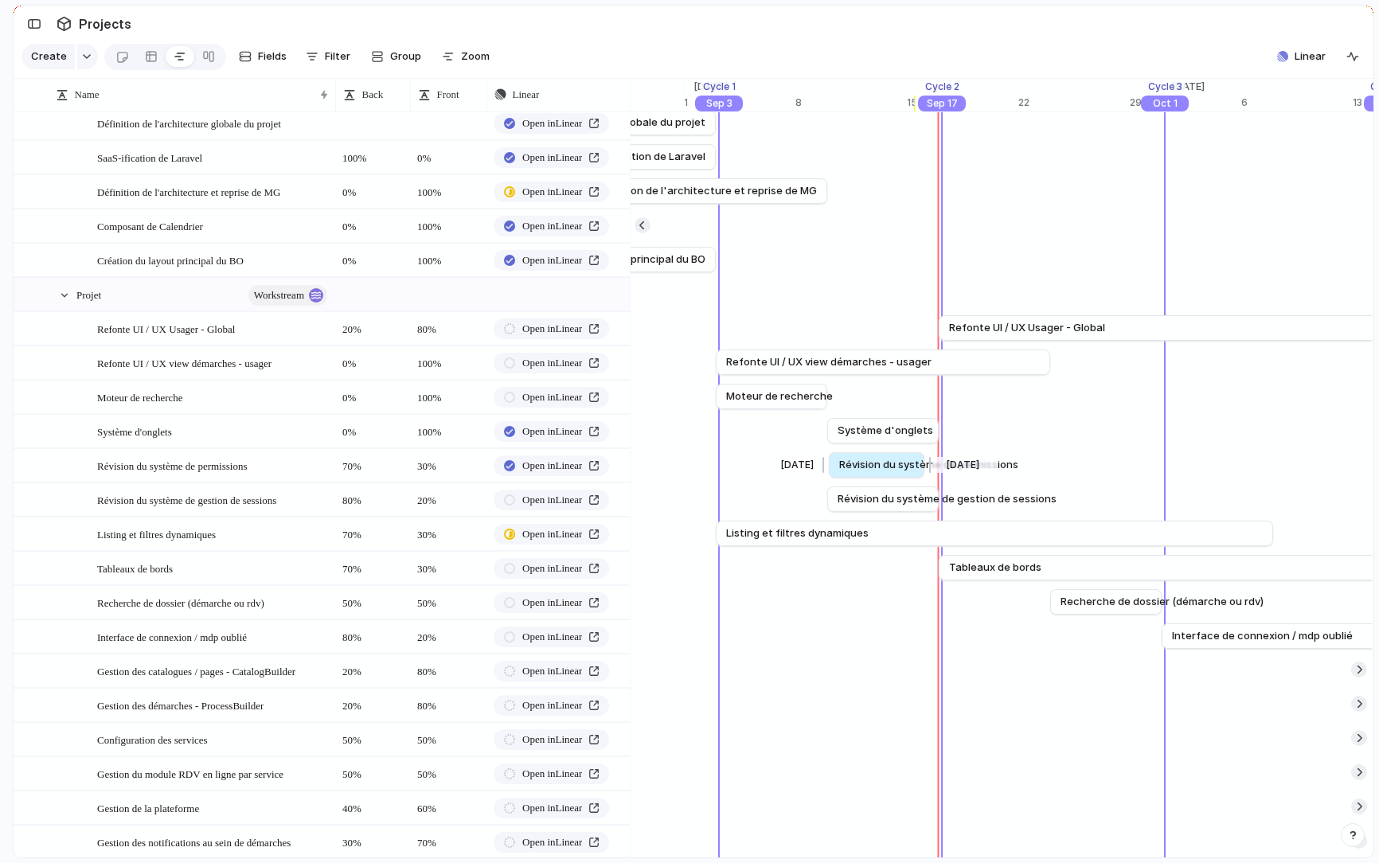
click at [894, 464] on span "Révision du système de permissions" at bounding box center [928, 465] width 179 height 16
drag, startPoint x: 929, startPoint y: 465, endPoint x: 948, endPoint y: 466, distance: 18.3
click at [948, 466] on div at bounding box center [945, 464] width 19 height 25
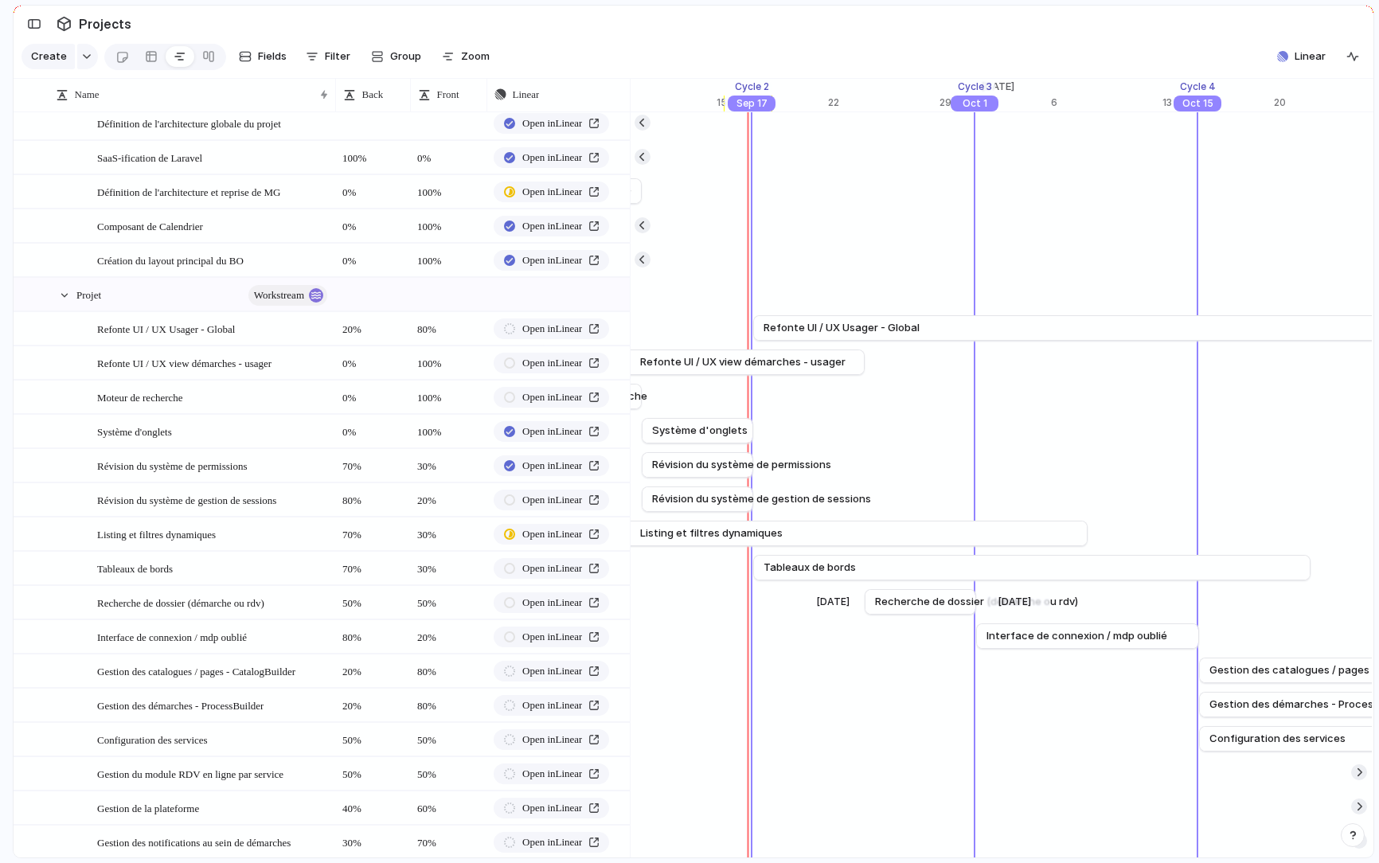
scroll to position [0, 17619]
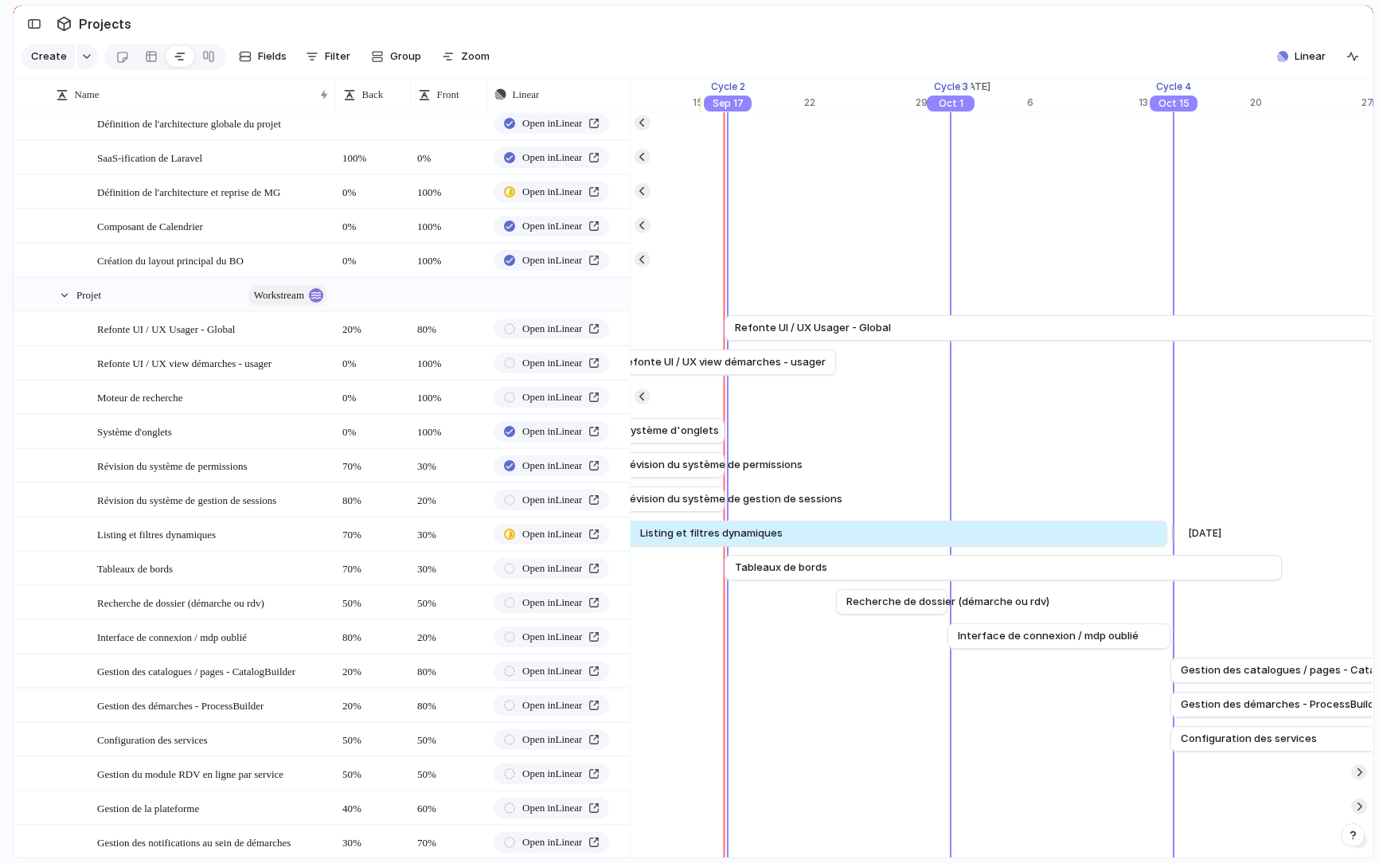
drag, startPoint x: 1062, startPoint y: 535, endPoint x: 1170, endPoint y: 534, distance: 107.5
click at [1170, 534] on div at bounding box center [1170, 533] width 19 height 25
drag, startPoint x: 1154, startPoint y: 535, endPoint x: 1172, endPoint y: 535, distance: 17.5
click at [1172, 535] on div at bounding box center [1176, 533] width 19 height 25
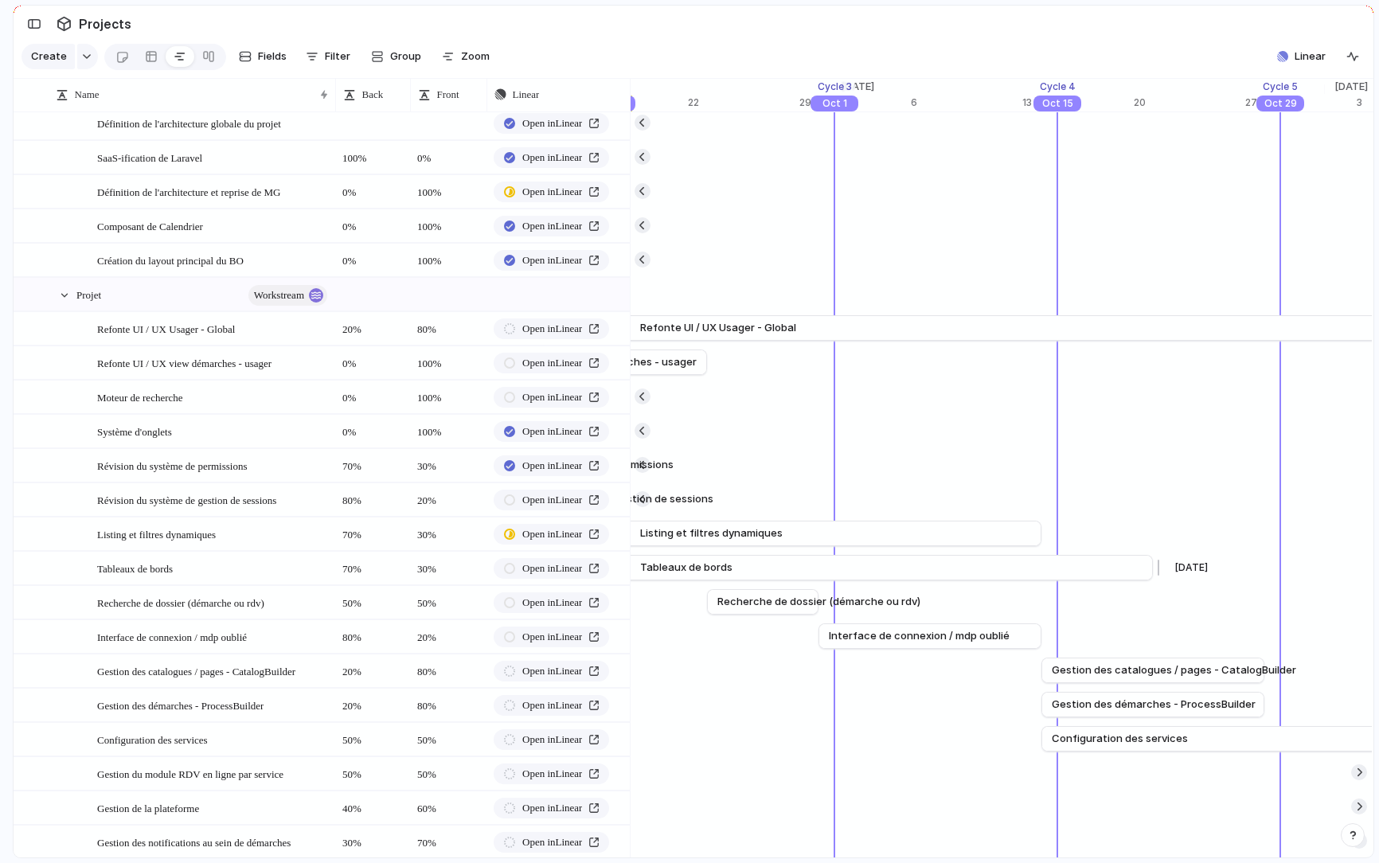
scroll to position [0, 17757]
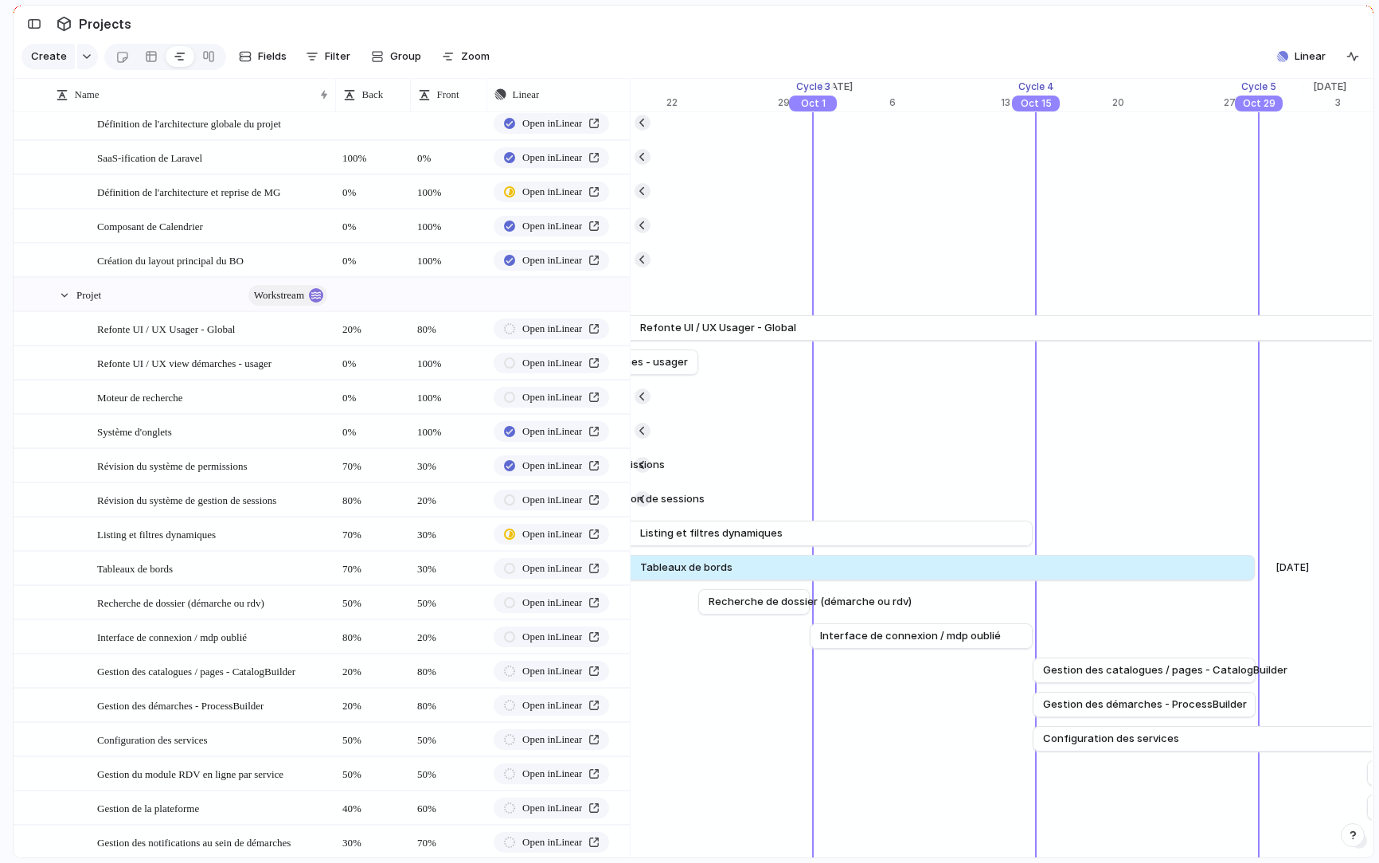
drag, startPoint x: 1150, startPoint y: 573, endPoint x: 1259, endPoint y: 575, distance: 109.1
click at [1260, 575] on div at bounding box center [1258, 567] width 19 height 25
drag, startPoint x: 1245, startPoint y: 567, endPoint x: 1262, endPoint y: 569, distance: 17.6
click at [1262, 569] on div at bounding box center [1260, 567] width 19 height 25
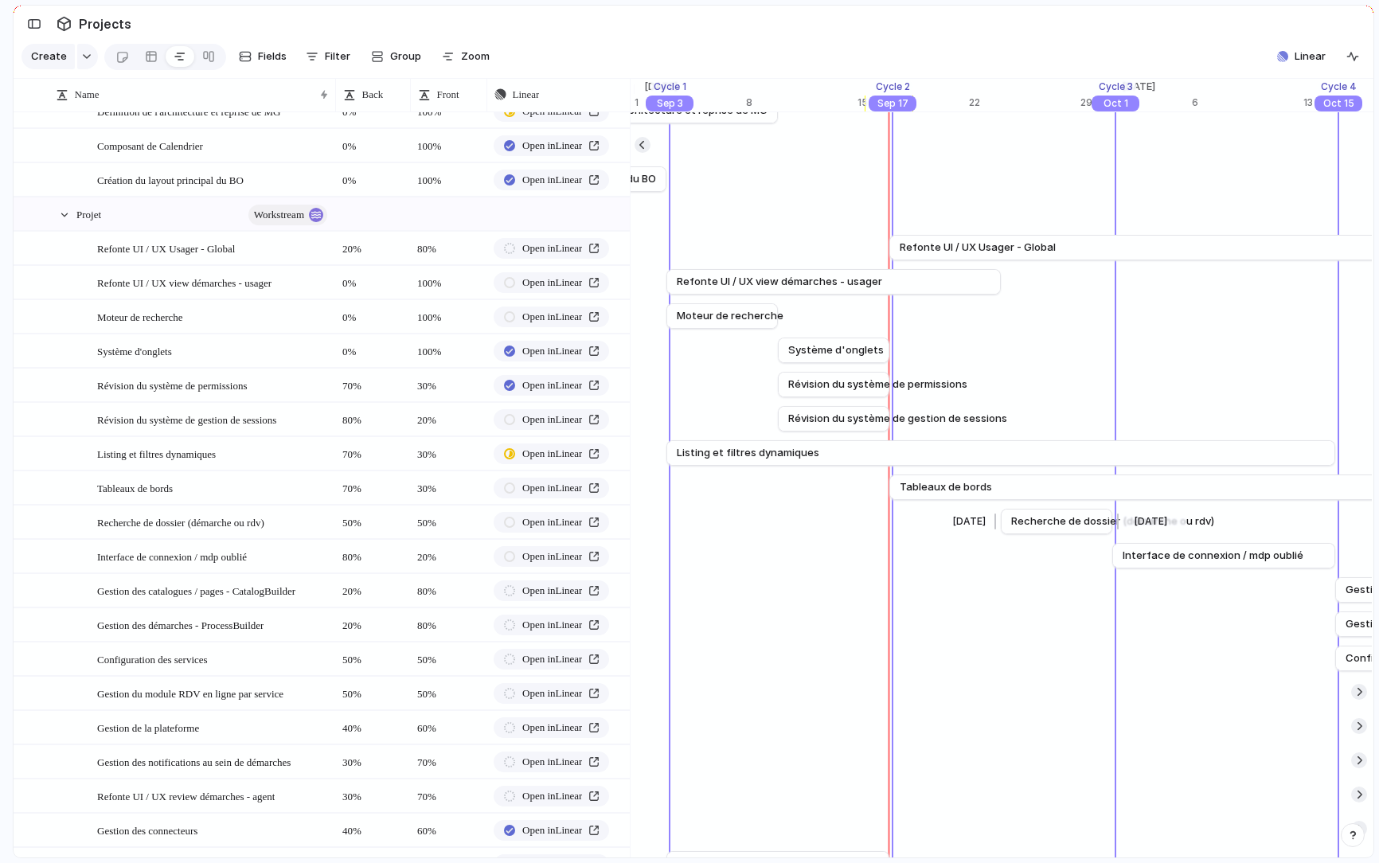
scroll to position [143, 0]
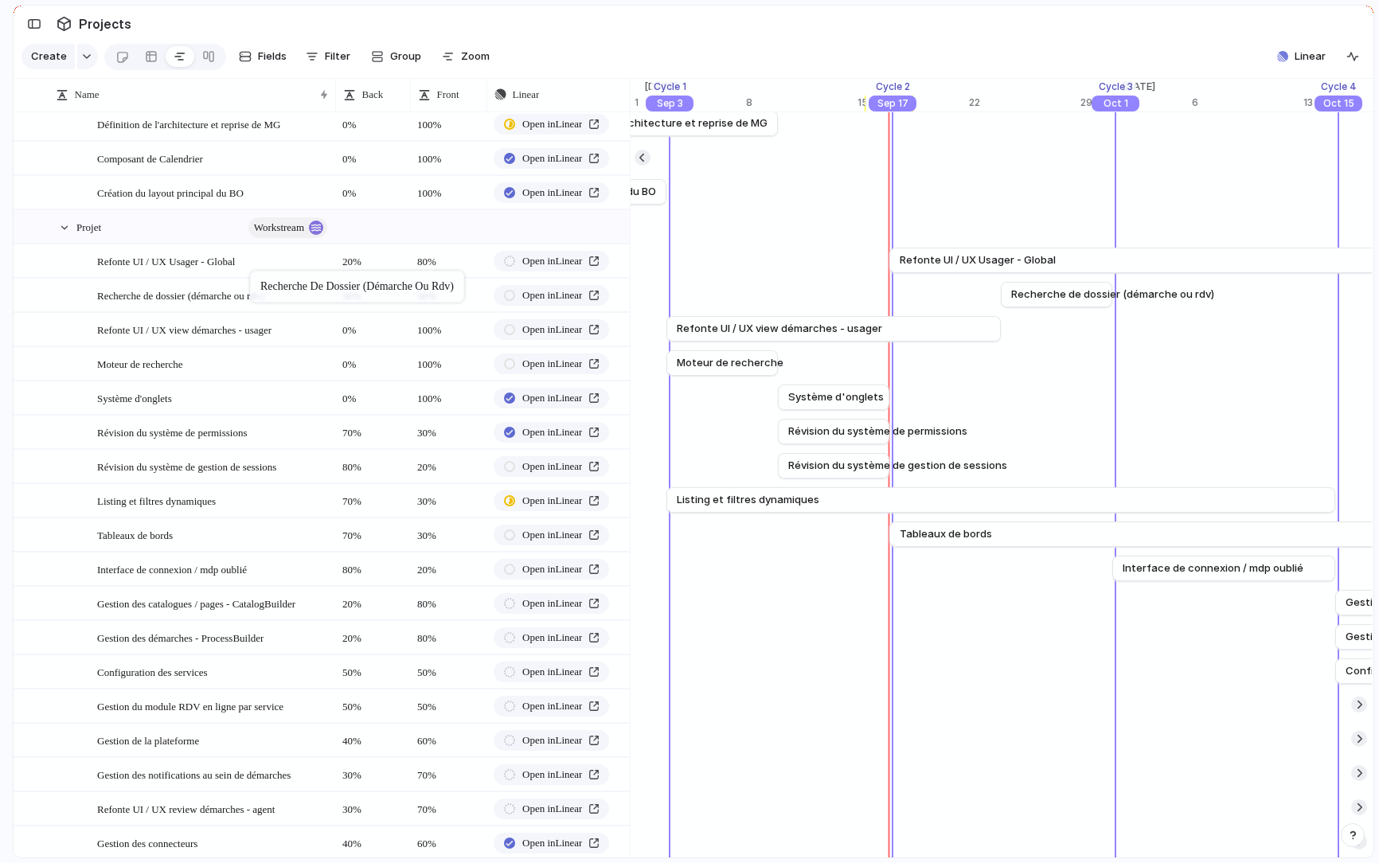
drag, startPoint x: 170, startPoint y: 539, endPoint x: 258, endPoint y: 274, distance: 279.3
click at [258, 274] on body "logitud Feedback Prototypes My projects 🛠️ MG SaaS Projects To pick up a dragga…" at bounding box center [689, 431] width 1379 height 863
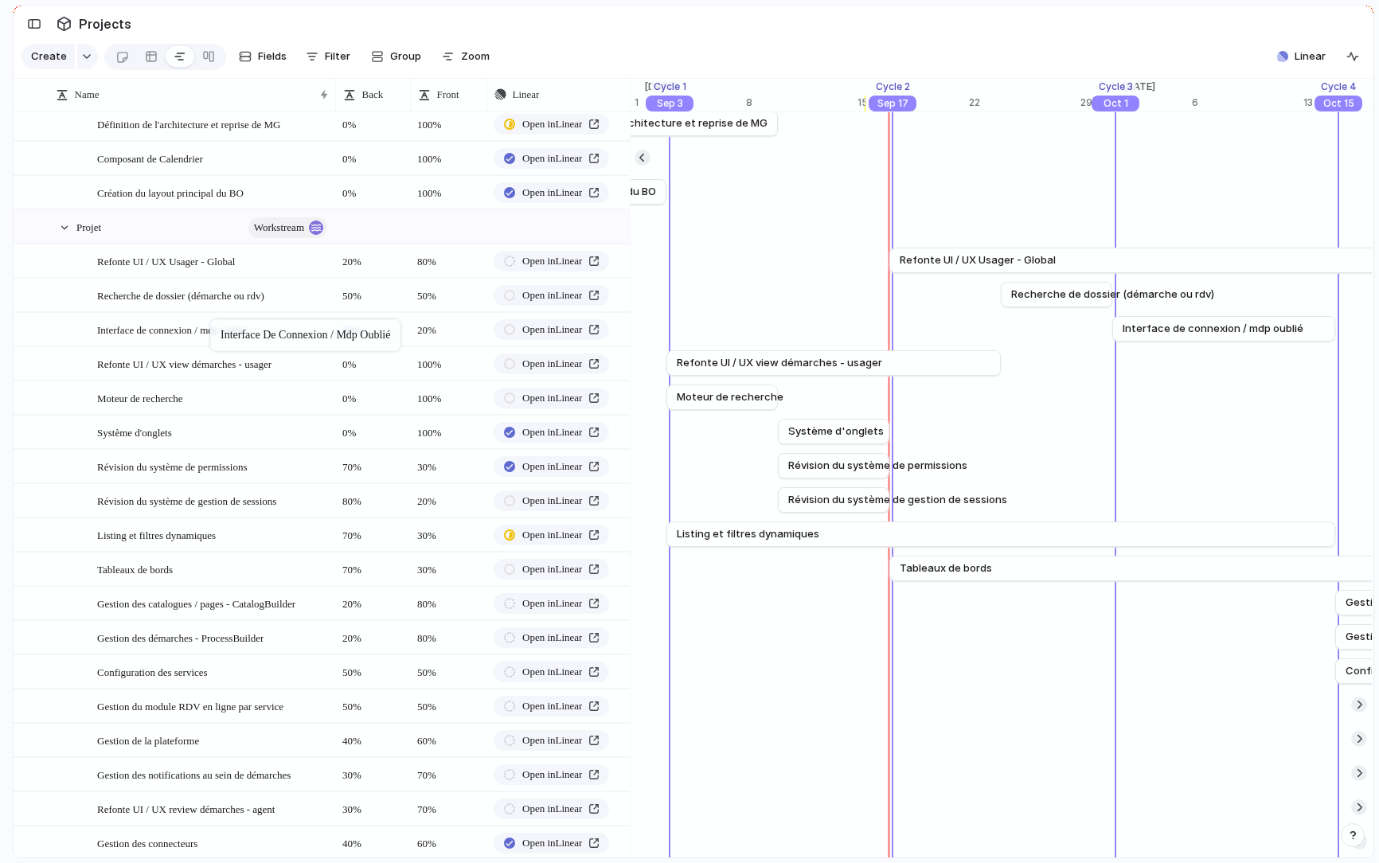
drag, startPoint x: 198, startPoint y: 569, endPoint x: 218, endPoint y: 323, distance: 247.7
click at [218, 323] on body "logitud Feedback Prototypes My projects 🛠️ MG SaaS Projects To pick up a dragga…" at bounding box center [689, 431] width 1379 height 863
click at [1216, 325] on span "Interface de connexion / mdp oublié" at bounding box center [1220, 329] width 181 height 16
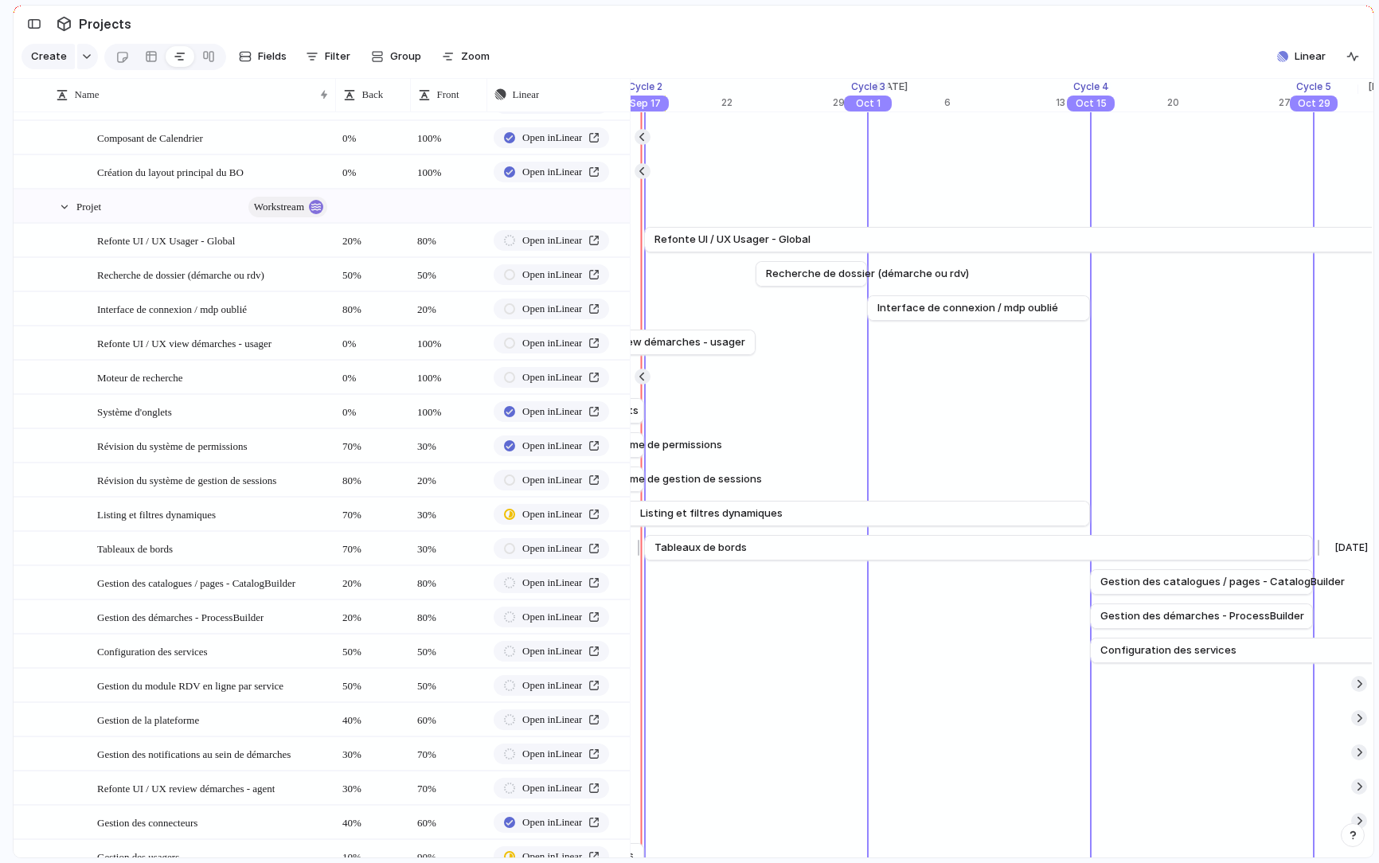
scroll to position [0, 17702]
drag, startPoint x: 785, startPoint y: 549, endPoint x: 1108, endPoint y: 559, distance: 322.7
click at [1108, 559] on link "Tableaux de bords" at bounding box center [1300, 548] width 648 height 24
drag, startPoint x: 1039, startPoint y: 550, endPoint x: 1059, endPoint y: 550, distance: 20.7
click at [1059, 550] on span "Tableaux de bords" at bounding box center [1031, 548] width 92 height 16
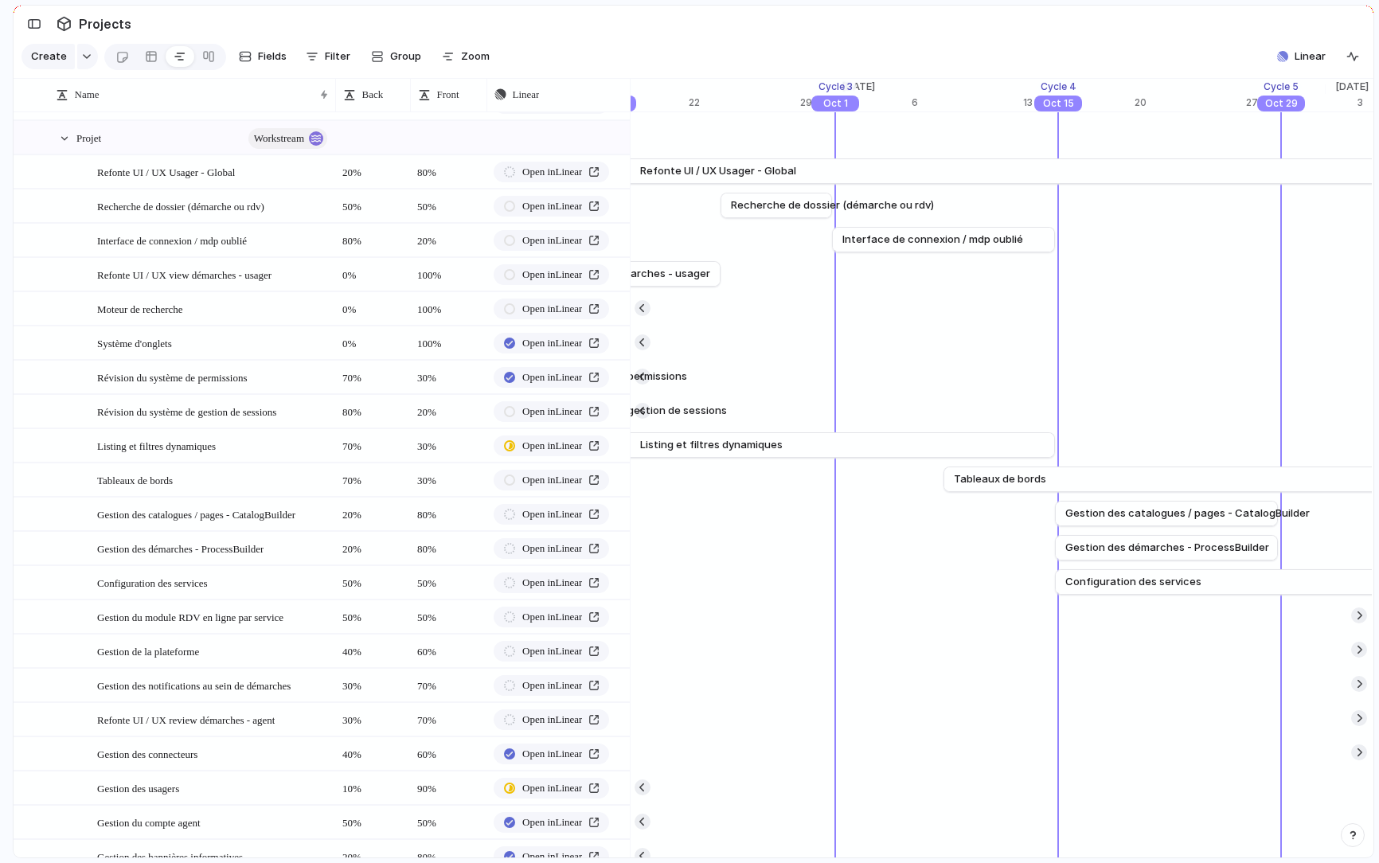
scroll to position [0, 17744]
click at [1140, 546] on span "Gestion des démarches - ProcessBuilder" at bounding box center [1166, 548] width 204 height 16
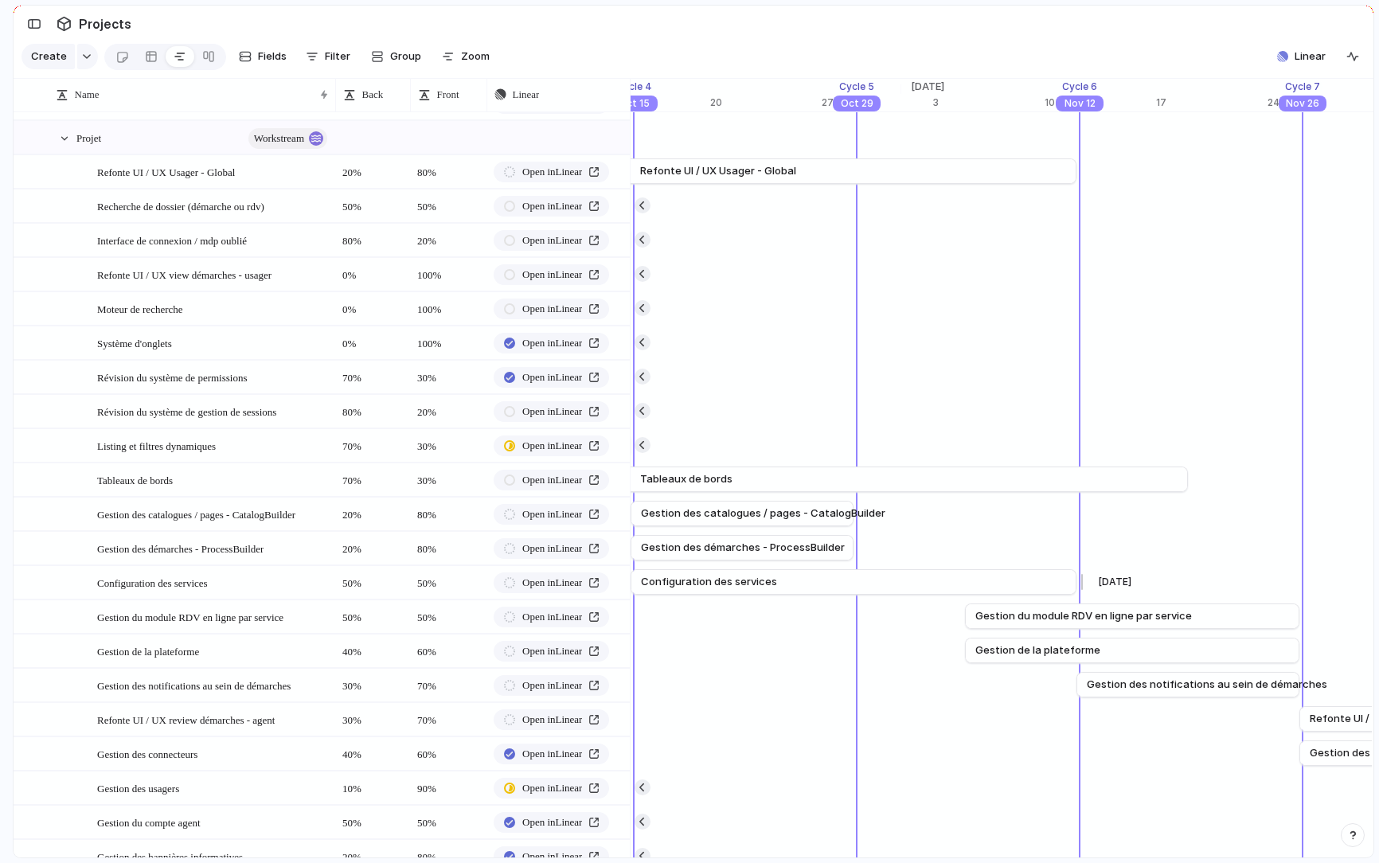
scroll to position [0, 18175]
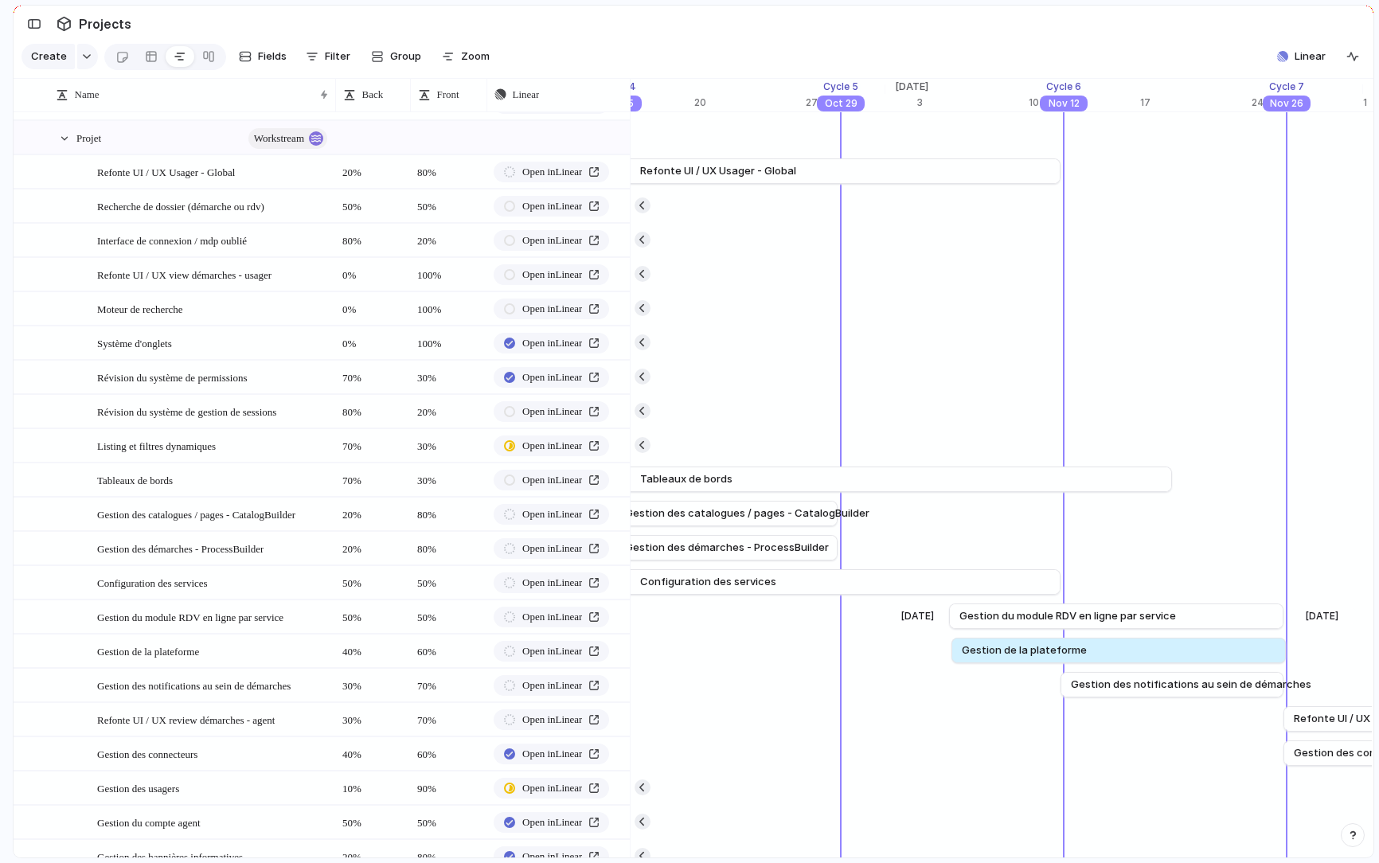
drag, startPoint x: 1000, startPoint y: 652, endPoint x: 1001, endPoint y: 605, distance: 47.0
click at [1001, 605] on div "[DATE] MG - SaaS [DATE] [DATE] Définition de l'architecture globale du projet S…" at bounding box center [1001, 429] width 743 height 1096
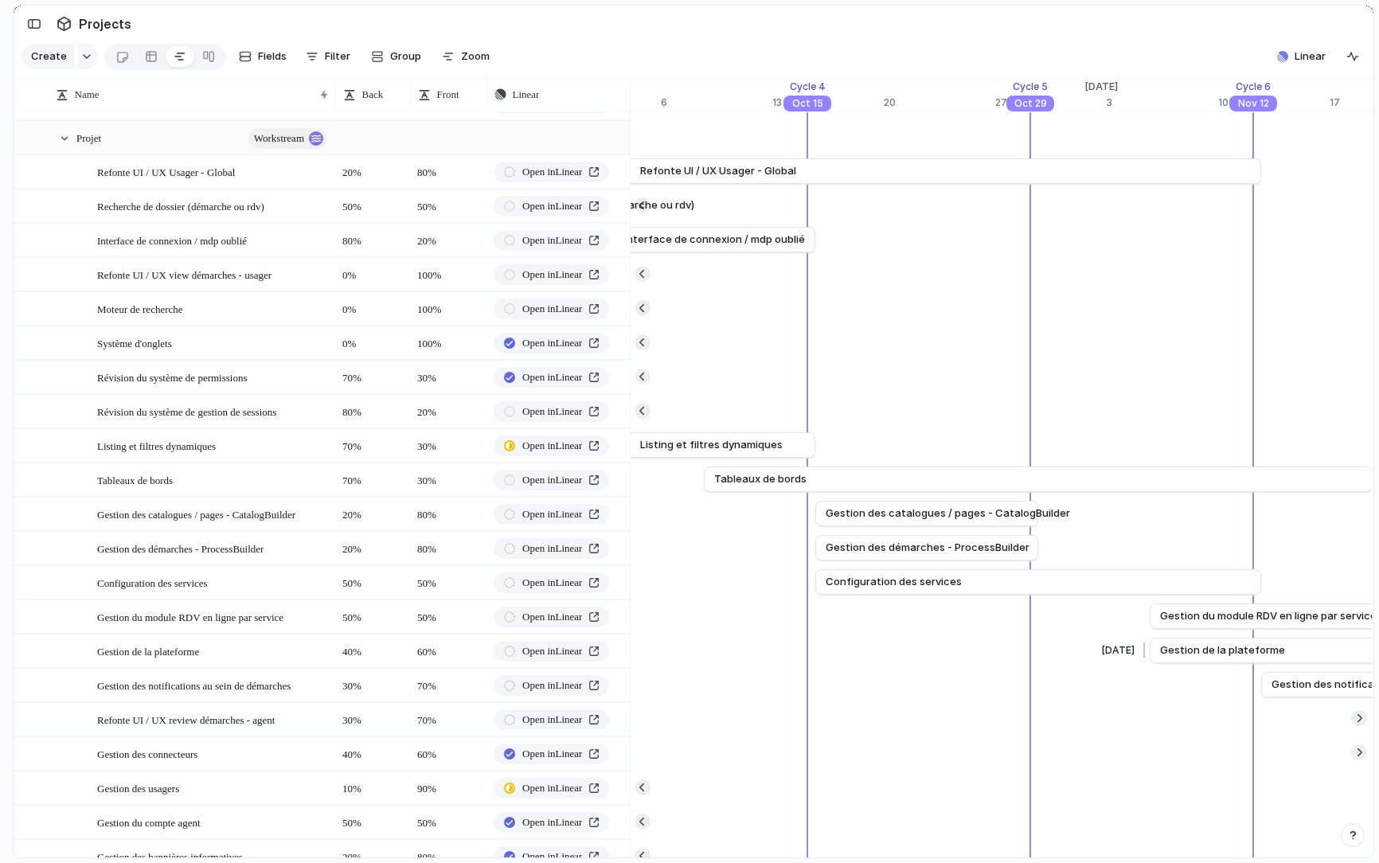
scroll to position [0, 17967]
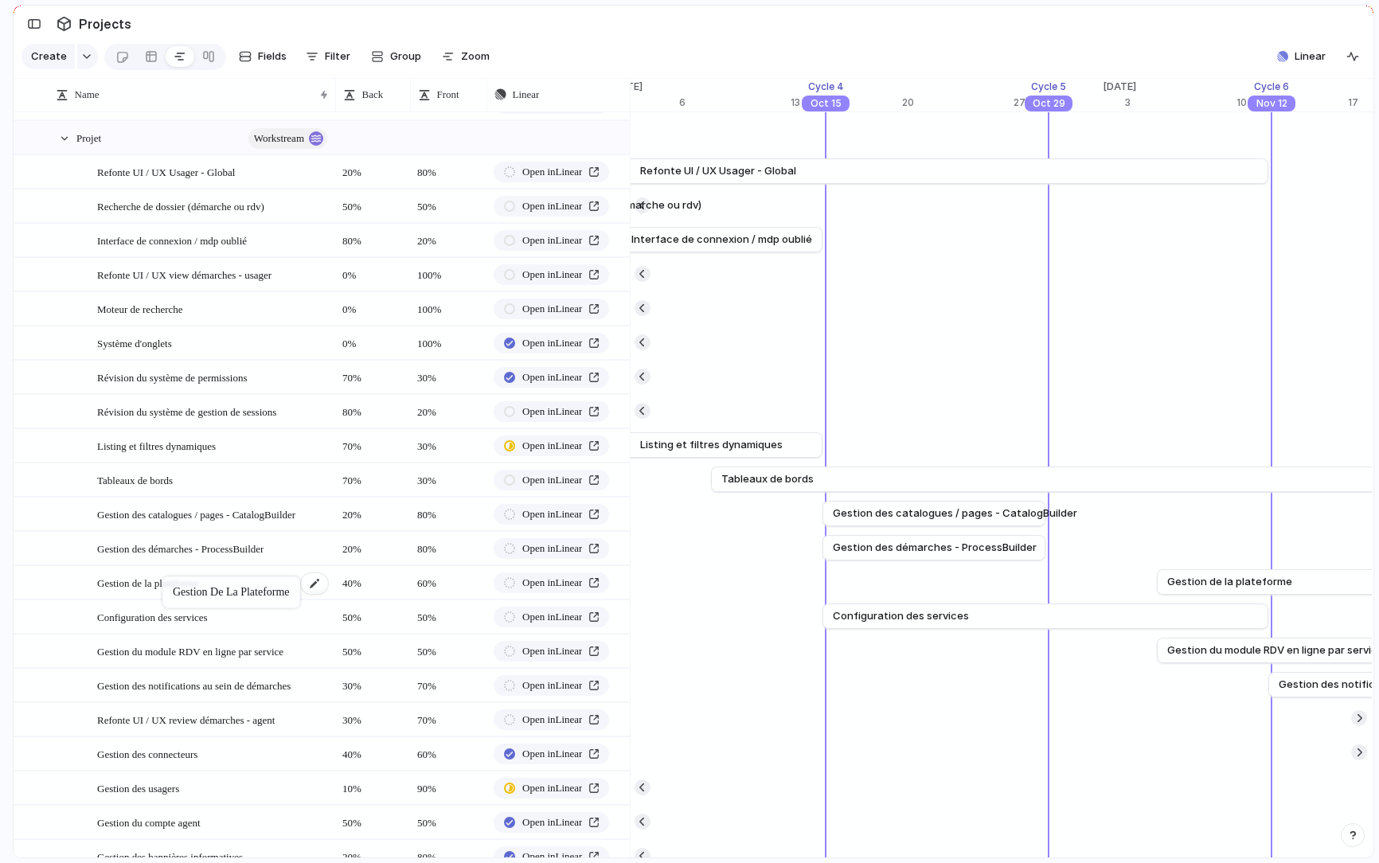
drag, startPoint x: 161, startPoint y: 646, endPoint x: 171, endPoint y: 577, distance: 69.3
click at [170, 577] on body "logitud Feedback Prototypes My projects 🛠️ MG SaaS Projects To pick up a dragga…" at bounding box center [689, 431] width 1379 height 863
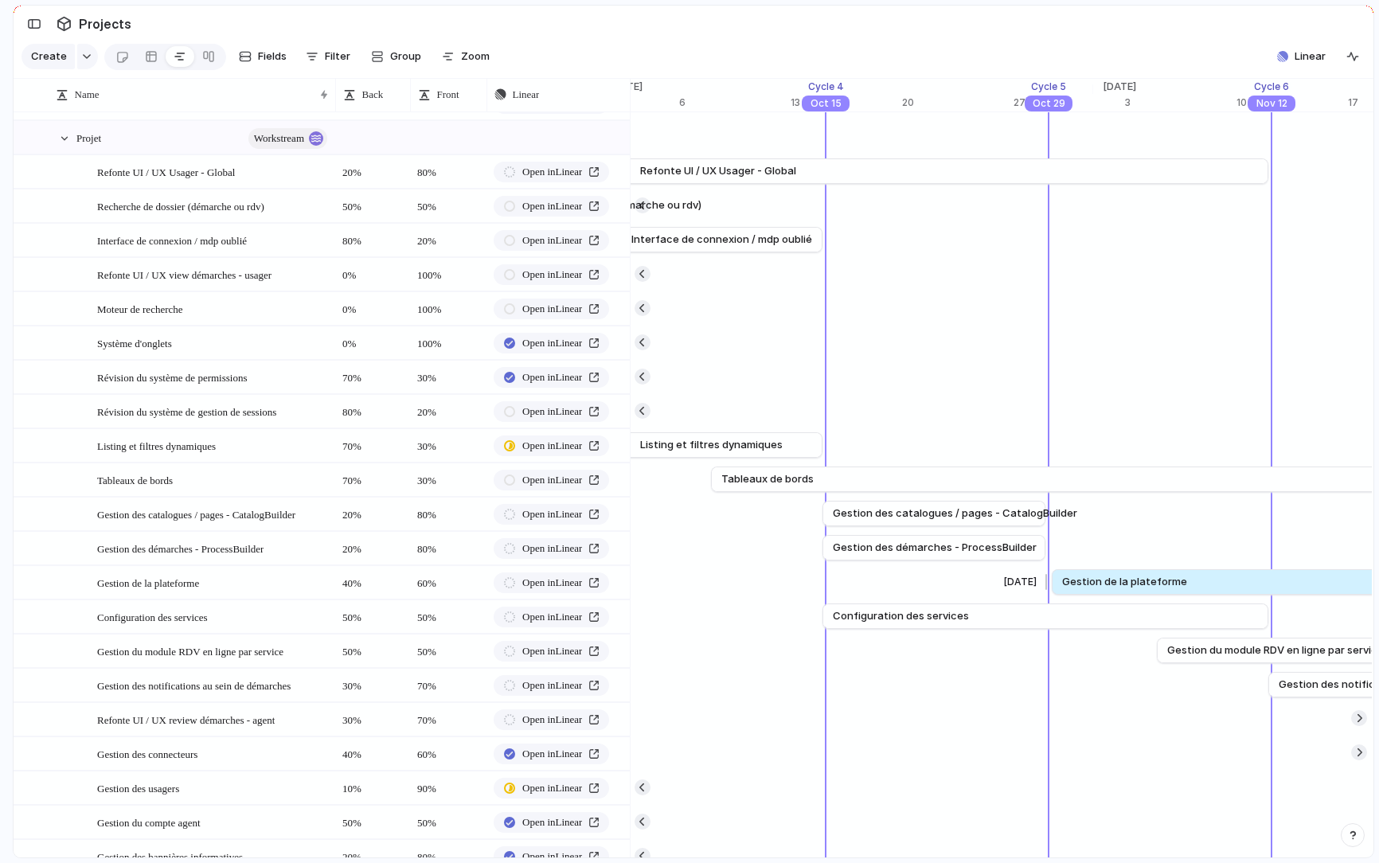
drag, startPoint x: 1261, startPoint y: 583, endPoint x: 1155, endPoint y: 578, distance: 106.0
click at [1155, 578] on span "Gestion de la plateforme" at bounding box center [1124, 582] width 125 height 16
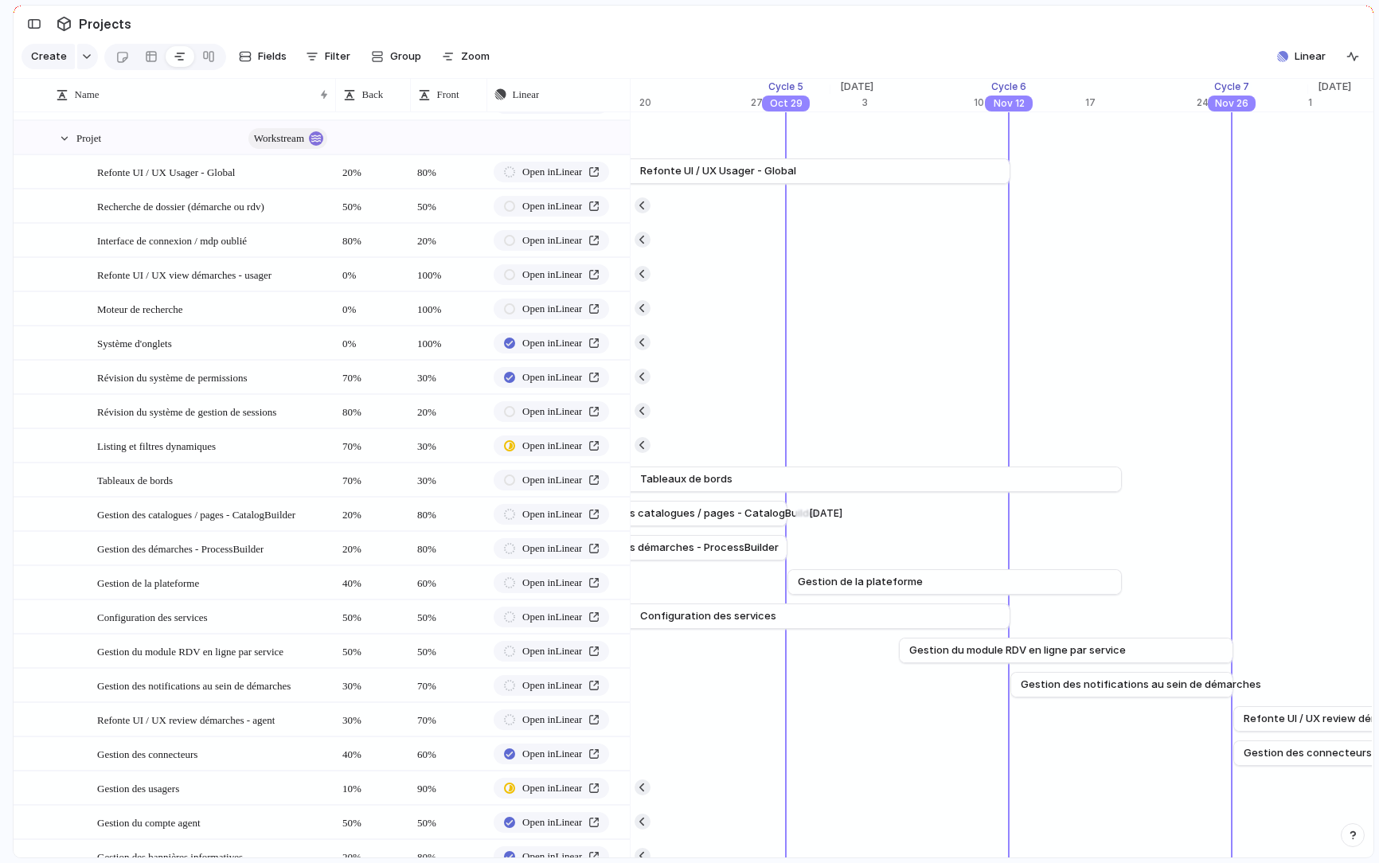
scroll to position [0, 18232]
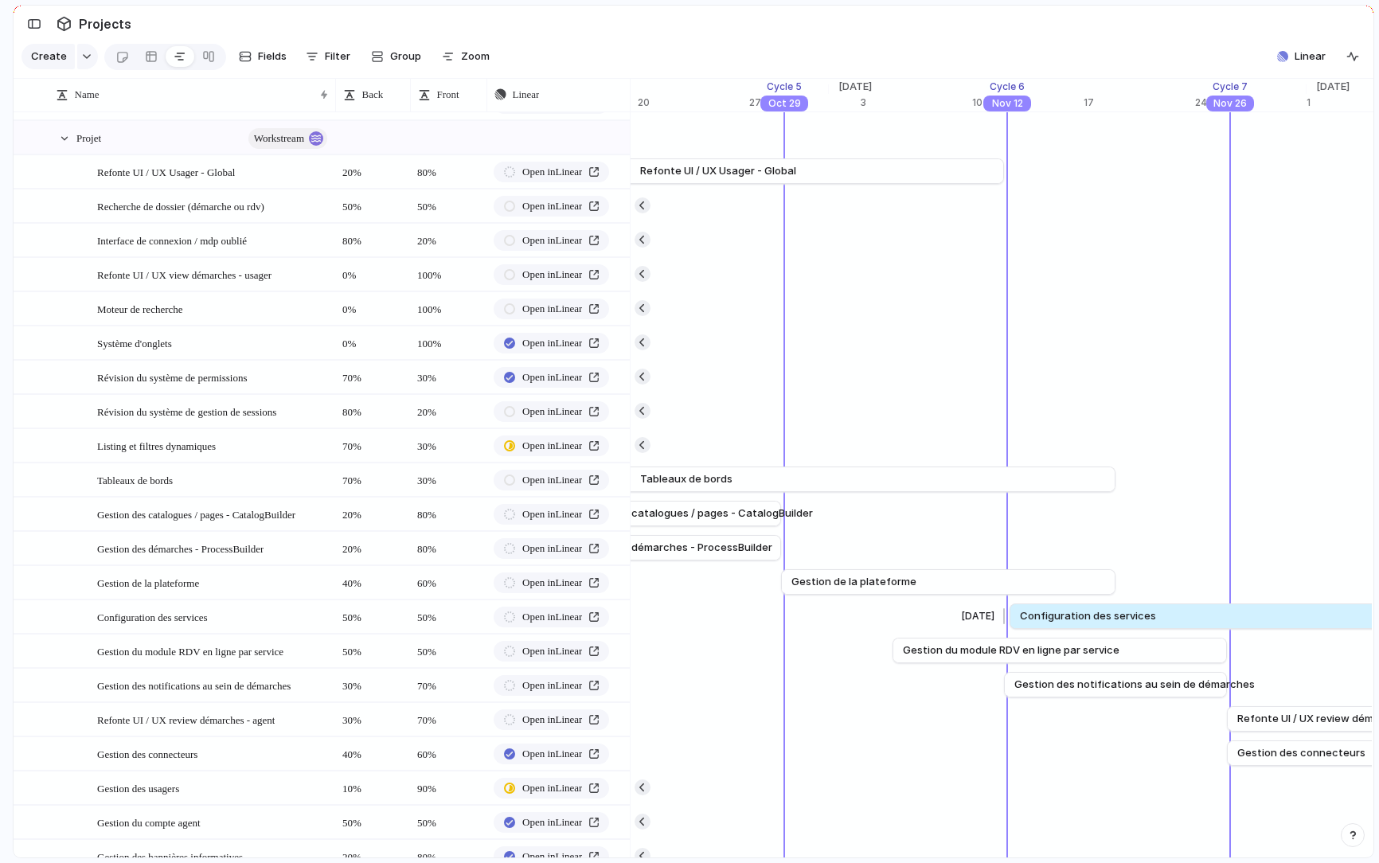
drag, startPoint x: 710, startPoint y: 619, endPoint x: 1157, endPoint y: 612, distance: 447.7
click at [1157, 612] on link "Configuration des services" at bounding box center [1232, 617] width 425 height 24
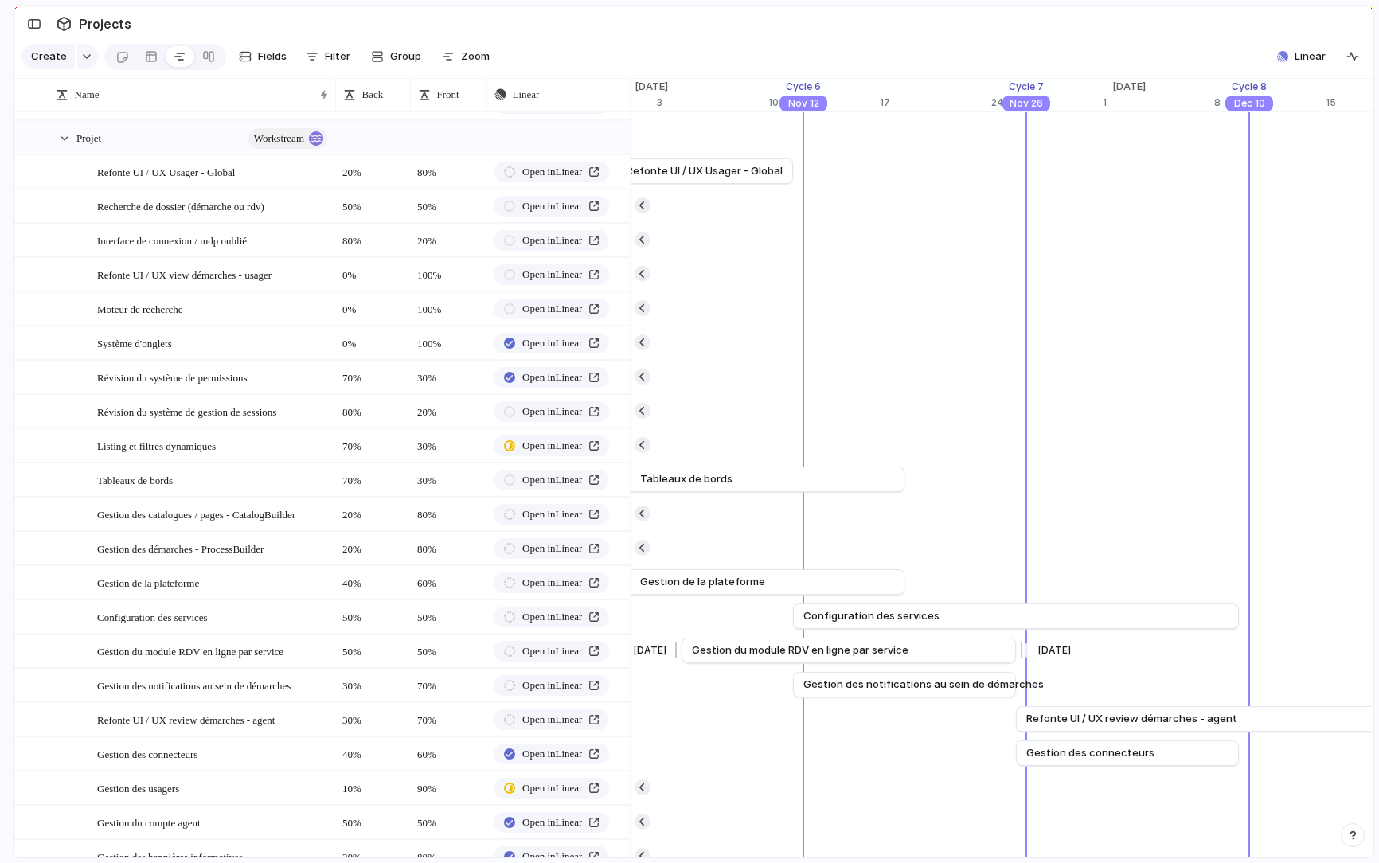
scroll to position [0, 18441]
drag, startPoint x: 772, startPoint y: 652, endPoint x: 882, endPoint y: 653, distance: 110.7
click at [882, 653] on span "Gestion du module RDV en ligne par service" at bounding box center [915, 651] width 217 height 16
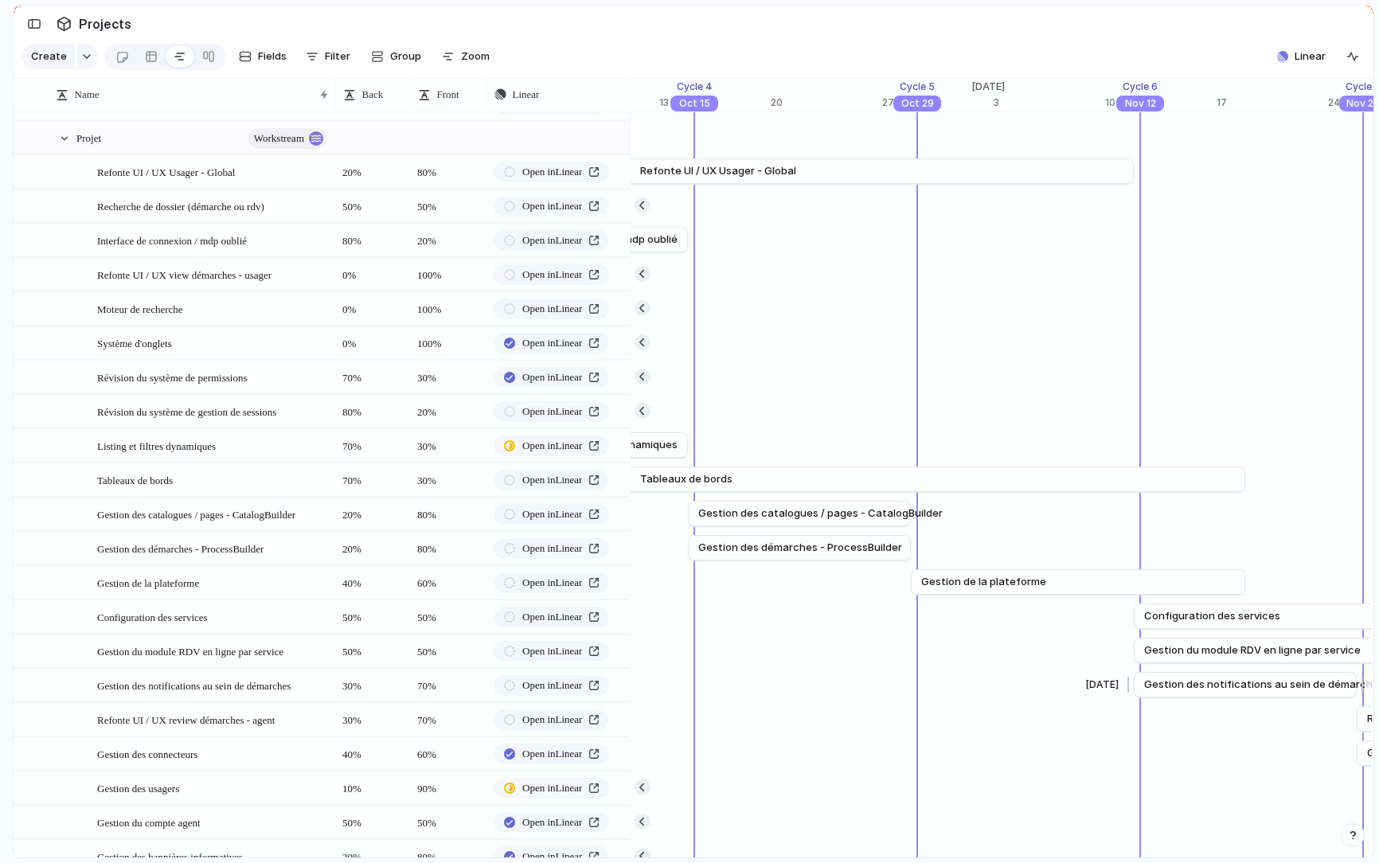
scroll to position [0, 18097]
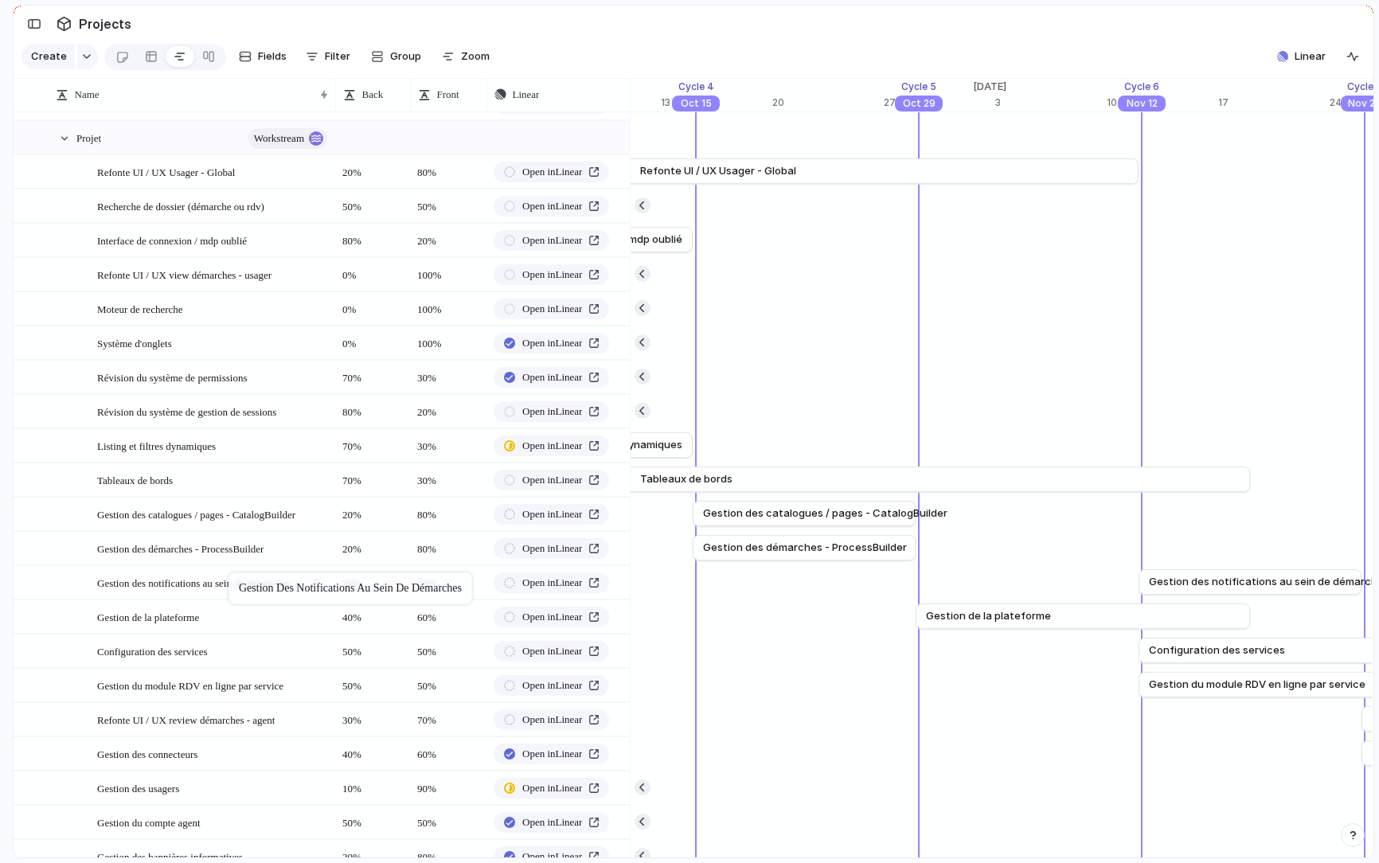
drag, startPoint x: 237, startPoint y: 691, endPoint x: 237, endPoint y: 573, distance: 117.9
click at [237, 573] on body "logitud Feedback Prototypes My projects 🛠️ MG SaaS Projects To pick up a dragga…" at bounding box center [689, 431] width 1379 height 863
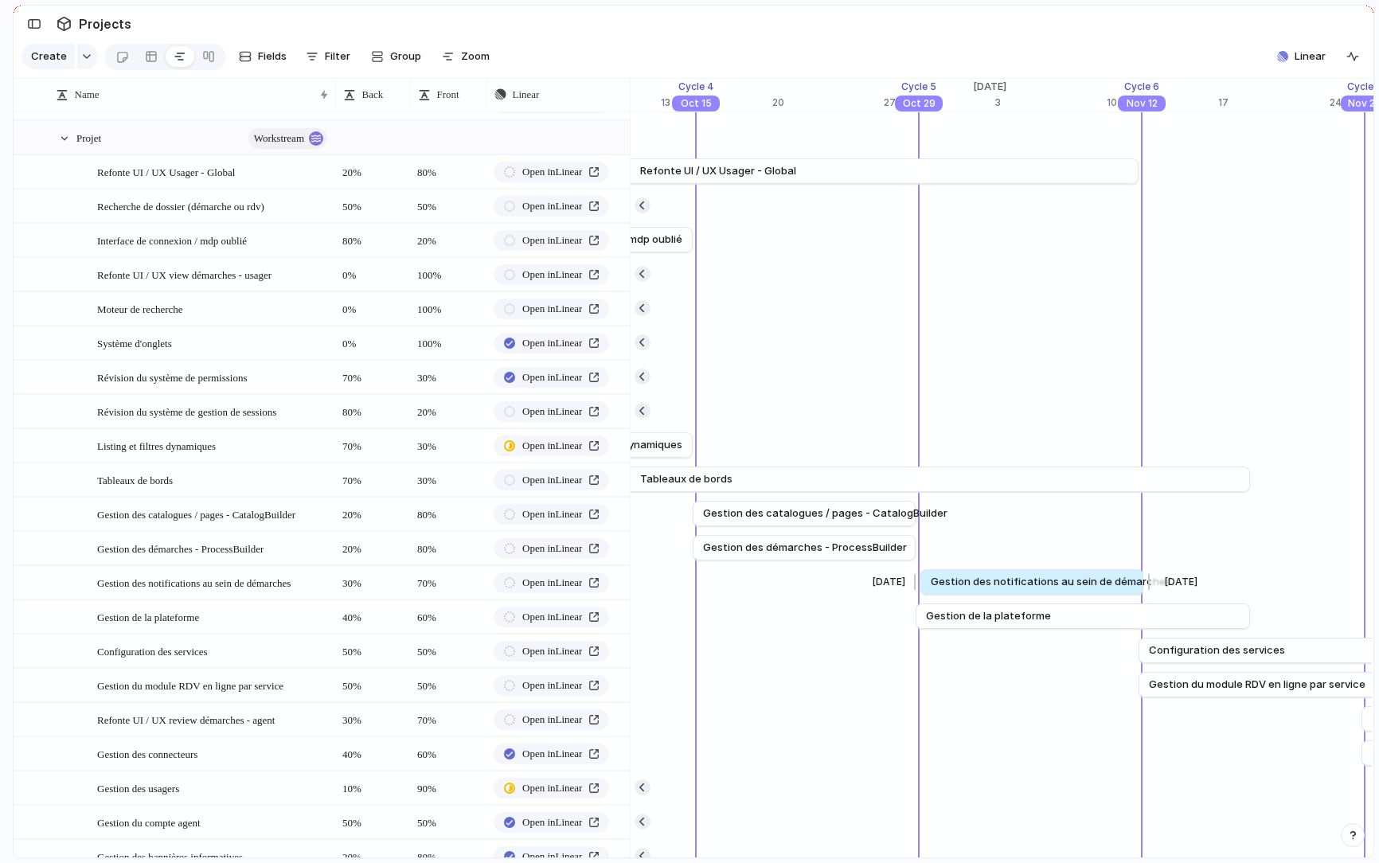
drag, startPoint x: 1179, startPoint y: 584, endPoint x: 959, endPoint y: 584, distance: 219.8
click at [959, 584] on span "Gestion des notifications au sein de démarches" at bounding box center [1051, 582] width 241 height 16
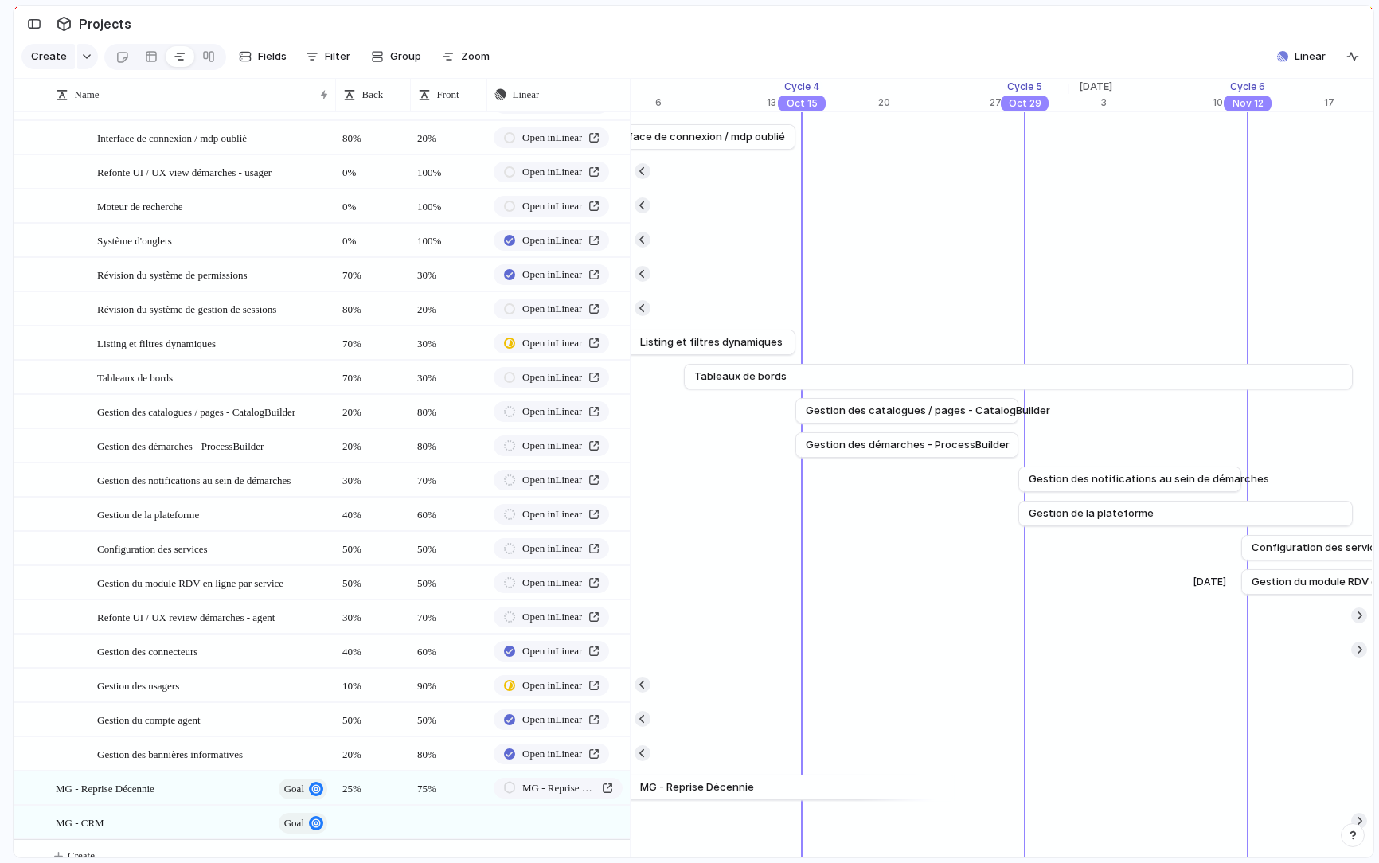
scroll to position [0, 17991]
drag, startPoint x: 1028, startPoint y: 413, endPoint x: 923, endPoint y: 409, distance: 105.2
click at [923, 409] on div at bounding box center [919, 410] width 19 height 25
drag, startPoint x: 1019, startPoint y: 441, endPoint x: 910, endPoint y: 441, distance: 109.1
click at [908, 441] on div at bounding box center [911, 444] width 19 height 25
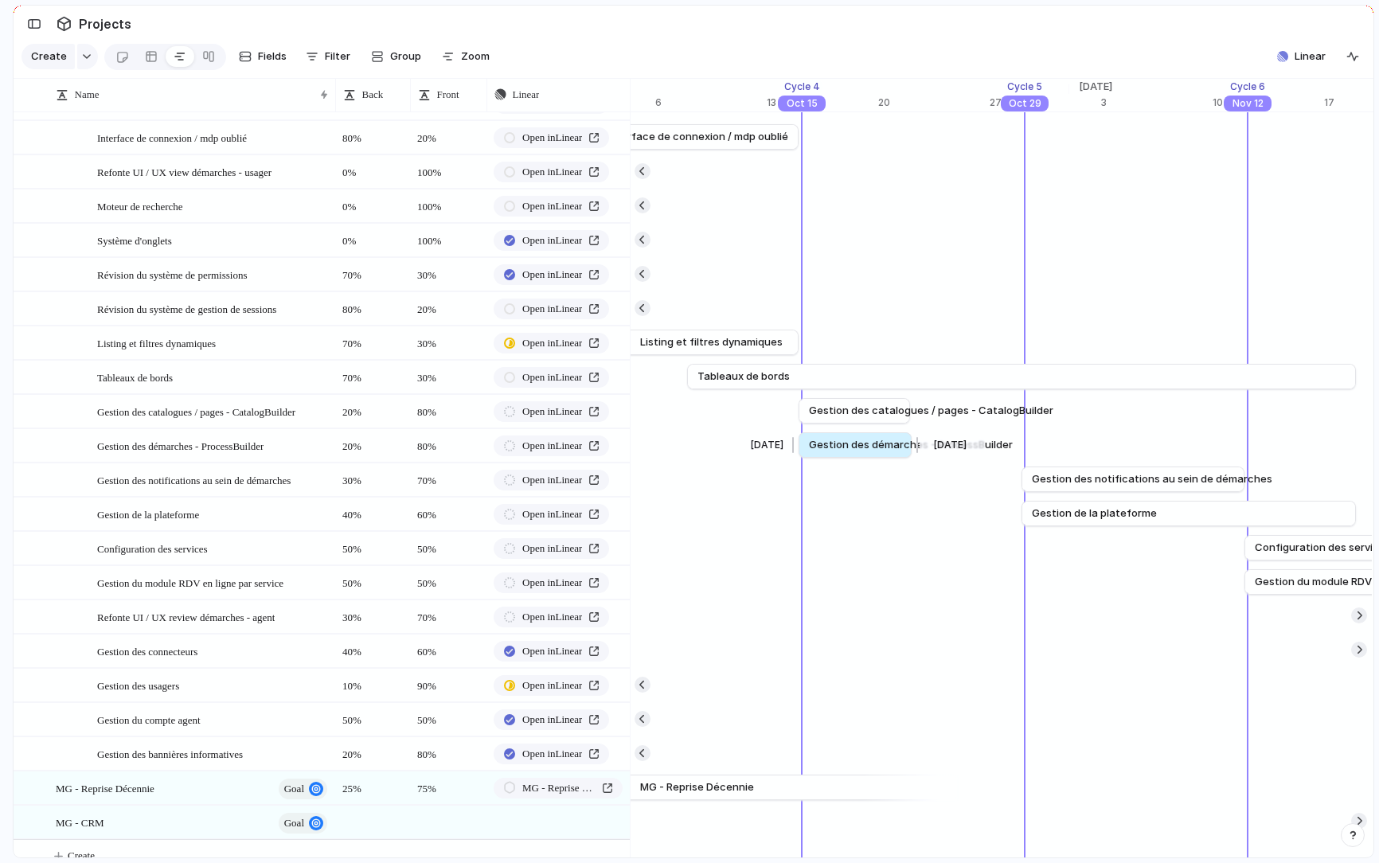
drag, startPoint x: 896, startPoint y: 444, endPoint x: 914, endPoint y: 444, distance: 17.5
click at [914, 444] on div at bounding box center [915, 444] width 19 height 25
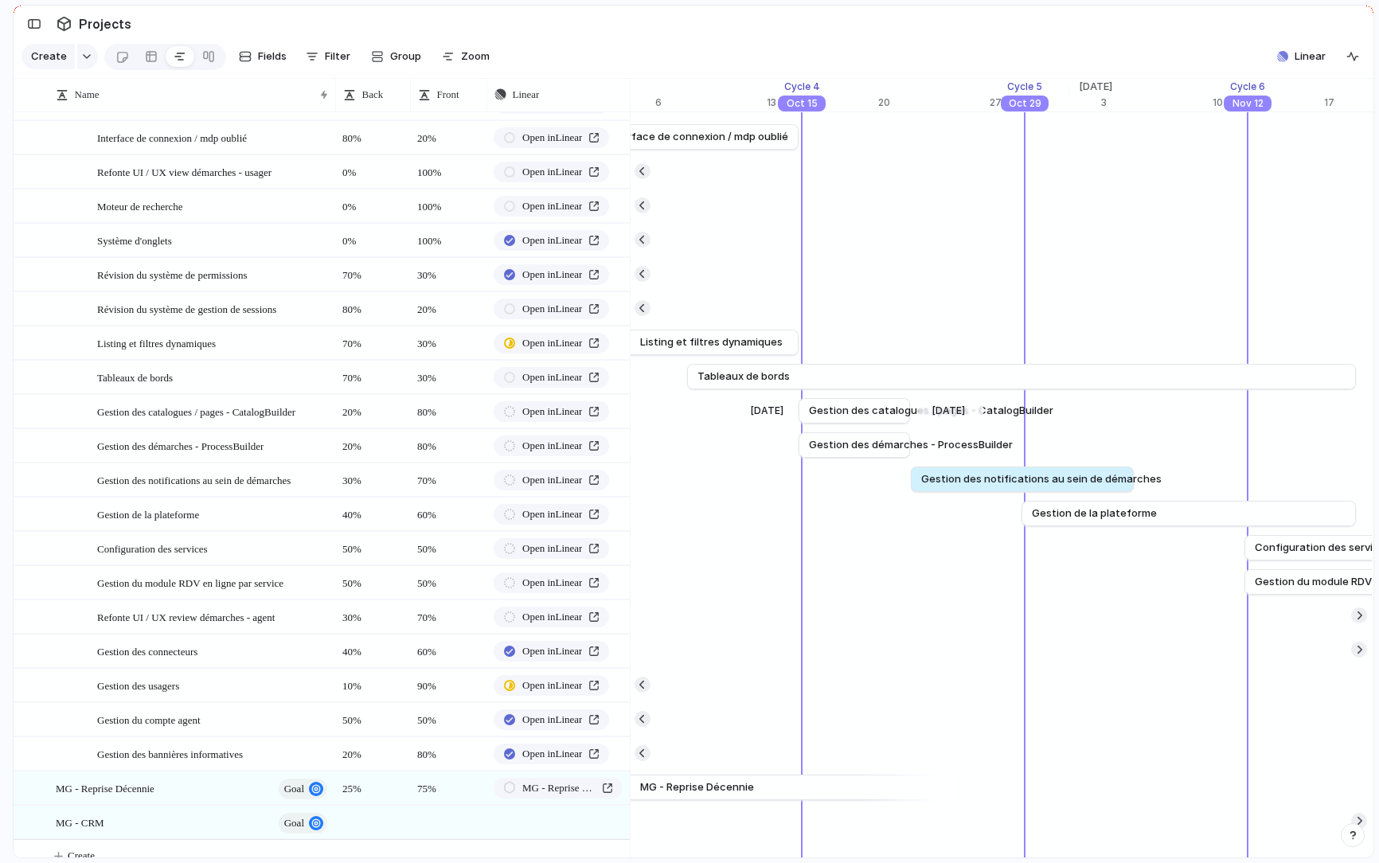
drag, startPoint x: 1082, startPoint y: 478, endPoint x: 970, endPoint y: 409, distance: 131.3
click at [970, 409] on div "[DATE] MG - SaaS [DATE] [DATE] Définition de l'architecture globale du projet S…" at bounding box center [1001, 326] width 743 height 1096
drag, startPoint x: 1139, startPoint y: 481, endPoint x: 1031, endPoint y: 478, distance: 108.4
click at [1031, 478] on div at bounding box center [1028, 479] width 19 height 25
drag, startPoint x: 1046, startPoint y: 478, endPoint x: 1019, endPoint y: 477, distance: 26.3
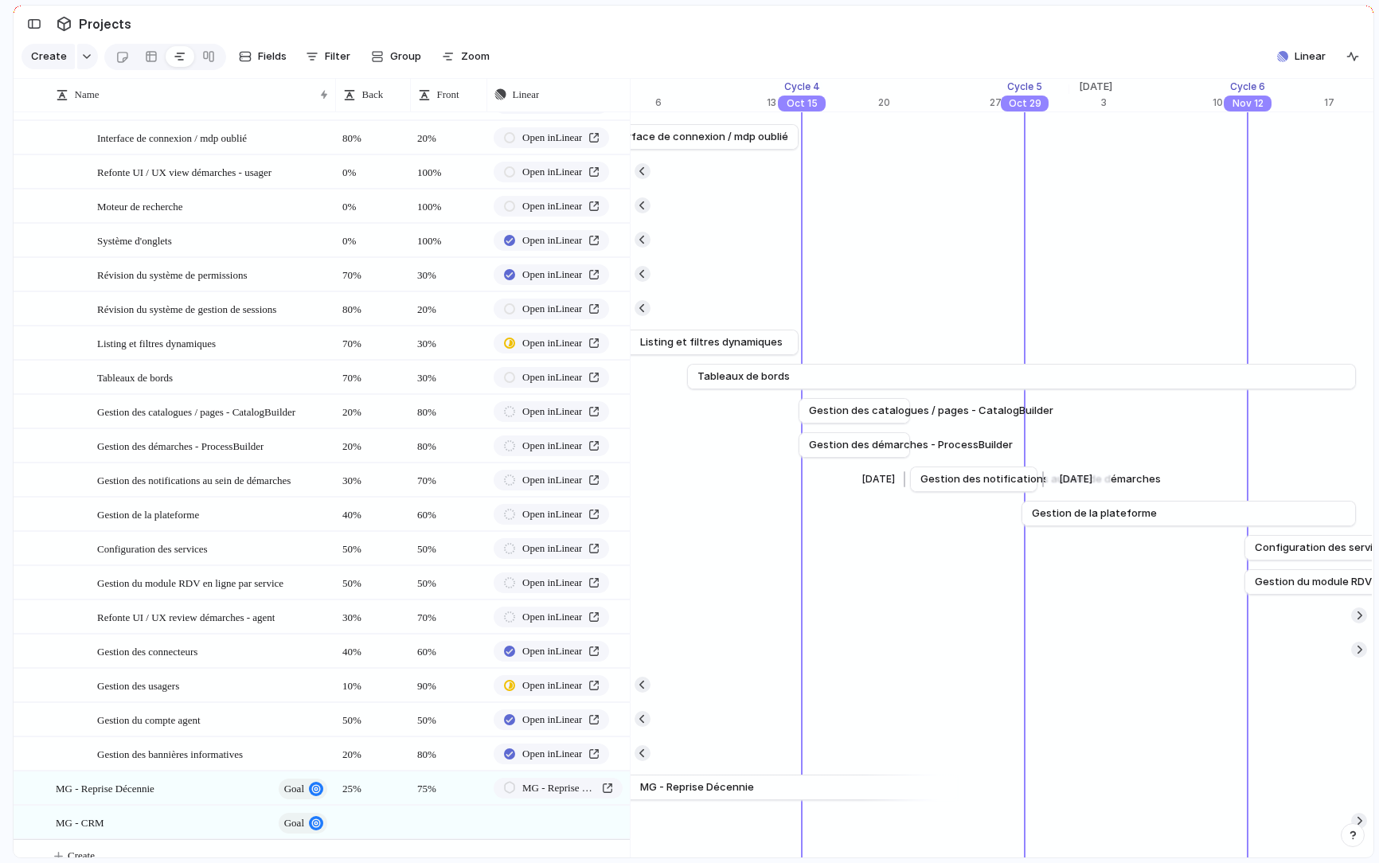
click at [1019, 477] on div "[DATE] Gestion des notifications au sein de démarches [DATE]" at bounding box center [336, 480] width 35395 height 34
drag, startPoint x: 1043, startPoint y: 481, endPoint x: 1027, endPoint y: 481, distance: 15.9
click at [1027, 481] on div at bounding box center [1024, 479] width 19 height 25
drag, startPoint x: 1010, startPoint y: 482, endPoint x: 1030, endPoint y: 482, distance: 19.9
click at [1030, 482] on div at bounding box center [1028, 479] width 19 height 25
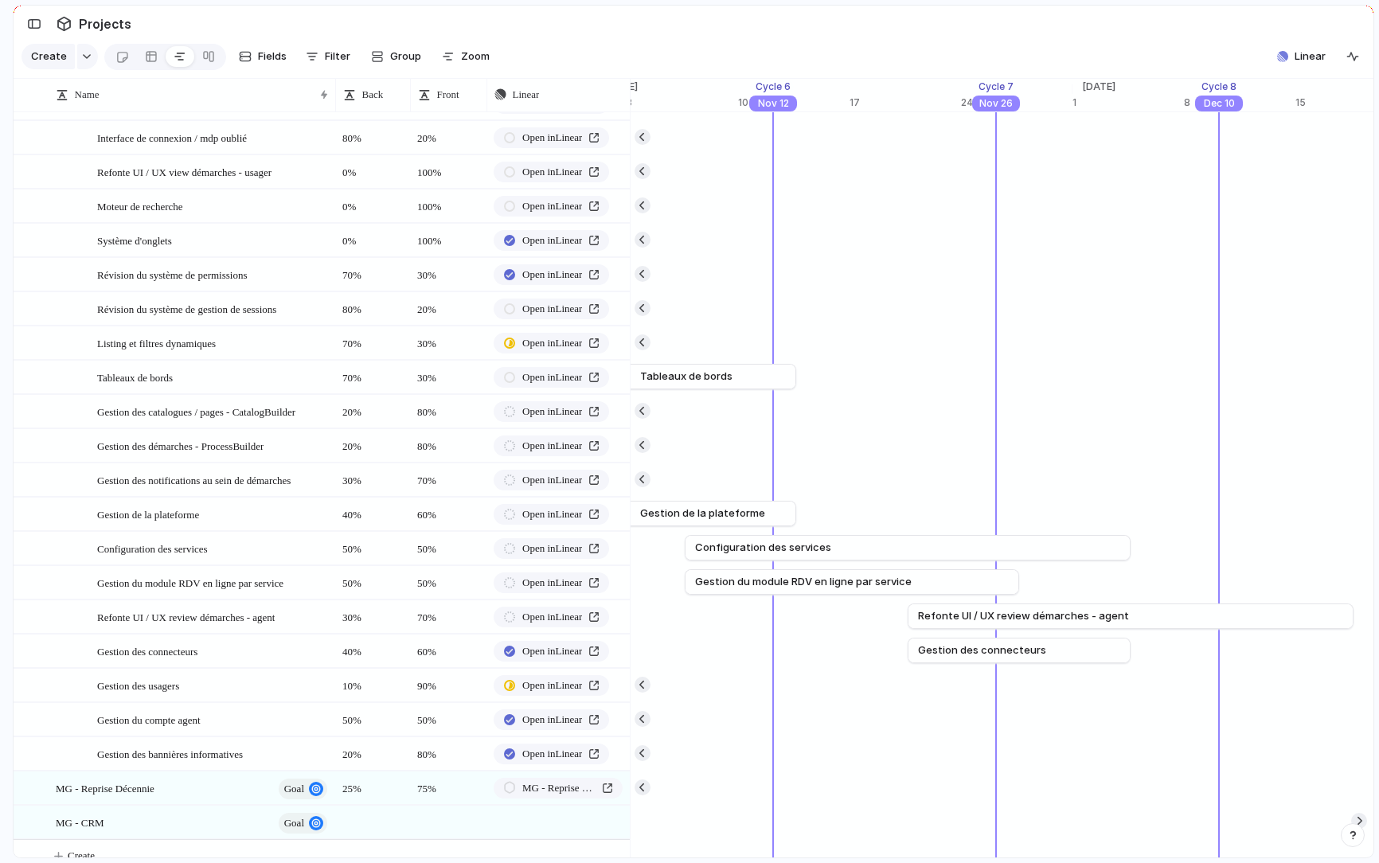
scroll to position [0, 18566]
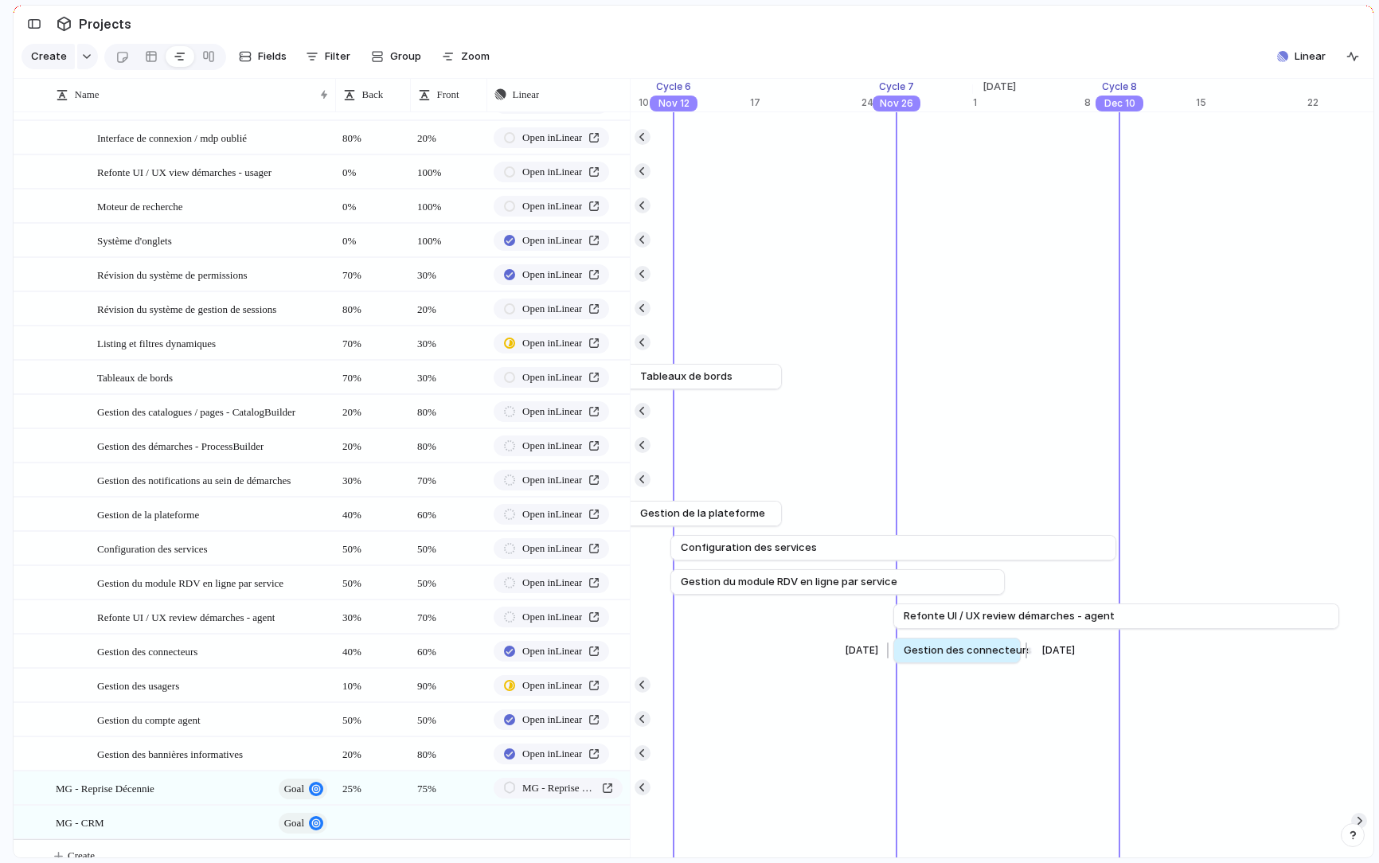
drag, startPoint x: 1121, startPoint y: 650, endPoint x: 1025, endPoint y: 652, distance: 95.6
click at [1025, 652] on div at bounding box center [1024, 650] width 19 height 25
drag, startPoint x: 1008, startPoint y: 652, endPoint x: 1031, endPoint y: 652, distance: 23.9
click at [1031, 652] on div at bounding box center [1032, 650] width 19 height 25
drag, startPoint x: 966, startPoint y: 651, endPoint x: 749, endPoint y: 650, distance: 217.4
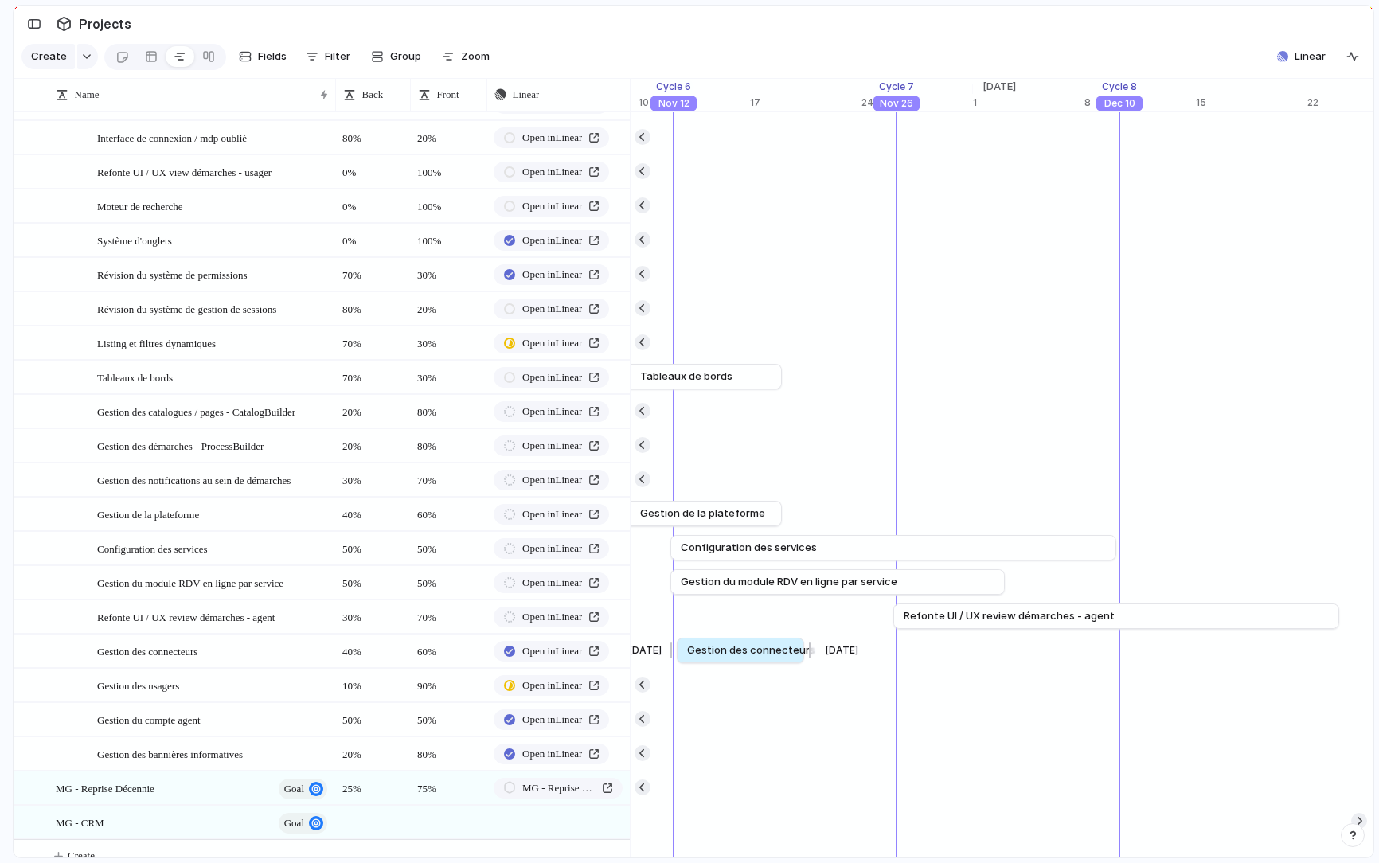
click at [749, 650] on span "Gestion des connecteurs" at bounding box center [751, 651] width 128 height 16
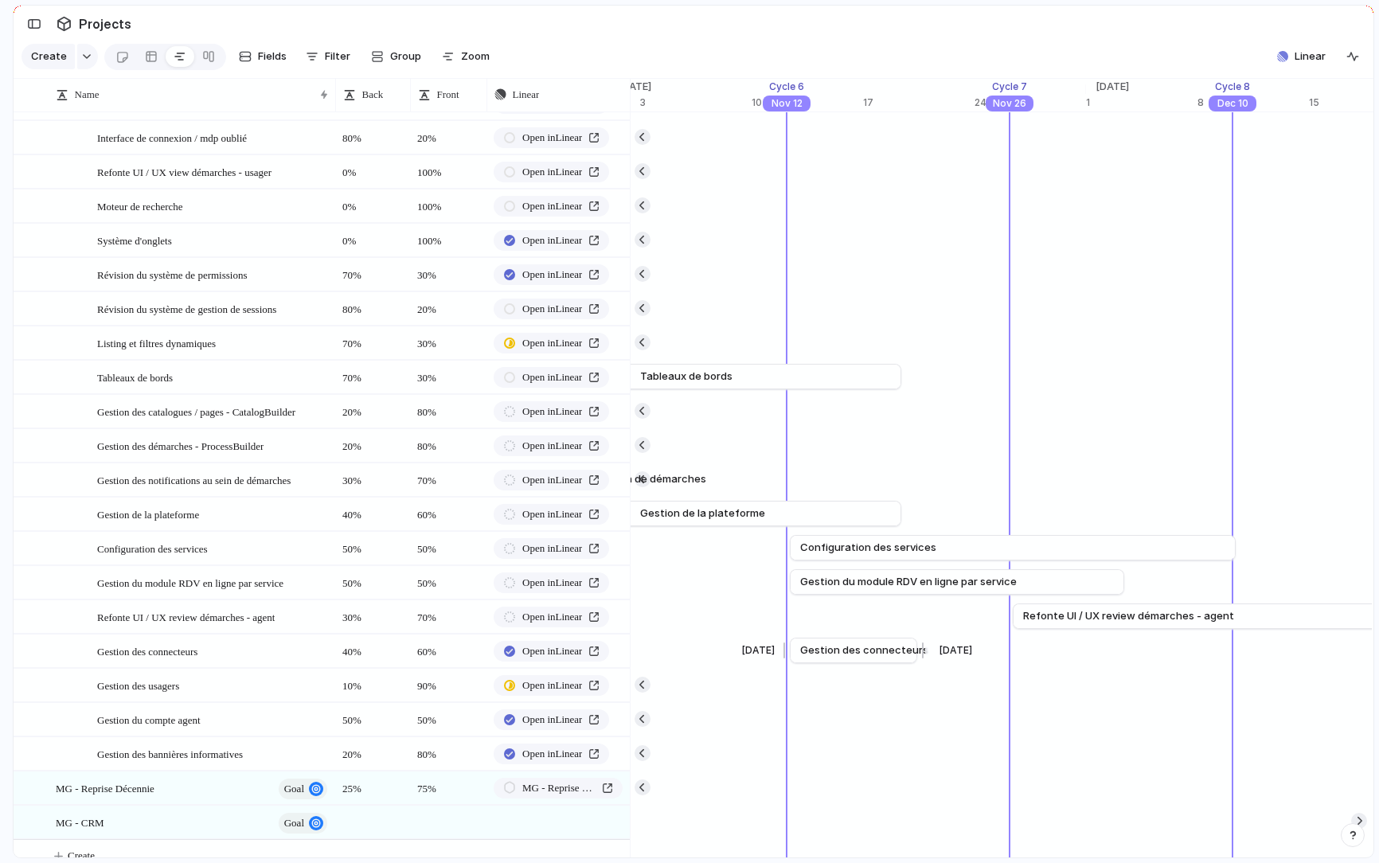
scroll to position [0, 18452]
drag, startPoint x: 845, startPoint y: 649, endPoint x: 1072, endPoint y: 648, distance: 227.0
click at [1072, 648] on span "Gestion des connecteurs" at bounding box center [1087, 651] width 128 height 16
click at [1077, 648] on span "Gestion des connecteurs" at bounding box center [1087, 651] width 128 height 16
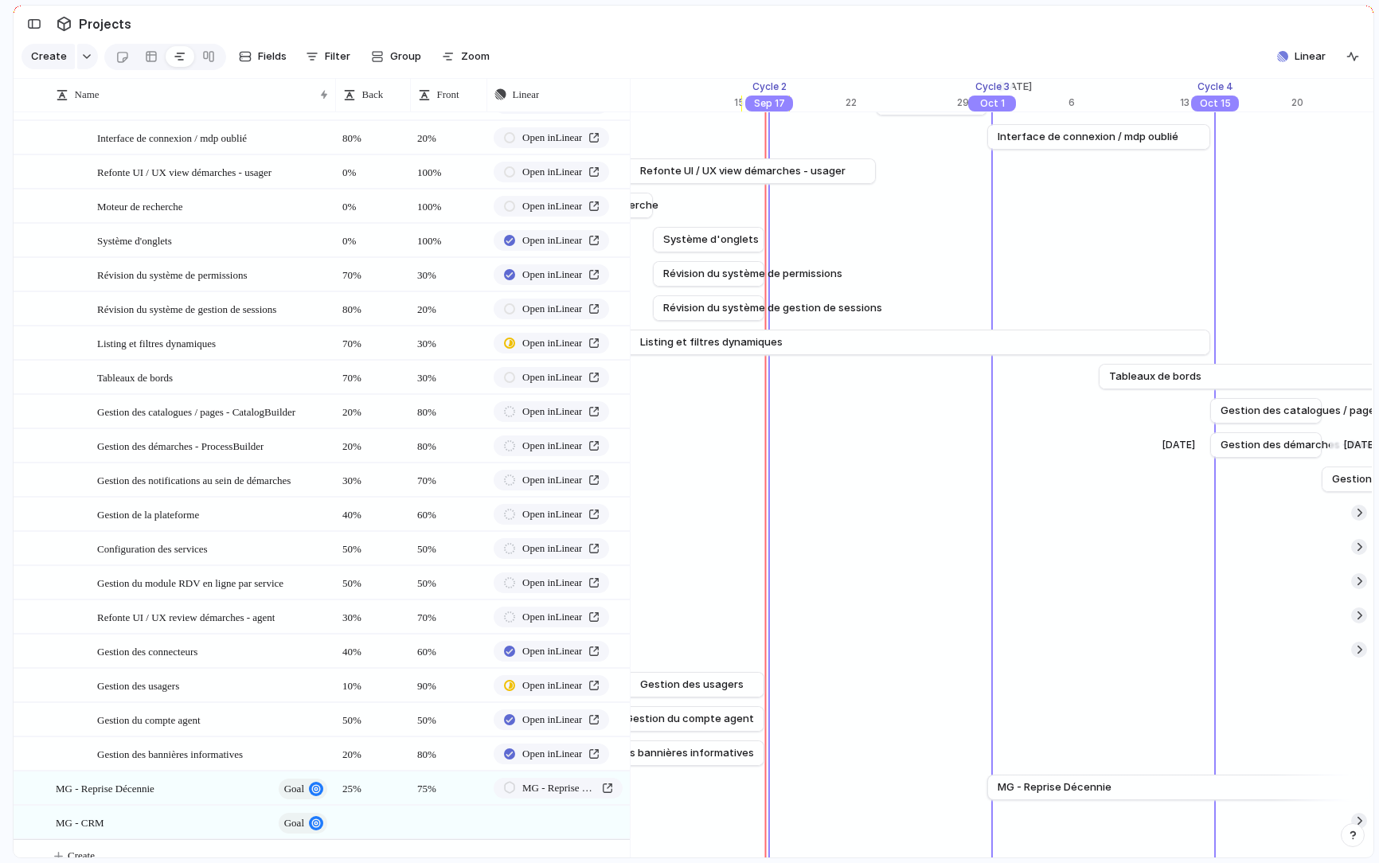
scroll to position [0, 17576]
drag, startPoint x: 1134, startPoint y: 381, endPoint x: 892, endPoint y: 388, distance: 242.2
click at [892, 388] on link "Tableaux de bords" at bounding box center [1195, 377] width 648 height 24
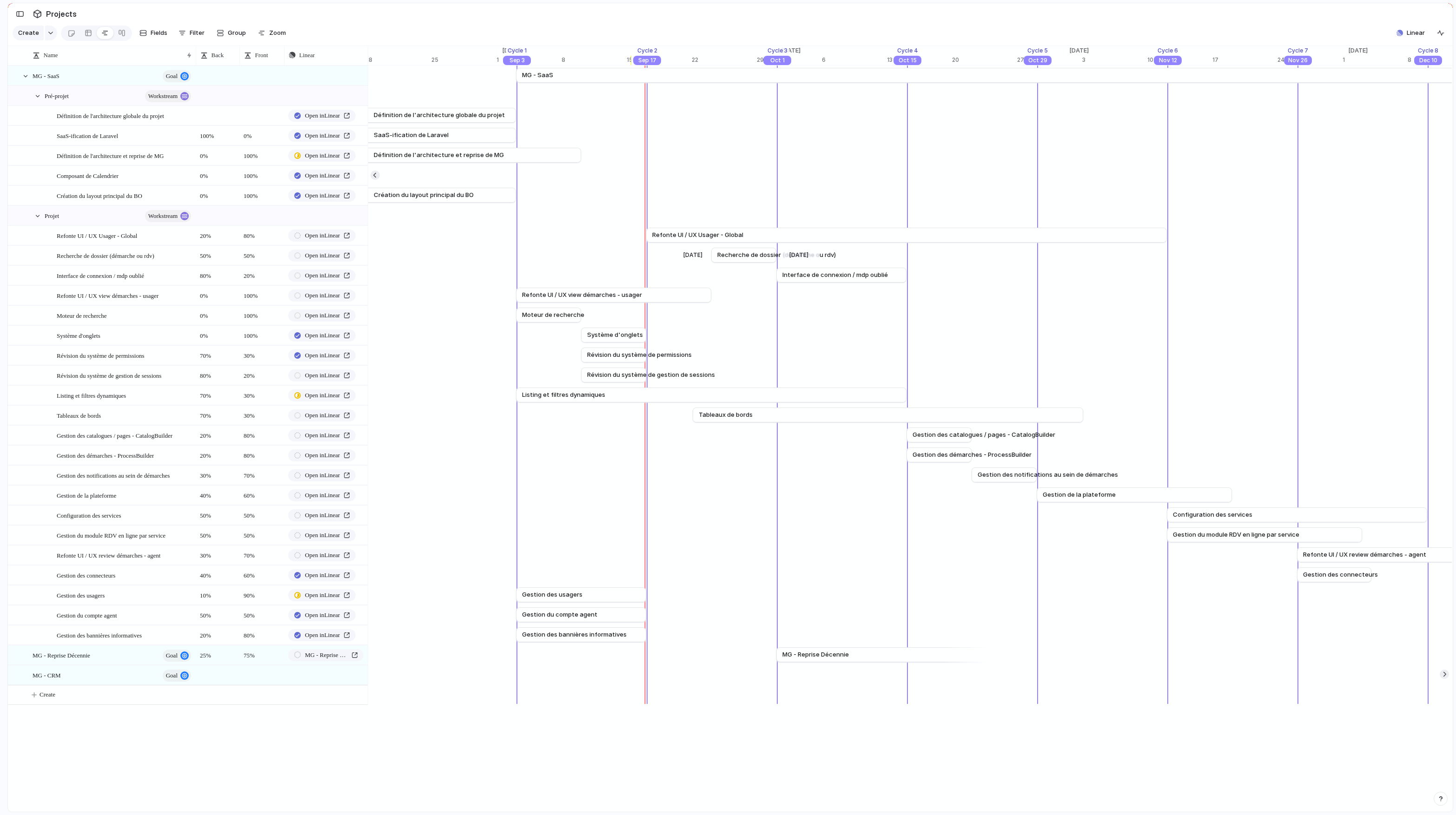
scroll to position [0, 10060]
click at [62, 691] on button "Create" at bounding box center [199, 695] width 365 height 19
type textarea "**********"
type textarea "****"
type textarea "***"
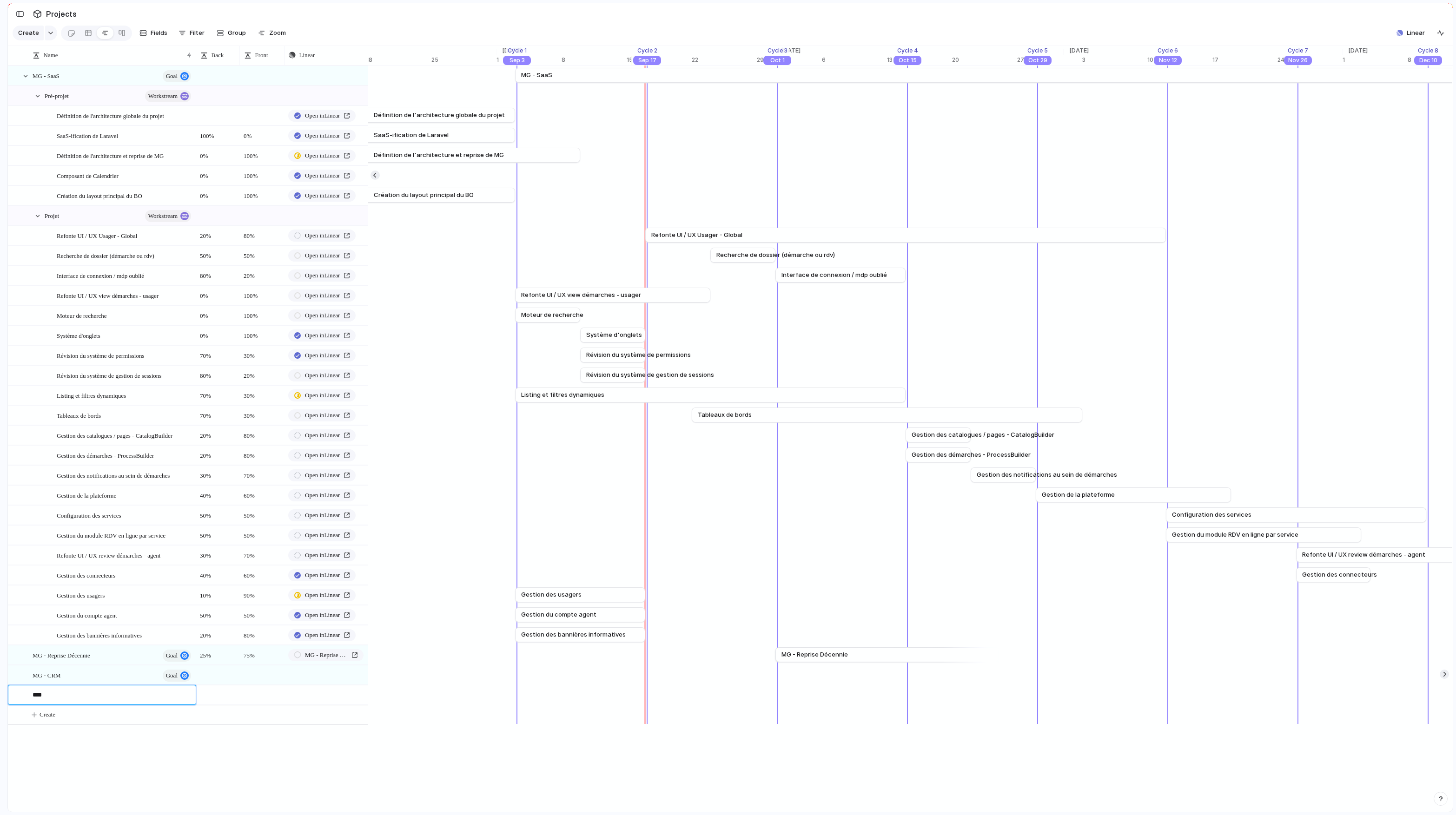
type textarea "***"
type textarea "**********"
click at [41, 813] on body "logitud Feedback Prototypes My projects 🛠️ MG SaaS Projects To pick up a dragga…" at bounding box center [728, 407] width 1456 height 815
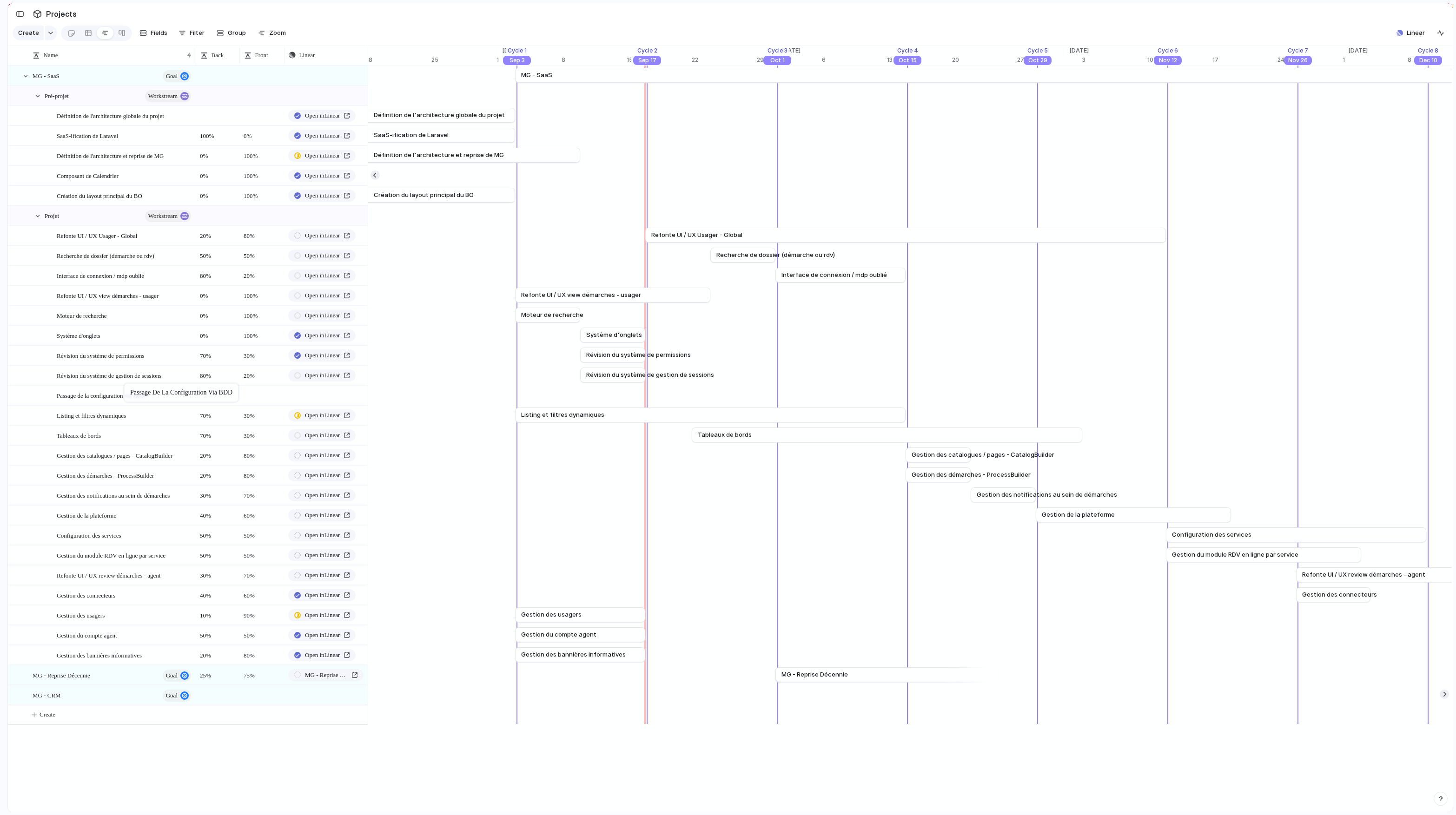
drag, startPoint x: 82, startPoint y: 696, endPoint x: 128, endPoint y: 385, distance: 314.4
click at [128, 385] on body "logitud Feedback Prototypes My projects 🛠️ MG SaaS Projects To pick up a dragga…" at bounding box center [728, 407] width 1456 height 815
click at [581, 394] on div "[DATE] Passage de la configuration via BDD [DATE]" at bounding box center [636, 395] width 20655 height 20
drag, startPoint x: 805, startPoint y: 392, endPoint x: 841, endPoint y: 396, distance: 36.2
click at [841, 396] on div at bounding box center [840, 394] width 11 height 15
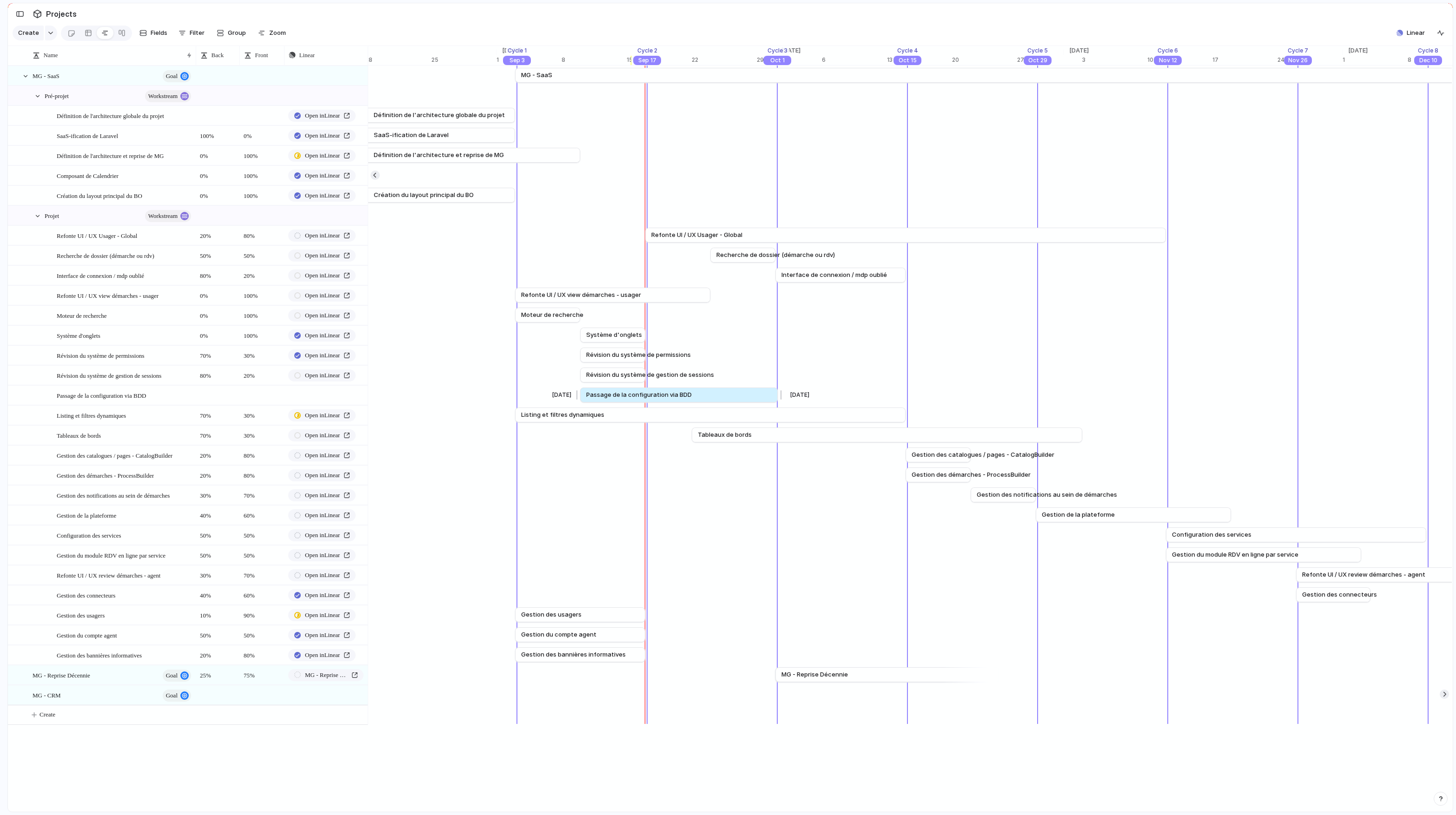
drag, startPoint x: 833, startPoint y: 394, endPoint x: 780, endPoint y: 394, distance: 53.0
click at [780, 394] on div at bounding box center [779, 394] width 11 height 15
click at [212, 398] on div at bounding box center [217, 395] width 44 height 19
type textarea "*"
type textarea "***"
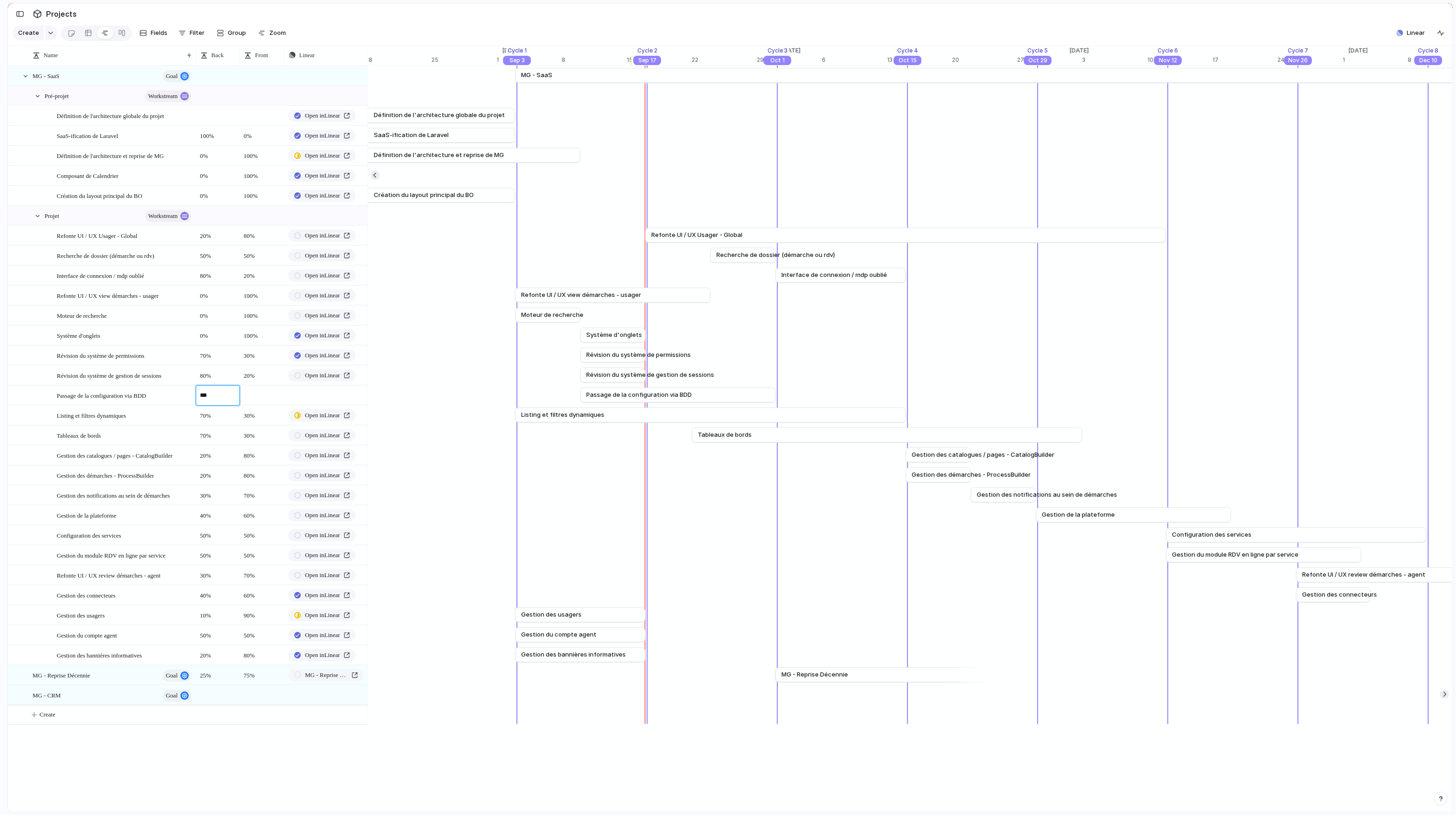
click at [259, 399] on body "logitud Feedback Prototypes My projects 🛠️ MG SaaS Projects To pick up a dragga…" at bounding box center [728, 407] width 1456 height 815
click at [254, 396] on div at bounding box center [261, 395] width 44 height 19
type textarea "***"
click at [330, 390] on body "logitud Feedback Prototypes My projects 🛠️ MG SaaS Projects To pick up a dragga…" at bounding box center [728, 407] width 1456 height 815
click at [357, 396] on div "button" at bounding box center [358, 396] width 6 height 4
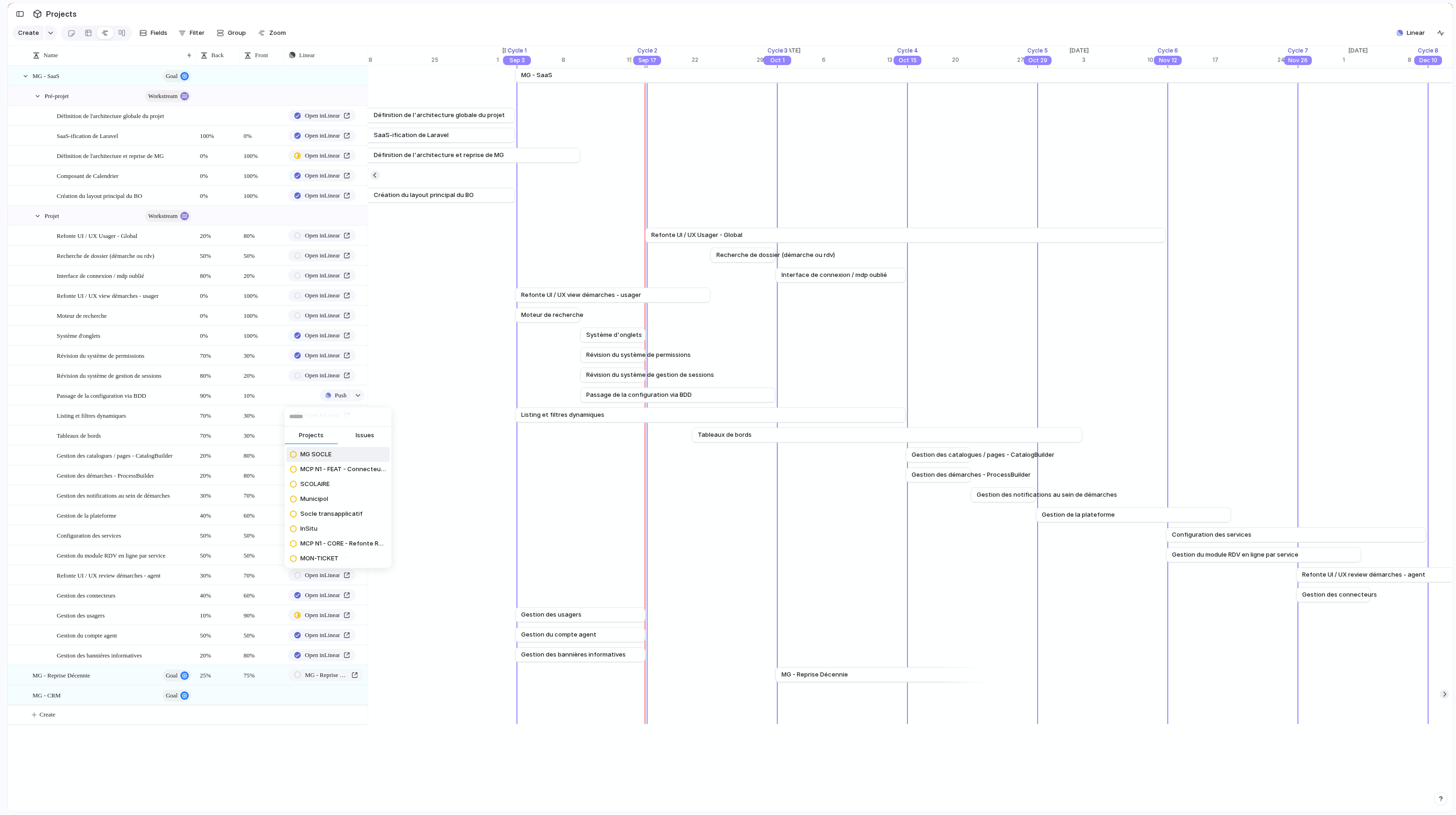
click at [378, 435] on button "Issues" at bounding box center [365, 436] width 54 height 19
click at [341, 419] on input "text" at bounding box center [337, 417] width 107 height 19
paste input "******"
type input "******"
click at [350, 456] on span "[Backend => Super-admin] Configuration globale par tenant" at bounding box center [343, 454] width 86 height 9
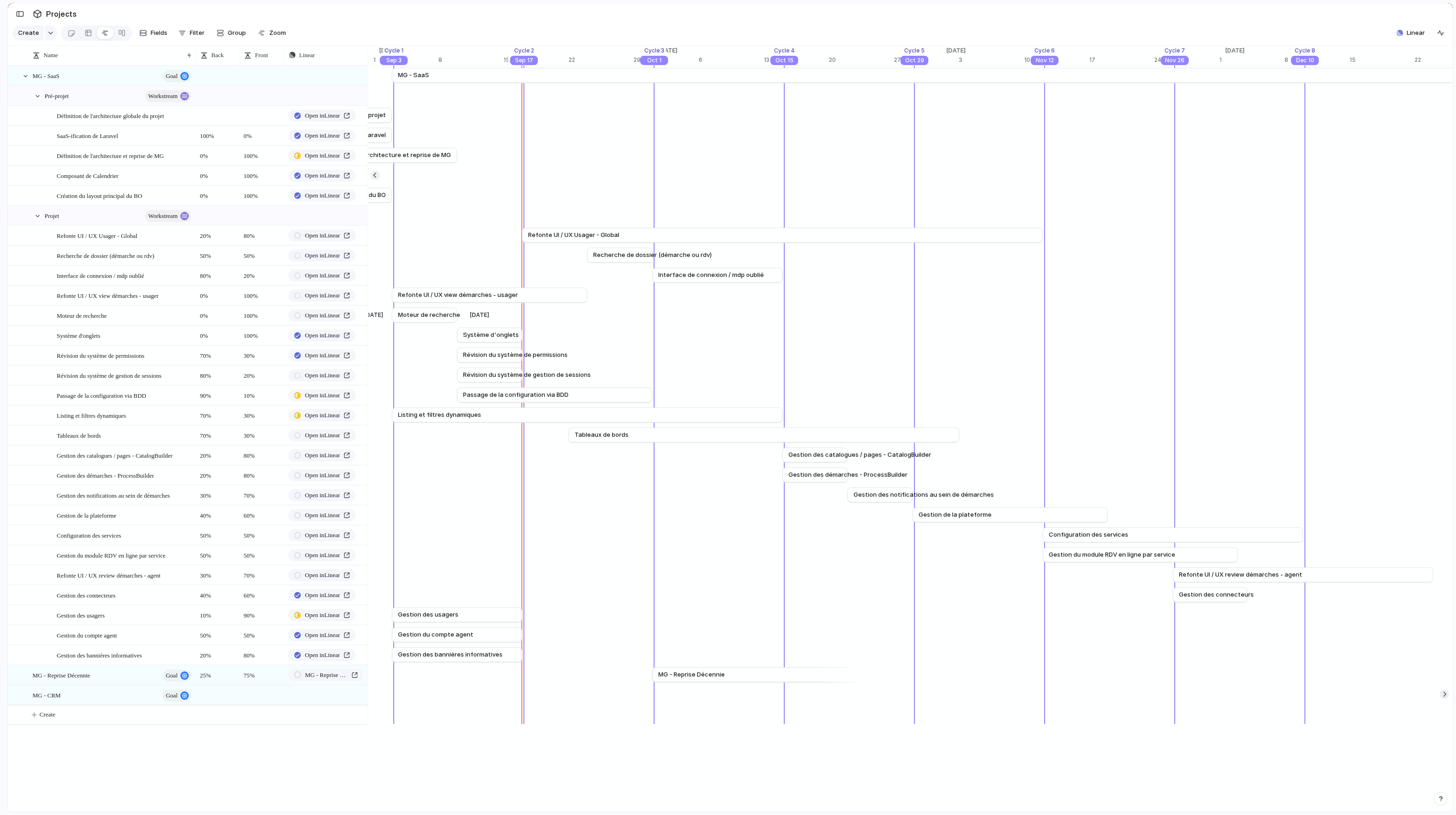
scroll to position [0, 10186]
click at [109, 236] on span "Refonte UI / UX Usager - Global" at bounding box center [97, 235] width 81 height 11
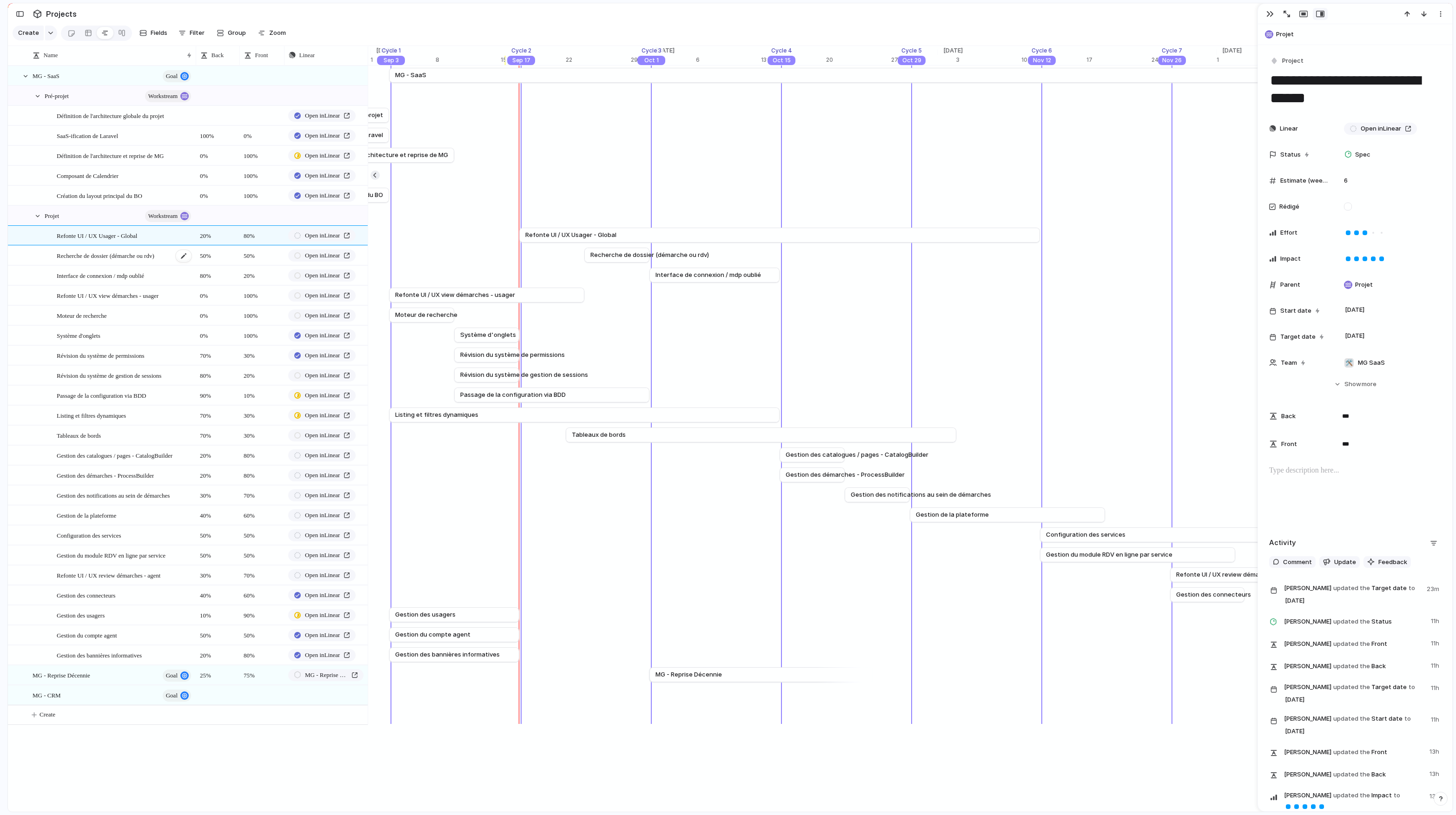
click at [111, 257] on span "Recherche de dossier (démarche ou rdv)" at bounding box center [105, 255] width 97 height 11
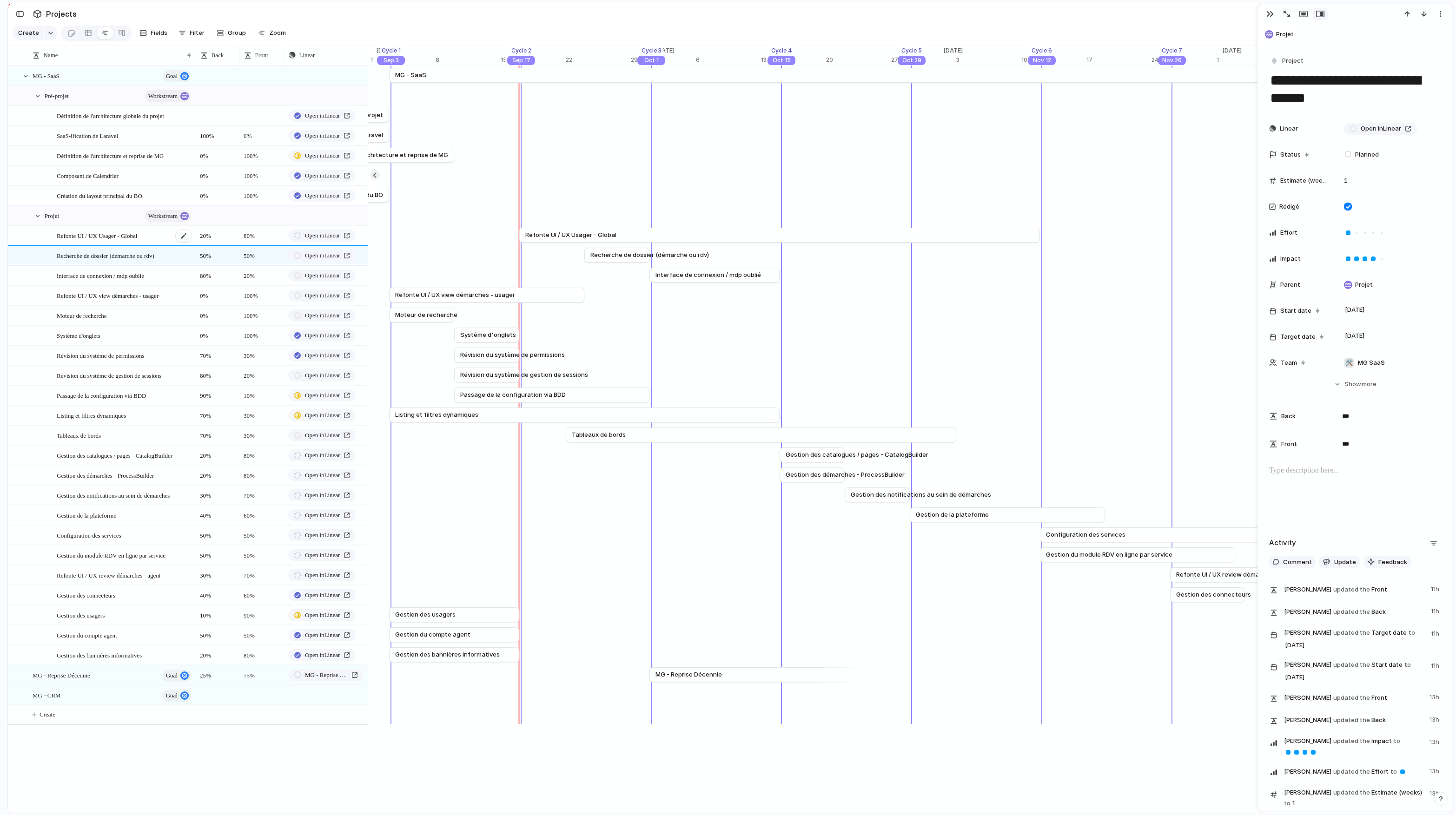
click at [110, 231] on span "Refonte UI / UX Usager - Global" at bounding box center [97, 235] width 81 height 11
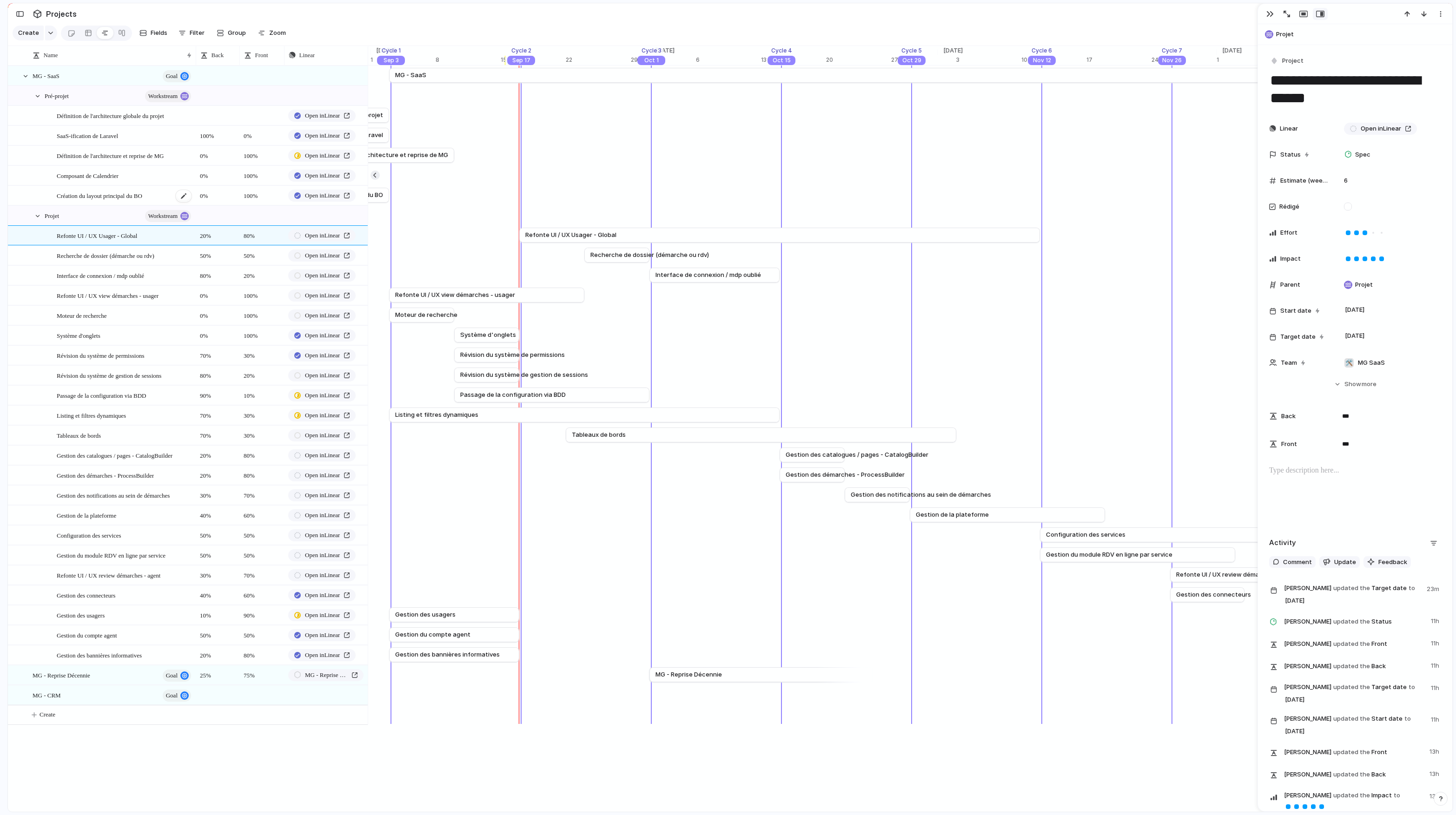
click at [109, 195] on span "Création du layout principal du BO" at bounding box center [99, 195] width 86 height 11
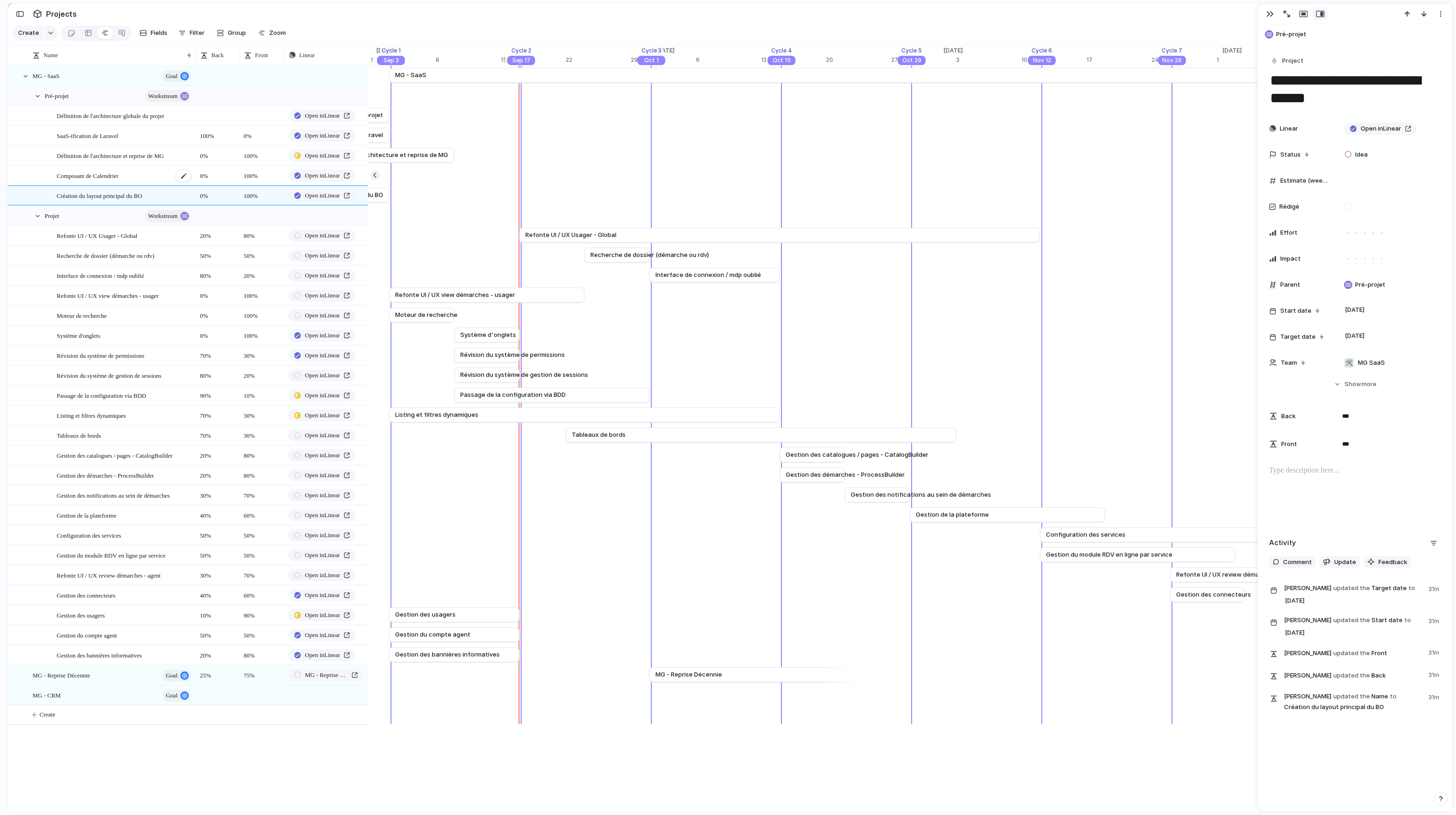
click at [106, 178] on span "Composant de Calendrier" at bounding box center [88, 176] width 62 height 11
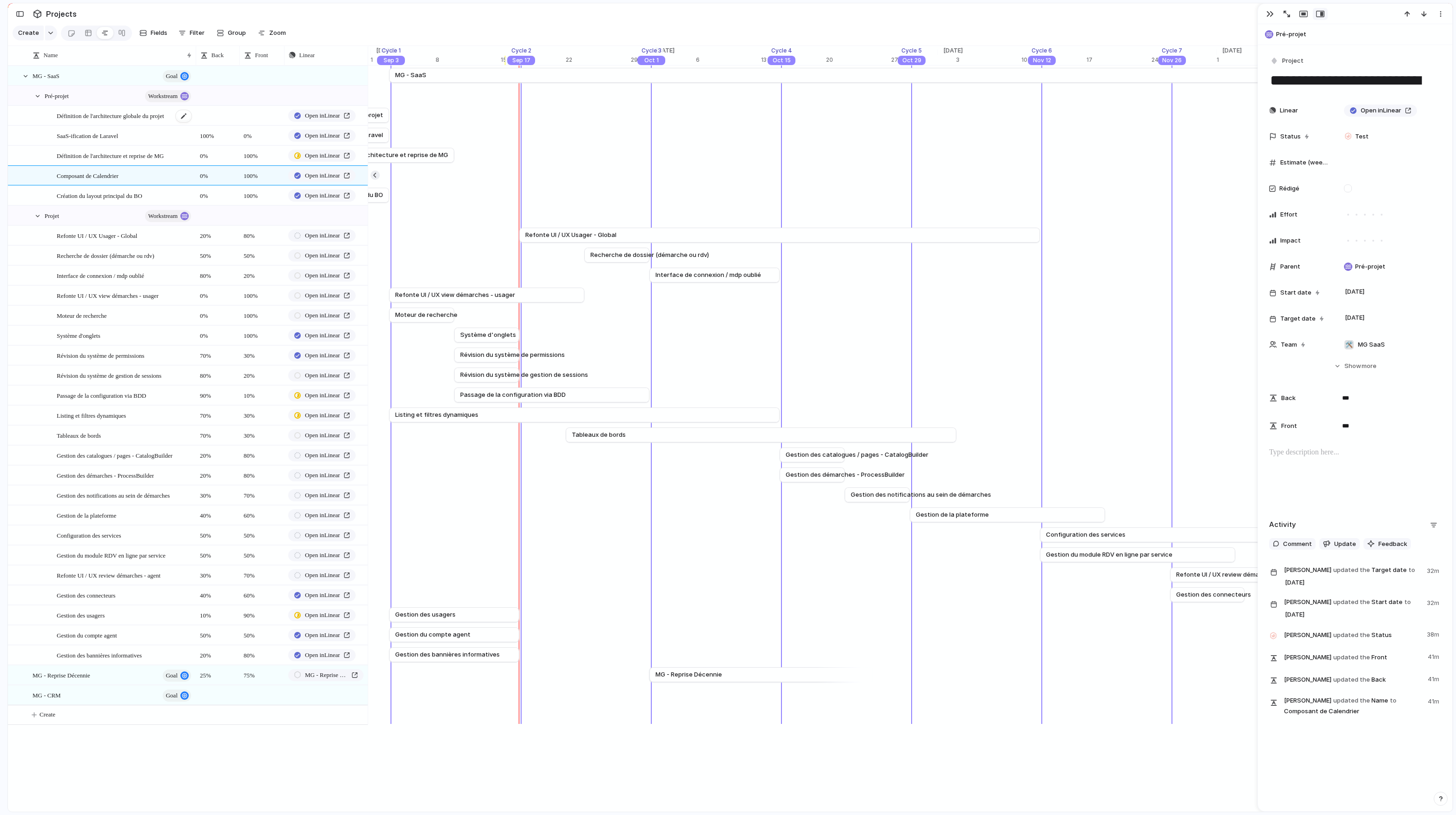
click at [105, 116] on span "Définition de l'architecture globale du projet" at bounding box center [110, 116] width 107 height 11
